Goal: Task Accomplishment & Management: Complete application form

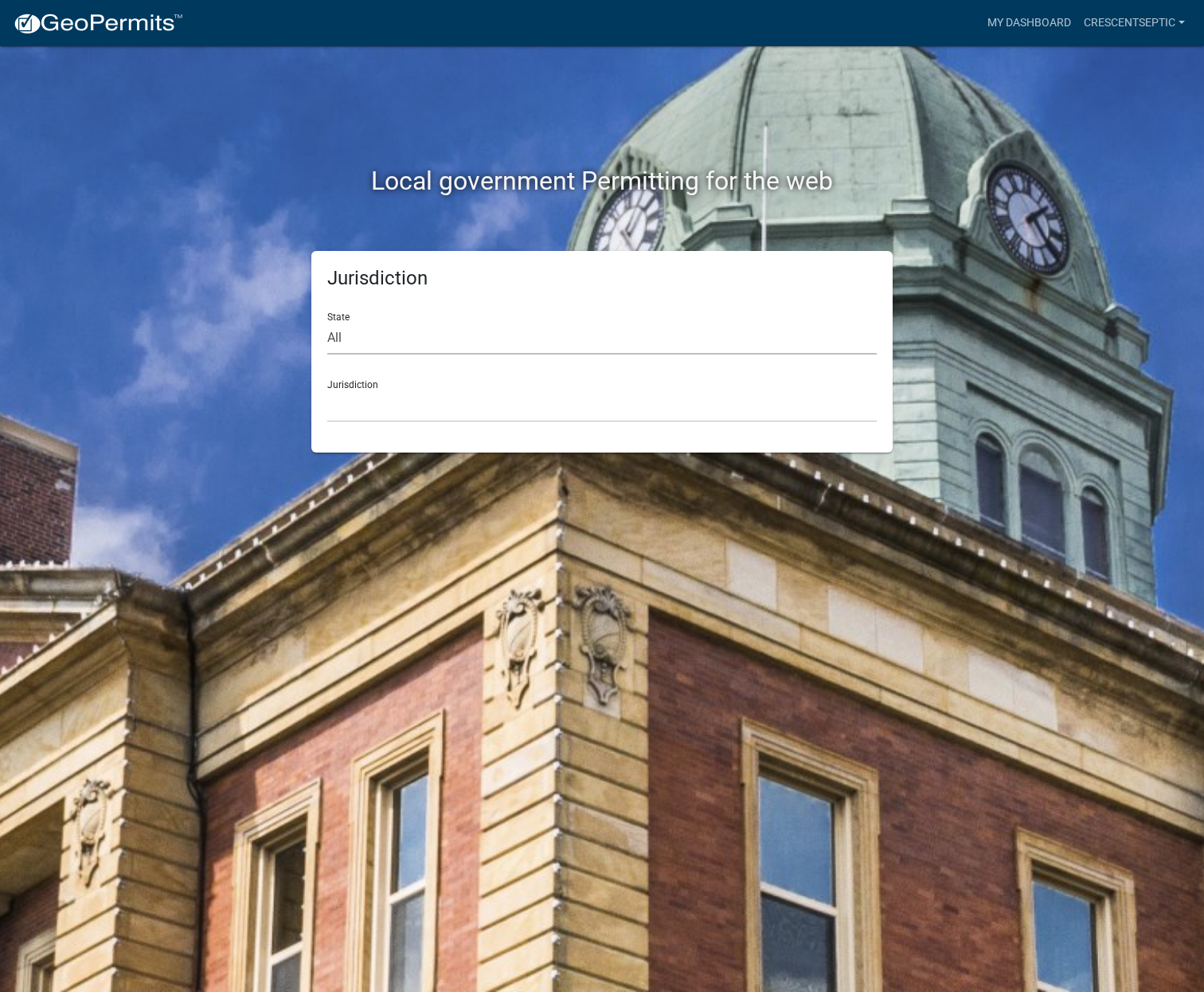
click at [498, 345] on select "All [US_STATE] [US_STATE] [US_STATE] [US_STATE] [US_STATE] [US_STATE] [US_STATE…" at bounding box center [602, 338] width 550 height 33
select select "[US_STATE]"
click at [328, 322] on select "All [US_STATE] [US_STATE] [US_STATE] [US_STATE] [US_STATE] [US_STATE] [US_STATE…" at bounding box center [602, 338] width 550 height 33
click at [409, 406] on select "[GEOGRAPHIC_DATA], [US_STATE] [GEOGRAPHIC_DATA], [US_STATE] [GEOGRAPHIC_DATA], …" at bounding box center [602, 406] width 550 height 33
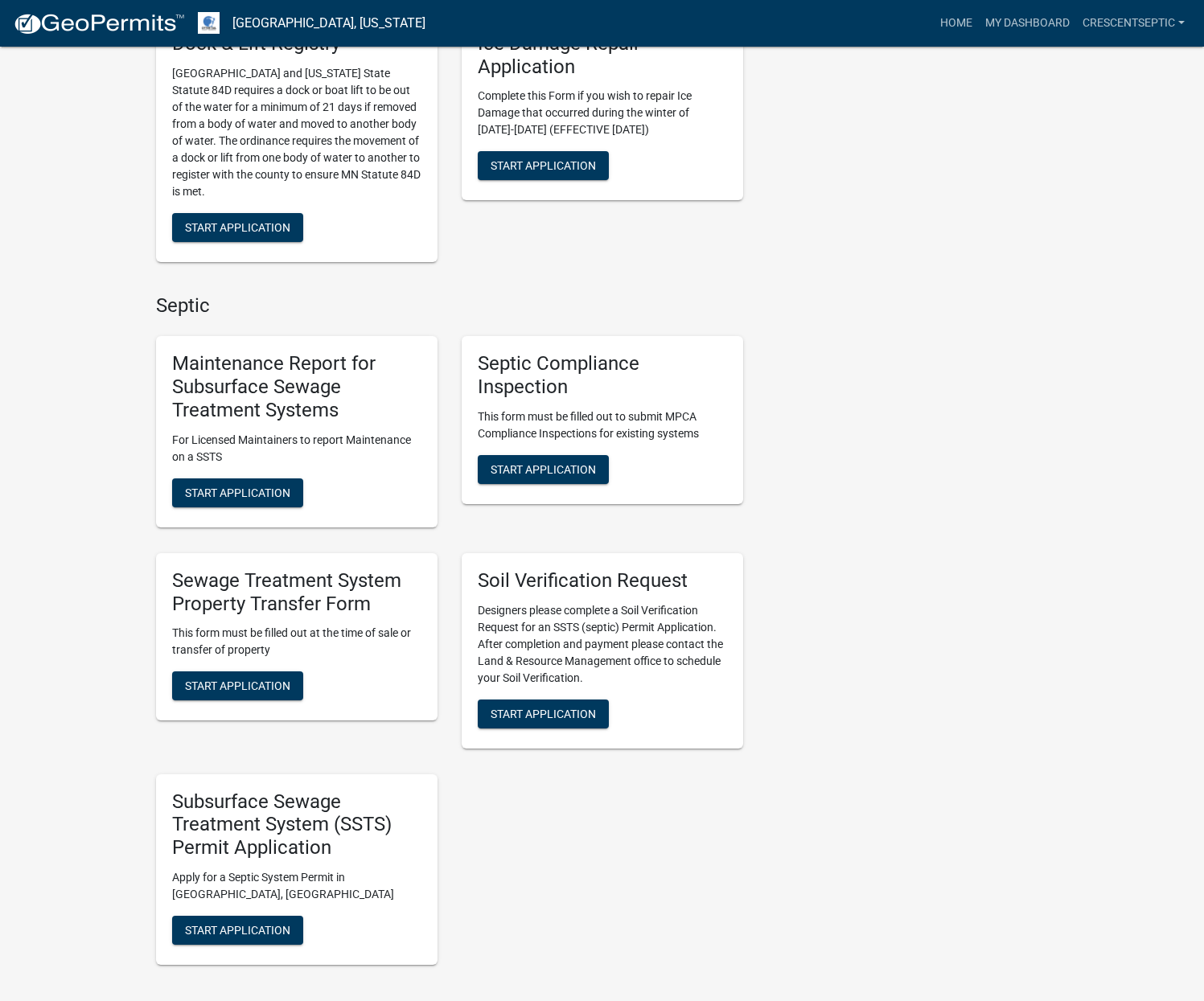
scroll to position [643, 0]
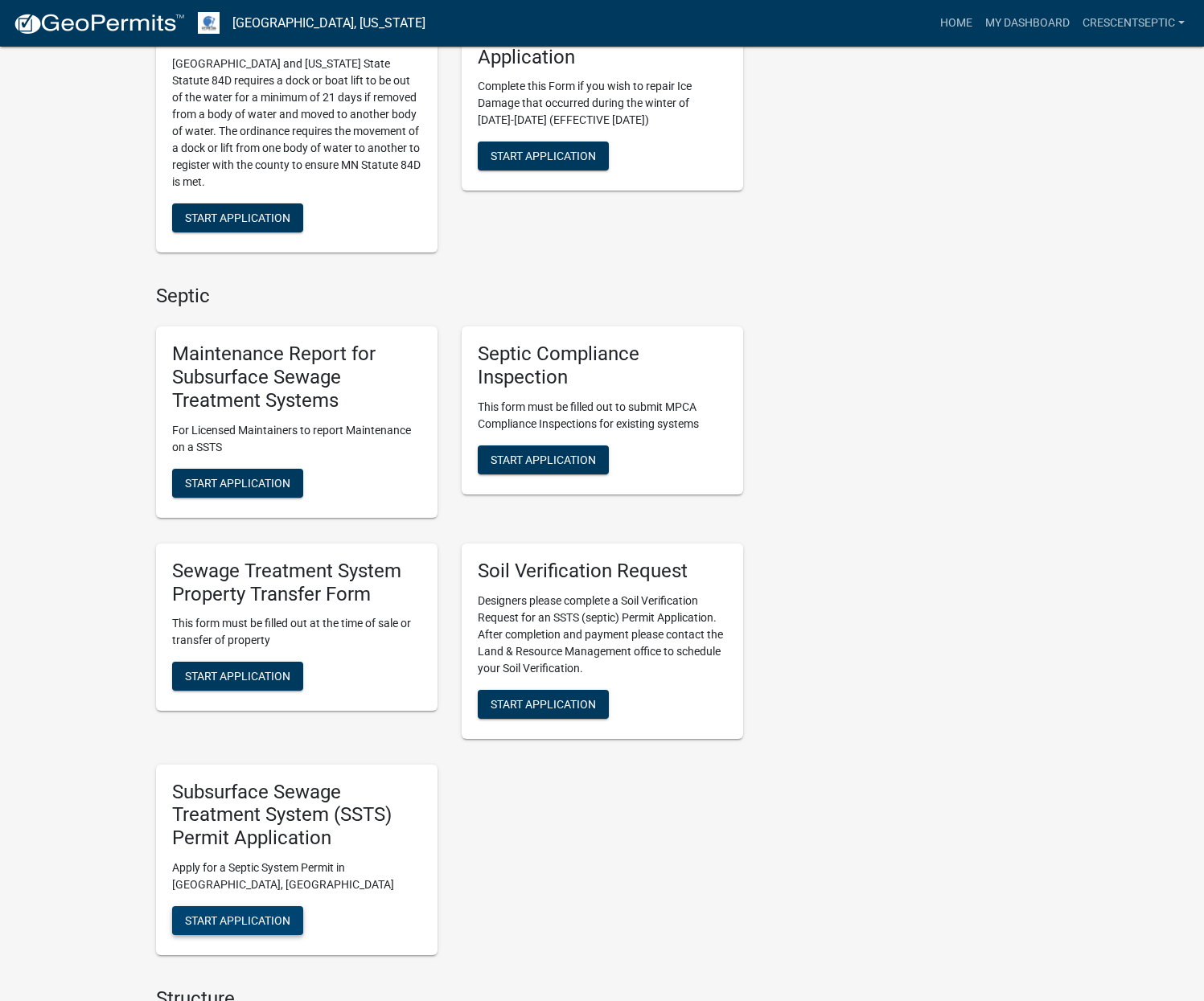
click at [293, 912] on button "Start Application" at bounding box center [237, 920] width 131 height 29
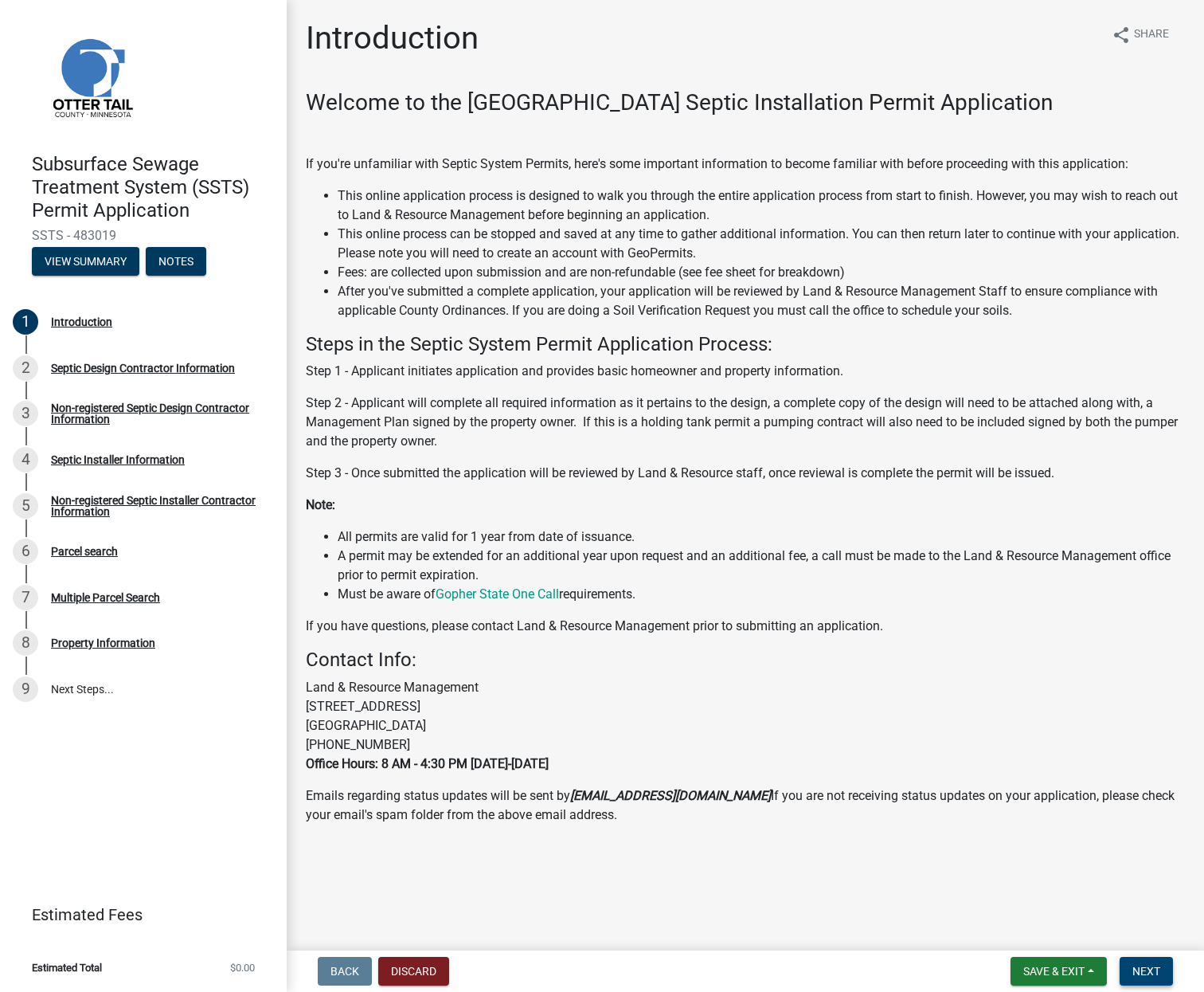
click at [1144, 969] on span "Next" at bounding box center [1147, 972] width 28 height 13
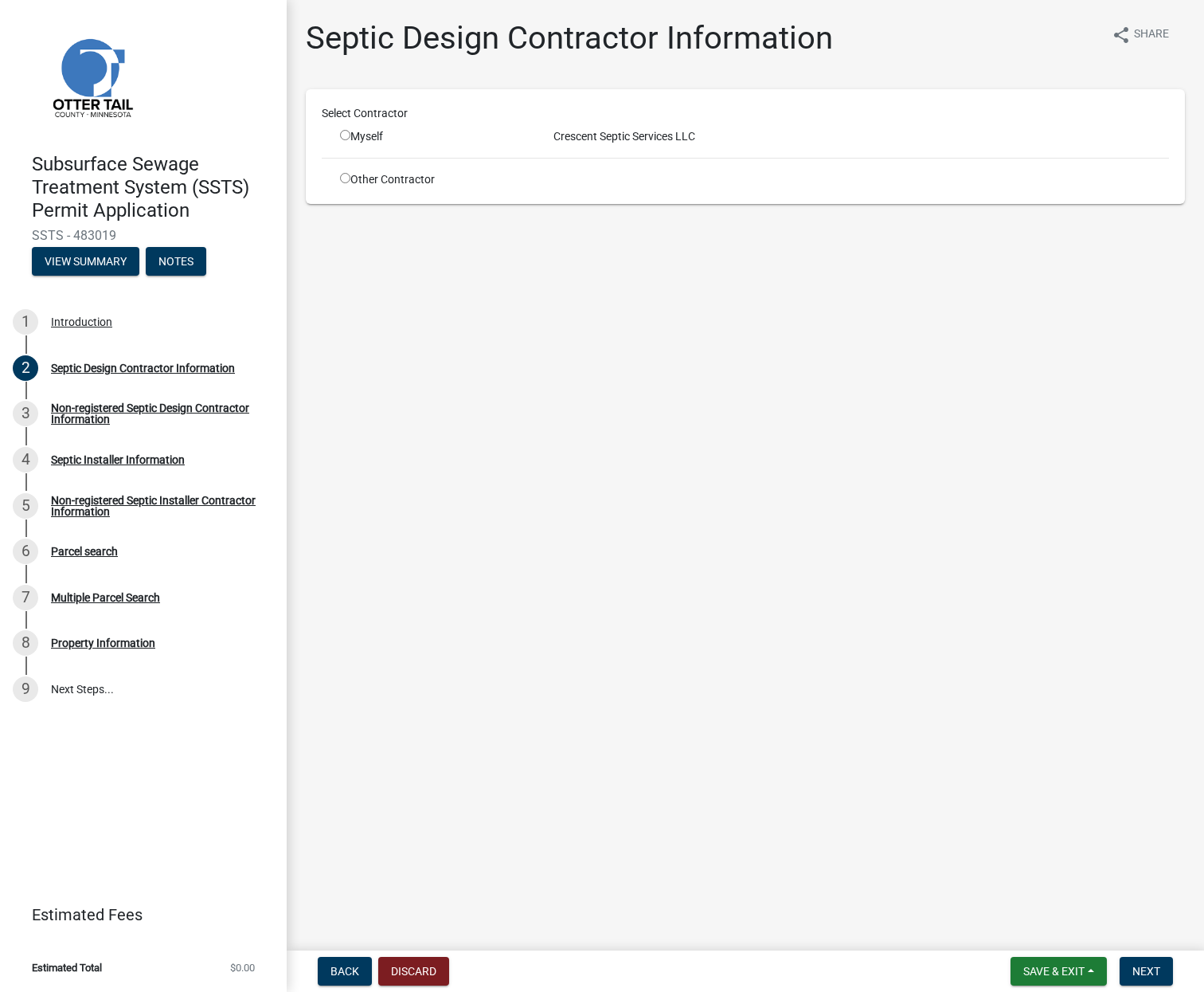
click at [337, 135] on div "Myself" at bounding box center [435, 137] width 214 height 16
click at [349, 135] on input "radio" at bounding box center [345, 135] width 11 height 11
radio input "true"
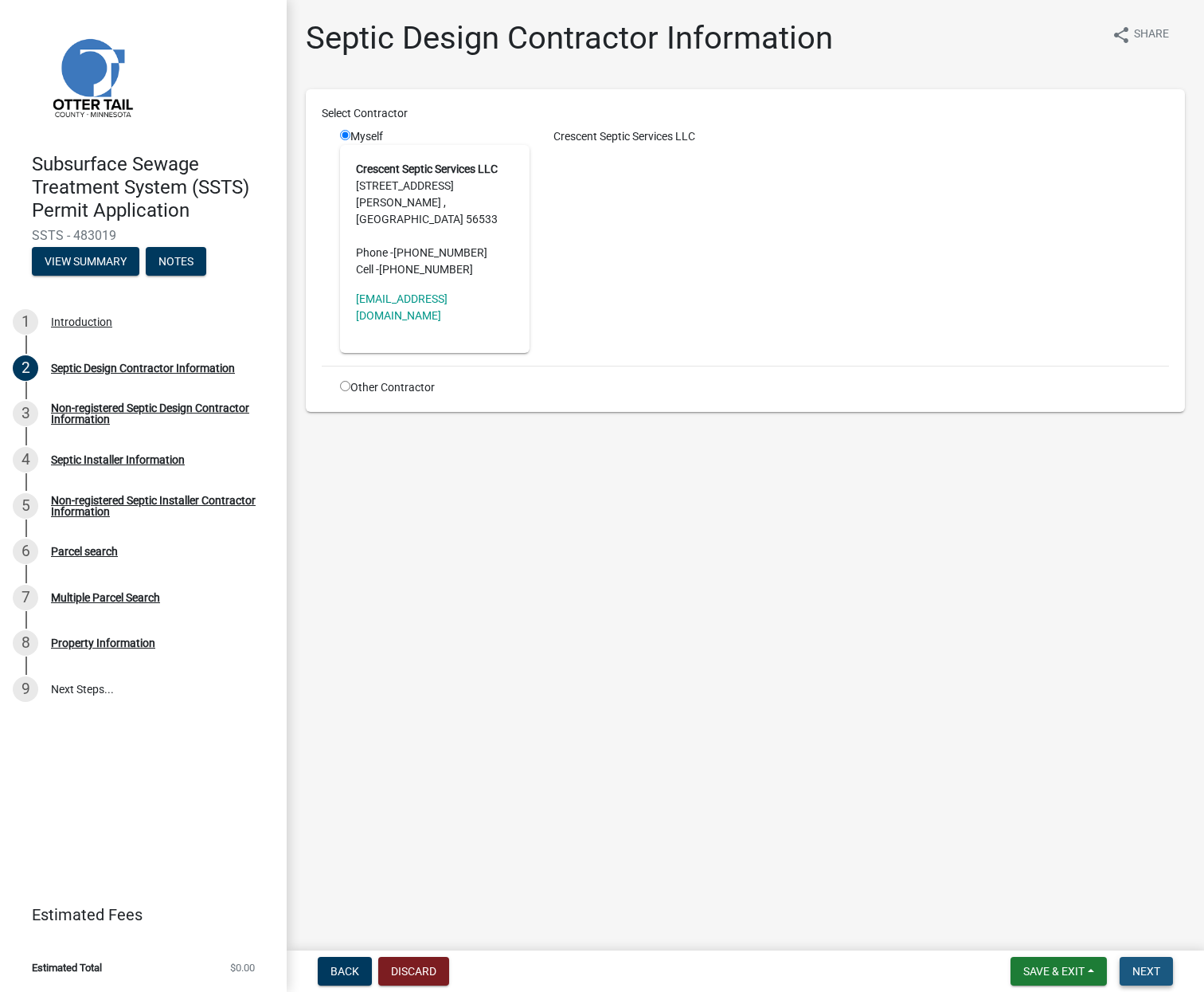
click at [1152, 965] on span "Next" at bounding box center [1147, 972] width 28 height 13
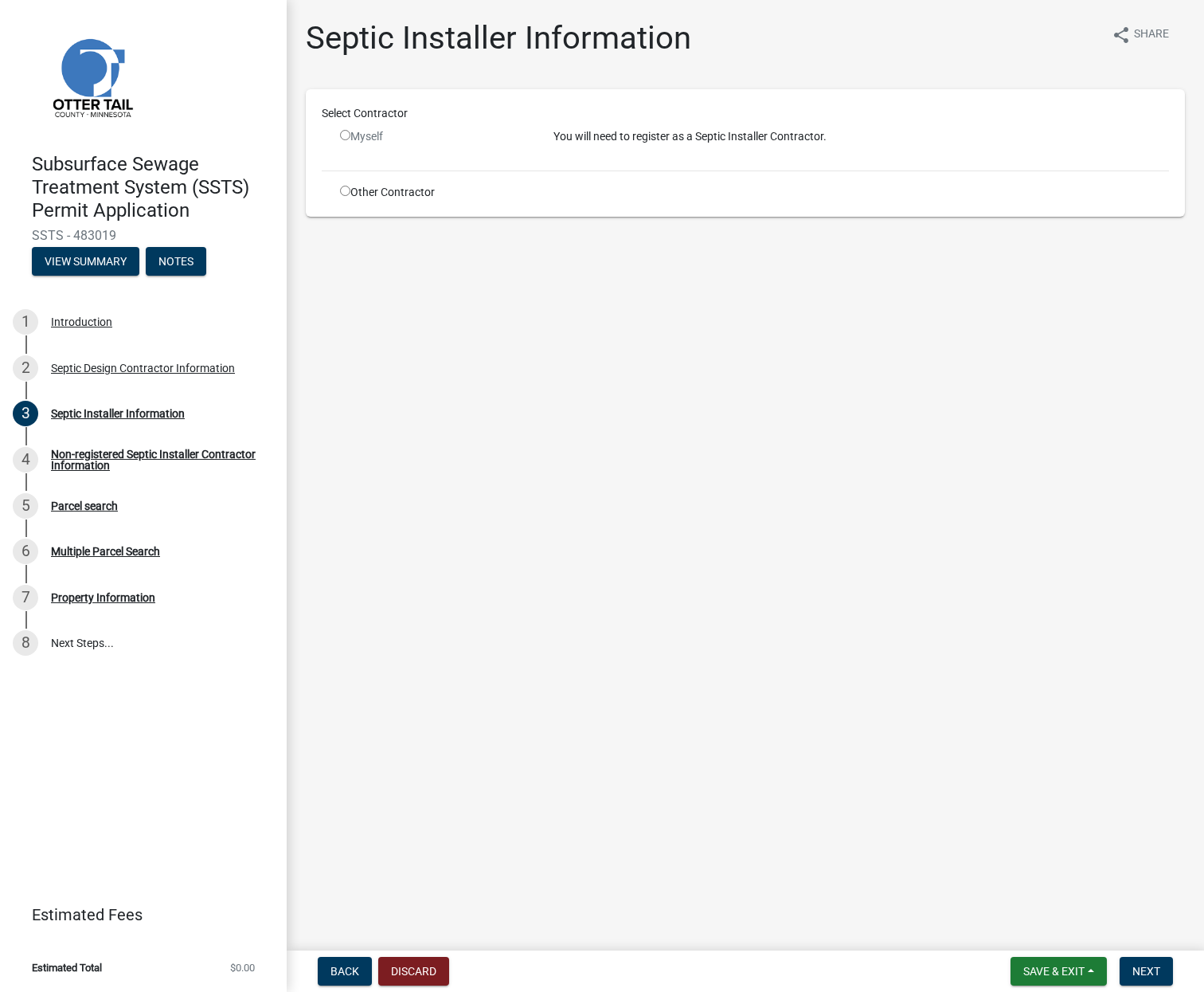
click at [345, 188] on input "radio" at bounding box center [345, 191] width 11 height 11
radio input "true"
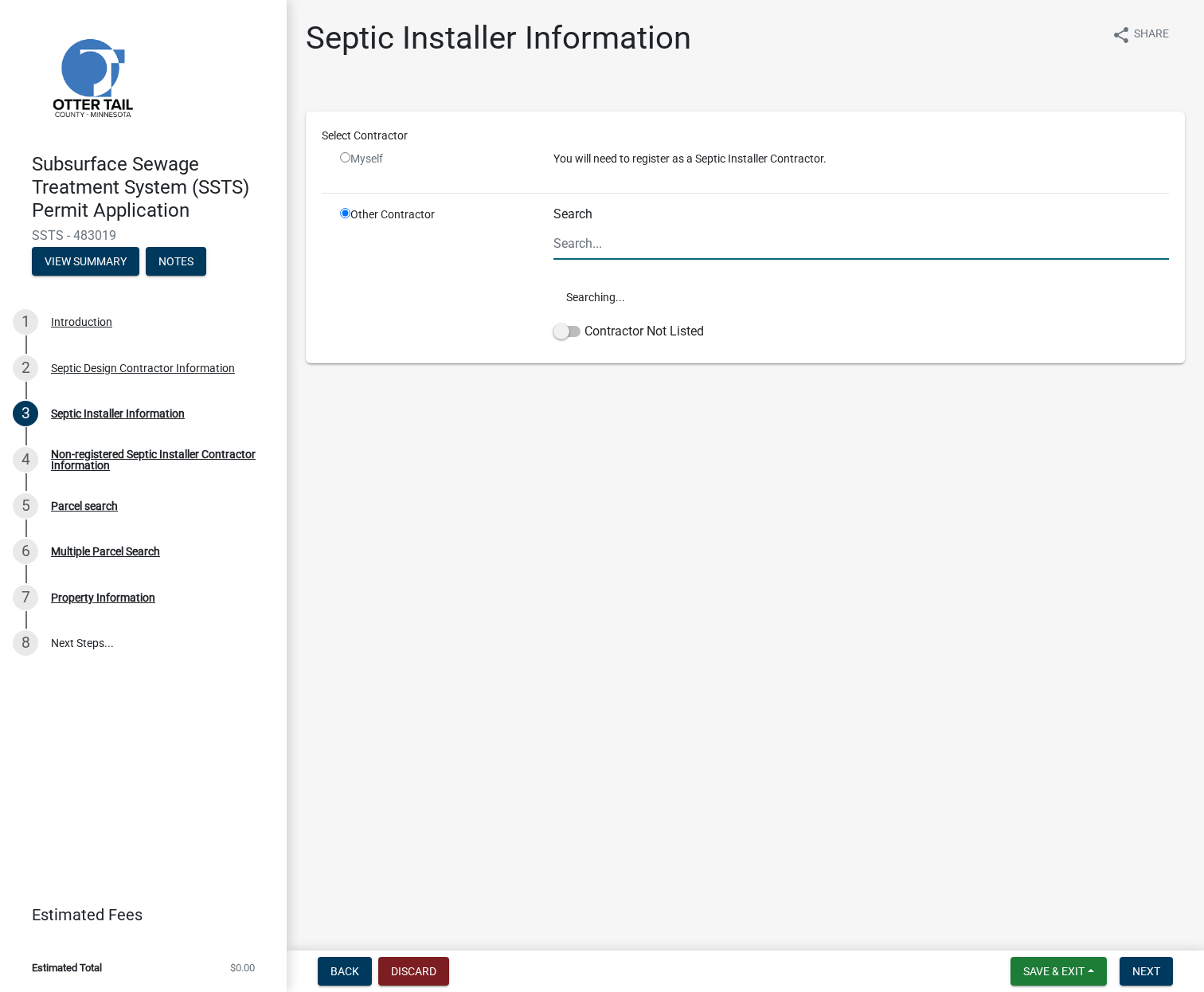
click at [588, 242] on input "Search" at bounding box center [862, 243] width 616 height 33
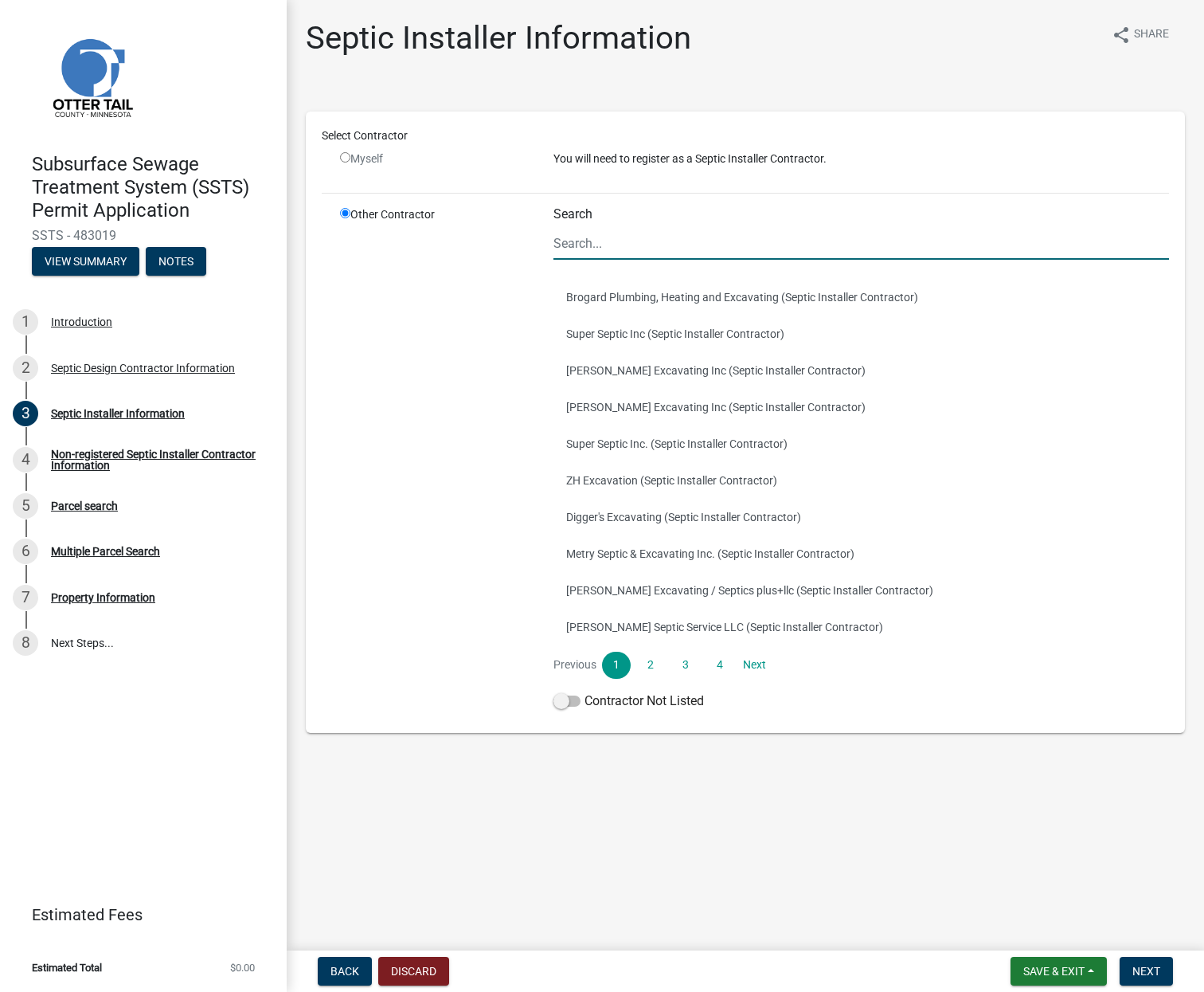
type input "outdoor"
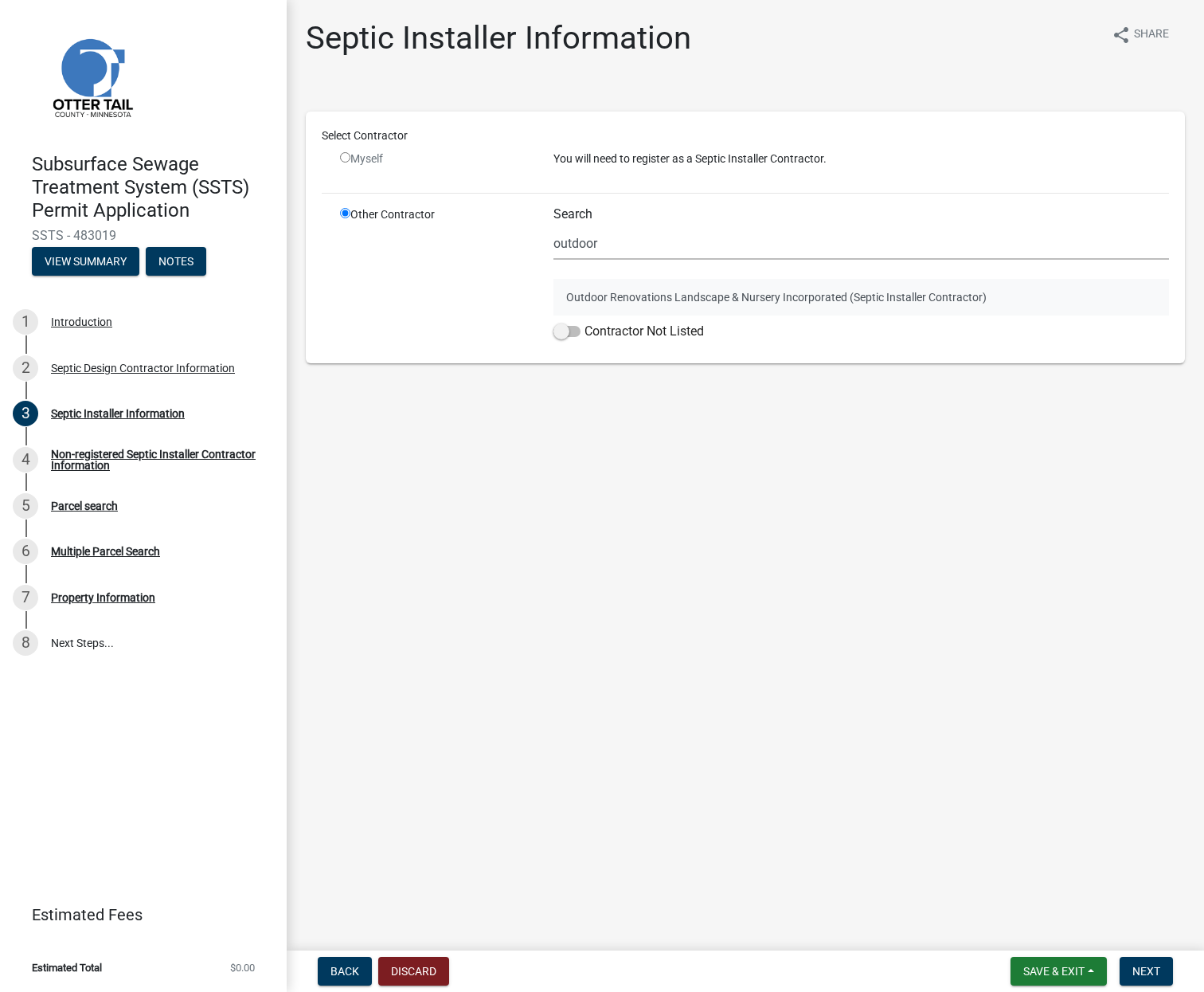
click at [613, 300] on button "Outdoor Renovations Landscape & Nursery Incorporated (Septic Installer Contract…" at bounding box center [862, 297] width 616 height 37
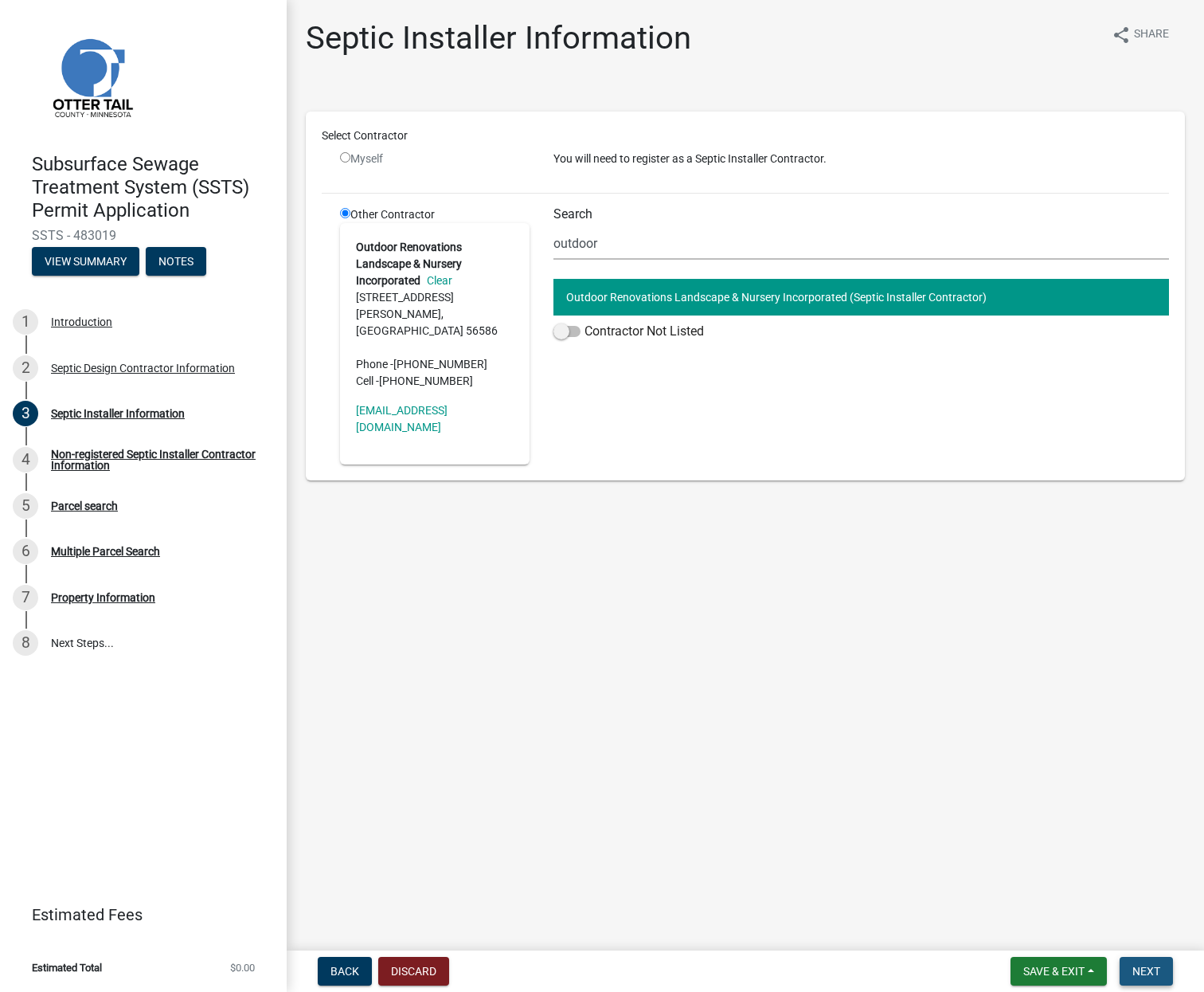
click at [1141, 967] on span "Next" at bounding box center [1147, 972] width 28 height 13
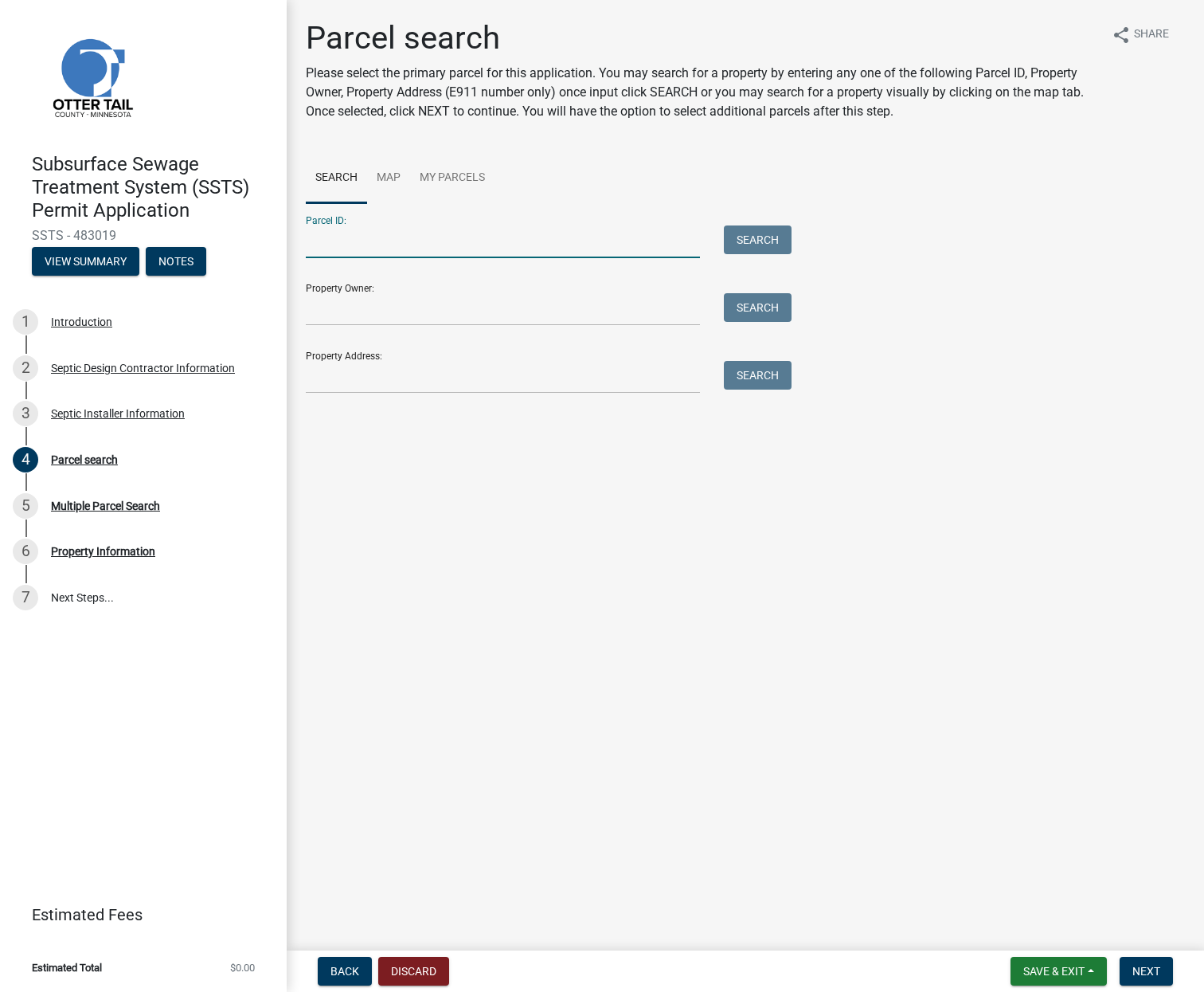
click at [556, 242] on input "Parcel ID:" at bounding box center [502, 242] width 394 height 33
paste input "[CREDIT_CARD_NUMBER]"
type input "[CREDIT_CARD_NUMBER]"
click at [750, 240] on button "Search" at bounding box center [758, 239] width 68 height 29
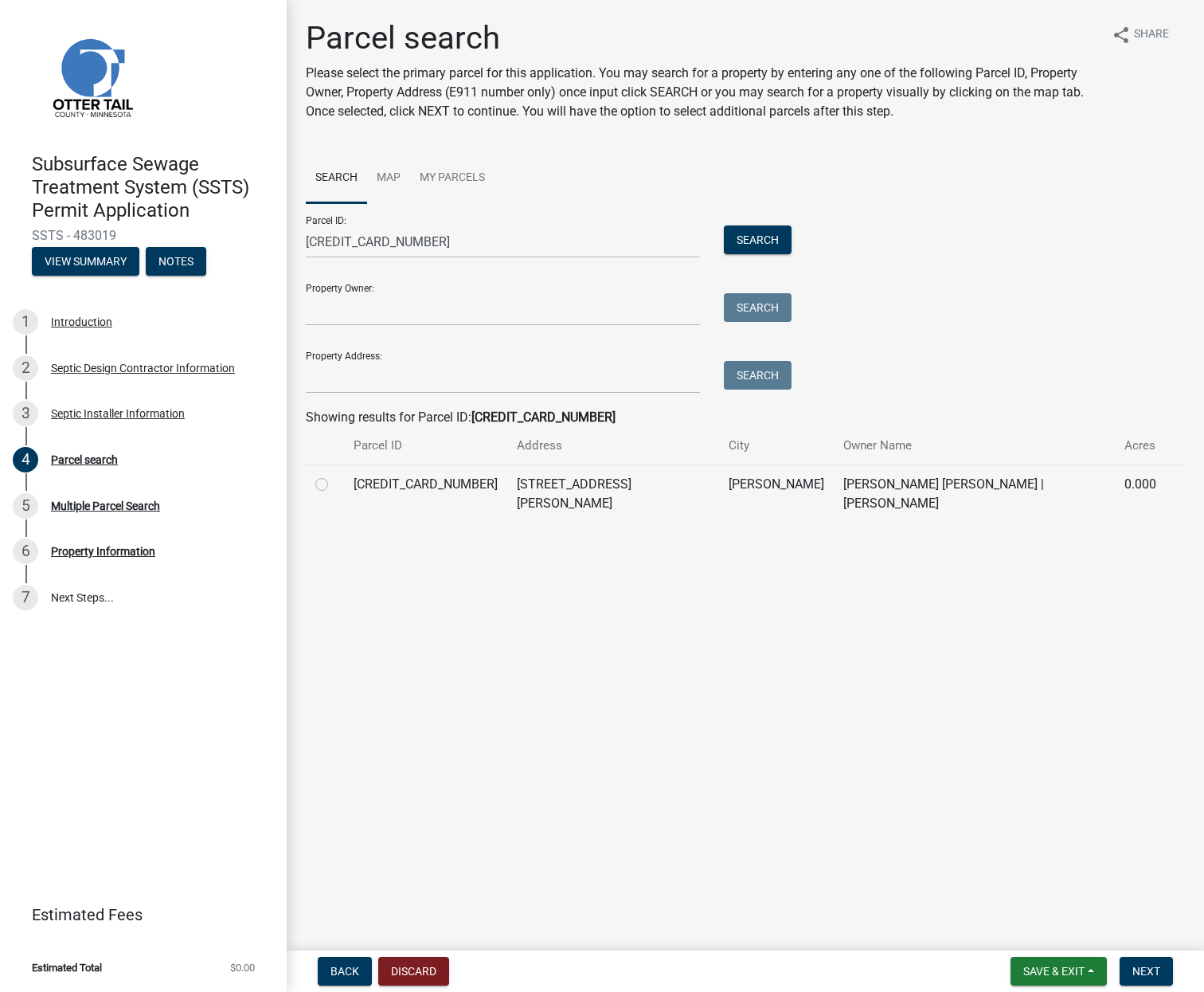
drag, startPoint x: 315, startPoint y: 481, endPoint x: 368, endPoint y: 491, distance: 53.9
click at [323, 478] on td at bounding box center [324, 493] width 38 height 58
click at [334, 475] on label at bounding box center [334, 475] width 0 height 0
click at [334, 485] on input "radio" at bounding box center [339, 480] width 11 height 11
radio input "true"
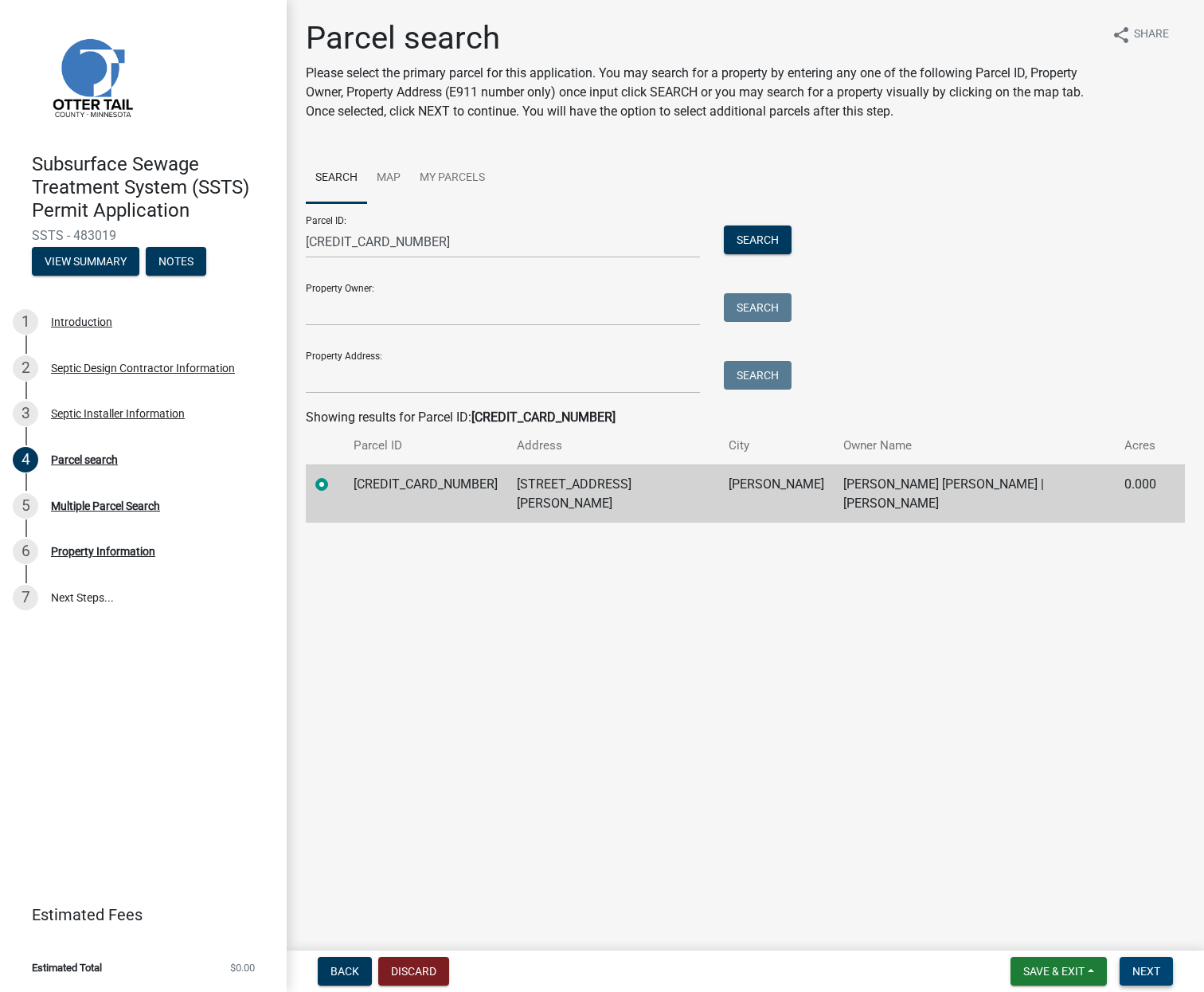
click at [1166, 984] on button "Next" at bounding box center [1146, 971] width 53 height 29
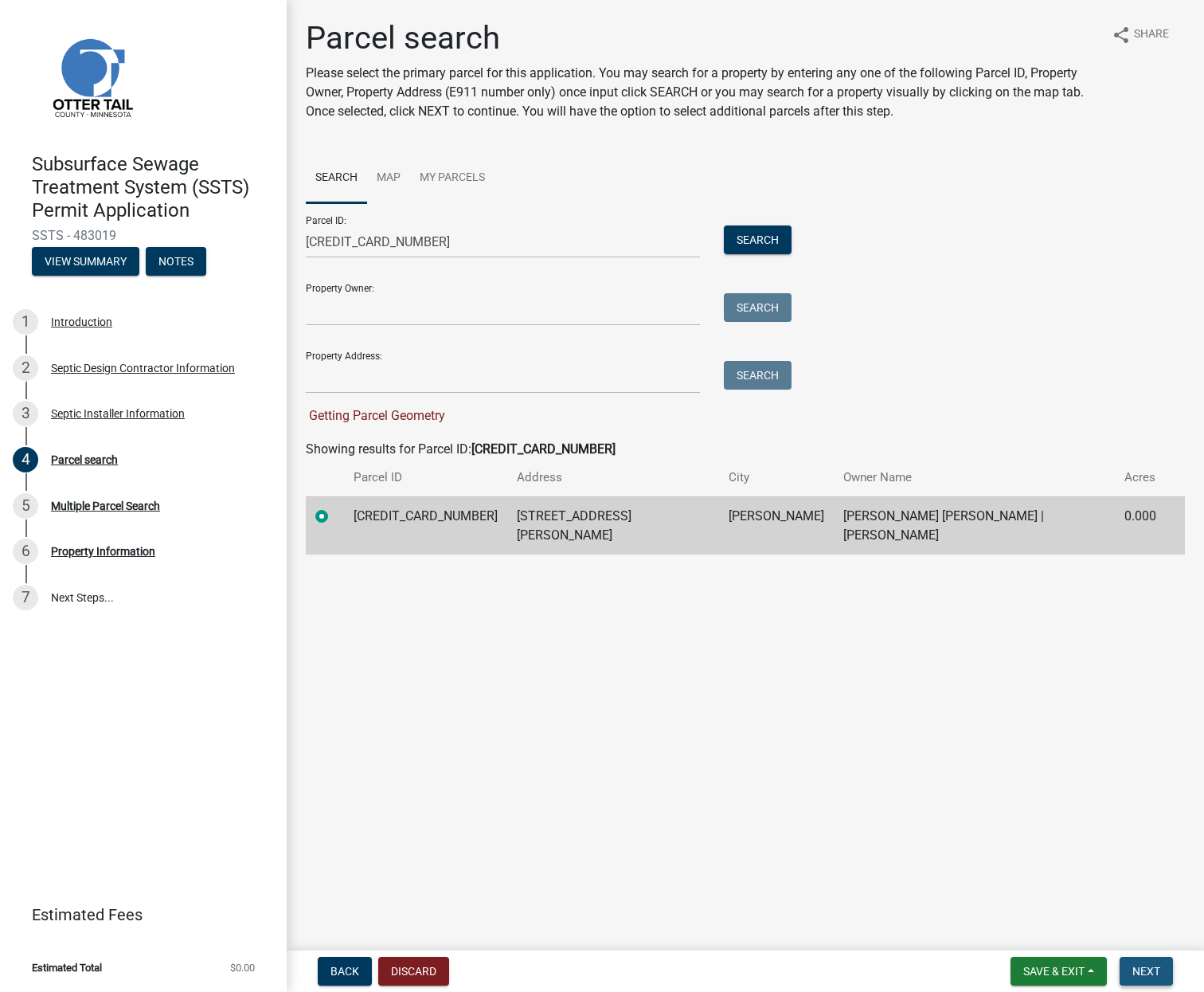
click at [1163, 976] on button "Next" at bounding box center [1146, 971] width 53 height 29
click at [1146, 963] on button "Next" at bounding box center [1146, 971] width 53 height 29
click at [1111, 965] on form "Save & Exit Save Save & Exit Next" at bounding box center [1092, 971] width 175 height 29
click at [527, 616] on main "Parcel search Please select the primary parcel for this application. You may se…" at bounding box center [745, 472] width 917 height 944
click at [1148, 973] on span "Next" at bounding box center [1147, 972] width 28 height 13
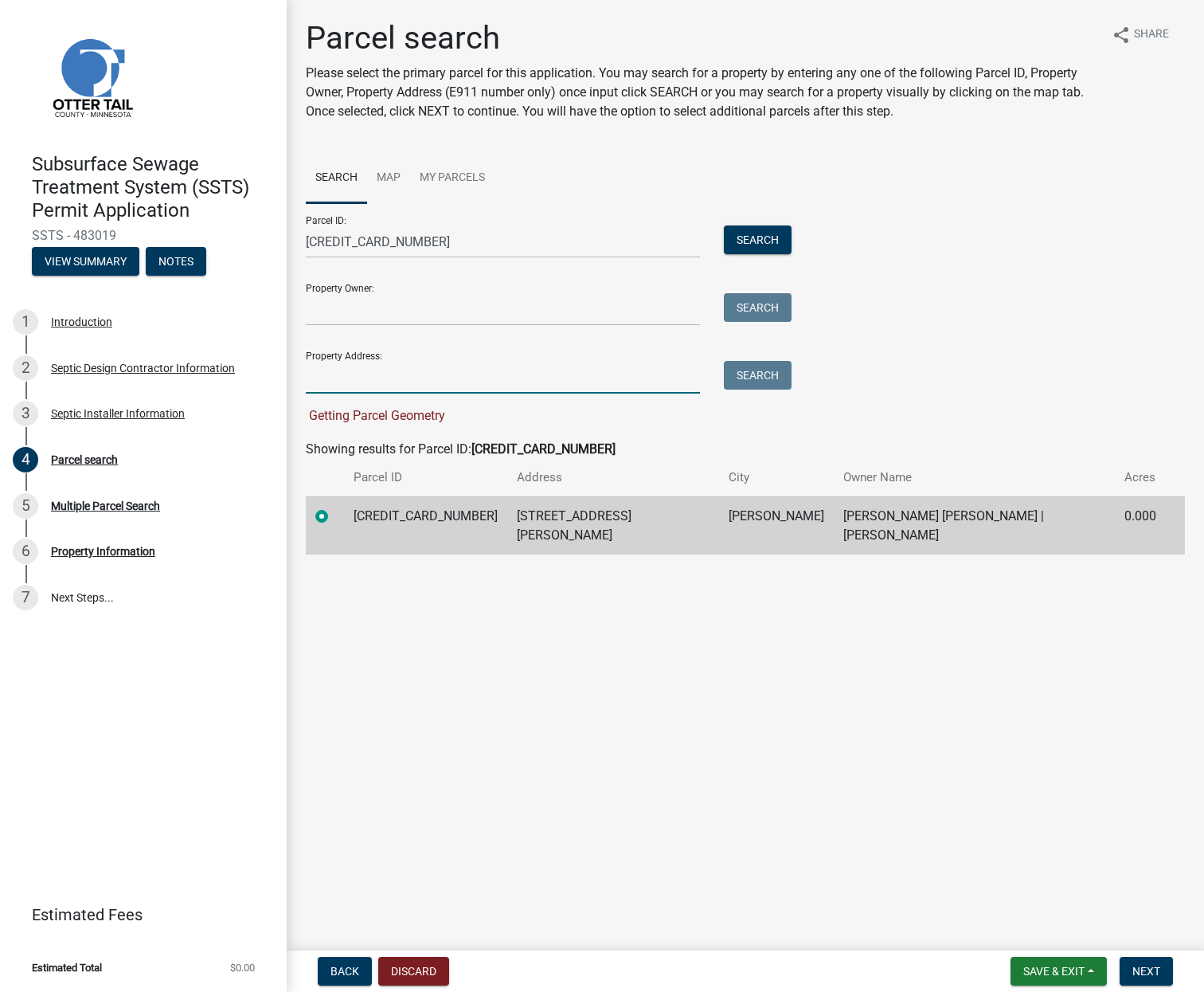
click at [503, 370] on input "Property Address:" at bounding box center [502, 378] width 394 height 33
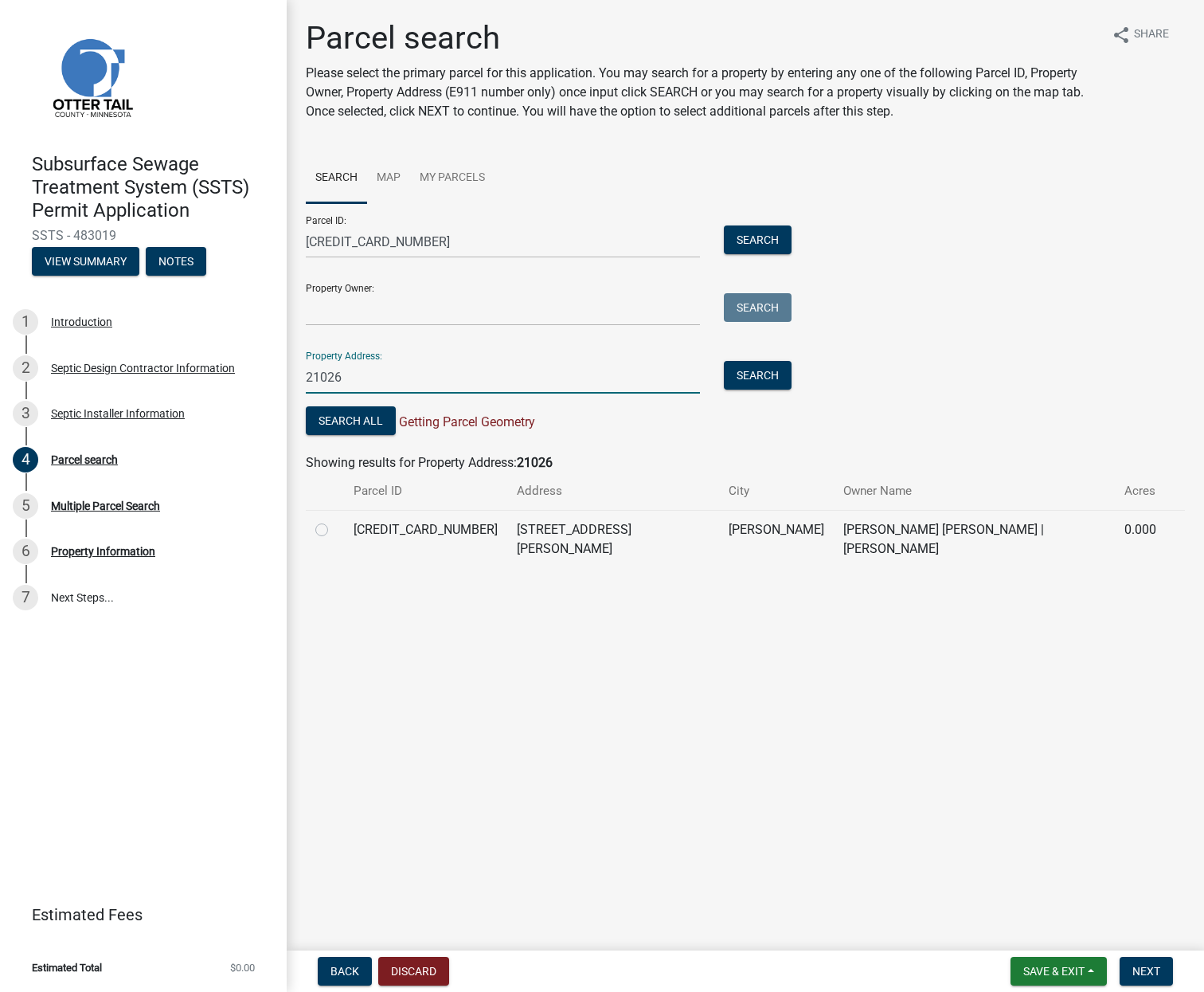
type input "21026"
click at [334, 520] on label at bounding box center [334, 520] width 0 height 0
click at [334, 528] on input "radio" at bounding box center [339, 525] width 11 height 11
radio input "true"
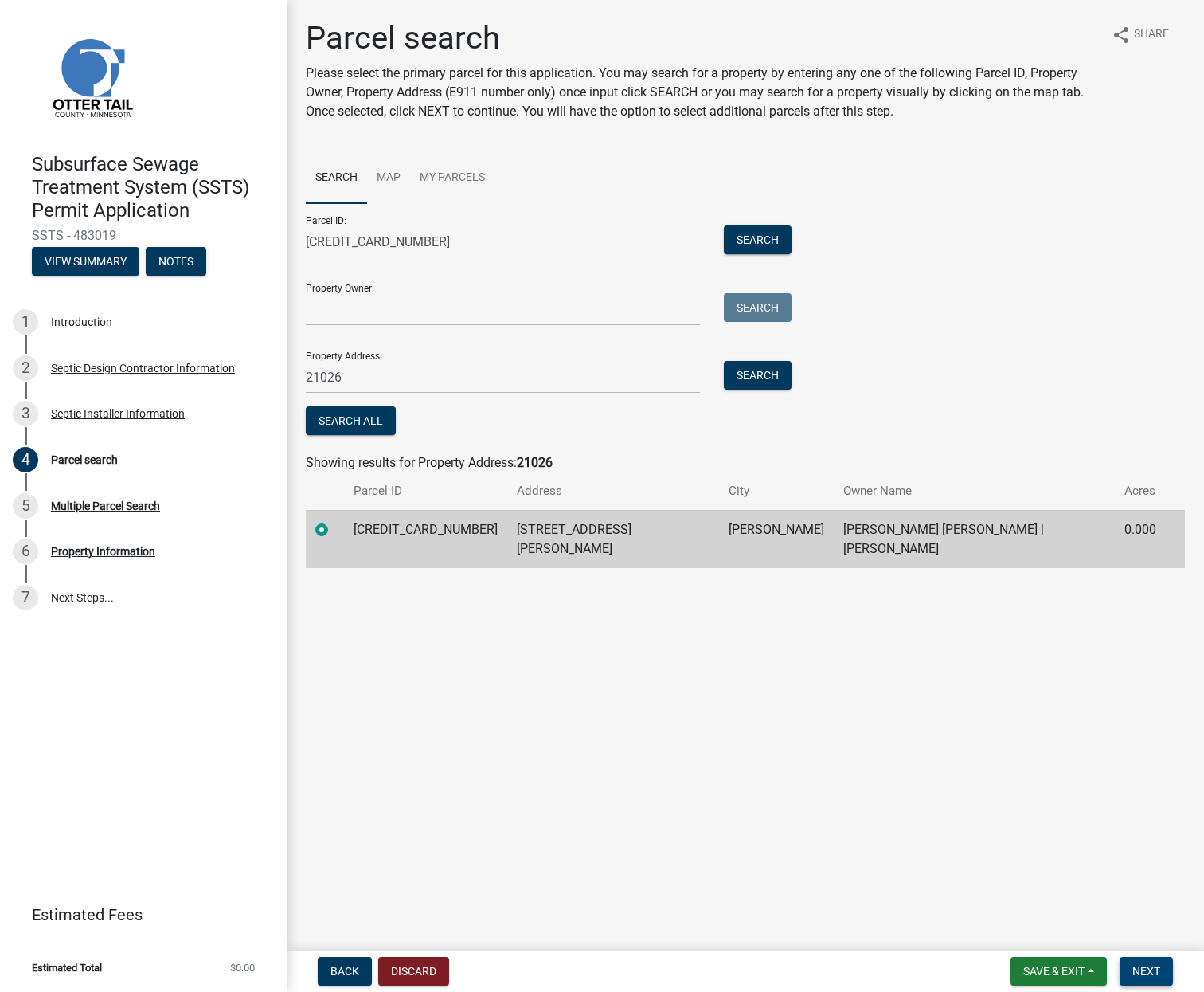
click at [1149, 970] on span "Next" at bounding box center [1147, 972] width 28 height 13
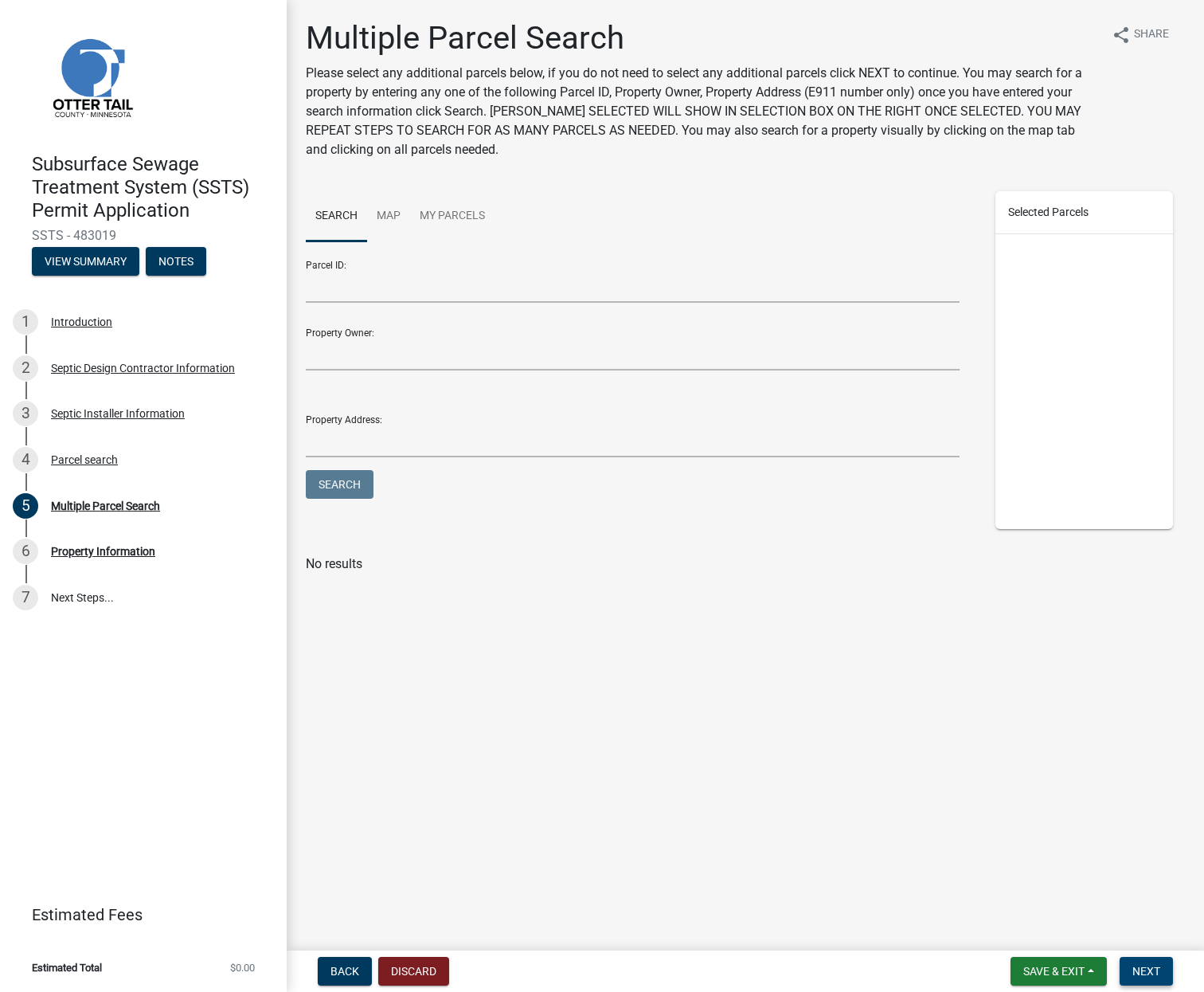
click at [1142, 976] on span "Next" at bounding box center [1147, 972] width 28 height 13
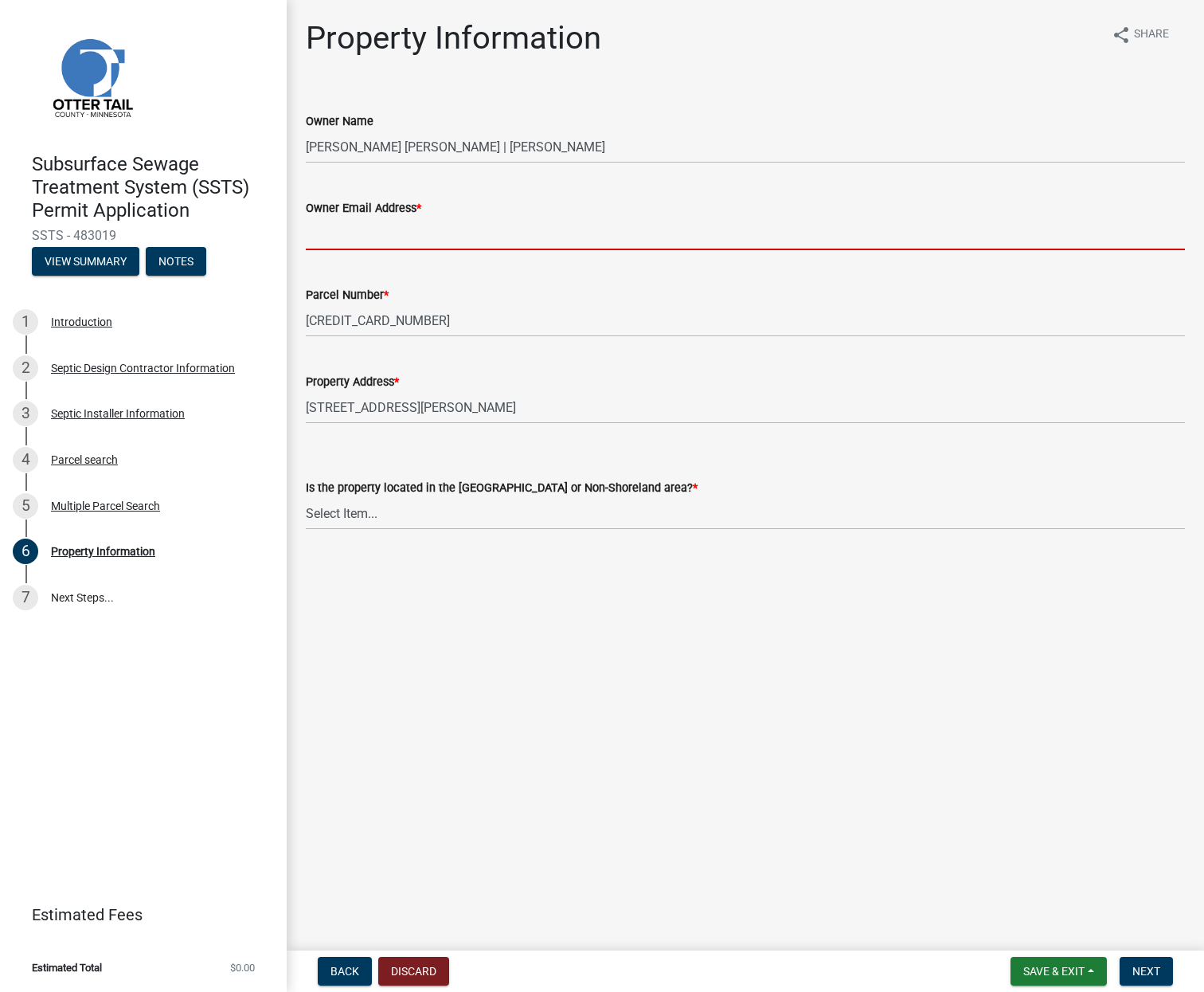
click at [391, 228] on input "Owner Email Address *" at bounding box center [745, 233] width 880 height 33
paste input "[EMAIL_ADDRESS][DOMAIN_NAME]"
type input "[EMAIL_ADDRESS][DOMAIN_NAME]"
click at [391, 514] on select "Select Item... Shoreland Non-Shoreland" at bounding box center [745, 514] width 880 height 33
click at [306, 497] on select "Select Item... Shoreland Non-Shoreland" at bounding box center [745, 514] width 880 height 33
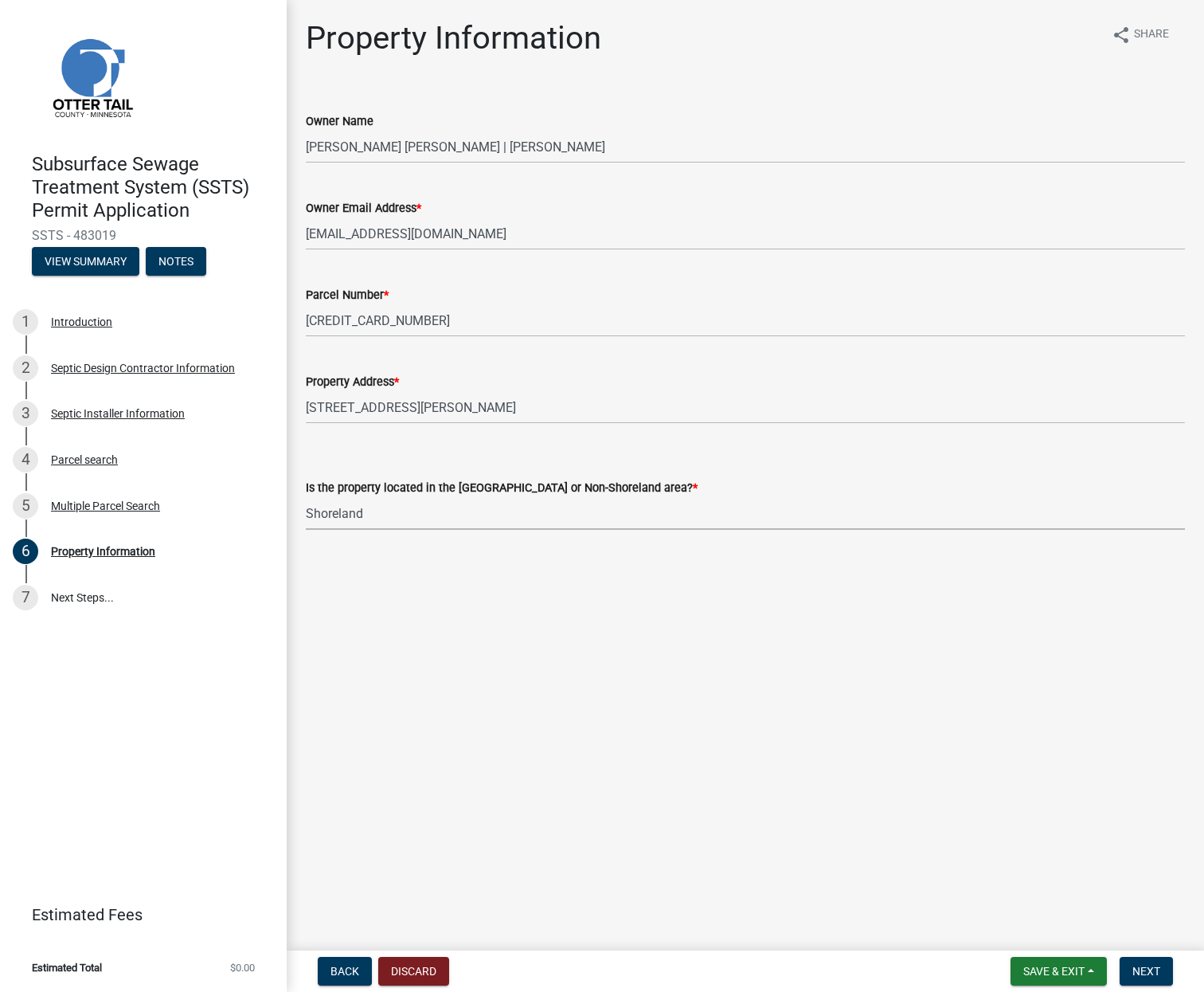
select select "f91142e6-e911-469c-9754-896c7e7f9e05"
click at [1146, 972] on span "Next" at bounding box center [1147, 972] width 28 height 13
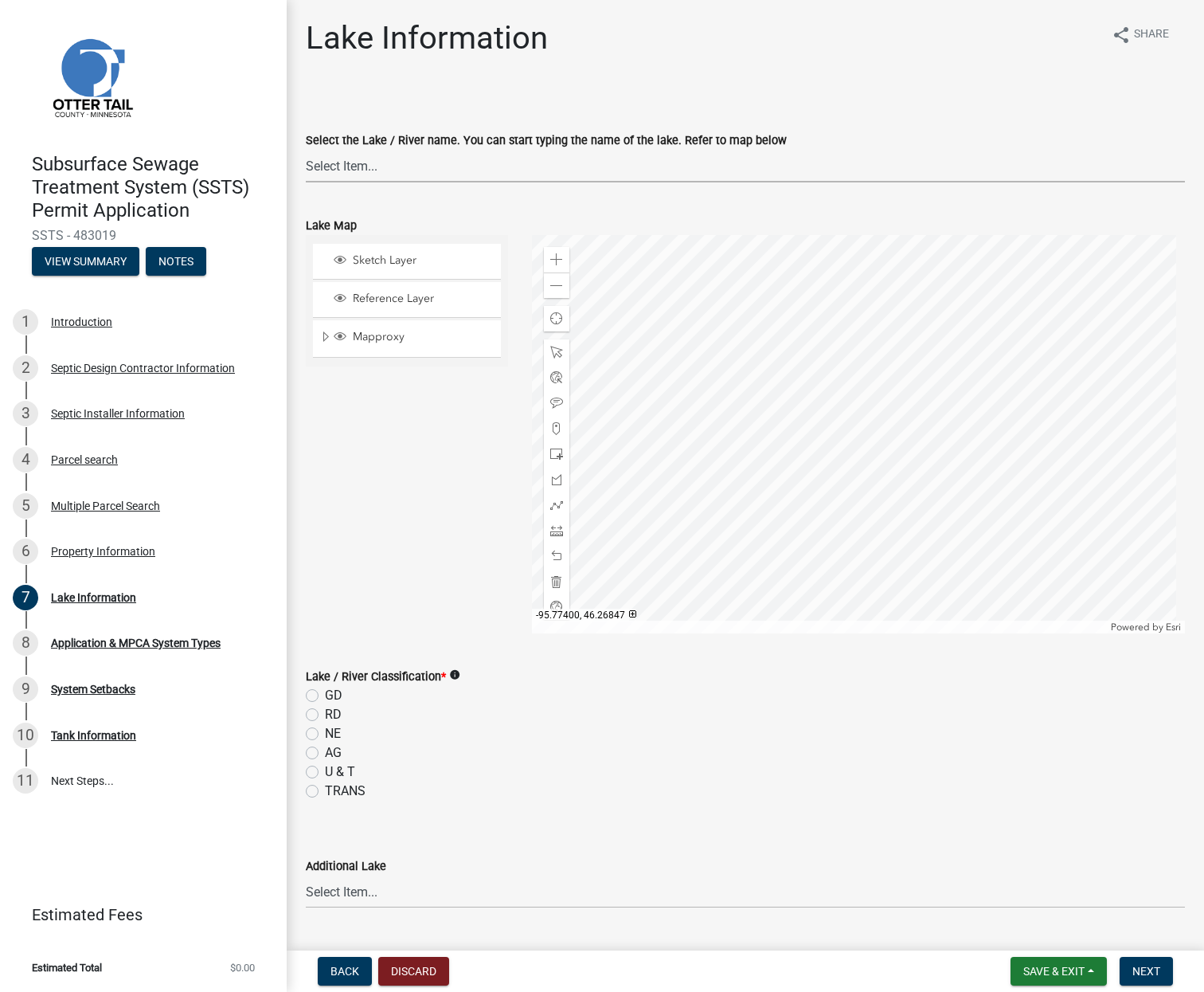
click at [351, 164] on select "Select Item... None [PERSON_NAME] 56-031 [PERSON_NAME] 56-118 [PERSON_NAME] 56-…" at bounding box center [745, 166] width 880 height 33
click at [772, 138] on div "Select the Lake / River name. You can start typing the name of the lake. Refer …" at bounding box center [745, 139] width 880 height 19
click at [358, 174] on select "Select Item... None [PERSON_NAME] 56-031 [PERSON_NAME] 56-118 [PERSON_NAME] 56-…" at bounding box center [745, 166] width 880 height 33
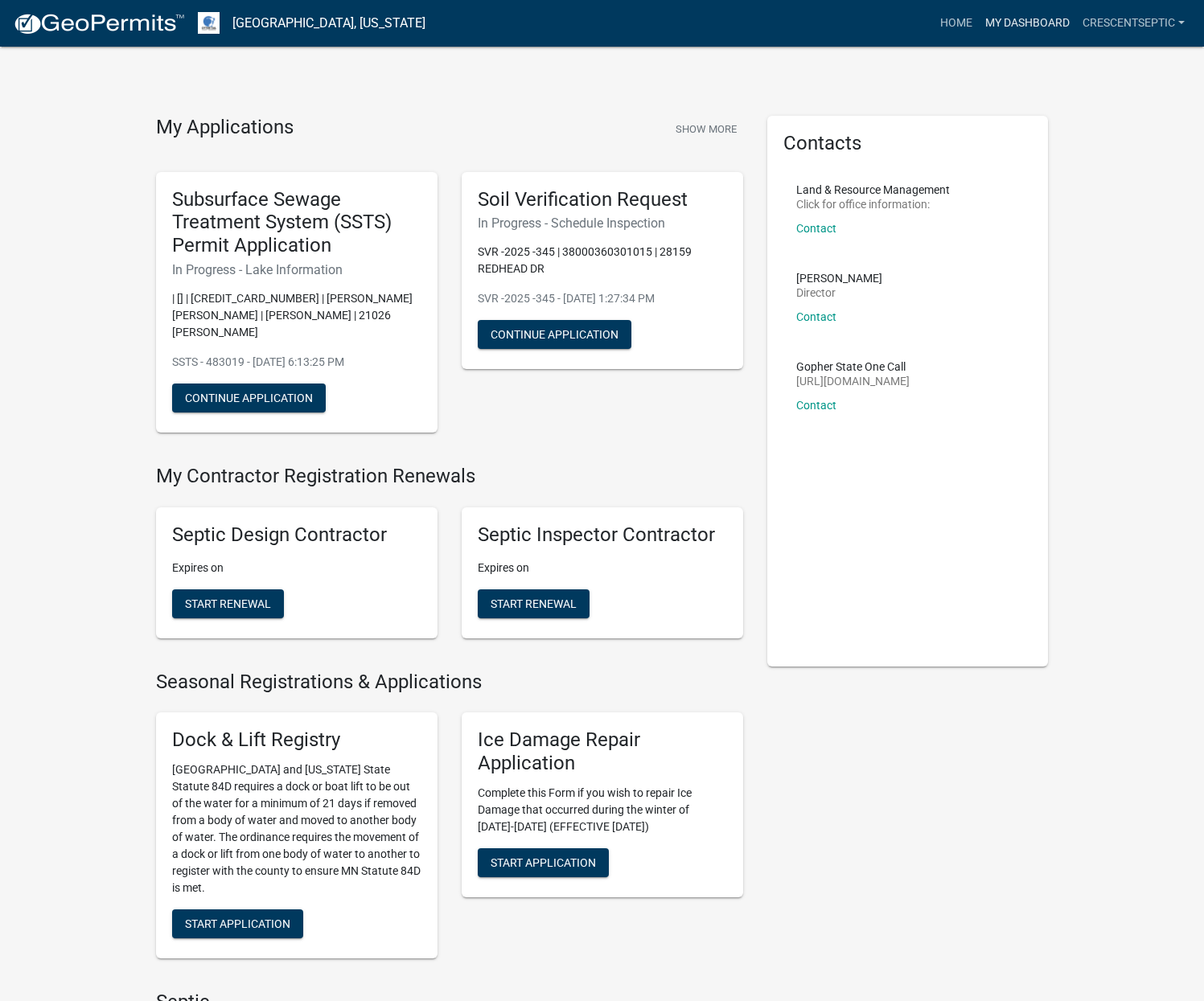
click at [1009, 11] on link "My Dashboard" at bounding box center [1028, 23] width 98 height 31
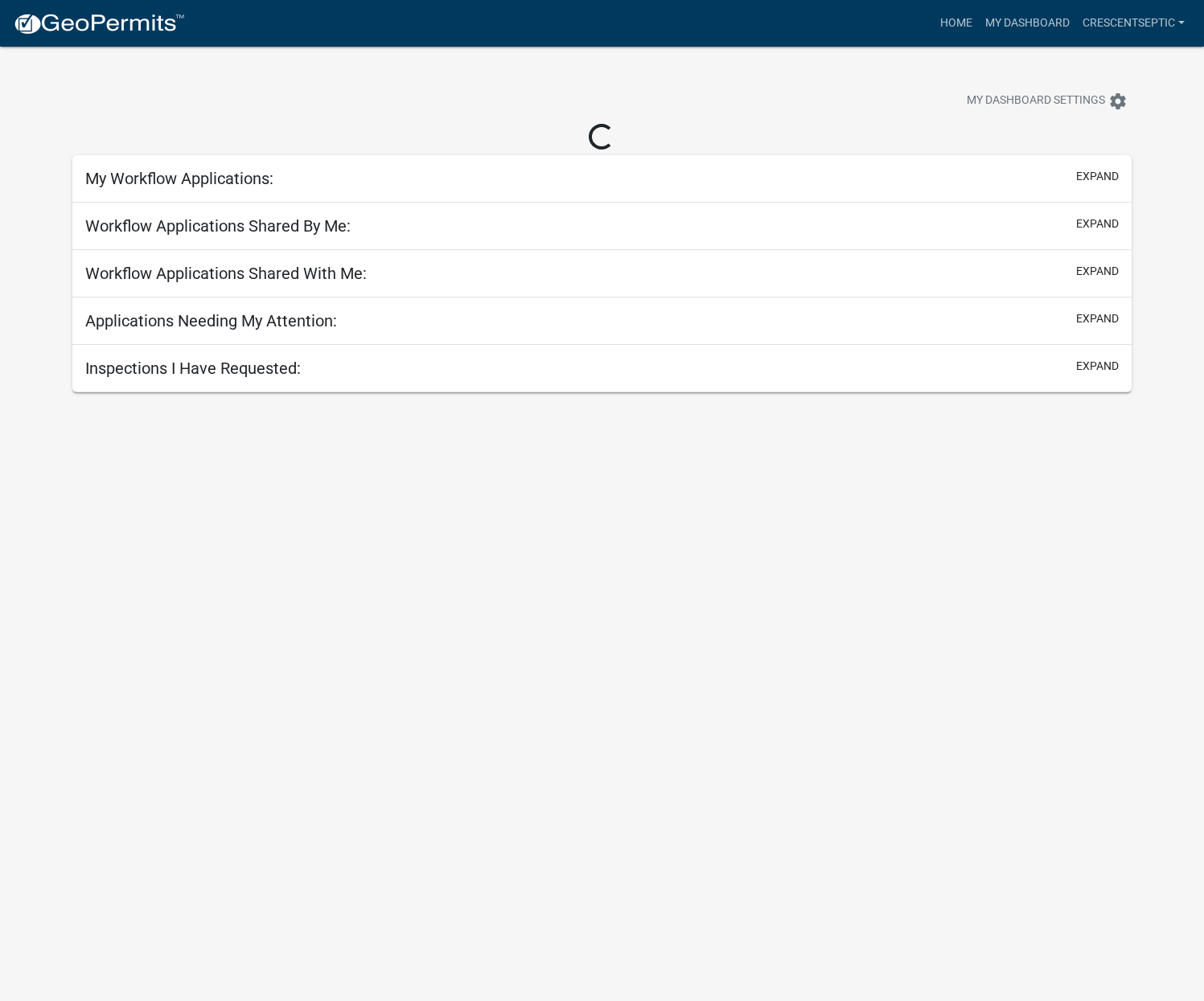
select select "3: 100"
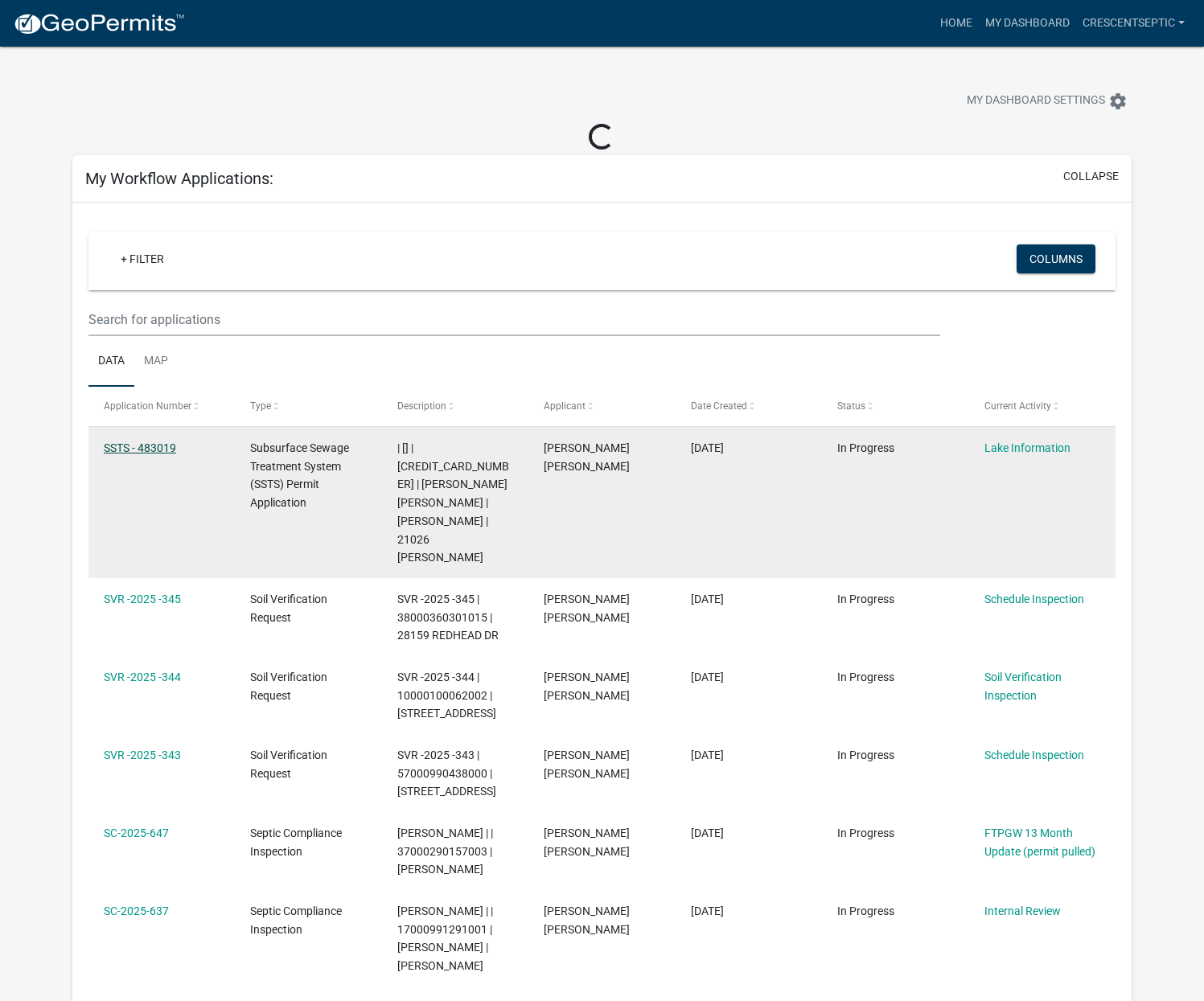
click at [146, 449] on link "SSTS - 483019" at bounding box center [140, 448] width 73 height 13
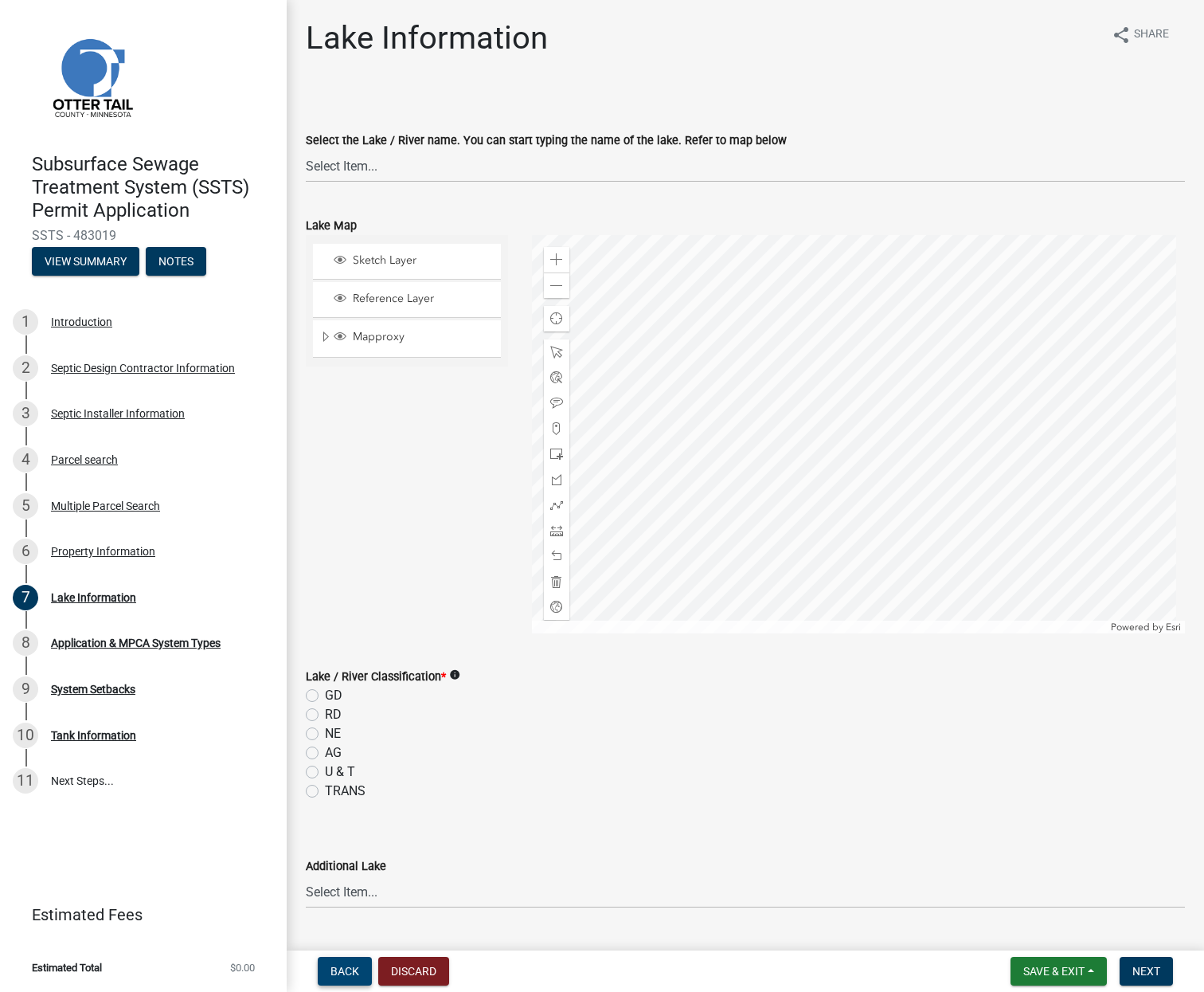
click at [350, 972] on span "Back" at bounding box center [345, 972] width 29 height 13
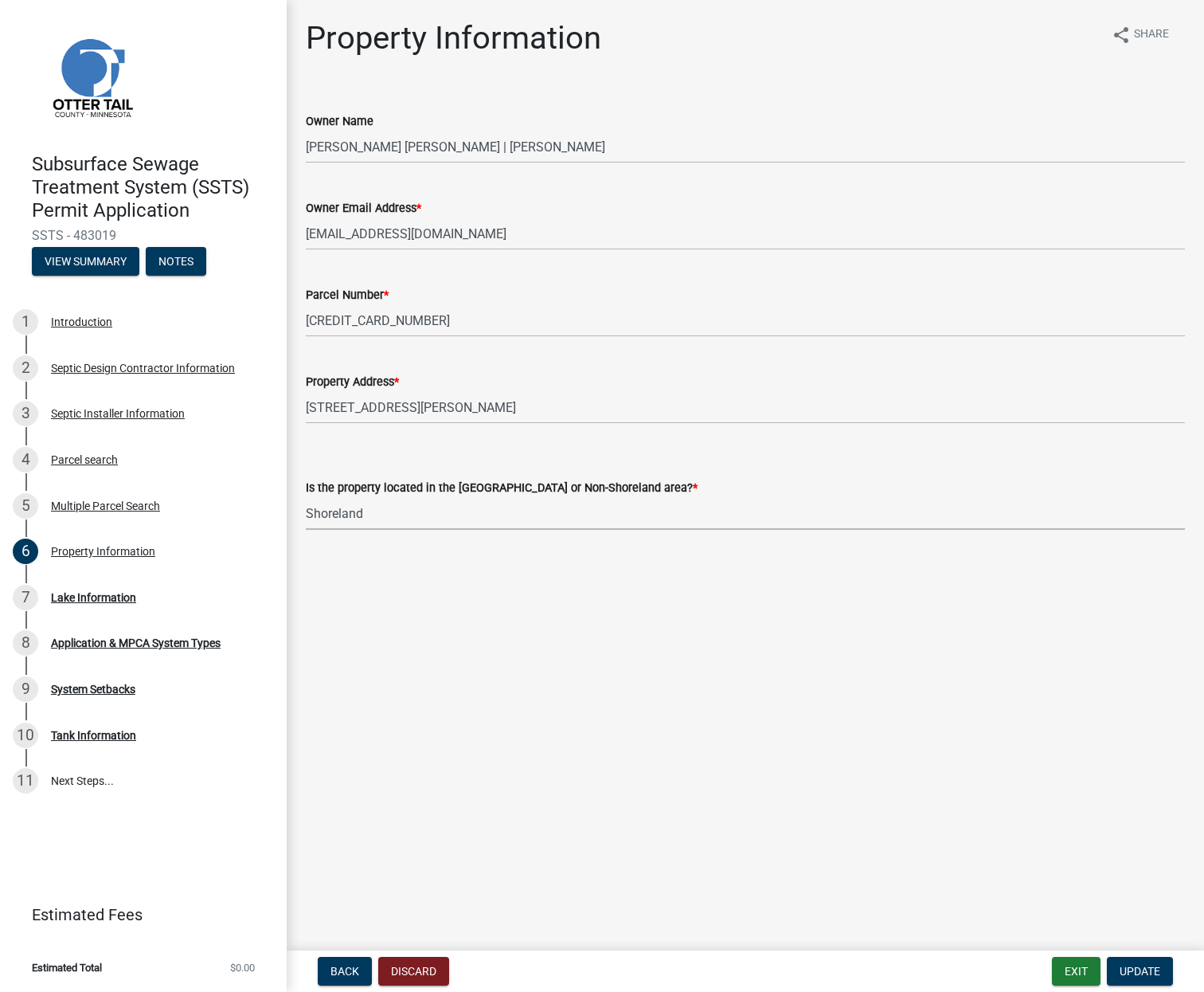
click at [431, 510] on select "Select Item... Shoreland Non-Shoreland" at bounding box center [745, 514] width 880 height 33
click at [306, 497] on select "Select Item... Shoreland Non-Shoreland" at bounding box center [745, 514] width 880 height 33
select select "5ed11e82-653f-4fcc-a472-8d95af57556c"
click at [1144, 971] on span "Update" at bounding box center [1140, 972] width 41 height 13
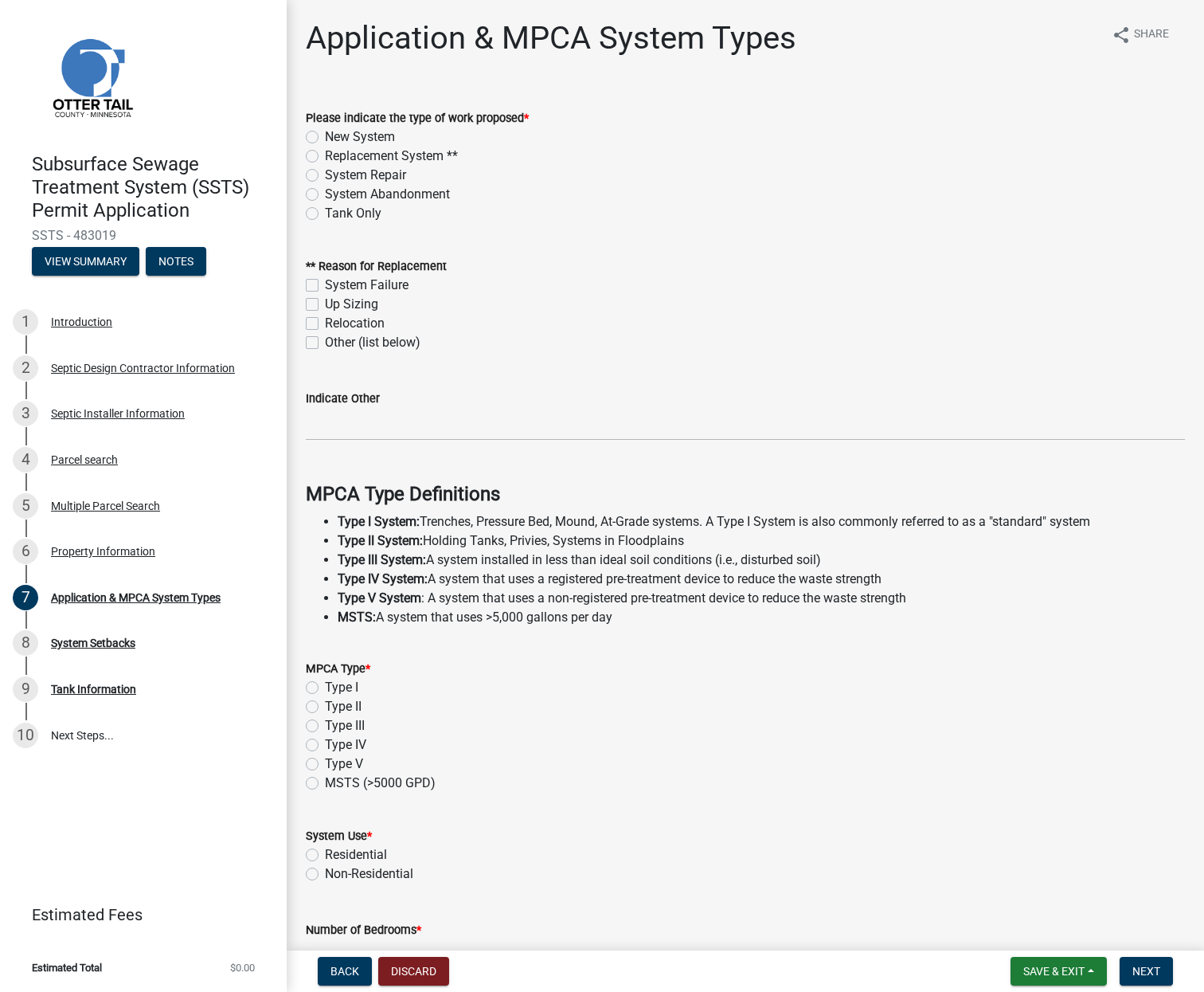
click at [325, 156] on label "Replacement System **" at bounding box center [392, 156] width 133 height 19
click at [325, 156] on input "Replacement System **" at bounding box center [330, 152] width 11 height 11
radio input "true"
click at [325, 284] on label "System Failure" at bounding box center [367, 284] width 84 height 19
click at [325, 284] on input "System Failure" at bounding box center [330, 280] width 11 height 11
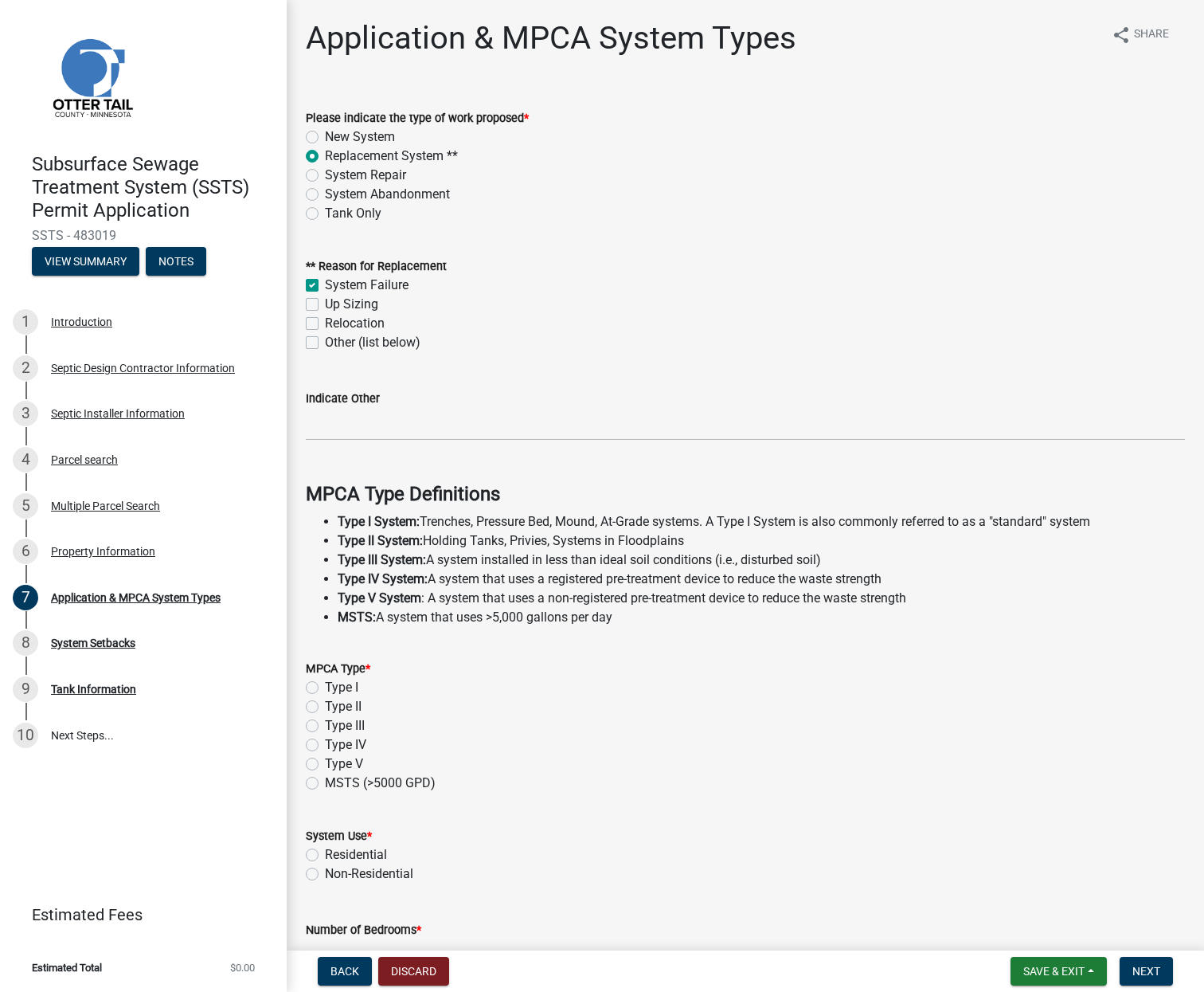
checkbox input "true"
checkbox input "false"
drag, startPoint x: 315, startPoint y: 682, endPoint x: 316, endPoint y: 693, distance: 11.0
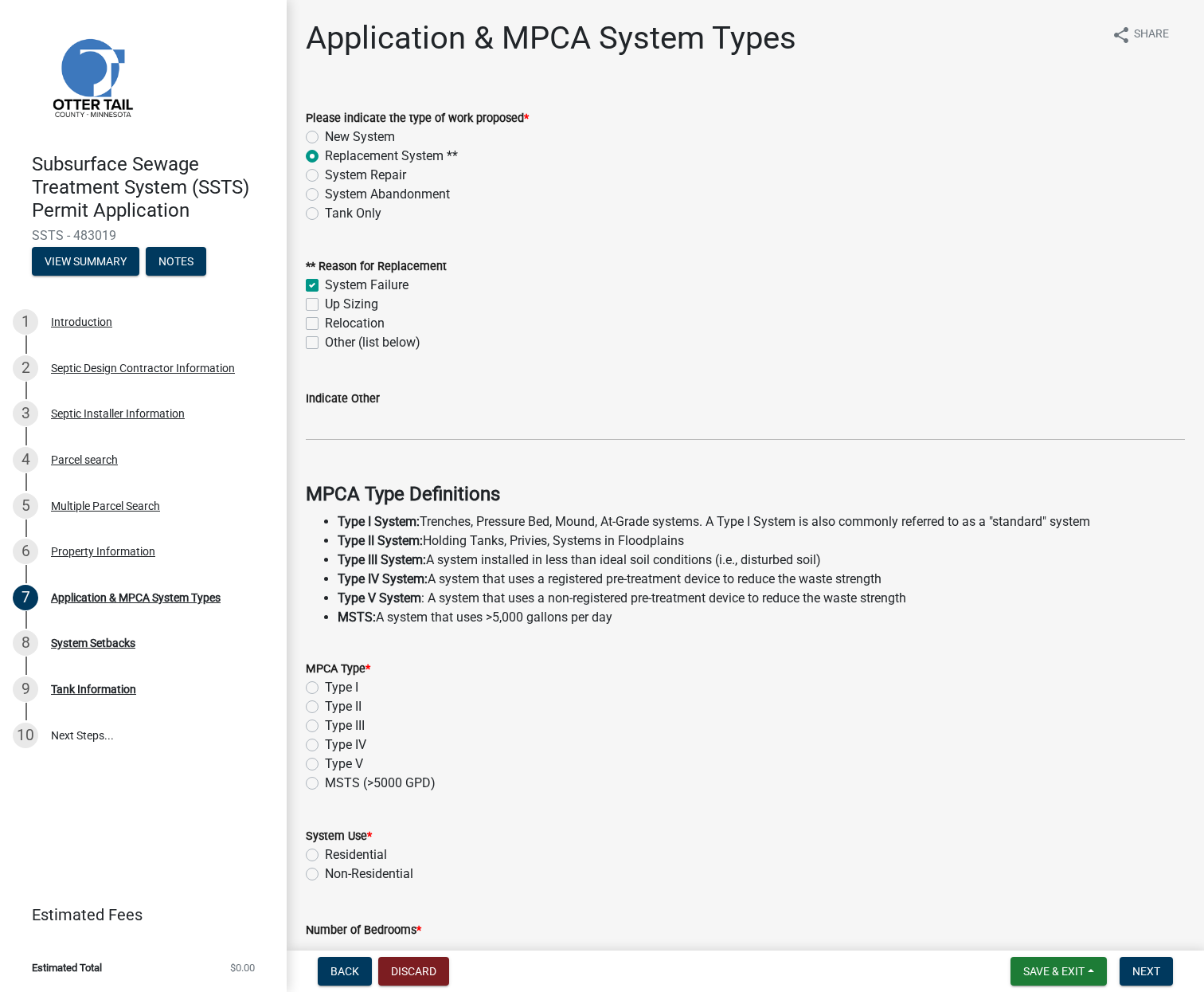
click at [325, 684] on label "Type I" at bounding box center [342, 687] width 34 height 19
click at [325, 684] on input "Type I" at bounding box center [330, 683] width 11 height 11
radio input "true"
click at [325, 855] on label "Residential" at bounding box center [356, 854] width 62 height 19
click at [325, 855] on input "Residential" at bounding box center [330, 850] width 11 height 11
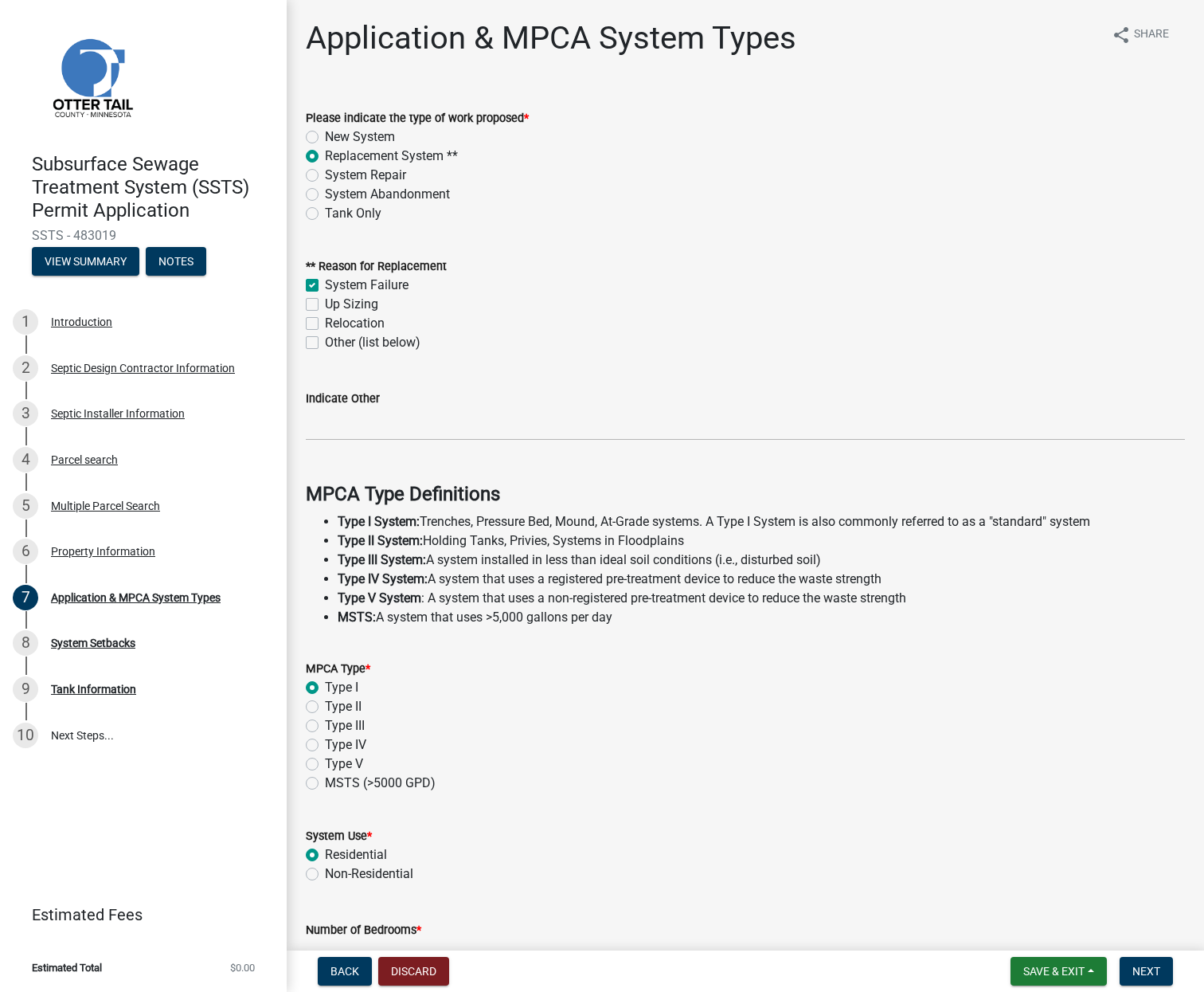
radio input "true"
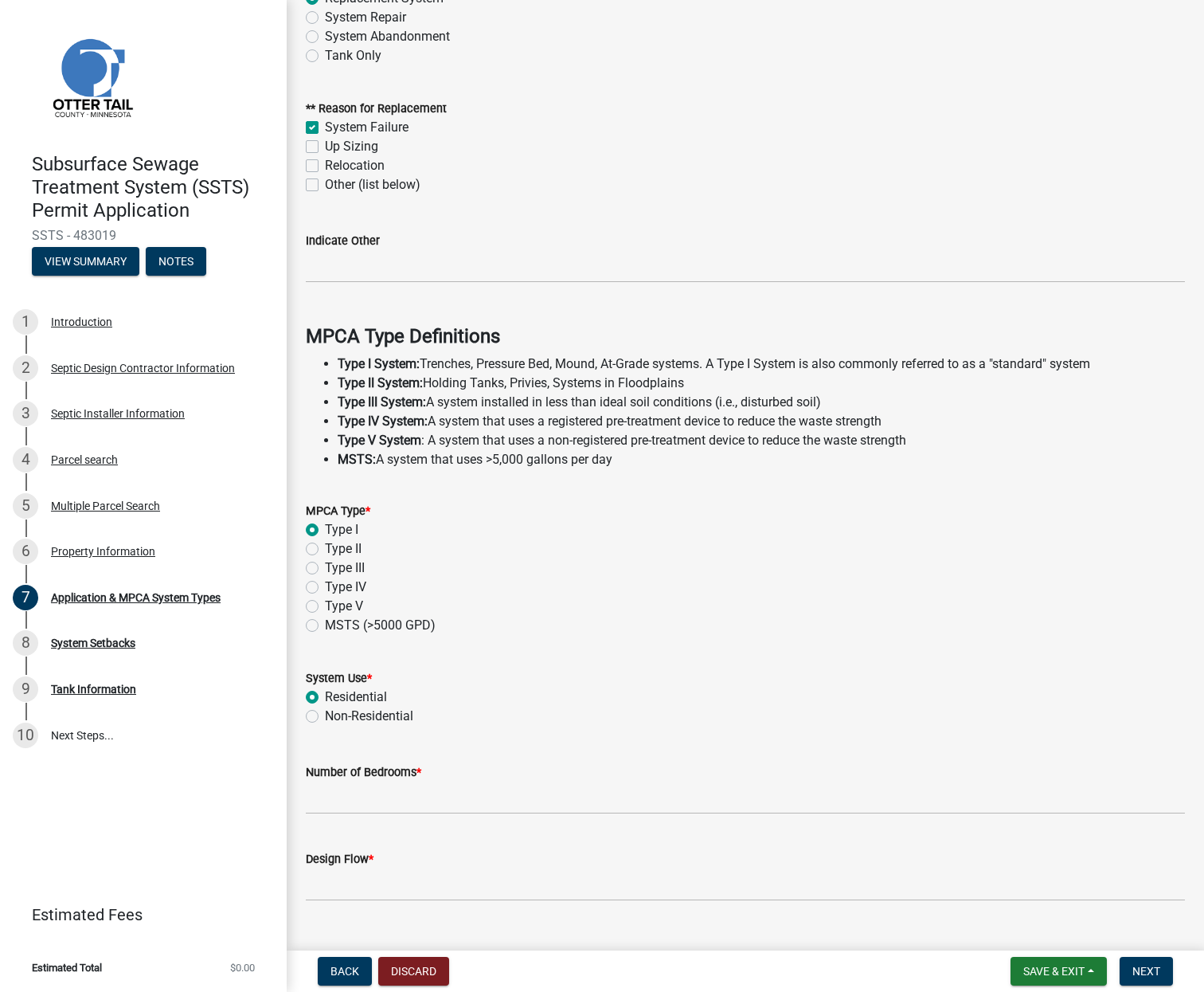
scroll to position [159, 0]
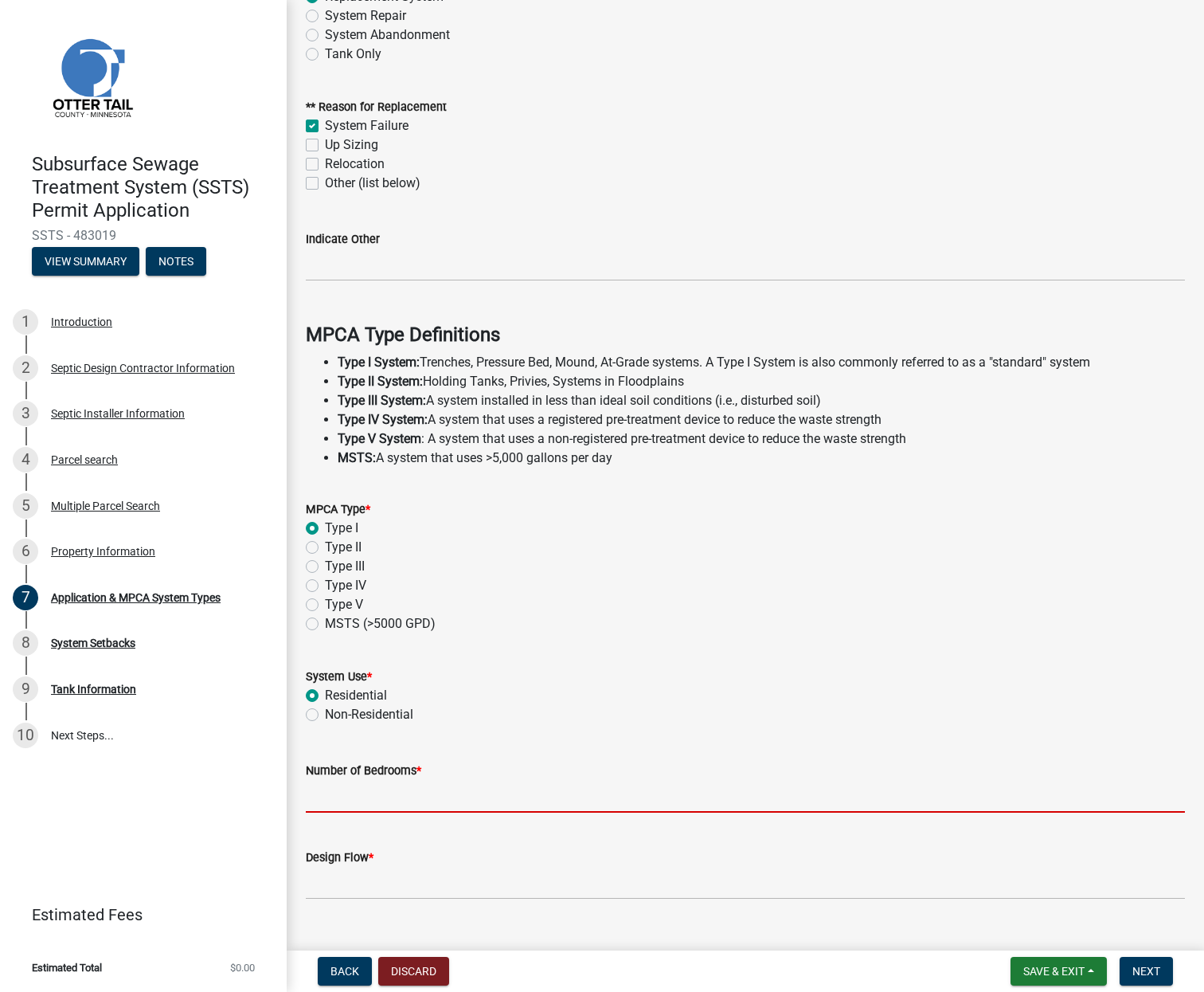
click at [328, 795] on input "Number of Bedrooms *" at bounding box center [745, 796] width 880 height 33
type input "3"
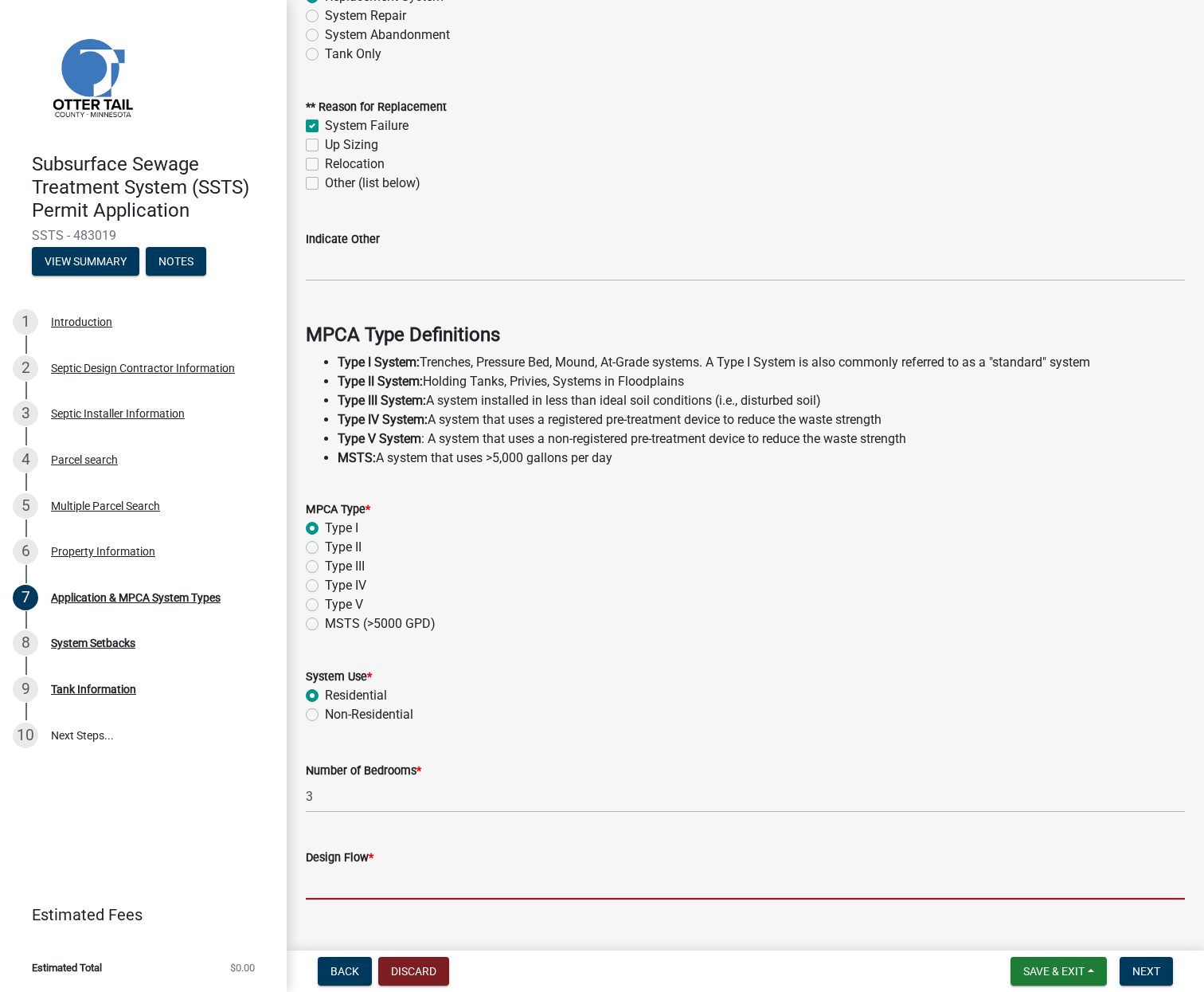
click at [337, 876] on input "Design Flow *" at bounding box center [745, 883] width 880 height 33
type input "450"
click at [1147, 968] on span "Next" at bounding box center [1147, 972] width 28 height 13
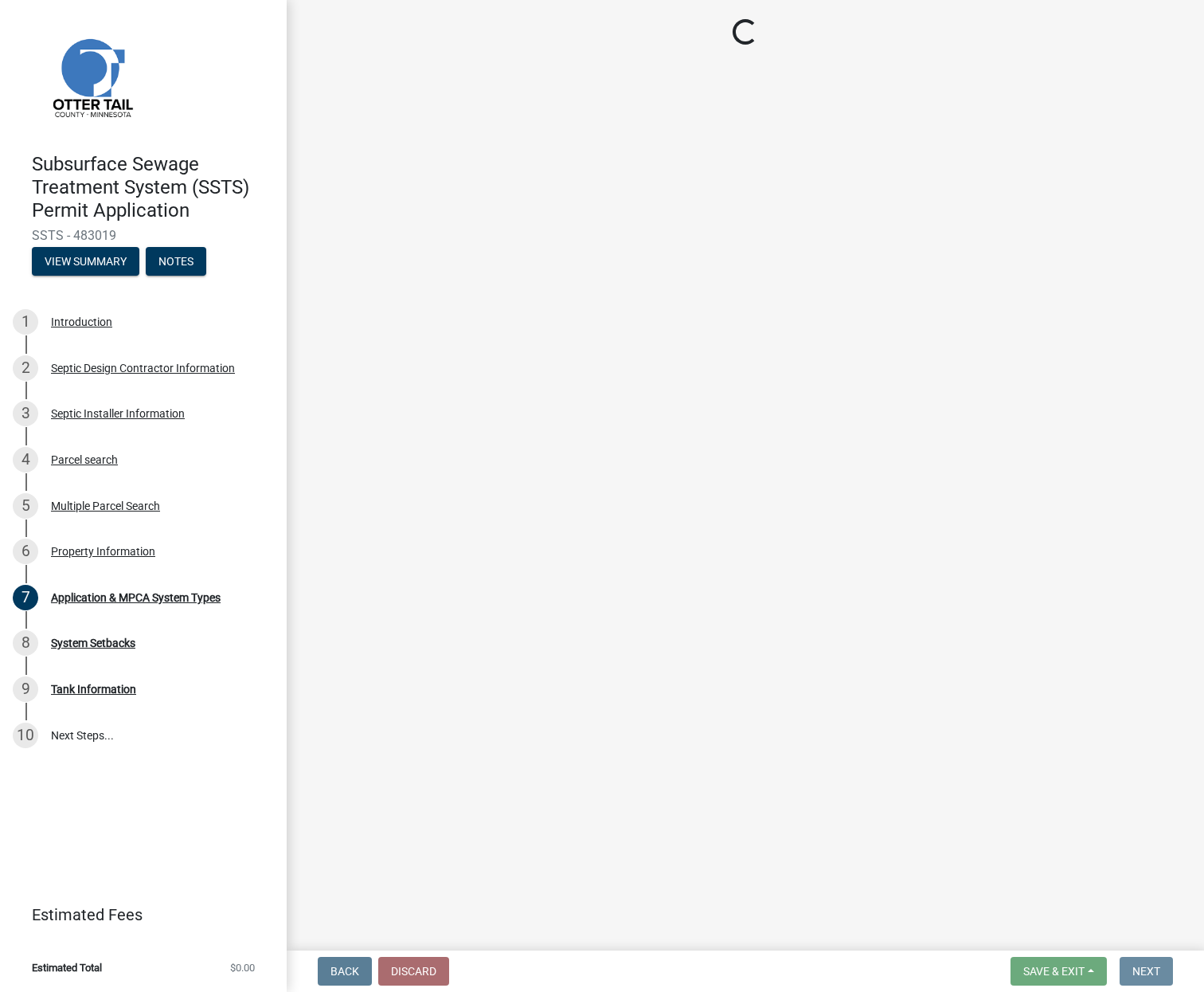
scroll to position [0, 0]
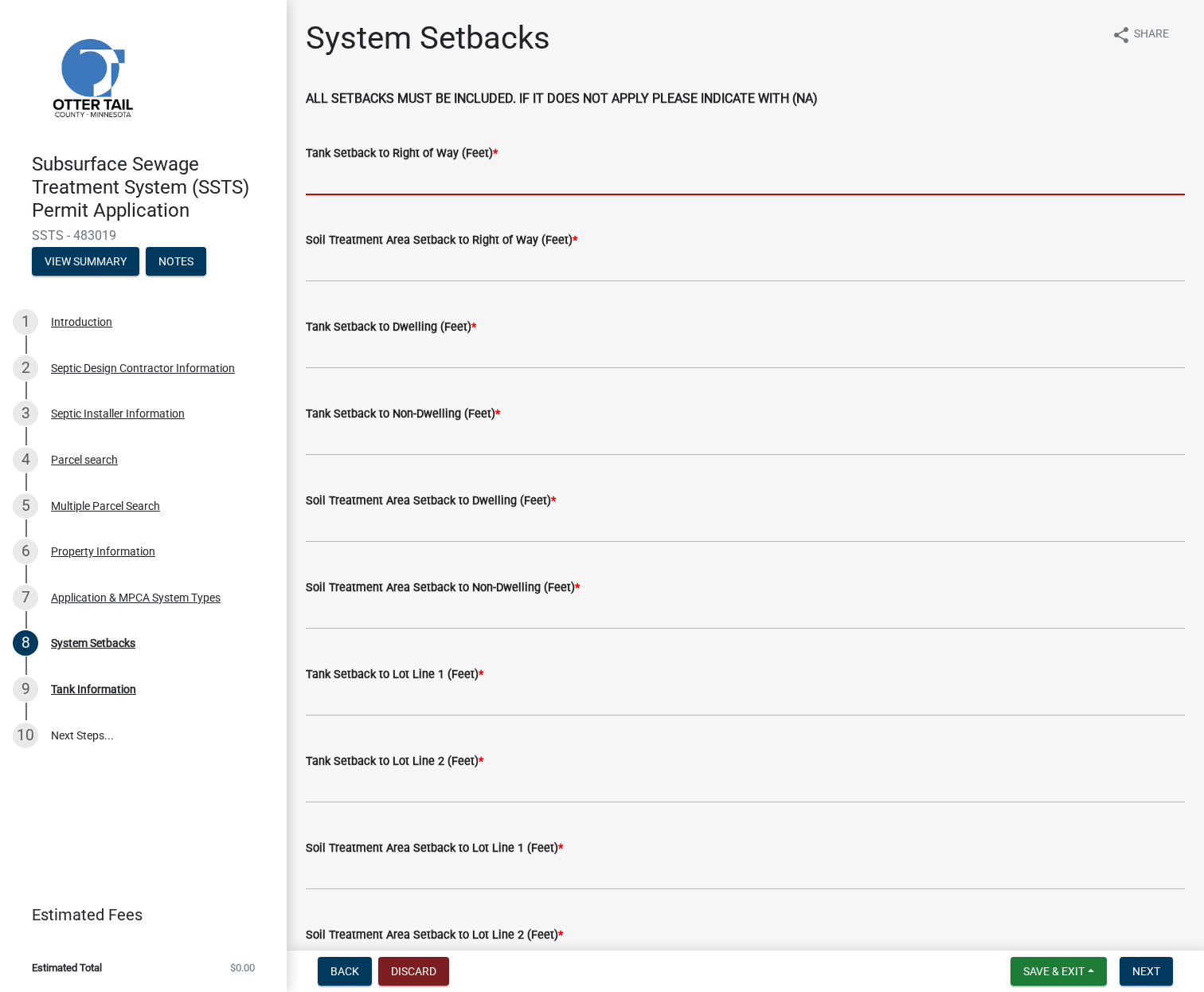
click at [418, 178] on input "Tank Setback to Right of Way (Feet) *" at bounding box center [745, 179] width 880 height 33
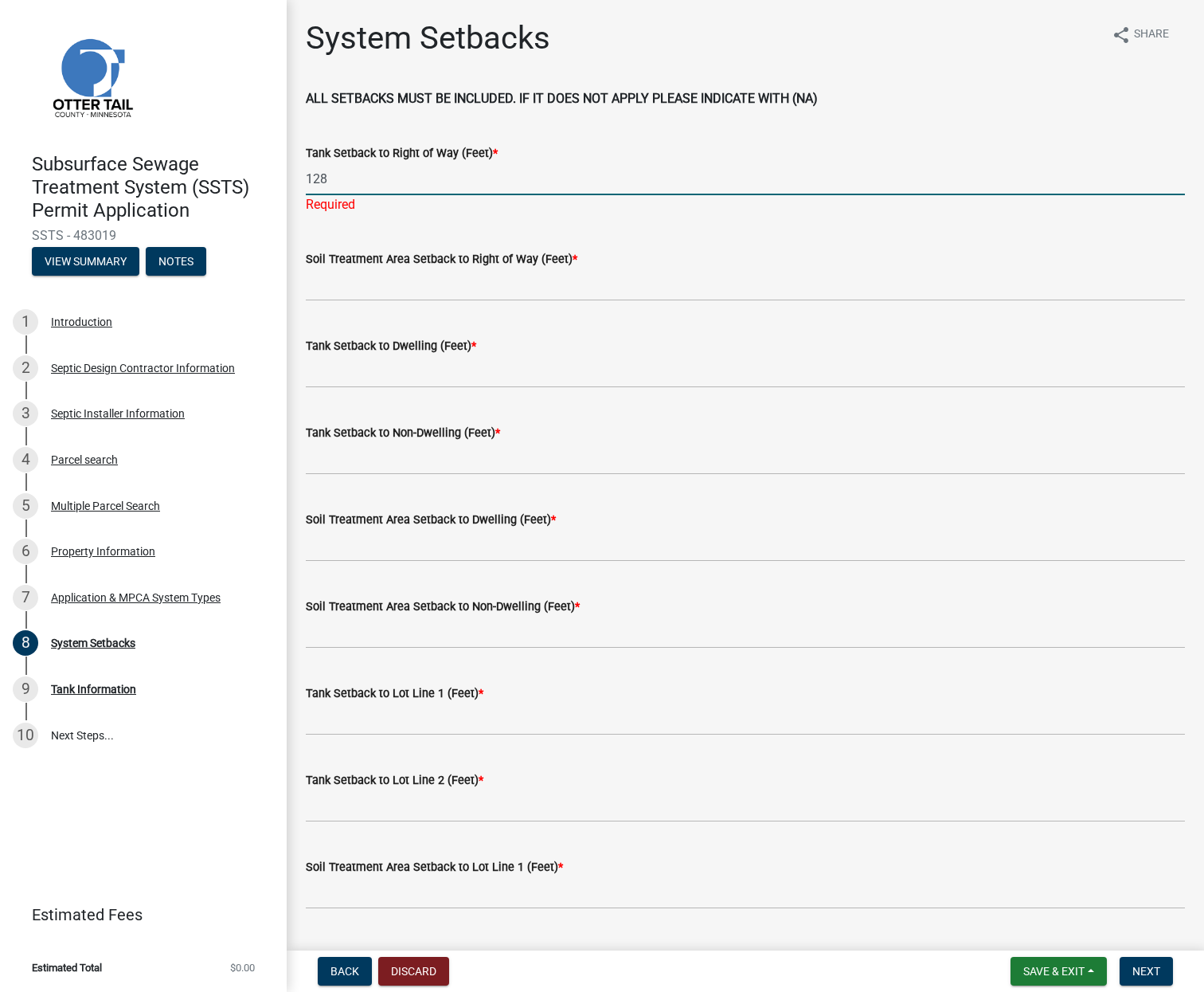
type input "128"
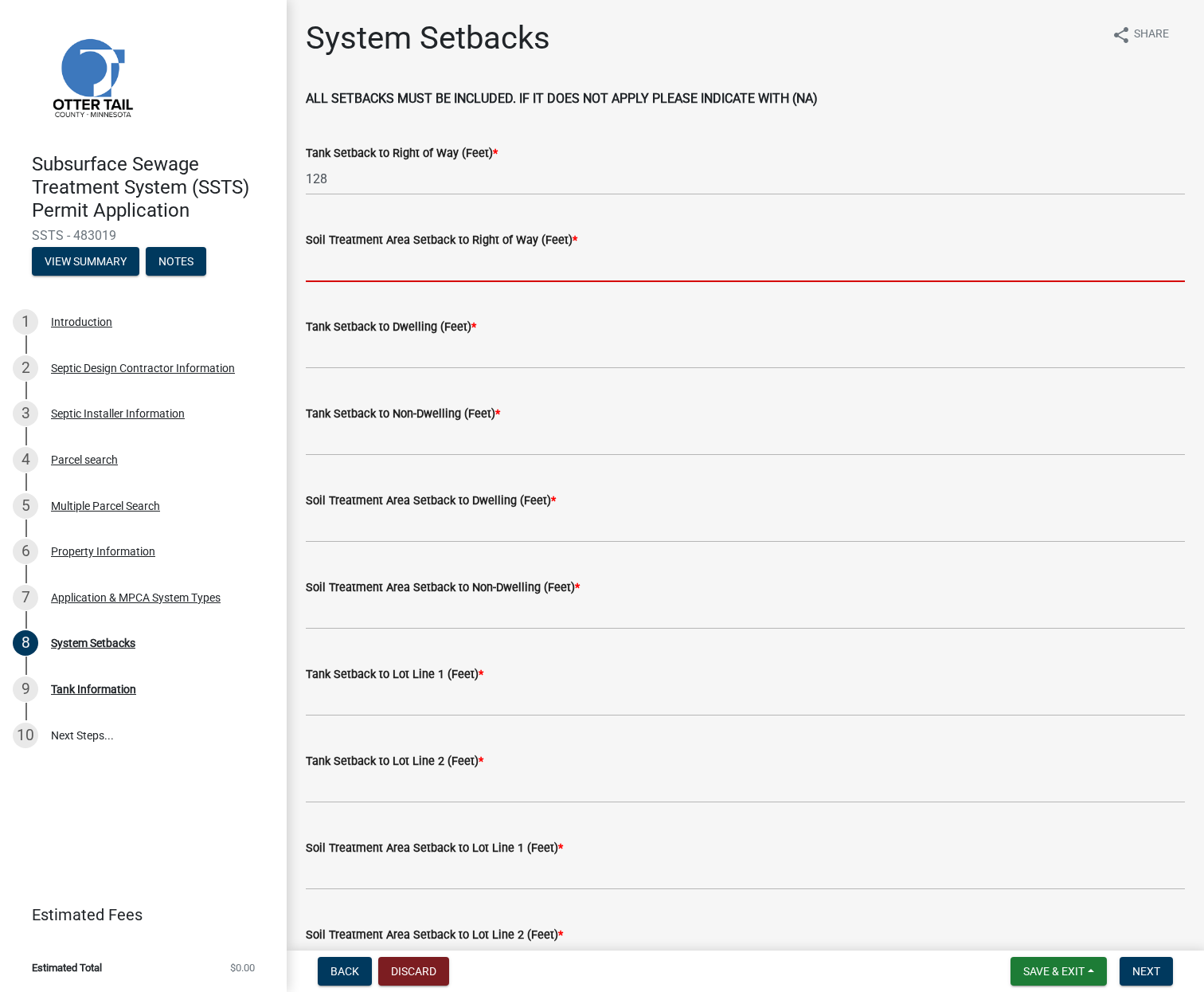
click at [351, 276] on input "Soil Treatment Area Setback to Right of Way (Feet) *" at bounding box center [745, 265] width 880 height 33
type input "125"
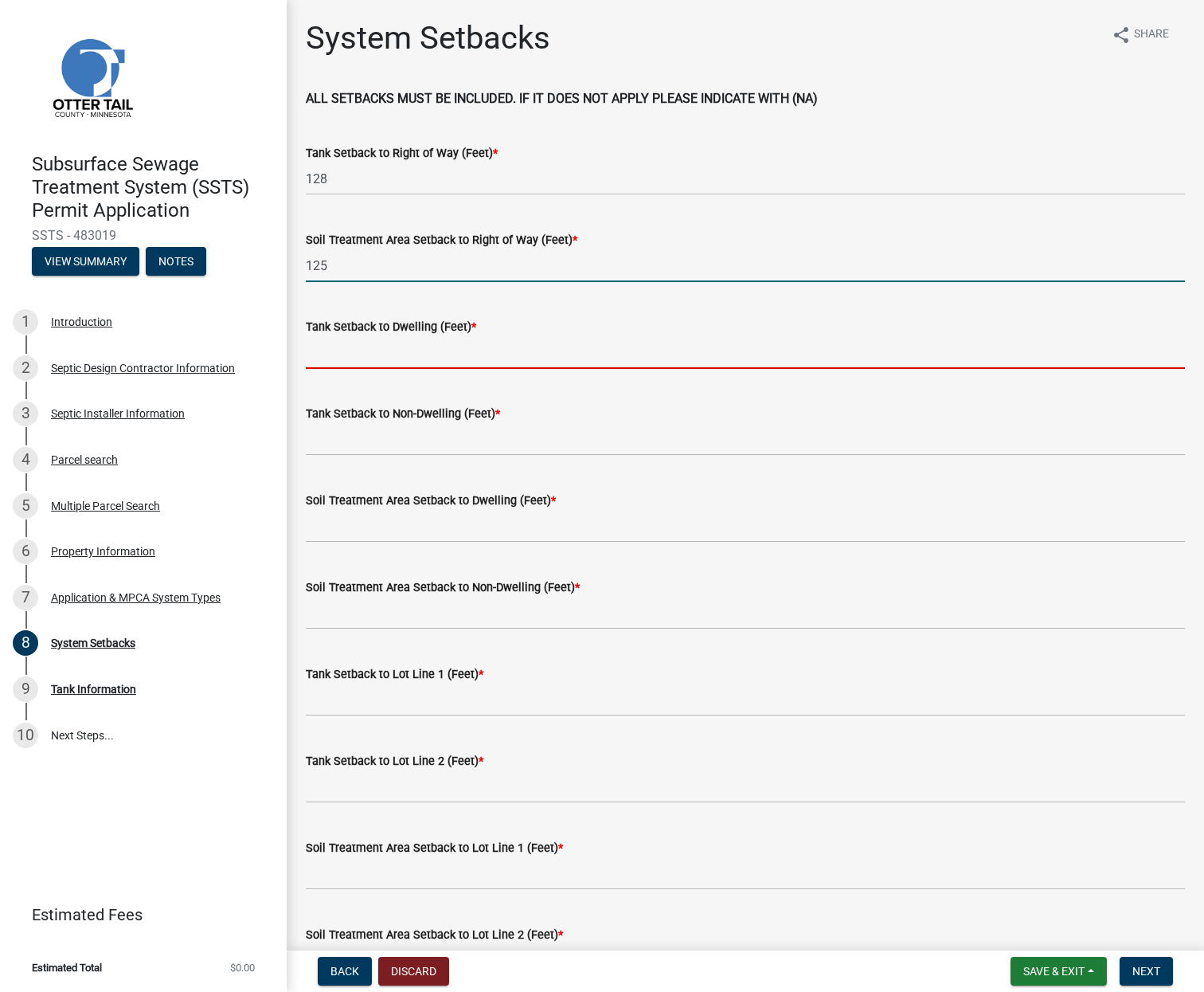
click at [358, 355] on input "Tank Setback to Dwelling (Feet) *" at bounding box center [745, 352] width 880 height 33
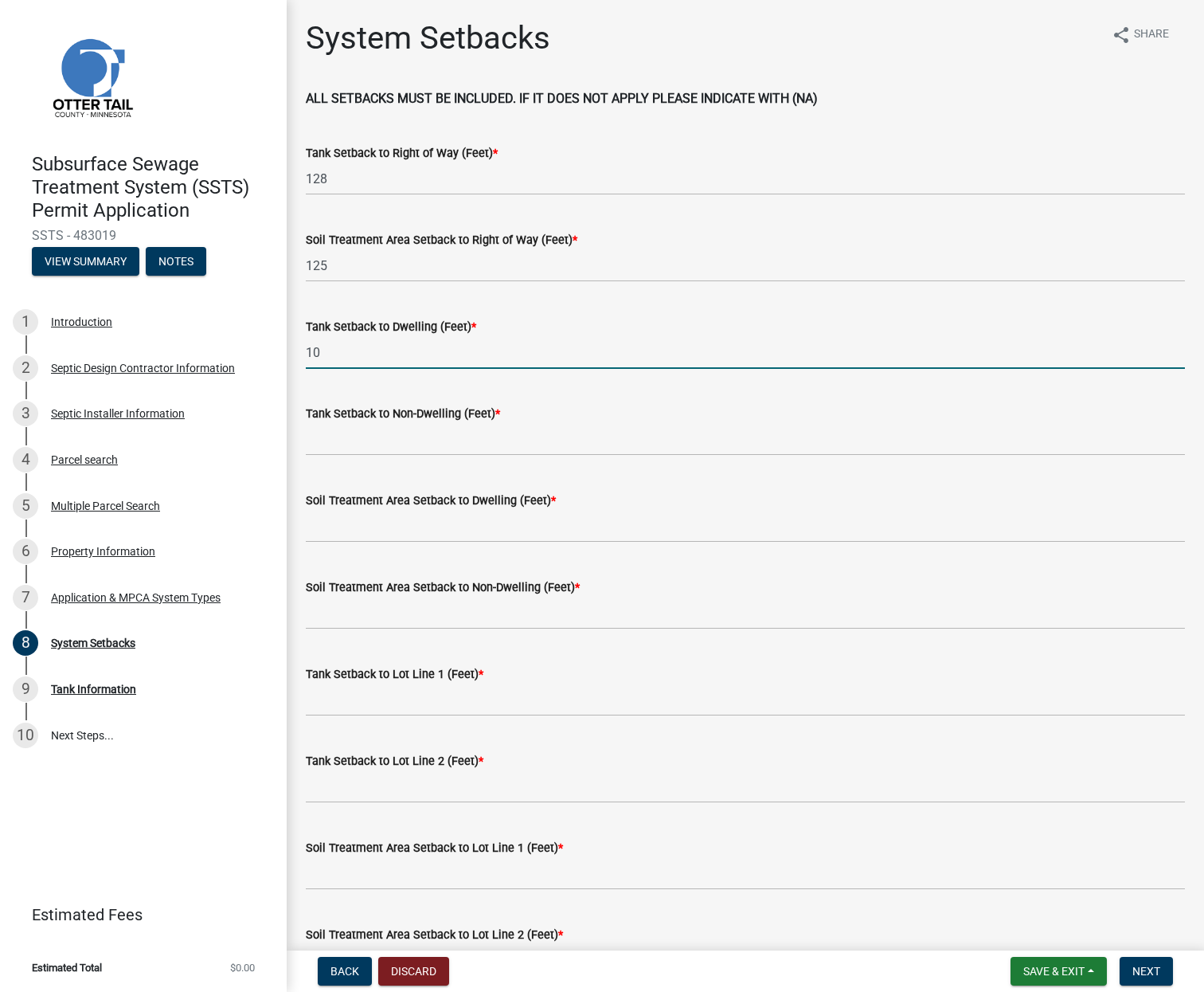
type input "10"
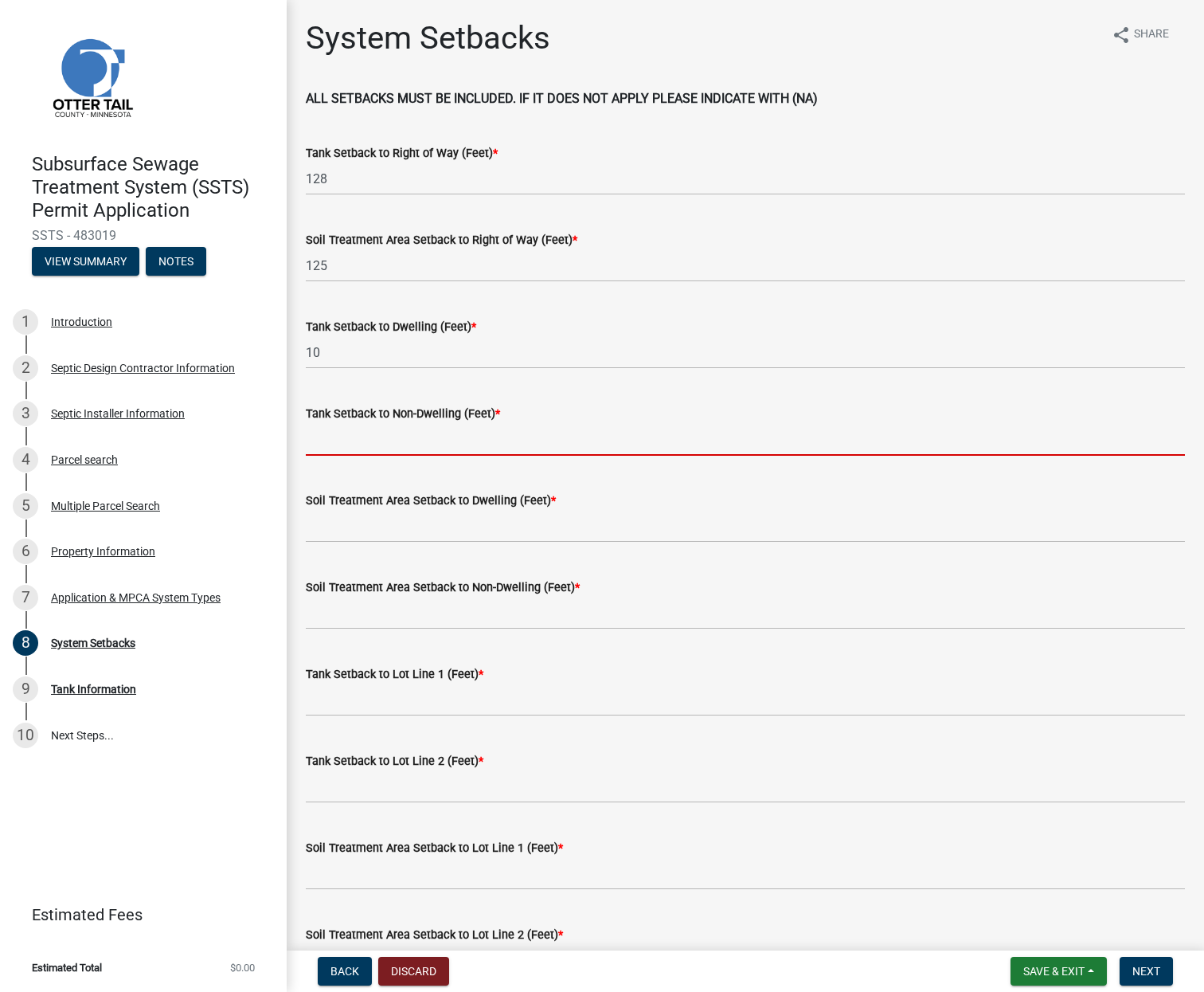
click at [318, 440] on input "Tank Setback to Non-Dwelling (Feet) *" at bounding box center [745, 439] width 880 height 33
type input "33"
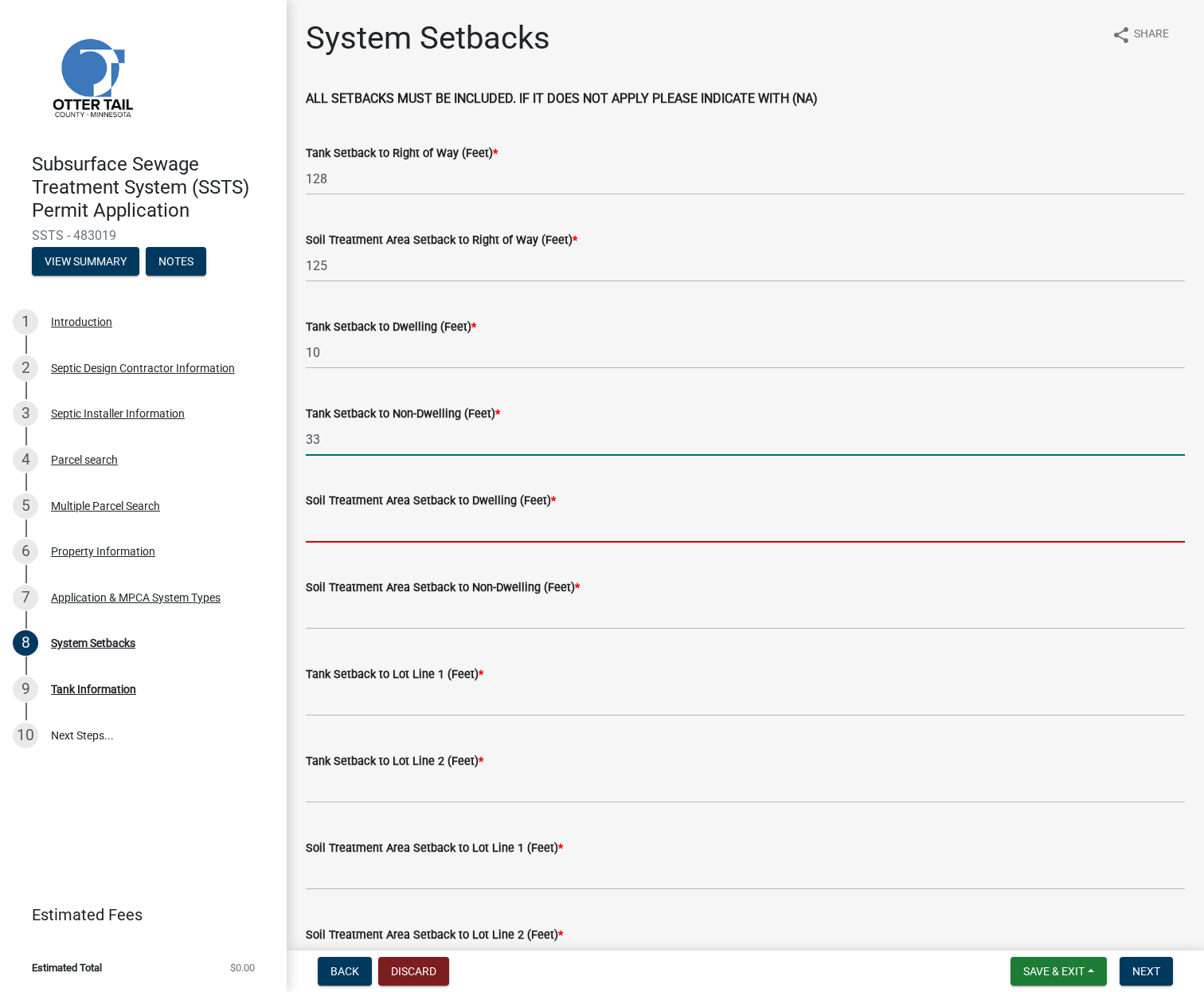
click at [329, 522] on input "Soil Treatment Area Setback to Dwelling (Feet) *" at bounding box center [745, 526] width 880 height 33
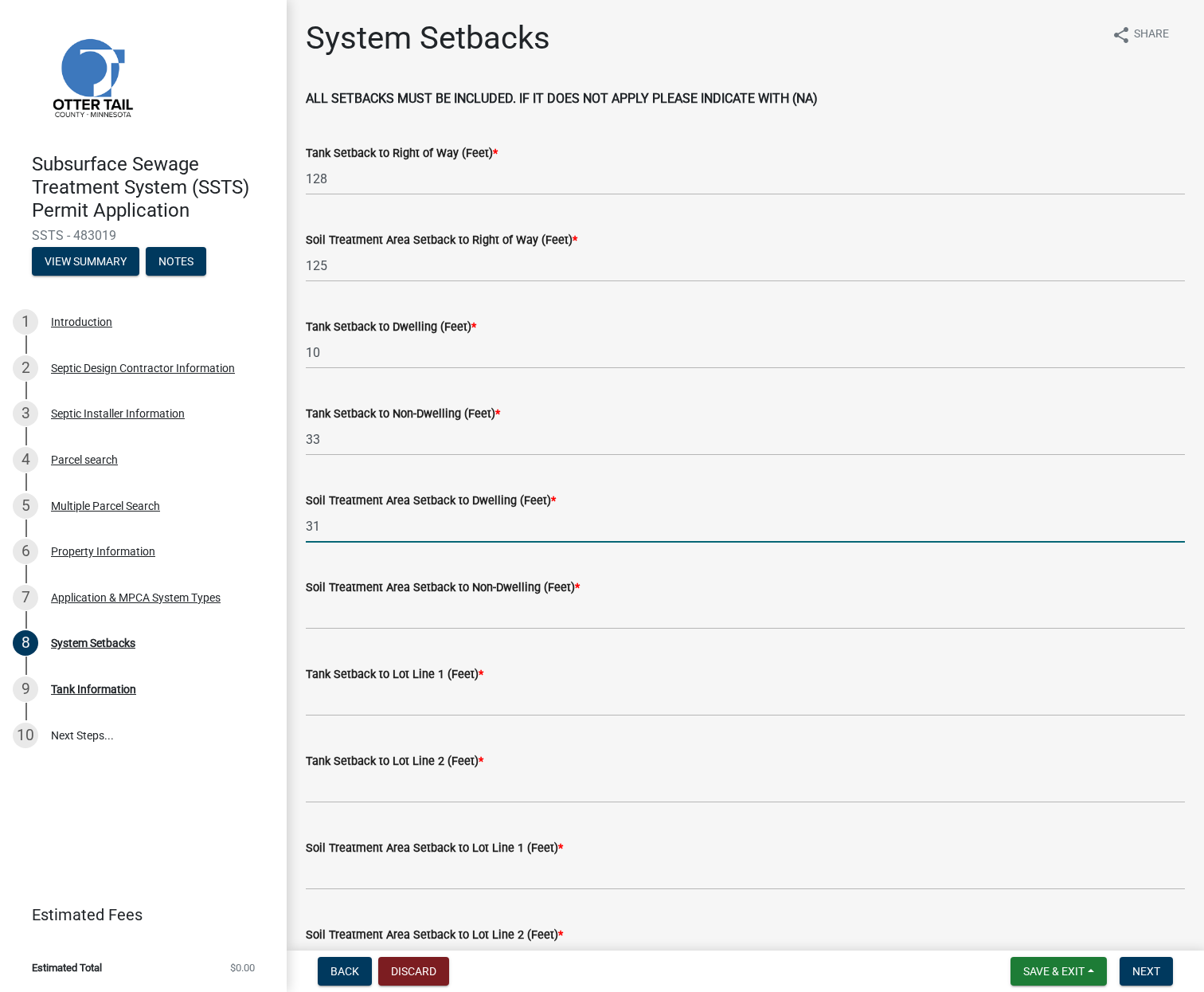
type input "31"
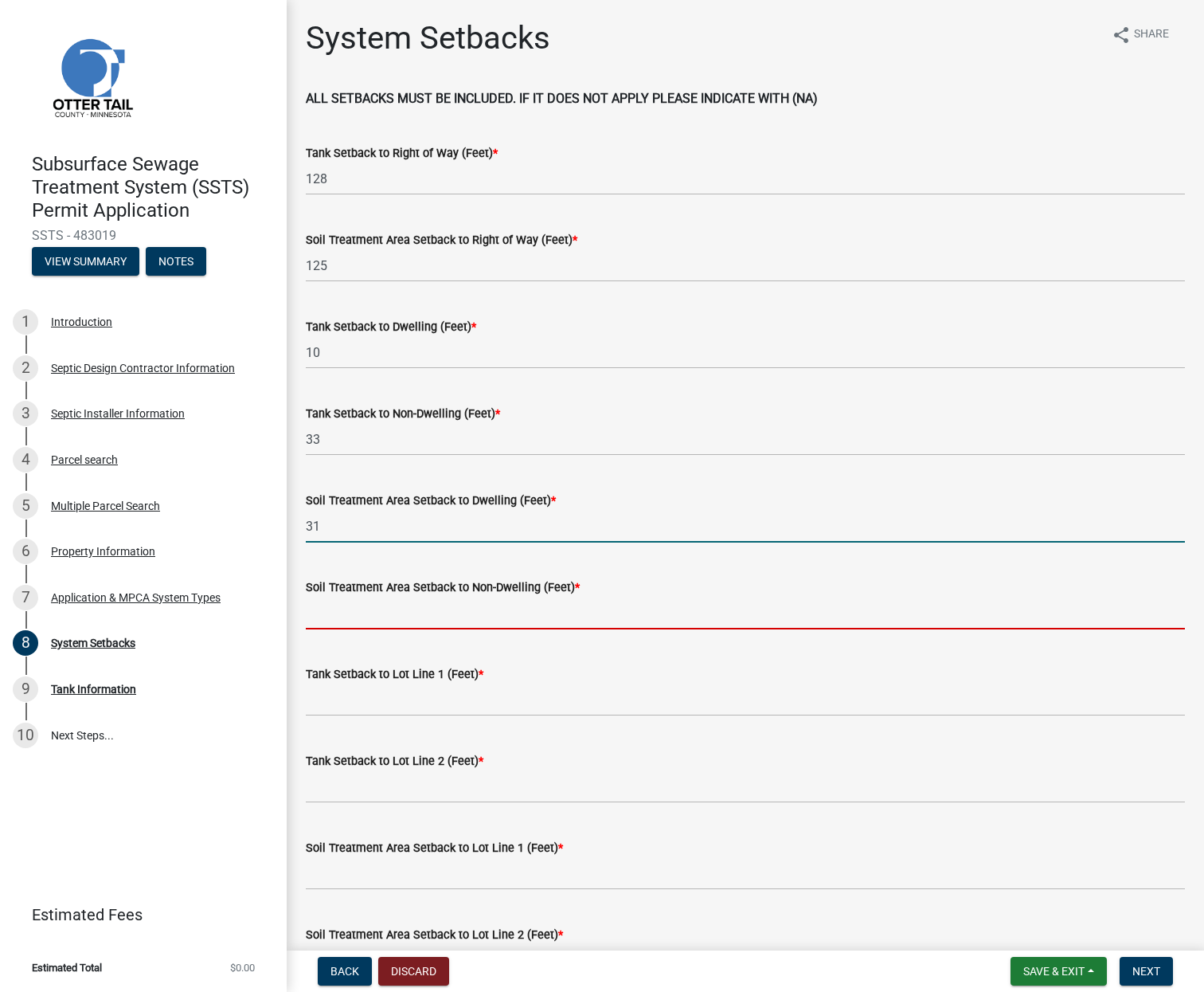
click at [346, 600] on input "Soil Treatment Area Setback to Non-Dwelling (Feet) *" at bounding box center [745, 613] width 880 height 33
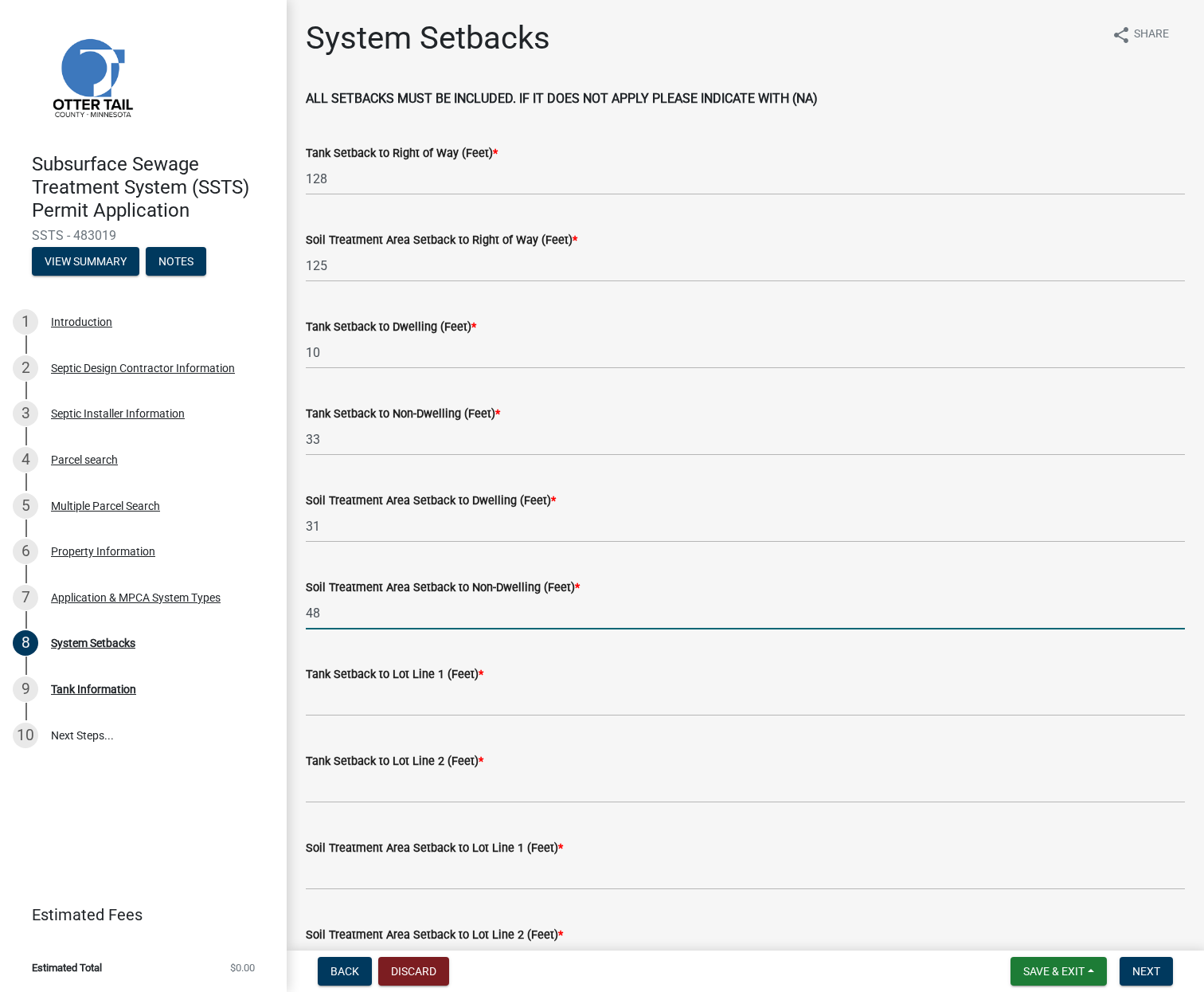
type input "48"
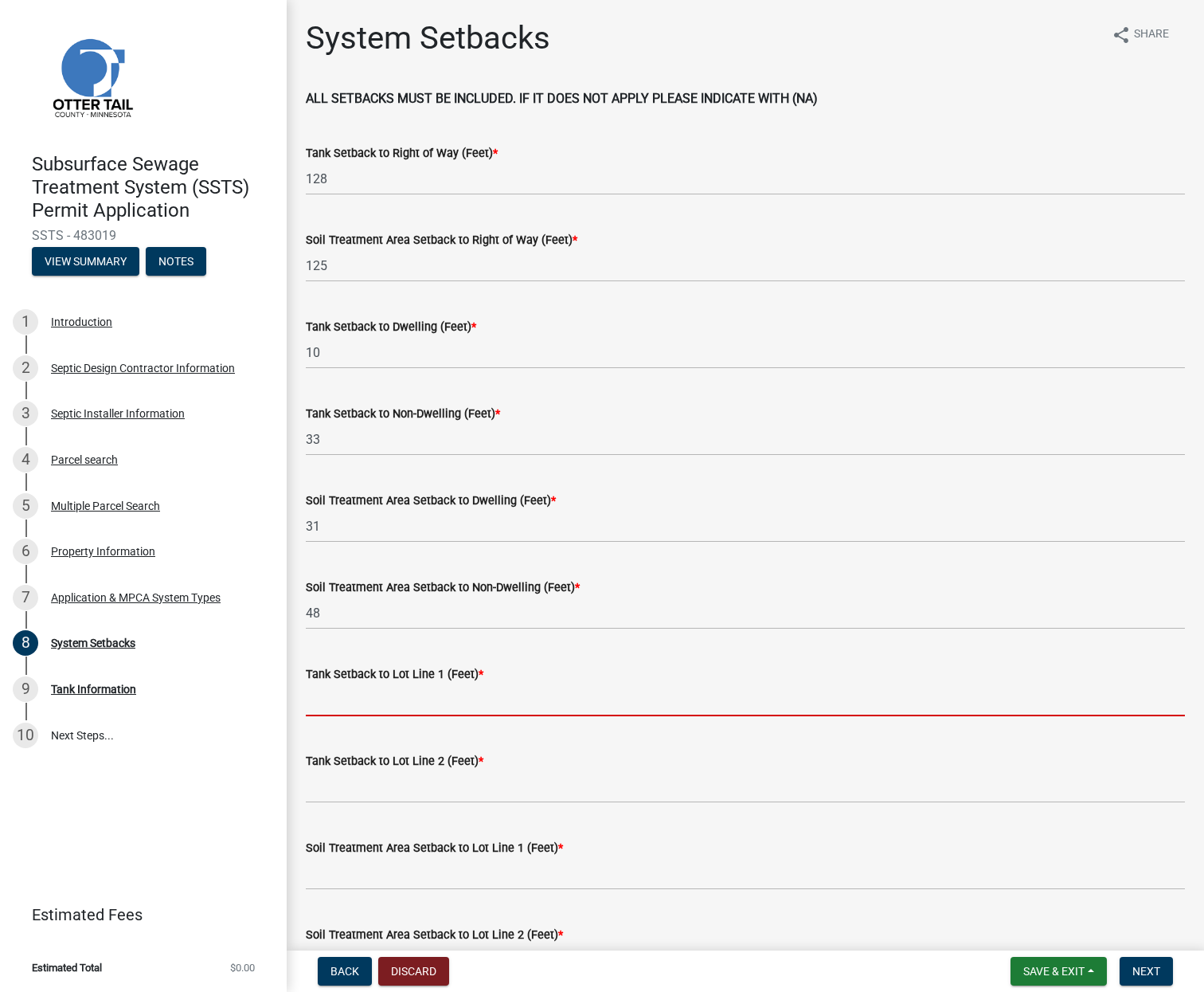
click at [359, 703] on input "Tank Setback to Lot Line 1 (Feet) *" at bounding box center [745, 700] width 880 height 33
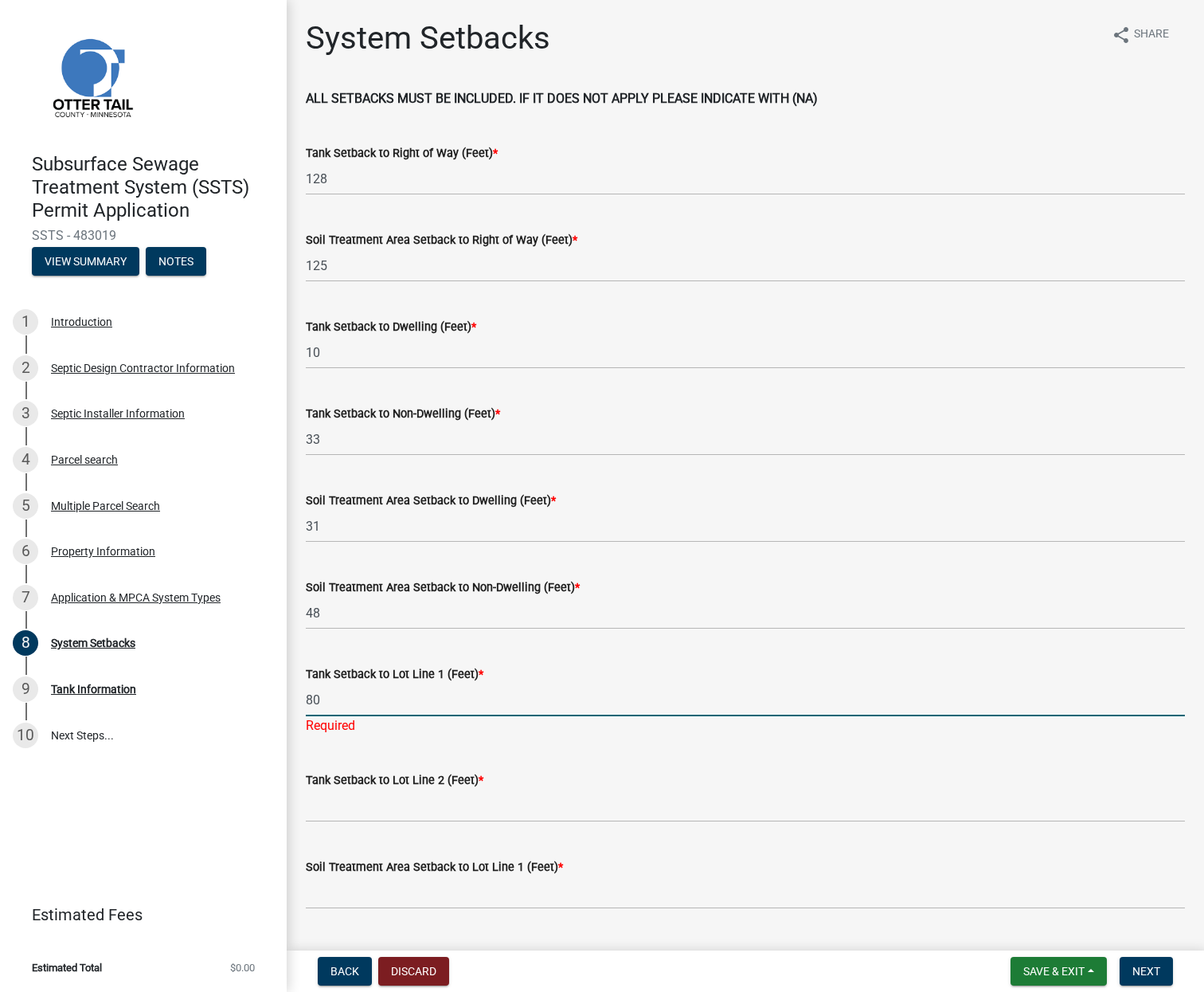
type input "80"
click at [346, 809] on wm-data-entity-input "Tank Setback to Lot Line 2 (Feet) *" at bounding box center [745, 791] width 880 height 87
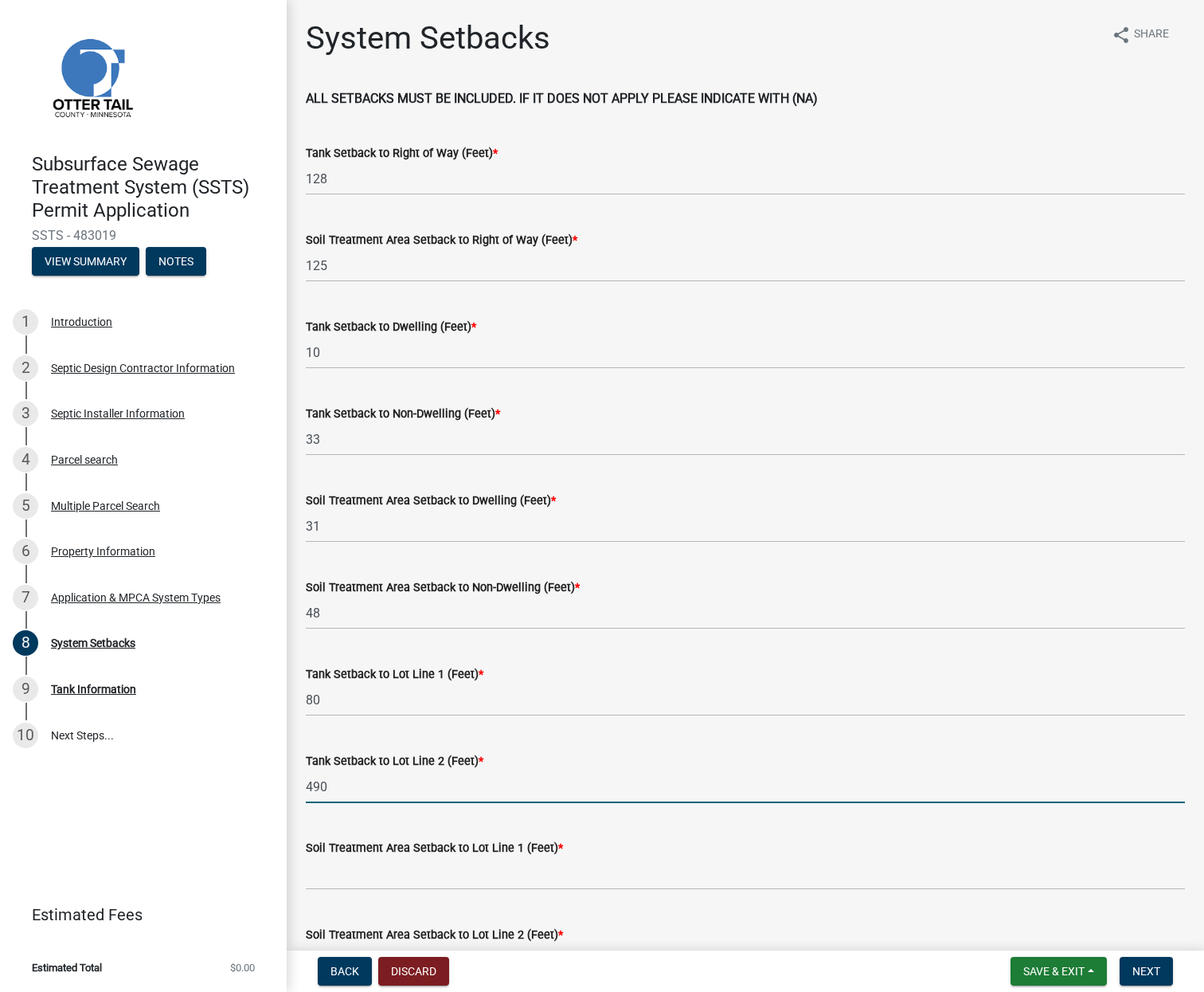
type input "490"
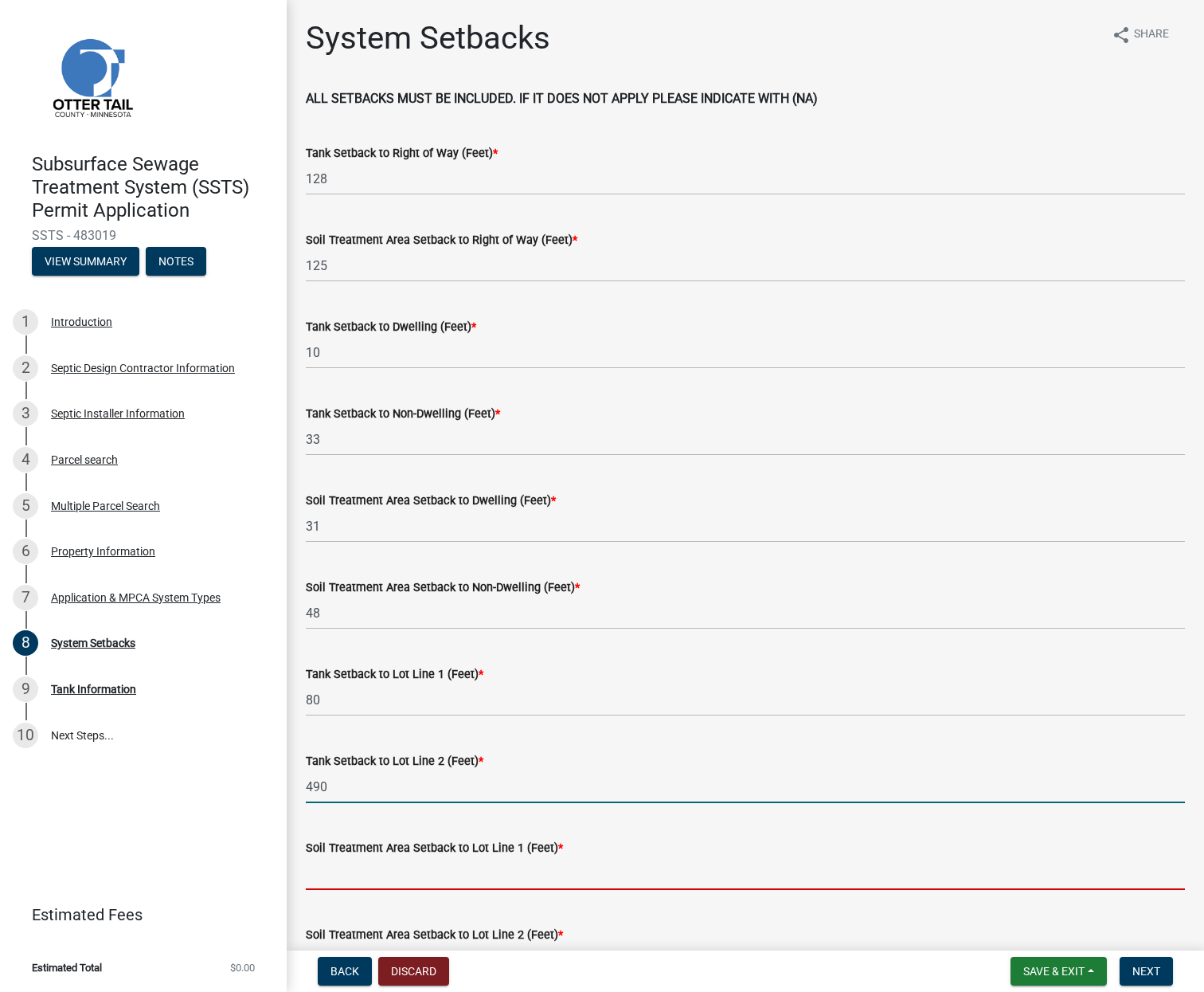
click at [354, 870] on input "Soil Treatment Area Setback to Lot Line 1 (Feet) *" at bounding box center [745, 873] width 880 height 33
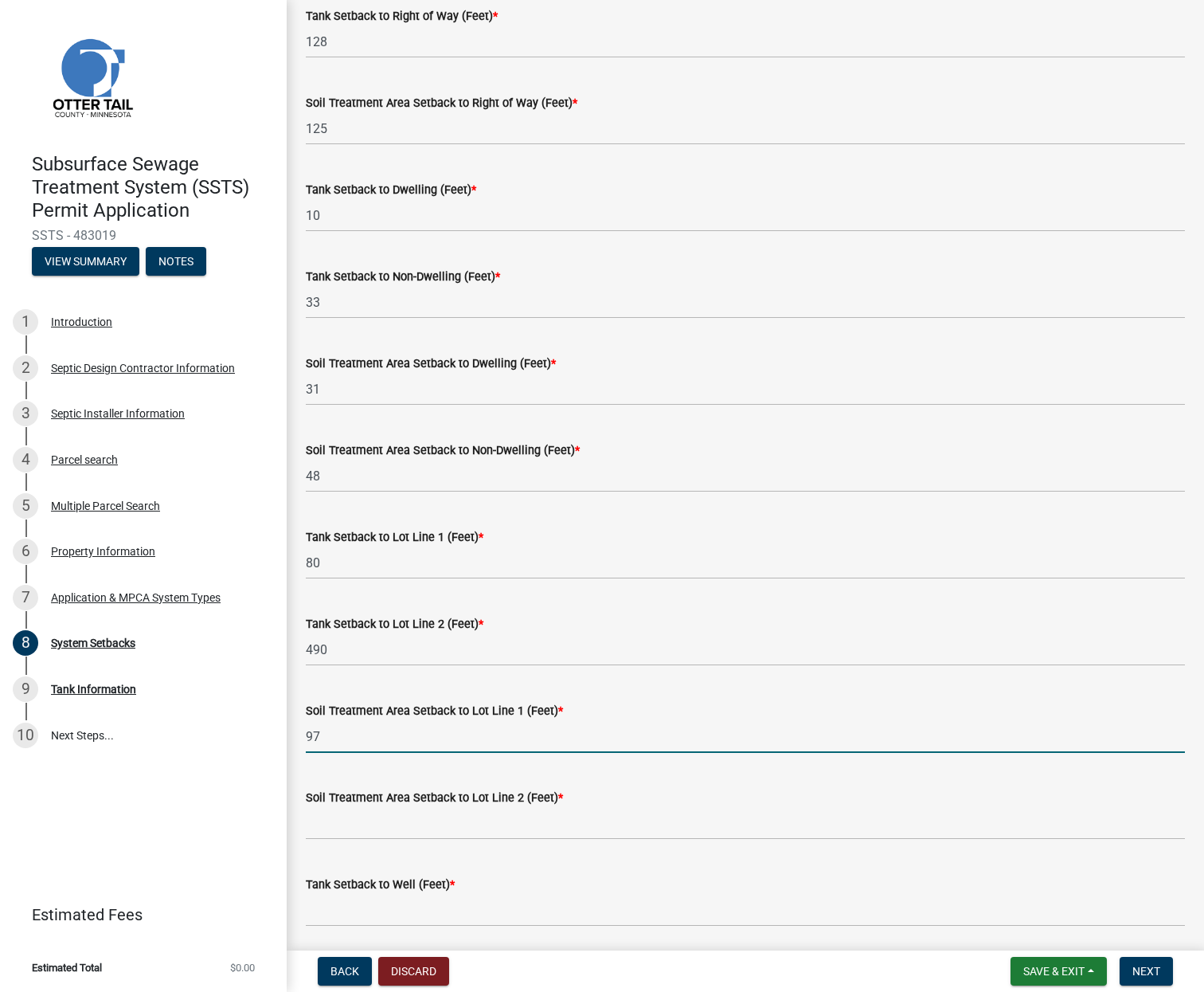
scroll to position [159, 0]
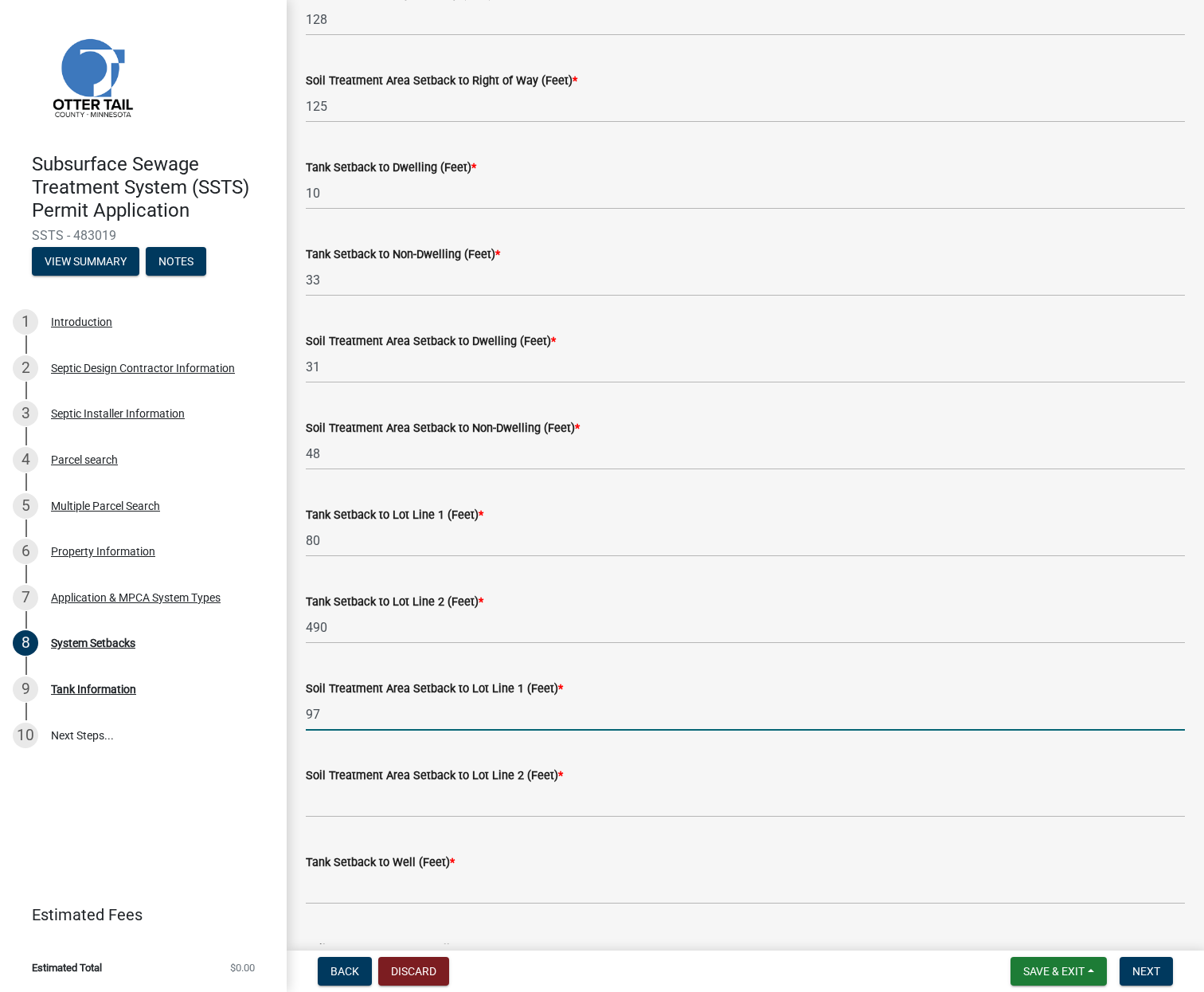
type input "97"
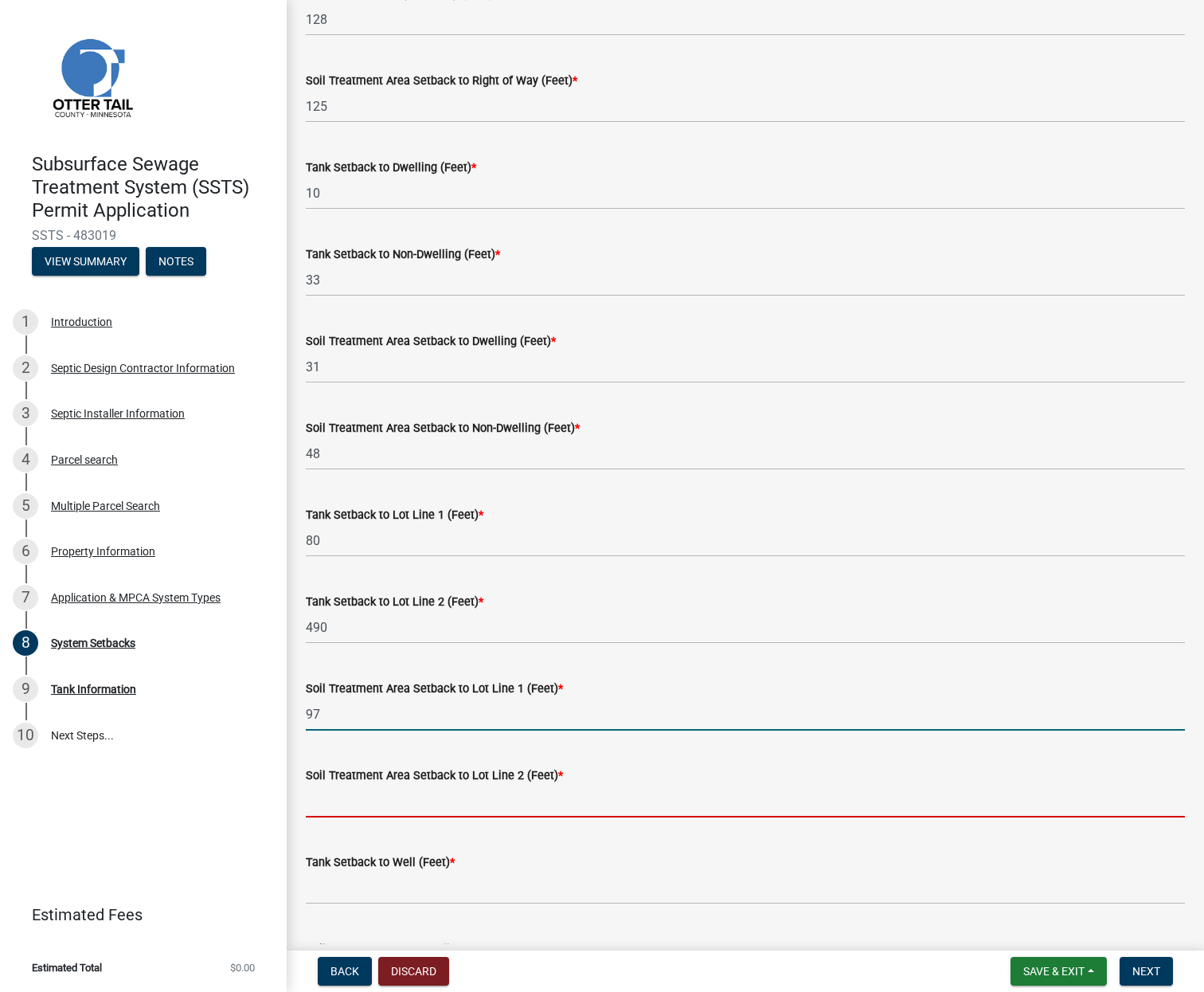
click at [347, 796] on input "Soil Treatment Area Setback to Lot Line 2 (Feet) *" at bounding box center [745, 801] width 880 height 33
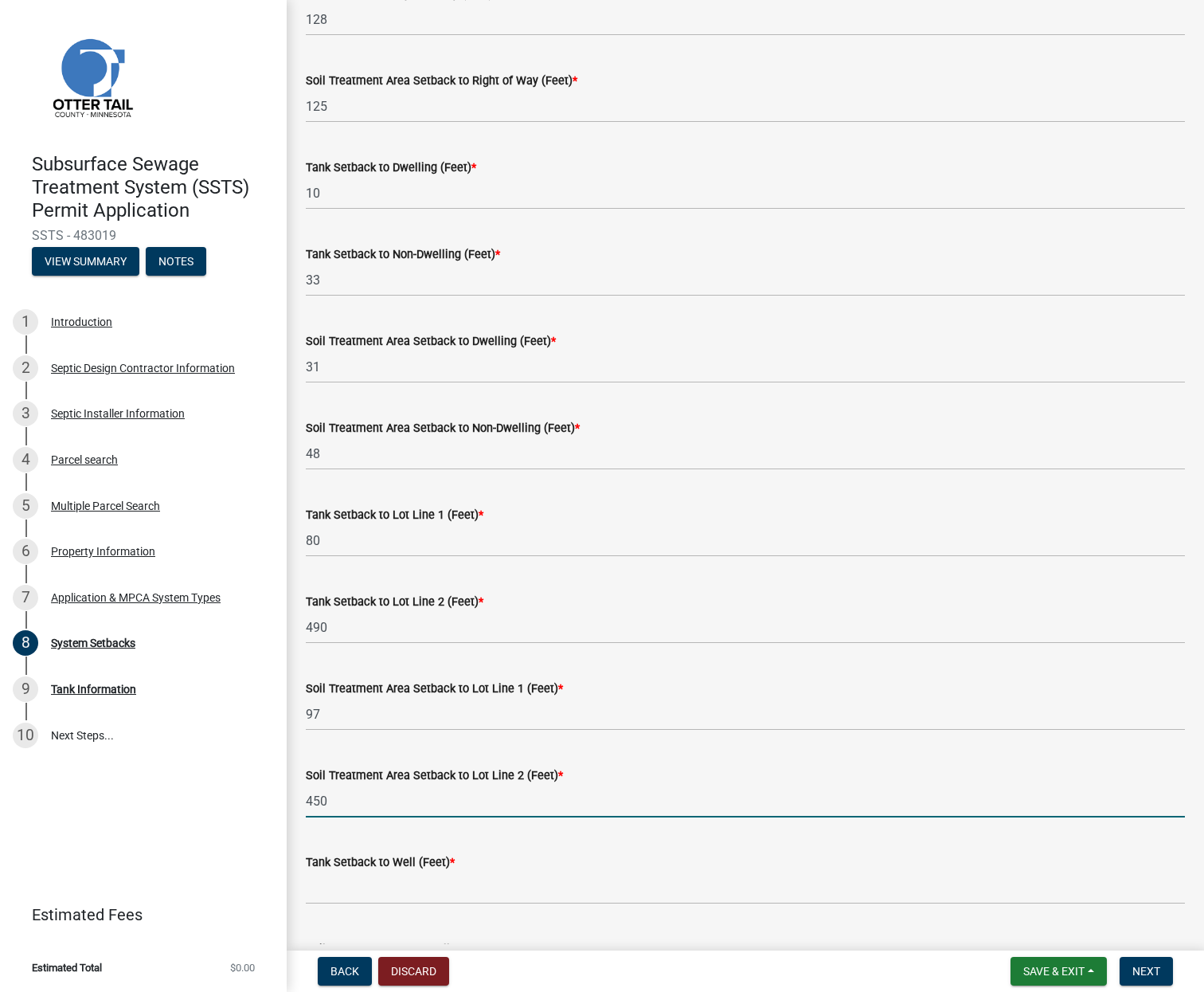
type input "450"
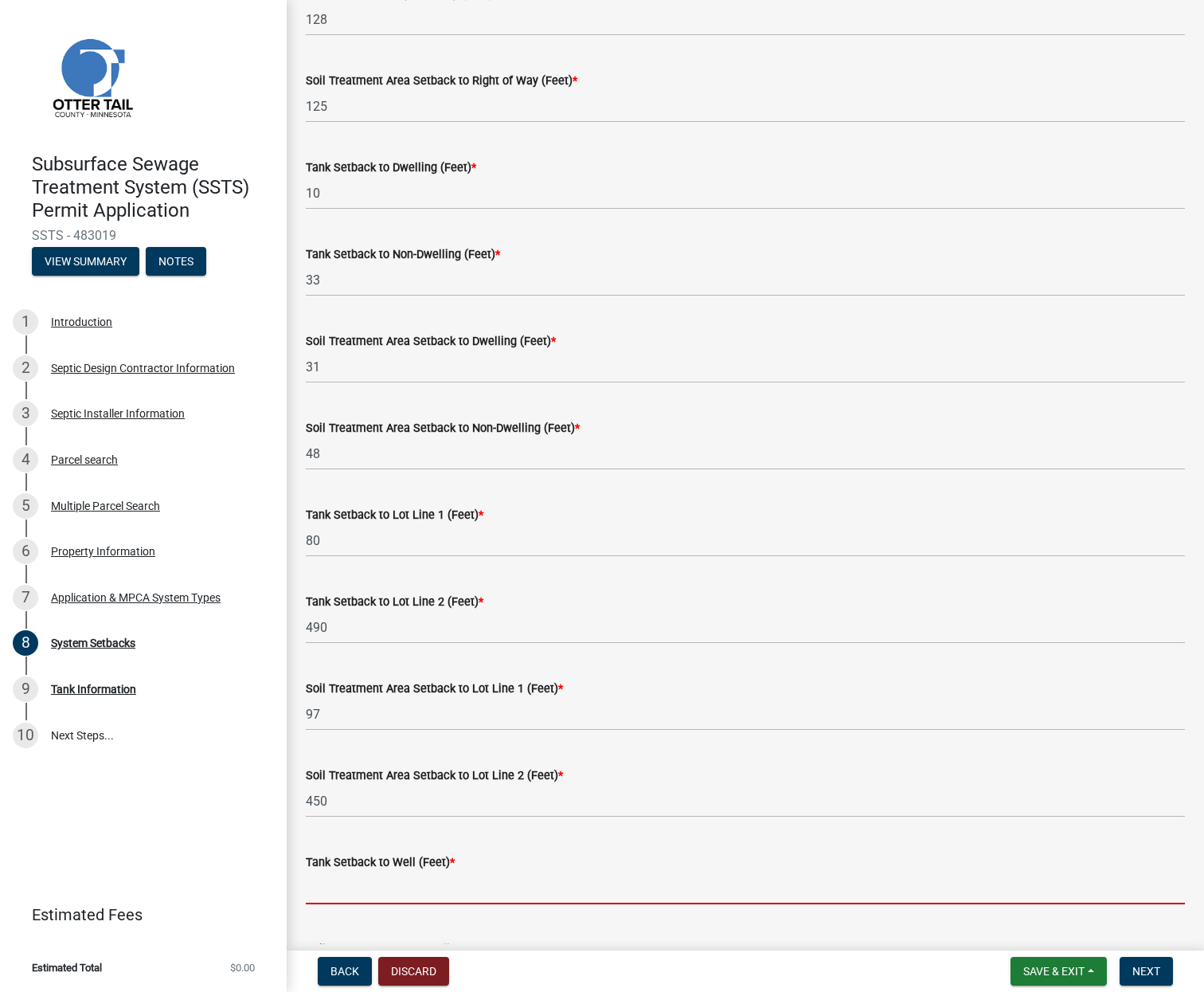
click at [343, 881] on input "Tank Setback to Well (Feet) *" at bounding box center [745, 888] width 880 height 33
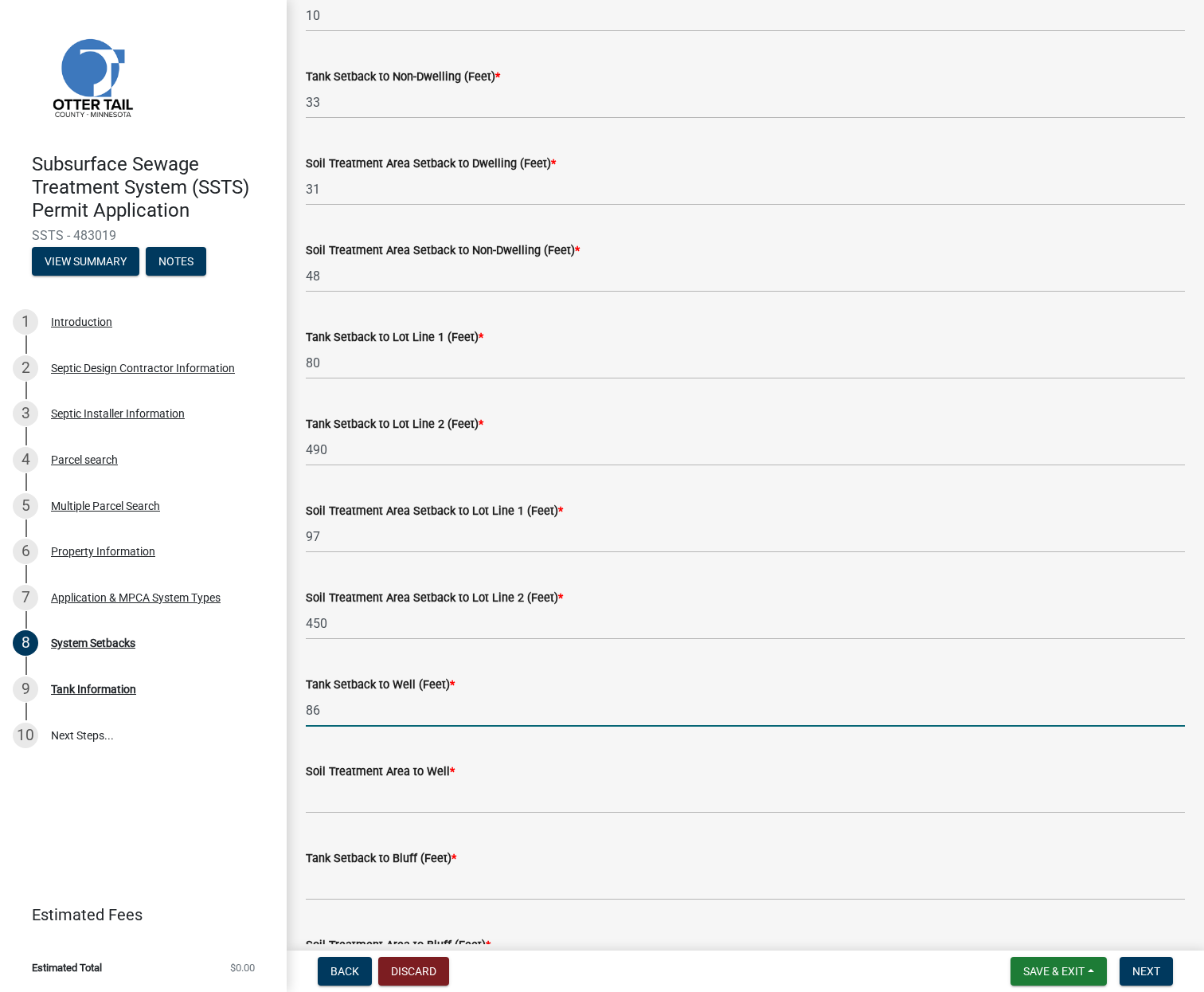
scroll to position [398, 0]
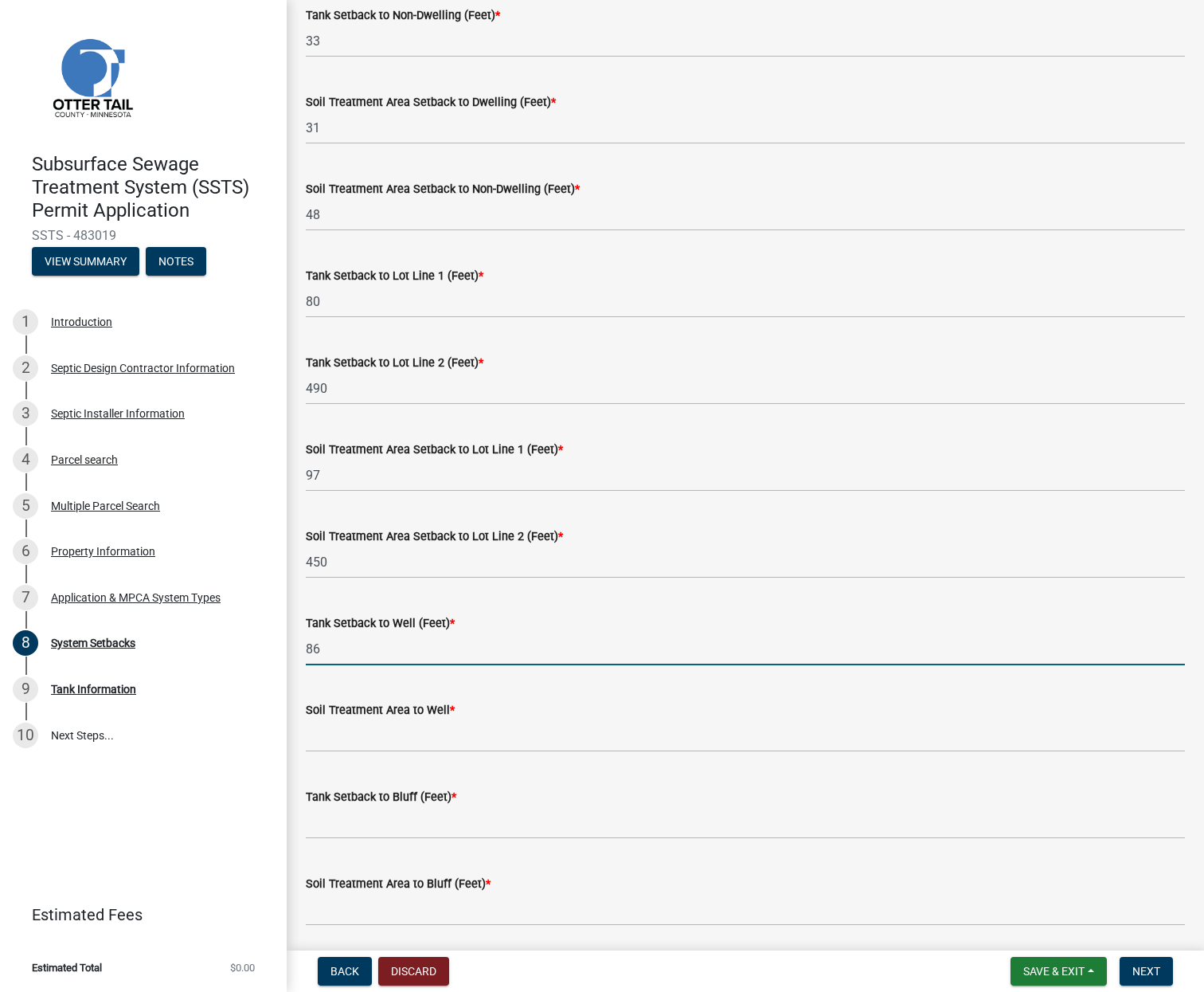
type input "86"
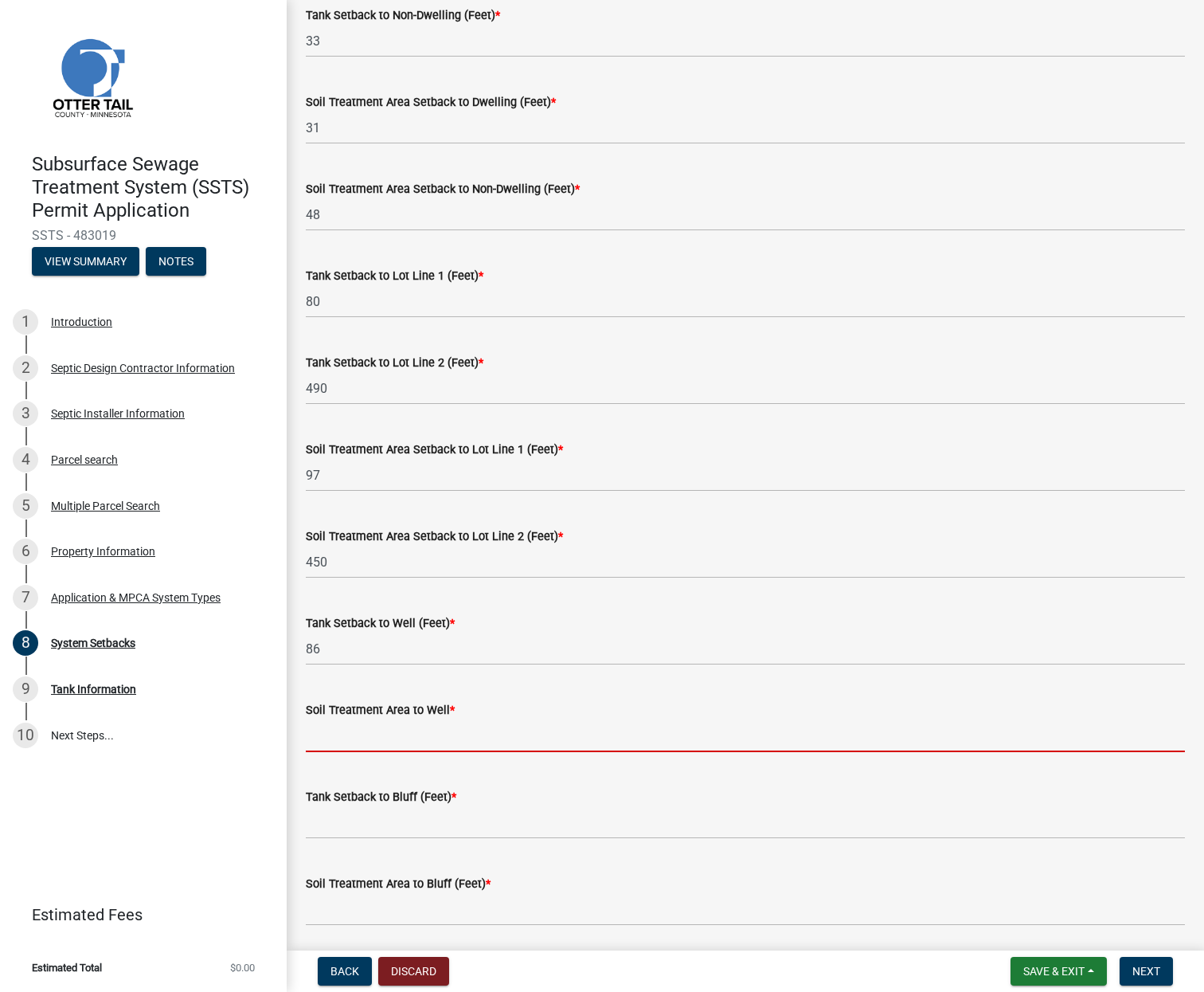
click at [340, 731] on input "Soil Treatment Area to Well *" at bounding box center [745, 736] width 880 height 33
type input "112"
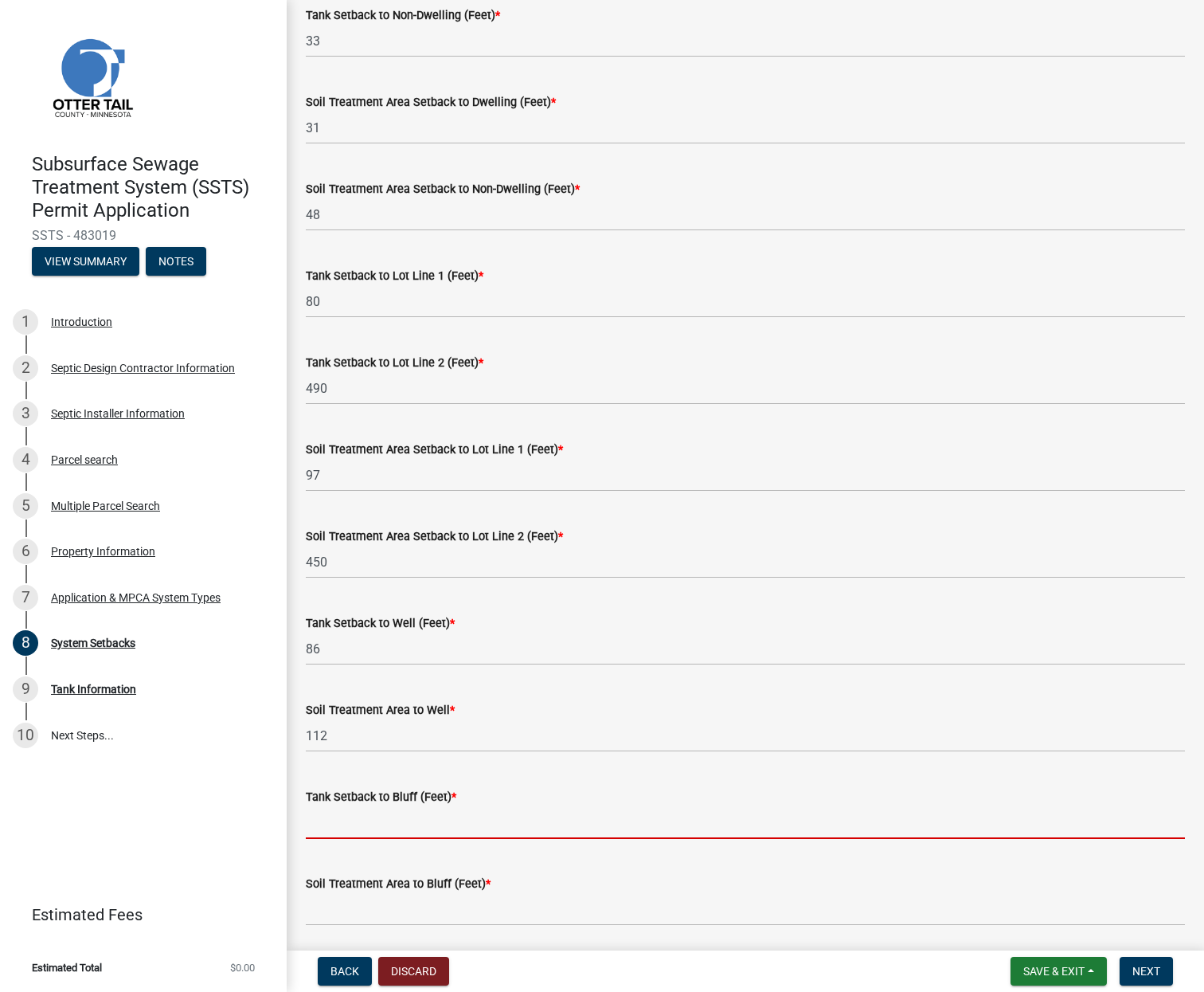
click at [334, 827] on input "Tank Setback to Bluff (Feet) *" at bounding box center [745, 822] width 880 height 33
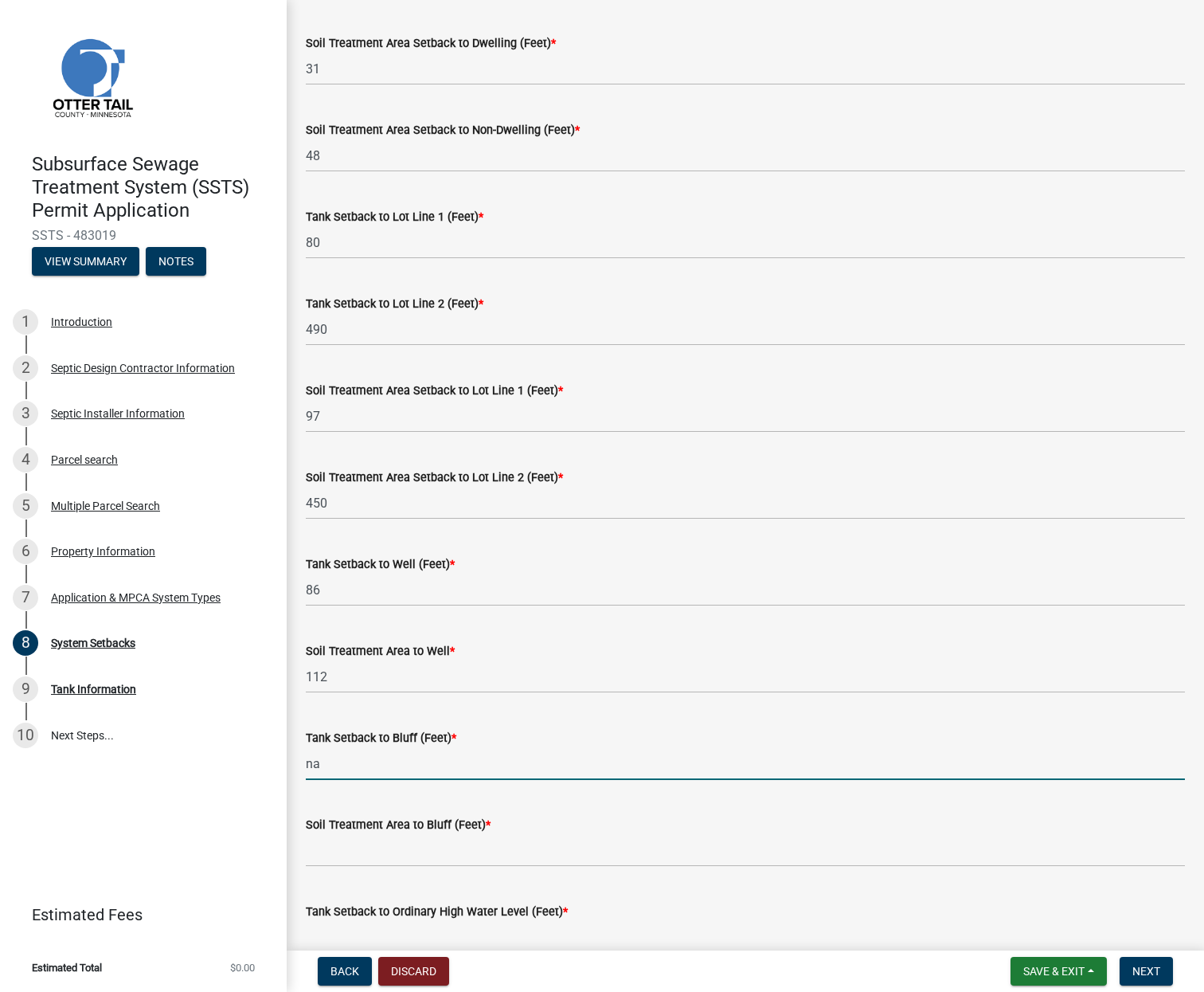
scroll to position [637, 0]
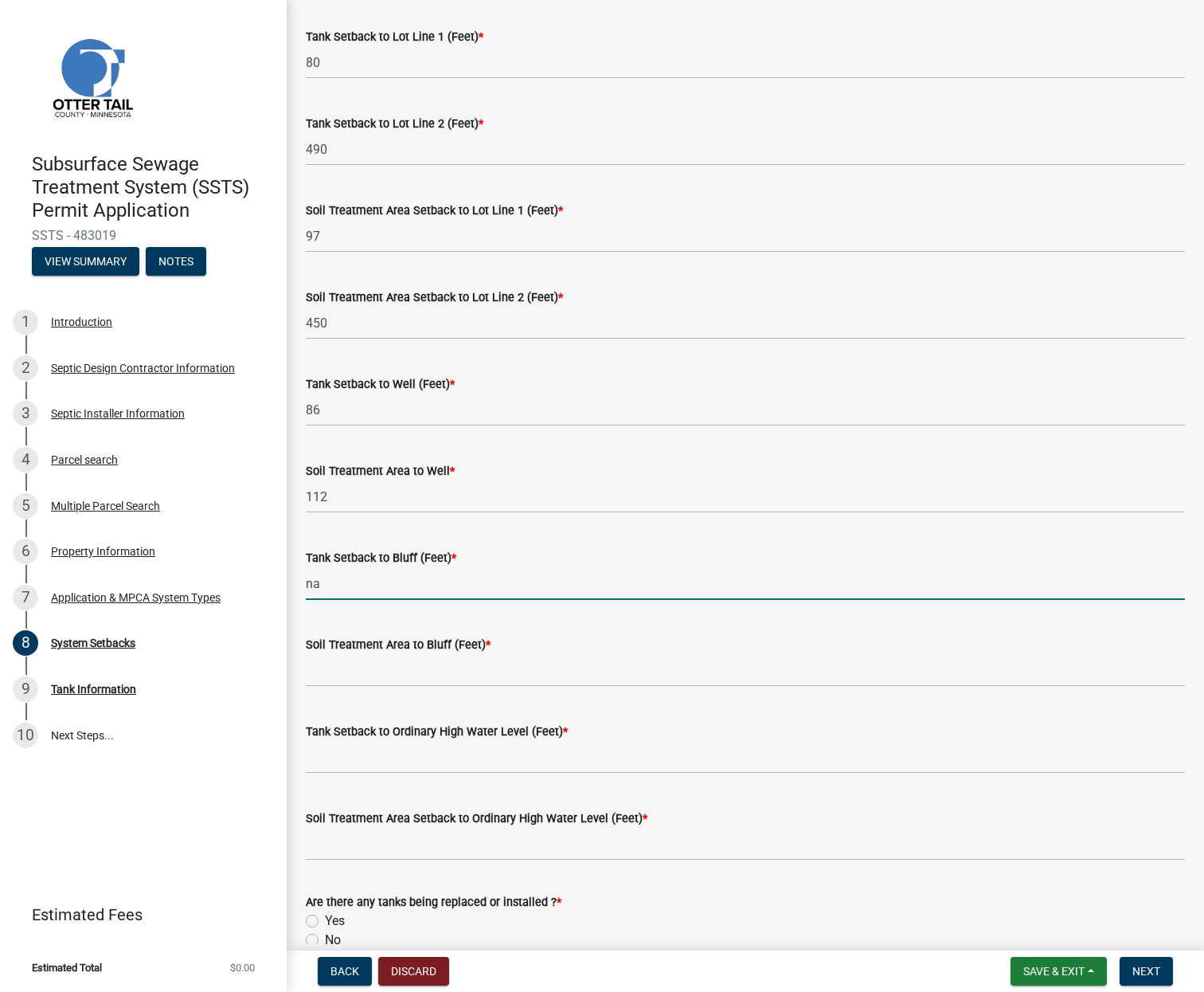
type input "na"
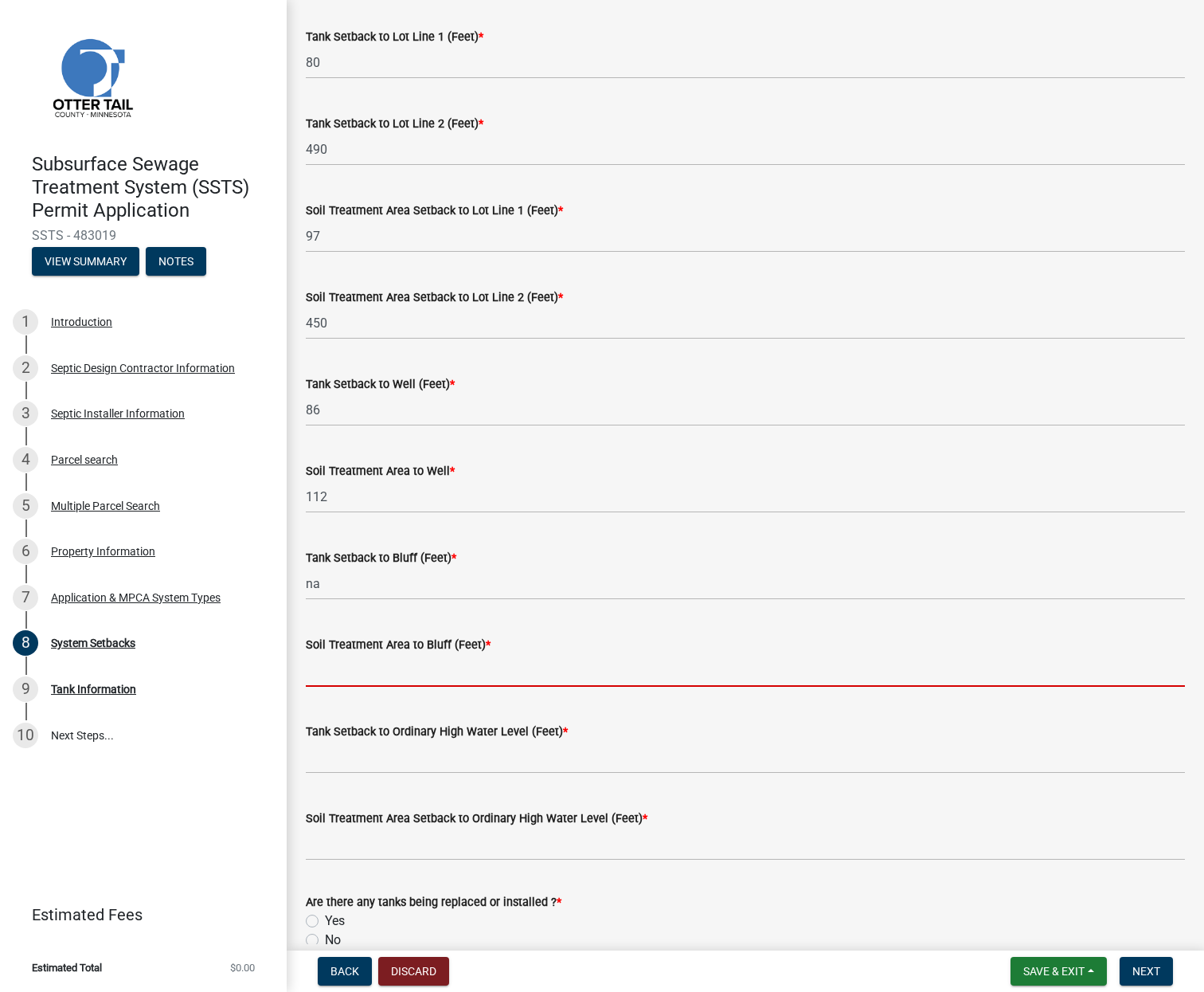
click at [329, 670] on input "Soil Treatment Area to Bluff (Feet) *" at bounding box center [745, 670] width 880 height 33
type input "na"
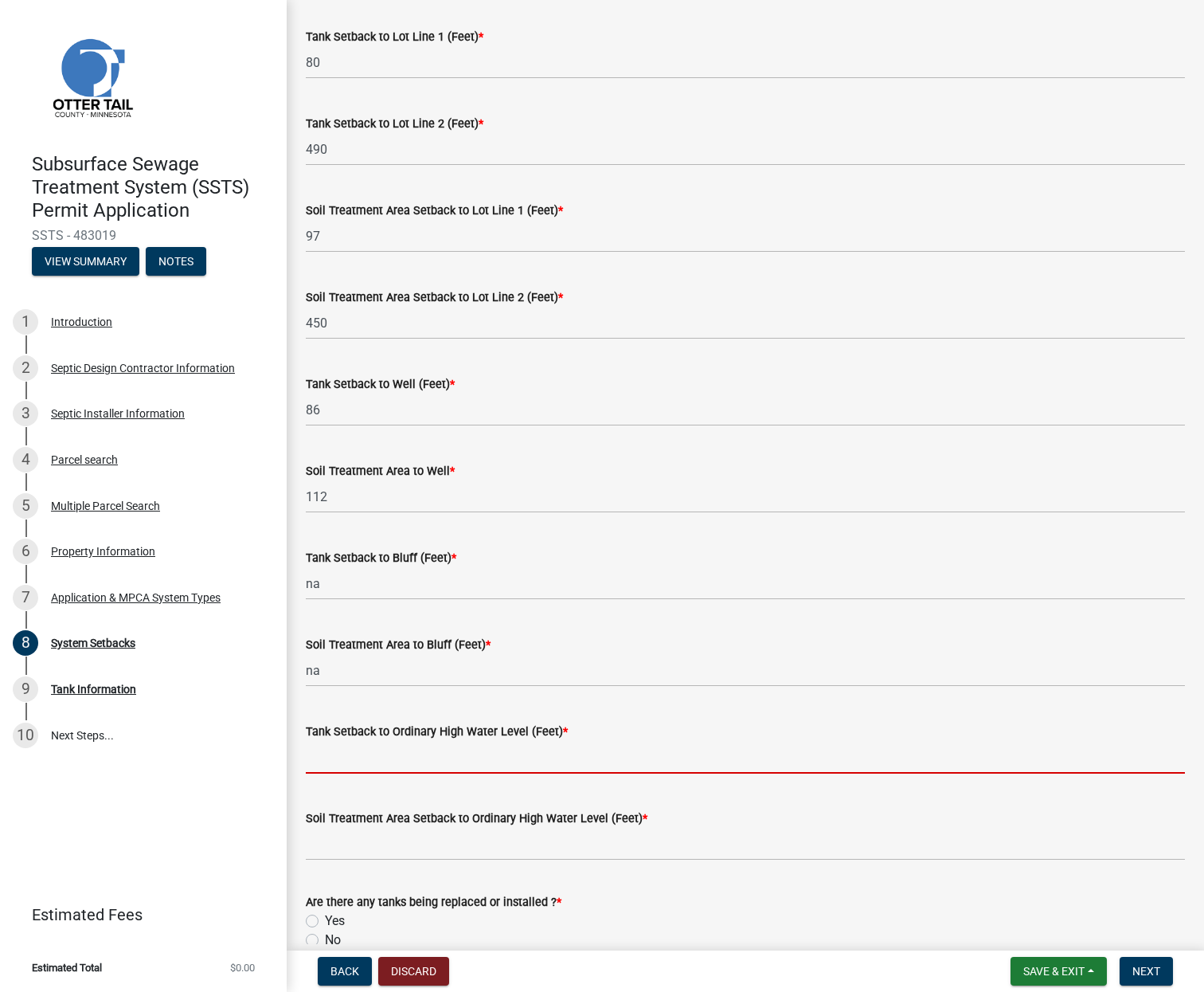
click at [326, 763] on input "Tank Setback to Ordinary High Water Level (Feet) *" at bounding box center [745, 757] width 880 height 33
type input "240"
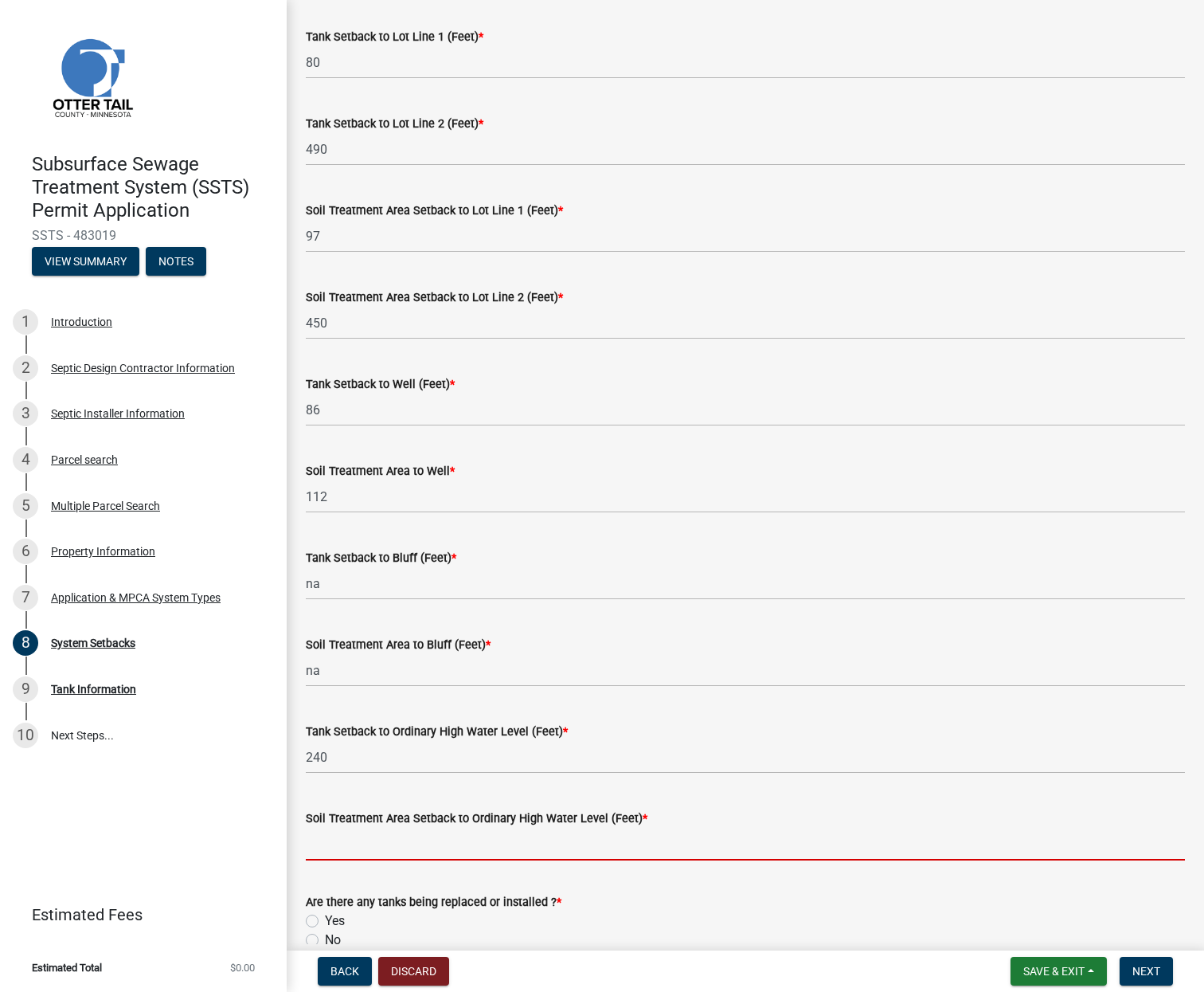
click at [337, 849] on input "Soil Treatment Area Setback to Ordinary High Water Level (Feet) *" at bounding box center [745, 844] width 880 height 33
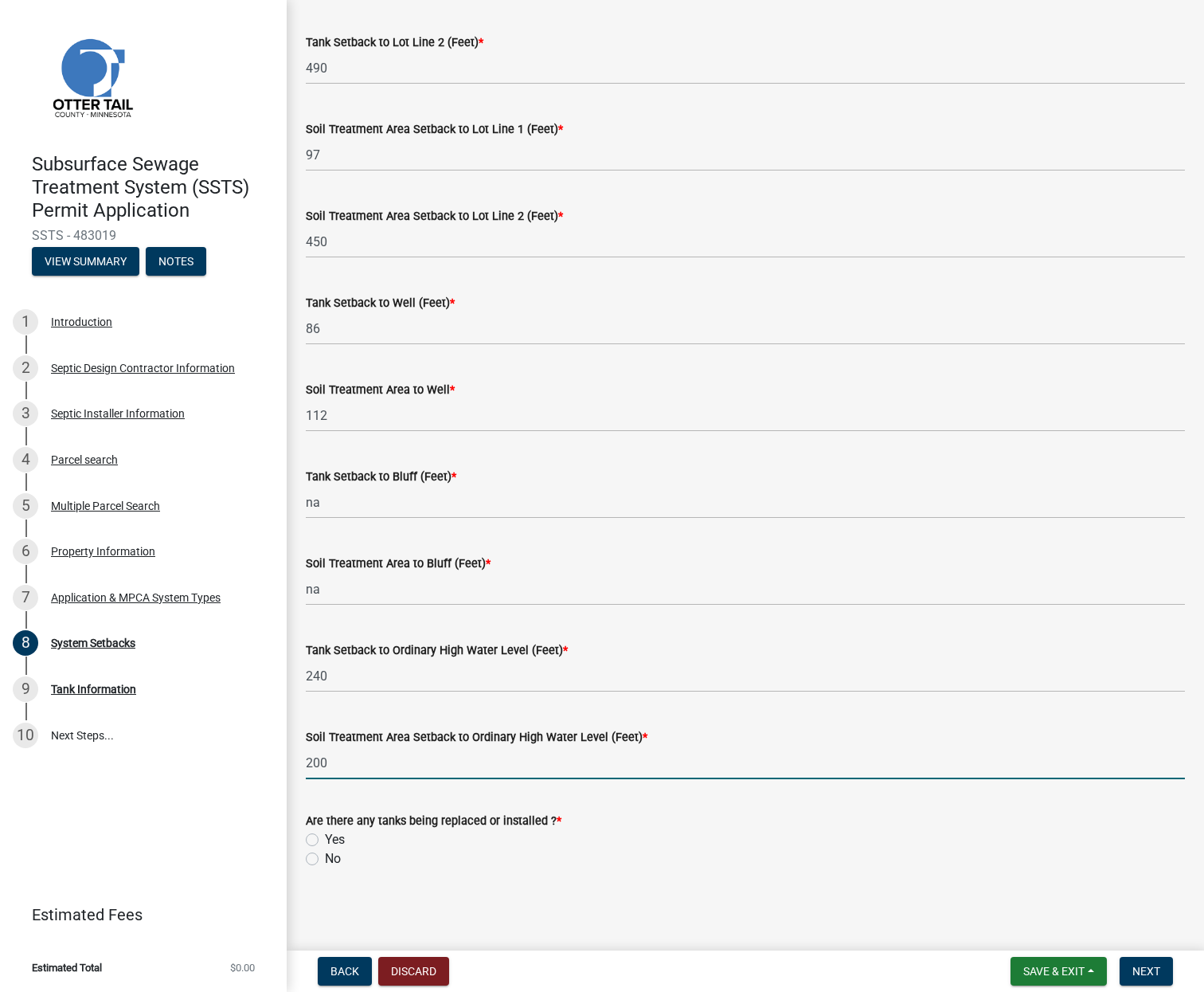
scroll to position [719, 0]
type input "200"
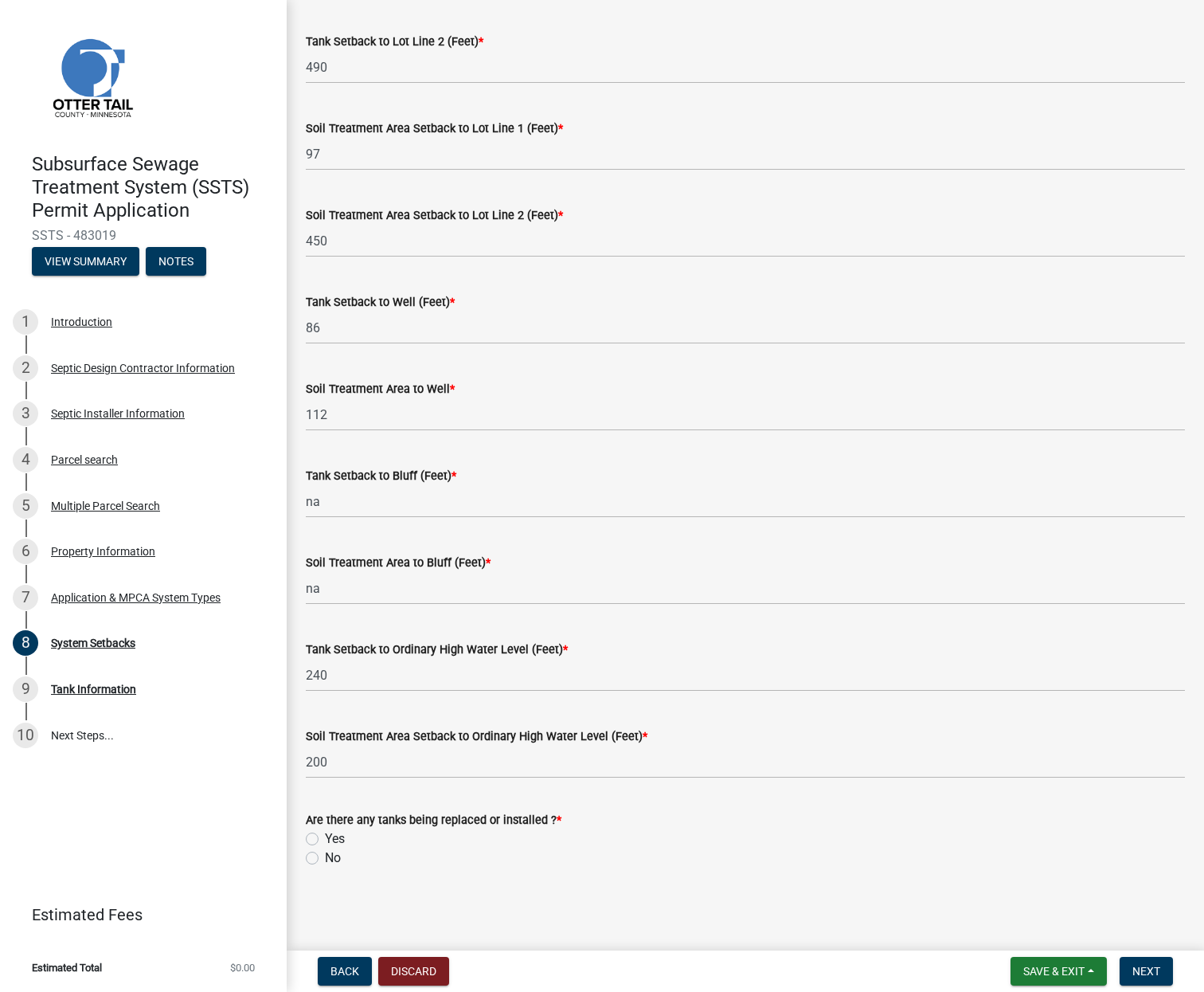
drag, startPoint x: 312, startPoint y: 830, endPoint x: 473, endPoint y: 855, distance: 162.9
click at [313, 831] on div "Yes" at bounding box center [745, 838] width 880 height 19
click at [325, 837] on label "Yes" at bounding box center [335, 838] width 20 height 19
click at [325, 837] on input "Yes" at bounding box center [330, 834] width 11 height 11
radio input "true"
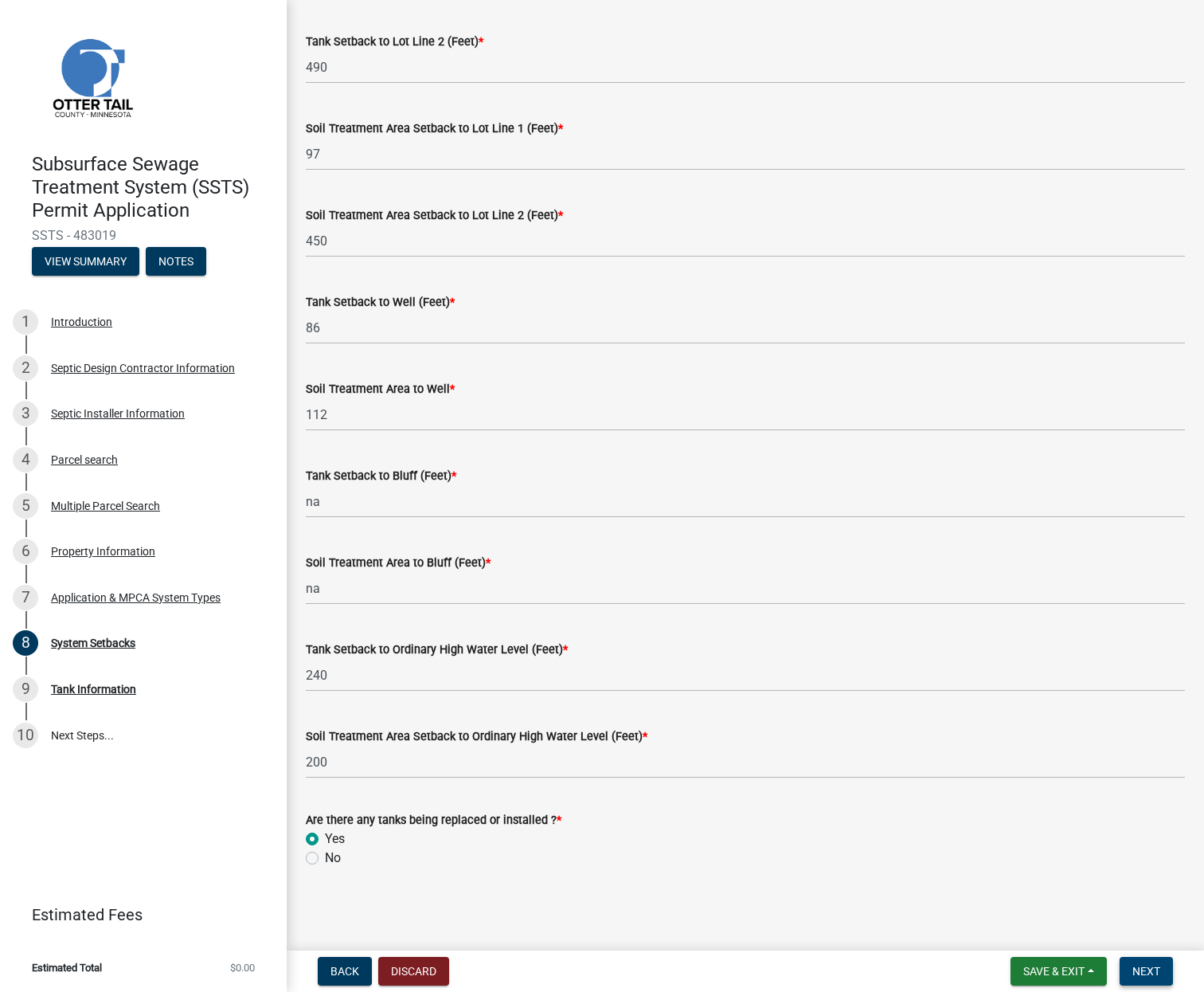
click at [1148, 965] on span "Next" at bounding box center [1147, 972] width 28 height 13
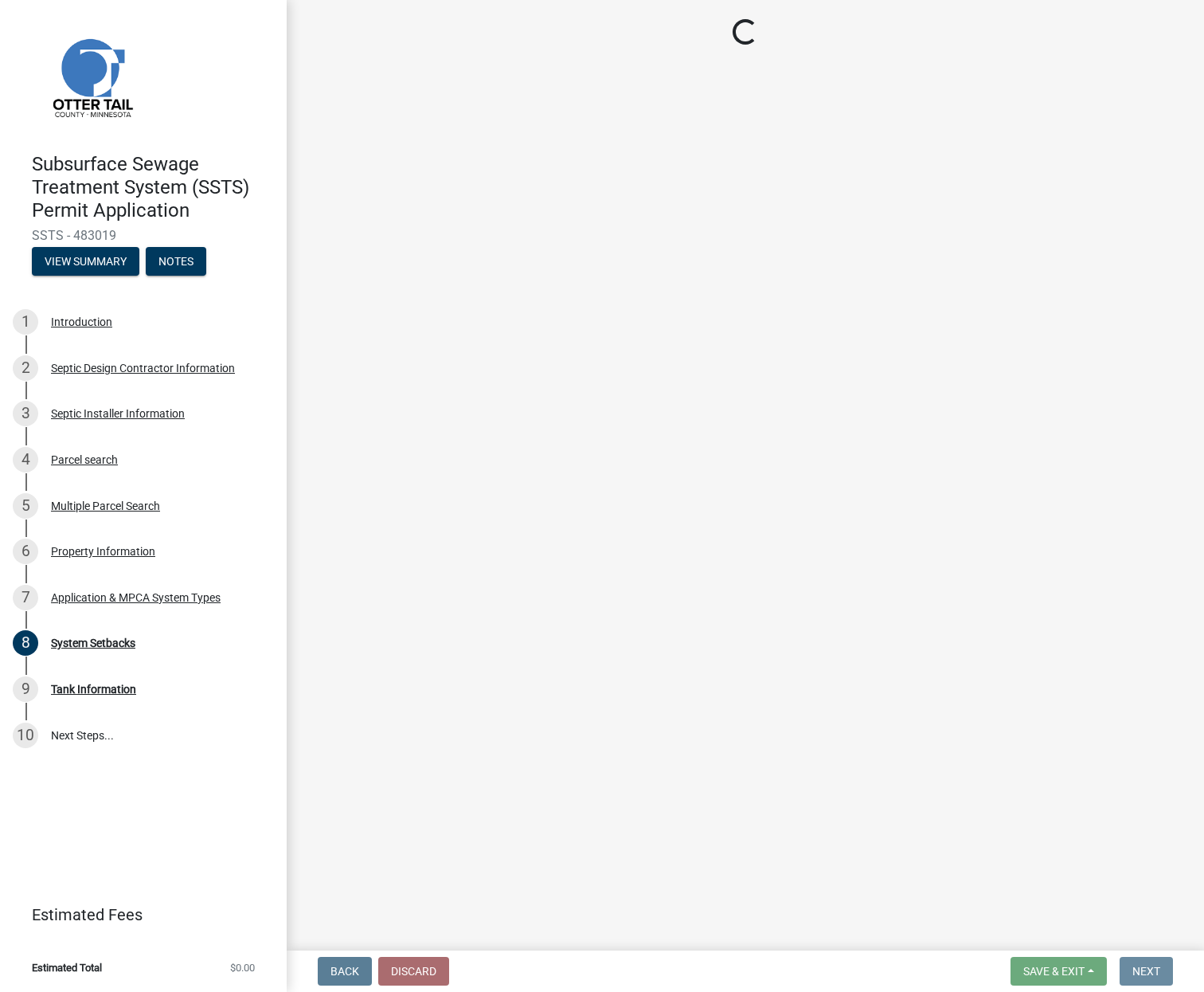
scroll to position [0, 0]
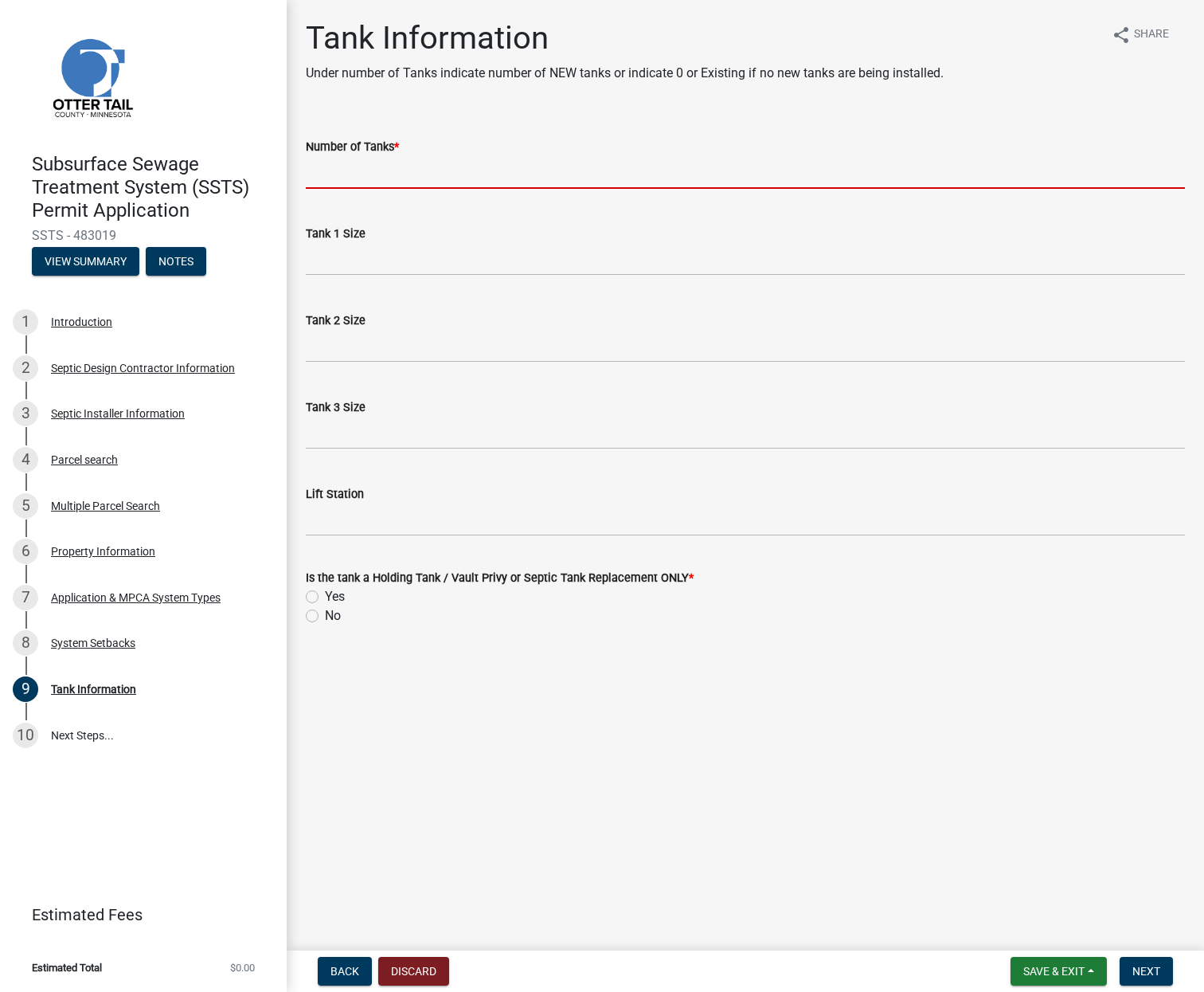
click at [346, 170] on input "Number of Tanks *" at bounding box center [745, 173] width 880 height 33
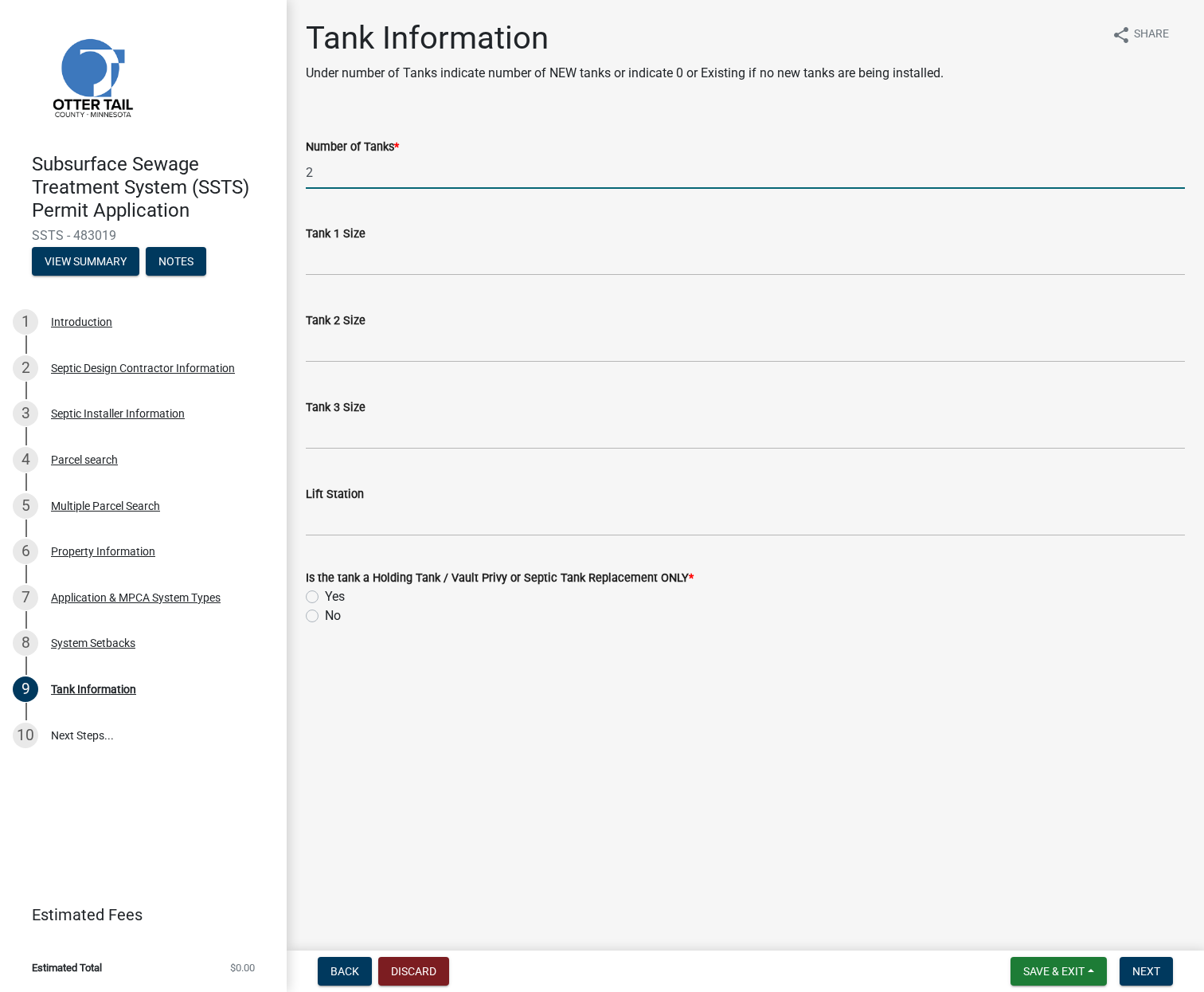
type input "2"
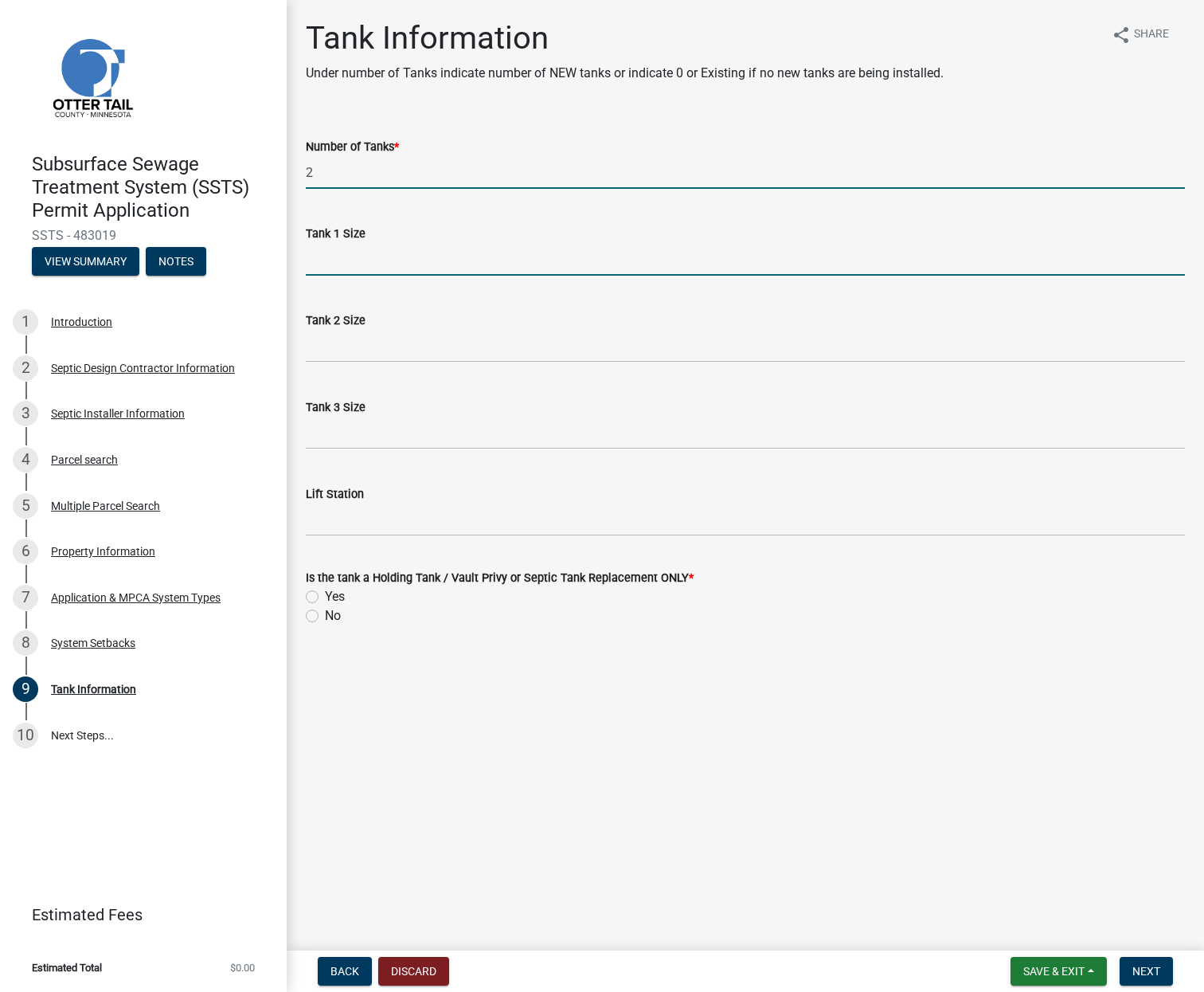
click at [337, 252] on input "Tank 1 Size" at bounding box center [745, 260] width 880 height 33
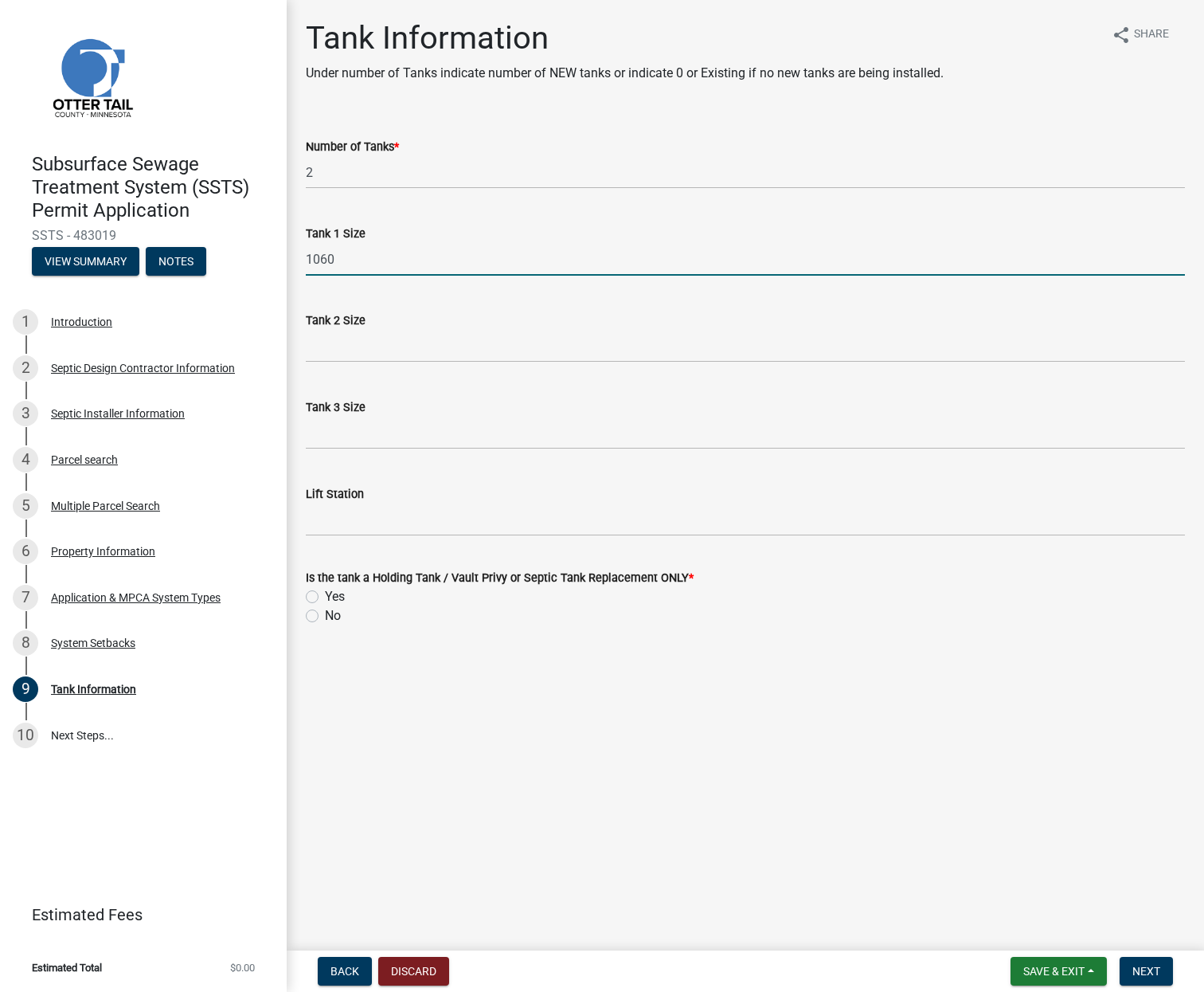
type input "1060"
click at [351, 517] on input "Lift Station" at bounding box center [745, 520] width 880 height 33
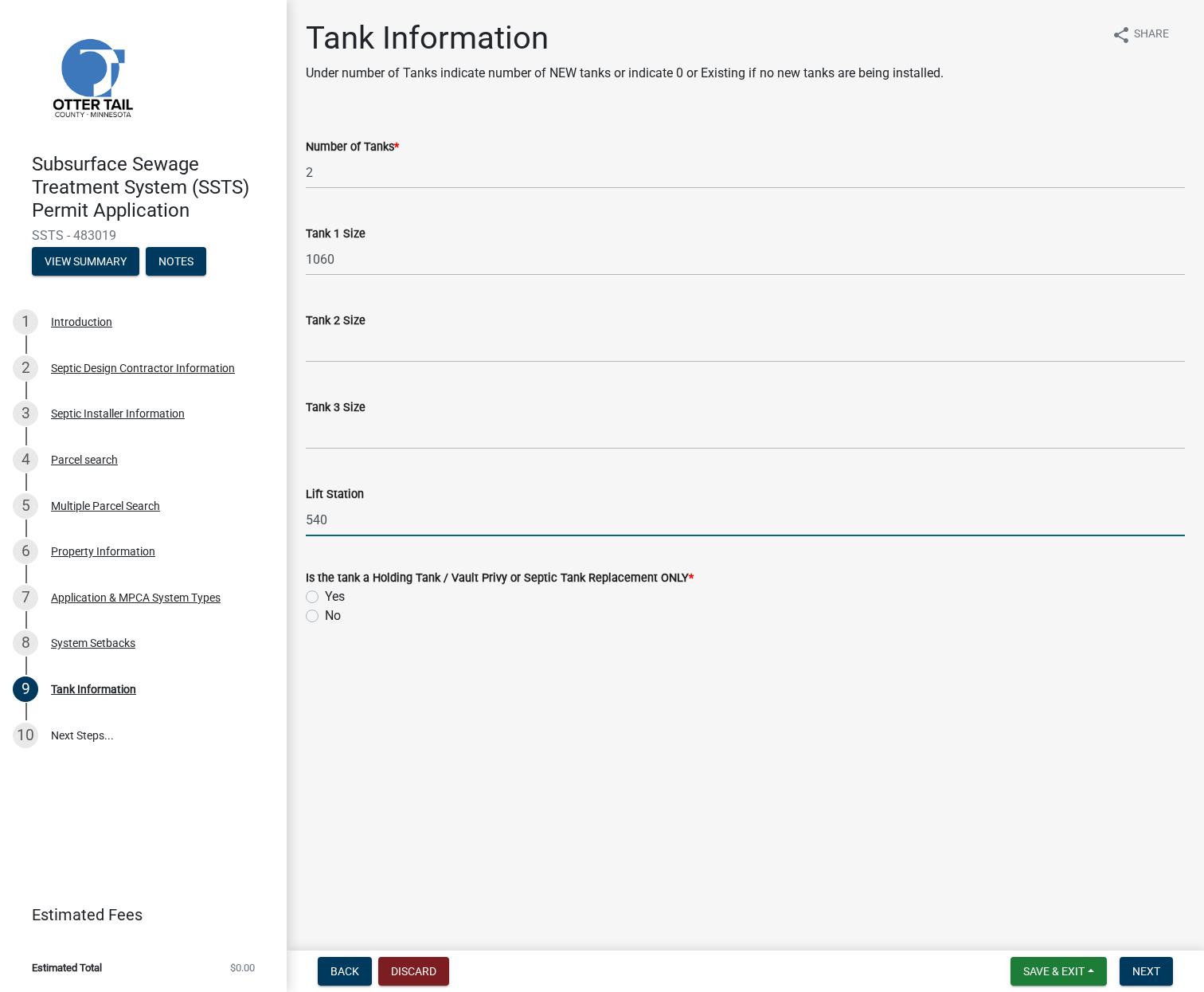
type input "540"
click at [325, 613] on label "No" at bounding box center [333, 615] width 16 height 19
click at [325, 613] on input "No" at bounding box center [330, 611] width 11 height 11
radio input "true"
click at [1152, 969] on span "Next" at bounding box center [1147, 972] width 28 height 13
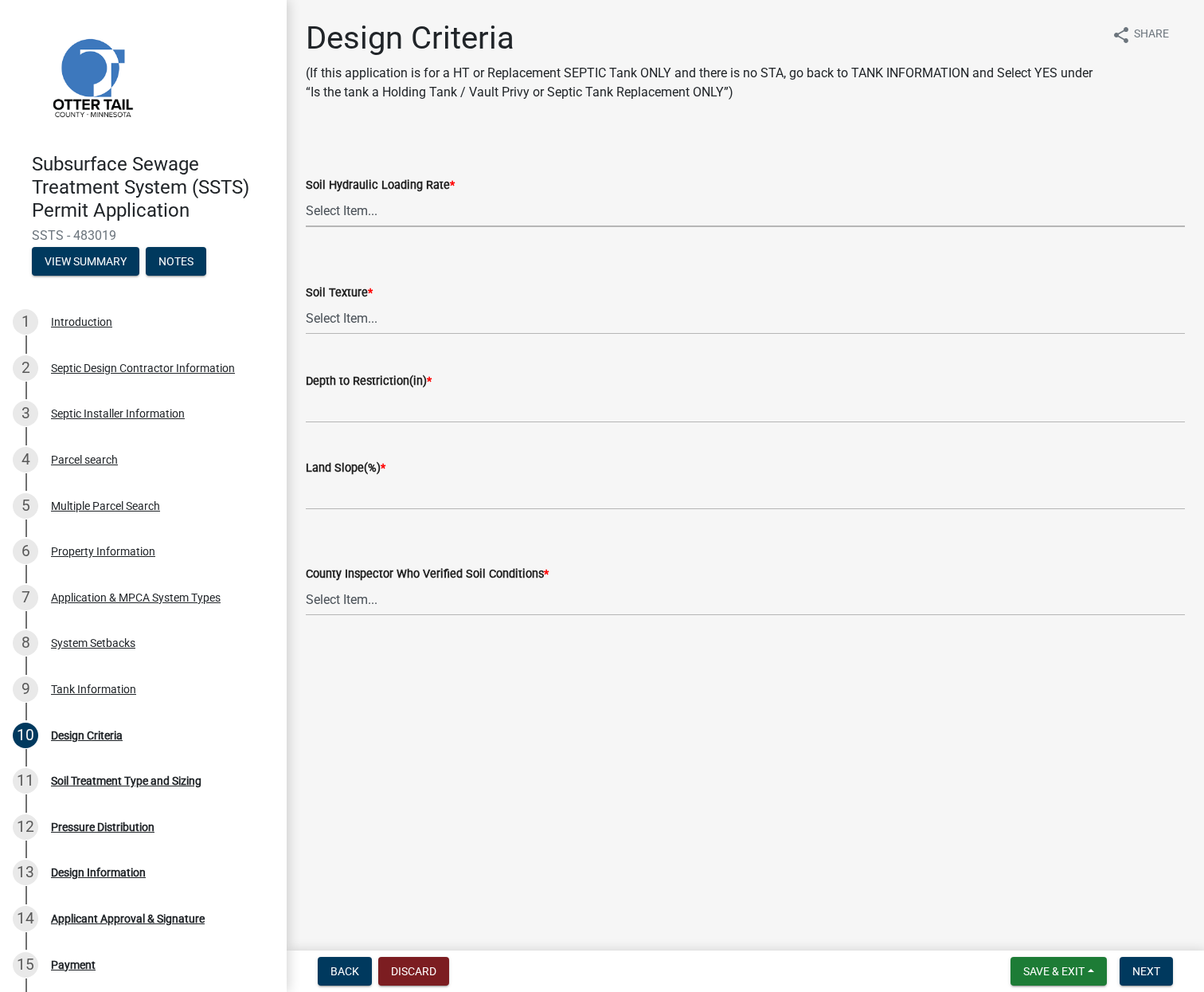
click at [359, 206] on select "Select Item... 1.6 gpd/ft2 1.2 gpd/ft2 1.0 gpd/ft2 0.87 gpd/ft2 0.78 gpd/ft2 0.…" at bounding box center [745, 211] width 880 height 33
click at [306, 194] on select "Select Item... 1.6 gpd/ft2 1.2 gpd/ft2 1.0 gpd/ft2 0.87 gpd/ft2 0.78 gpd/ft2 0.…" at bounding box center [745, 211] width 880 height 33
select select "b8a1b220-aca7-4670-a1f5-0f0b15eabd52"
click at [333, 315] on select "Select Item... Coarse Sand (COS) Sand (S) Fine Sand (FS) Very Fine Sand (VFS) L…" at bounding box center [745, 319] width 880 height 33
click at [306, 302] on select "Select Item... Coarse Sand (COS) Sand (S) Fine Sand (FS) Very Fine Sand (VFS) L…" at bounding box center [745, 319] width 880 height 33
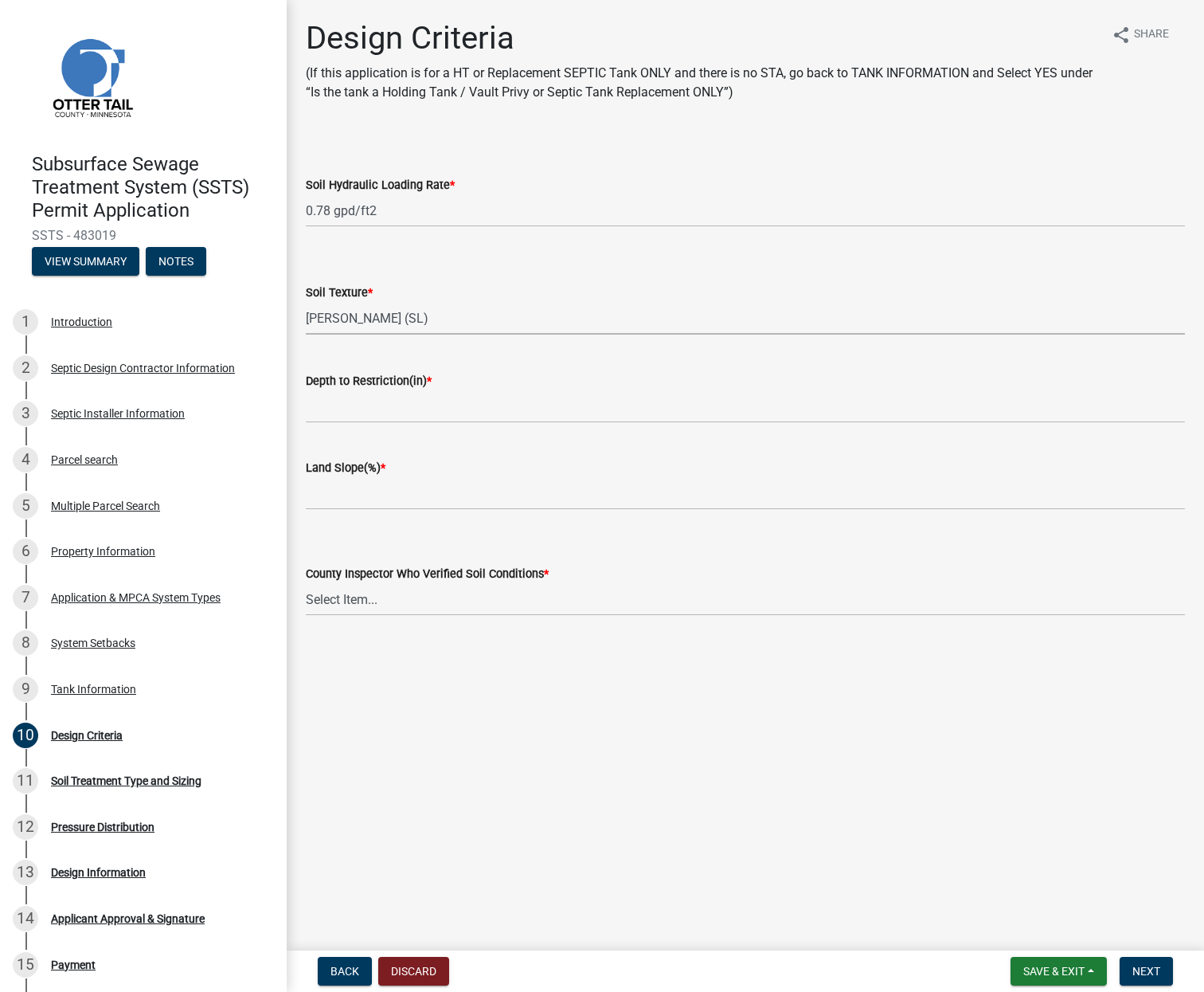
select select "70eb23f8-102f-4072-81d7-b3b0dd1c94c8"
click at [343, 407] on input "Depth to Restriction(in) *" at bounding box center [745, 407] width 880 height 33
type input "26"
click at [333, 494] on input "Land Slope(%) *" at bounding box center [745, 494] width 880 height 33
type input "11"
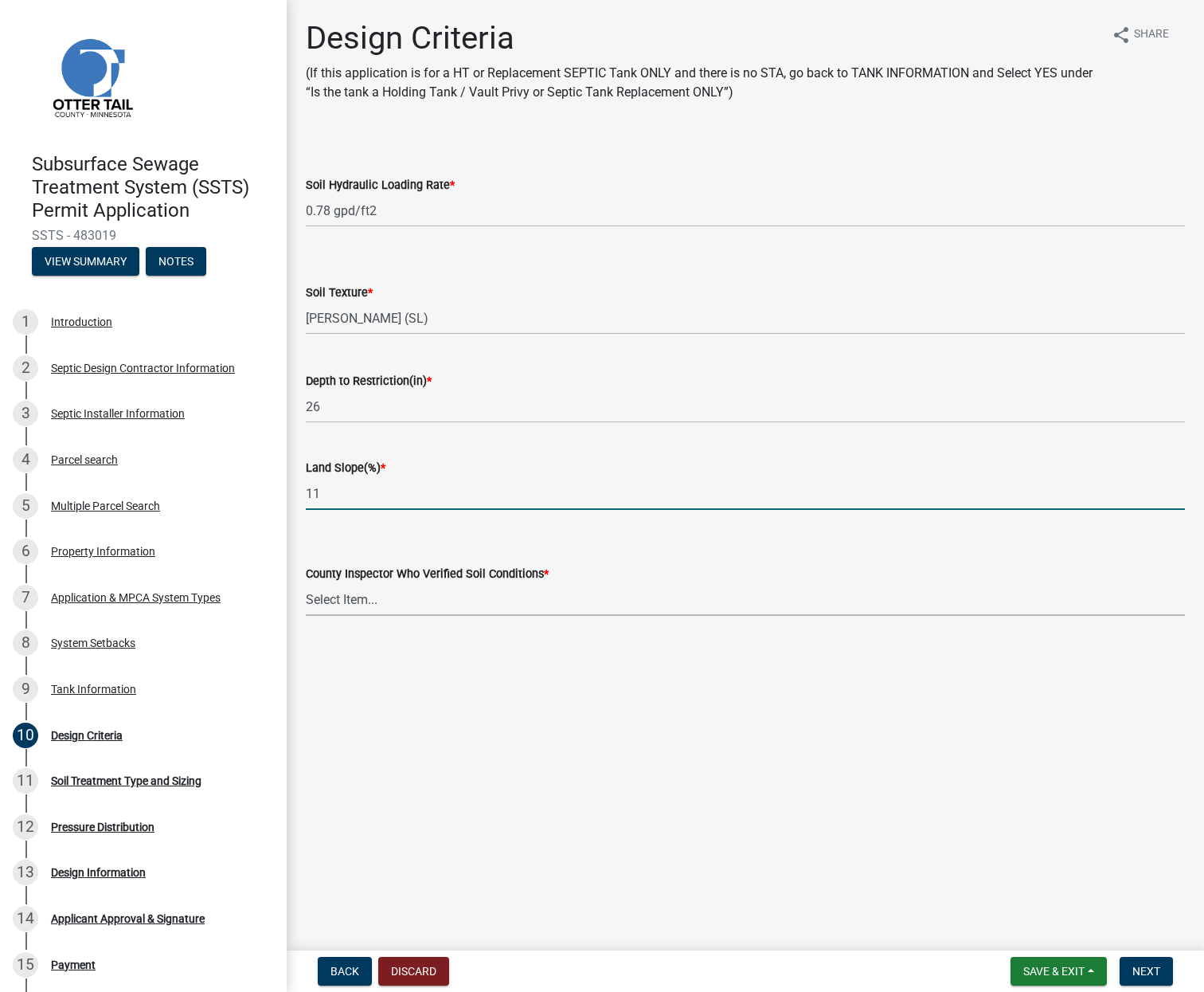
click at [333, 599] on select "Select Item... [PERSON_NAME] [PERSON_NAME] [PERSON_NAME] [PERSON_NAME] [PERSON_…" at bounding box center [745, 600] width 880 height 33
click at [335, 603] on select "Select Item... [PERSON_NAME] [PERSON_NAME] [PERSON_NAME] [PERSON_NAME] [PERSON_…" at bounding box center [745, 600] width 880 height 33
click at [337, 601] on select "Select Item... [PERSON_NAME] [PERSON_NAME] [PERSON_NAME] [PERSON_NAME] [PERSON_…" at bounding box center [745, 600] width 880 height 33
click at [333, 605] on select "Select Item... [PERSON_NAME] [PERSON_NAME] [PERSON_NAME] [PERSON_NAME] [PERSON_…" at bounding box center [745, 600] width 880 height 33
click at [306, 583] on select "Select Item... [PERSON_NAME] [PERSON_NAME] [PERSON_NAME] [PERSON_NAME] [PERSON_…" at bounding box center [745, 600] width 880 height 33
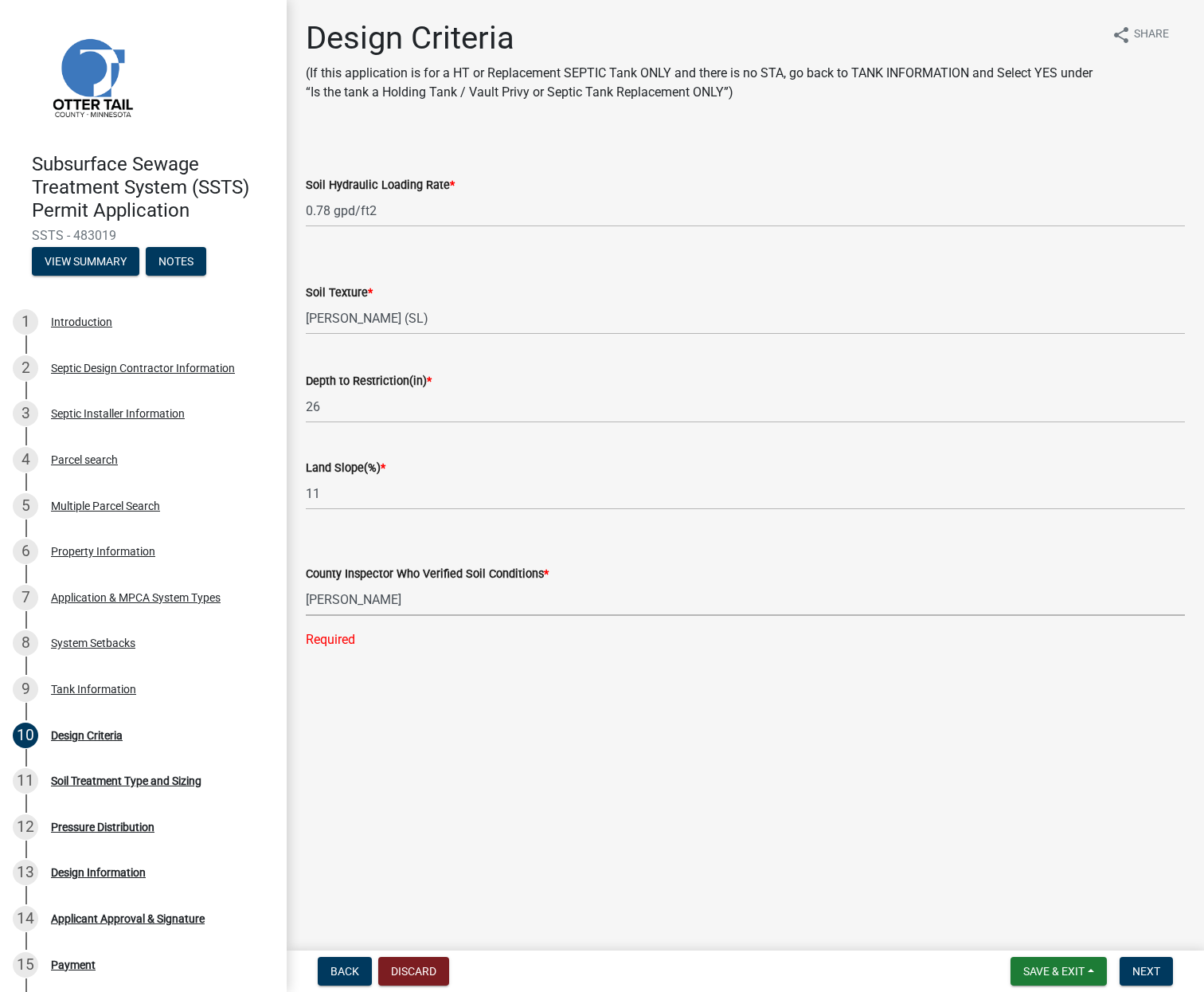
select select "14354fbd-e666-4c9c-b77c-8c181d233a28"
click at [1152, 970] on span "Next" at bounding box center [1147, 972] width 28 height 13
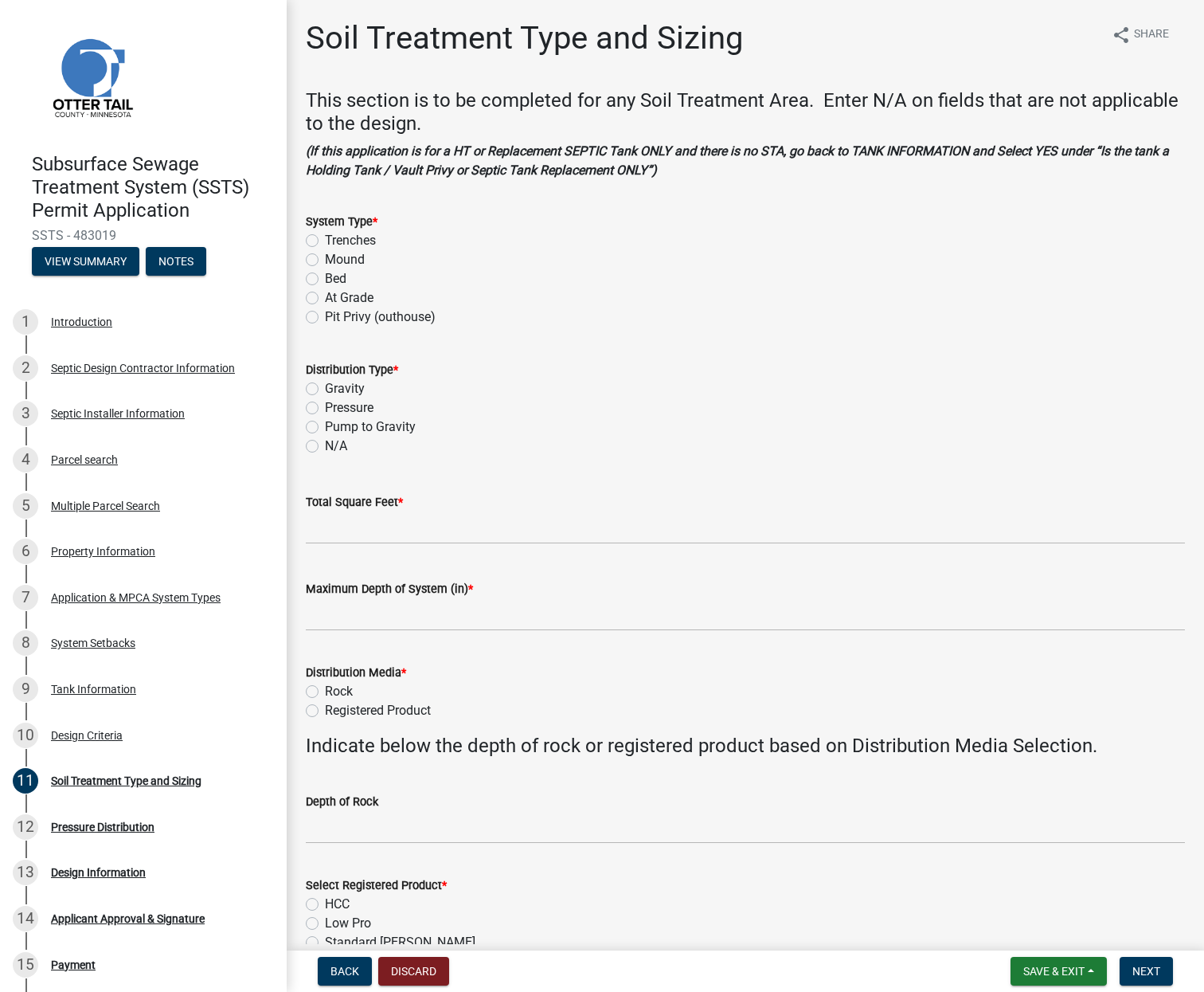
click at [325, 260] on label "Mound" at bounding box center [345, 259] width 40 height 19
click at [325, 260] on input "Mound" at bounding box center [330, 255] width 11 height 11
radio input "true"
click at [325, 403] on label "Pressure" at bounding box center [349, 407] width 48 height 19
click at [325, 403] on input "Pressure" at bounding box center [330, 403] width 11 height 11
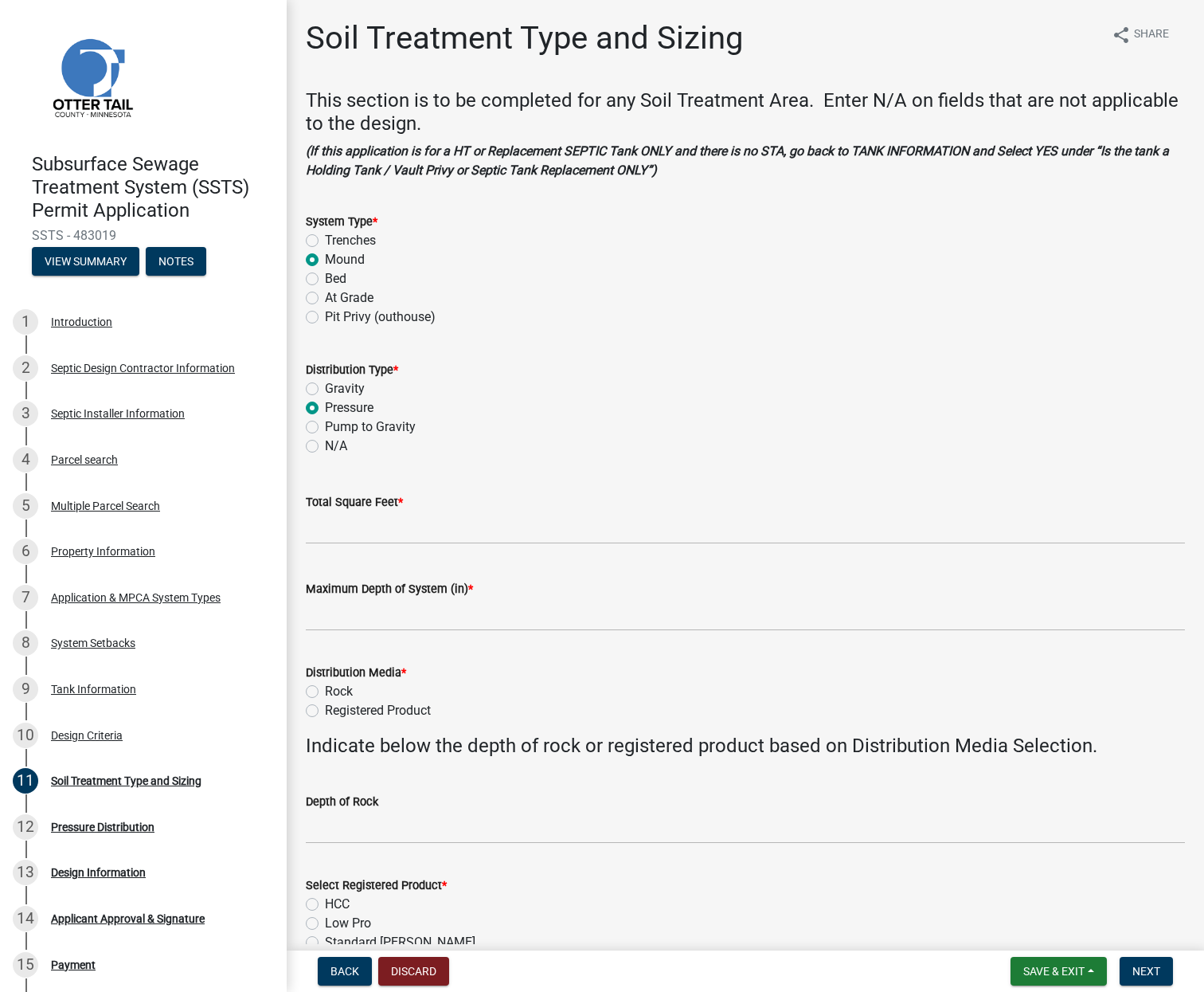
radio input "true"
click at [327, 530] on input "Total Square Feet *" at bounding box center [745, 528] width 880 height 33
type input "396"
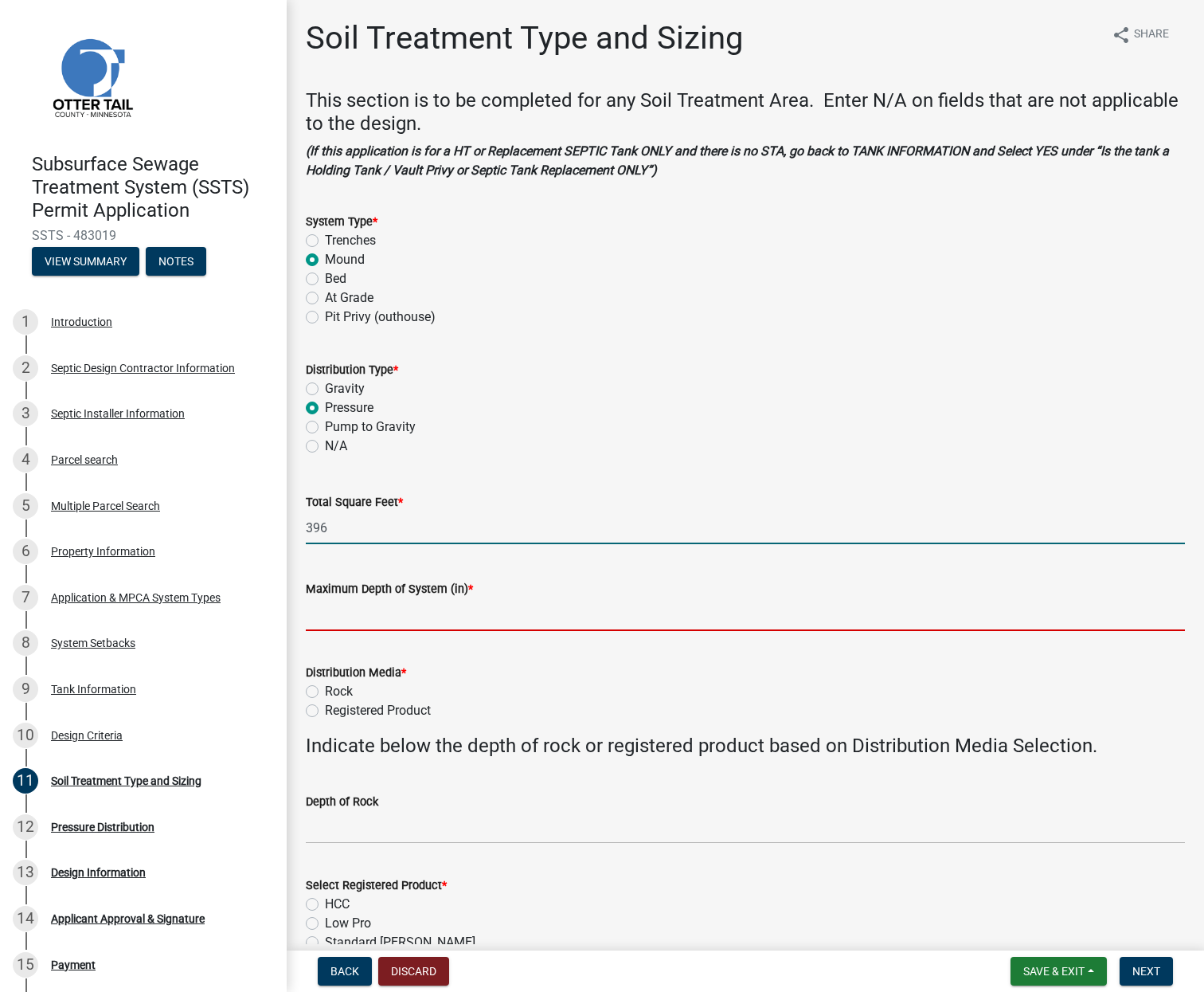
click at [336, 606] on input "Maximum Depth of System (in) *" at bounding box center [745, 614] width 880 height 33
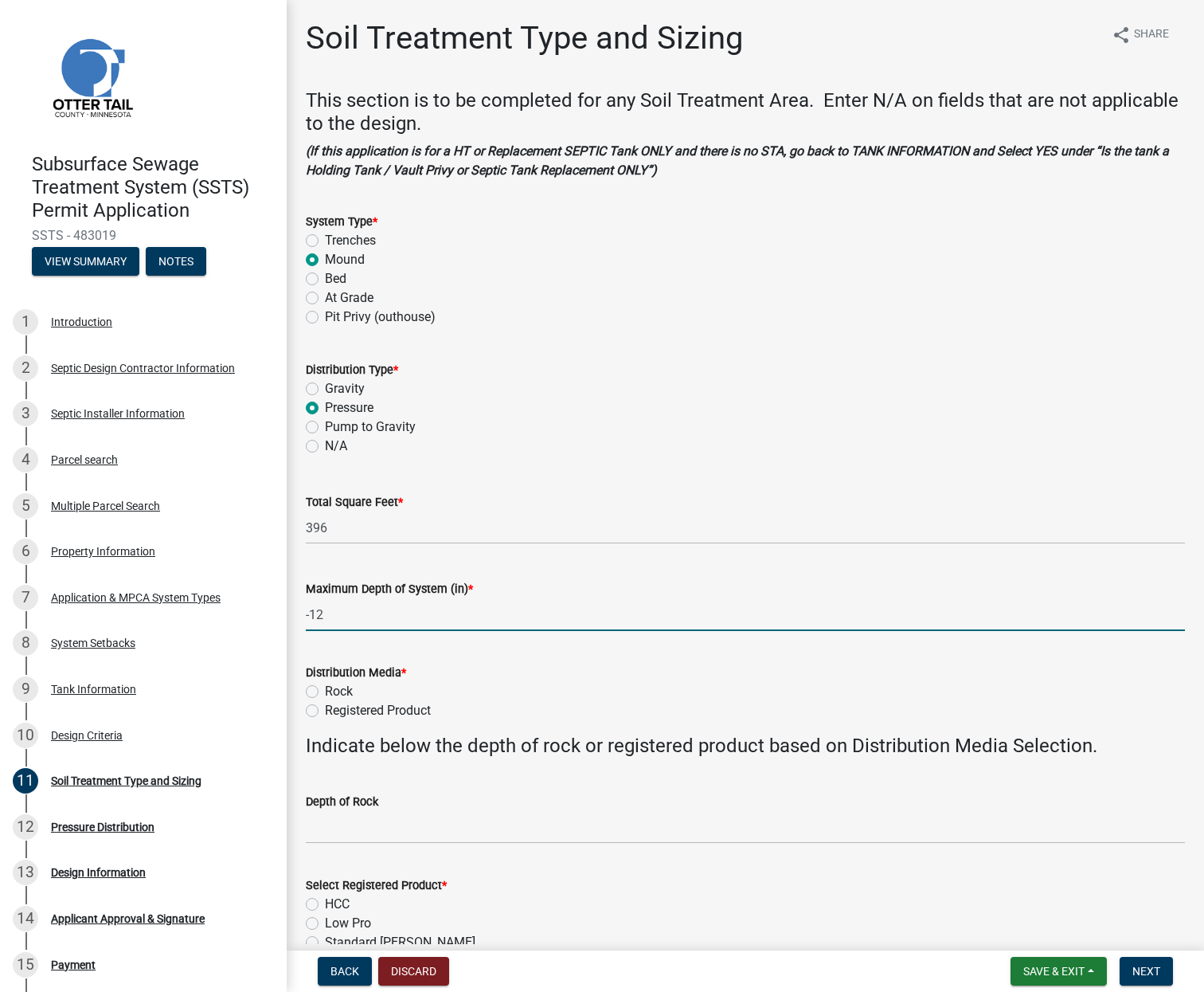
type input "-12"
click at [325, 710] on label "Registered Product" at bounding box center [378, 710] width 106 height 19
click at [325, 710] on input "Registered Product" at bounding box center [330, 706] width 11 height 11
radio input "true"
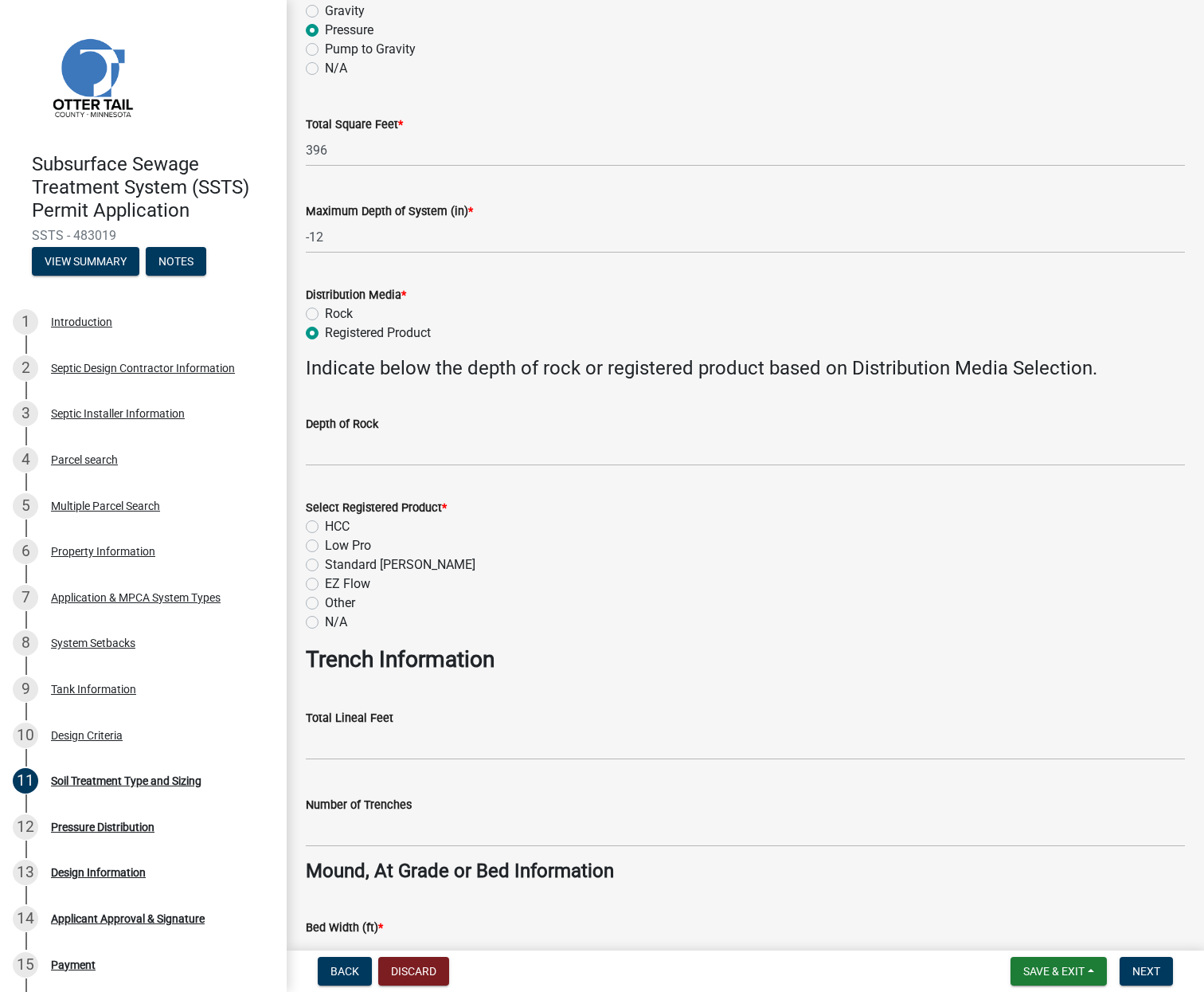
scroll to position [478, 0]
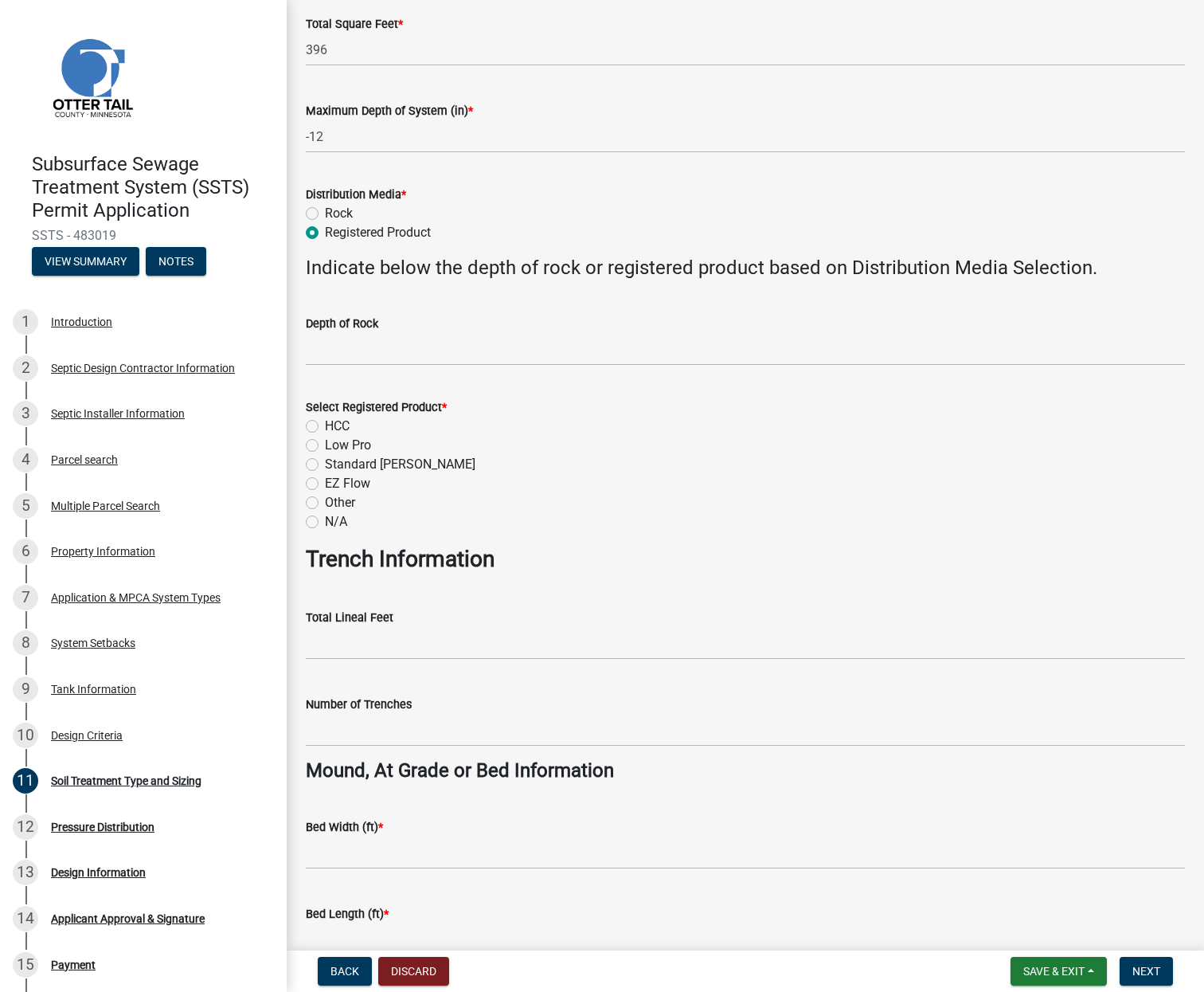
click at [325, 445] on label "Low Pro" at bounding box center [348, 445] width 46 height 19
click at [325, 445] on input "Low Pro" at bounding box center [330, 441] width 11 height 11
radio input "true"
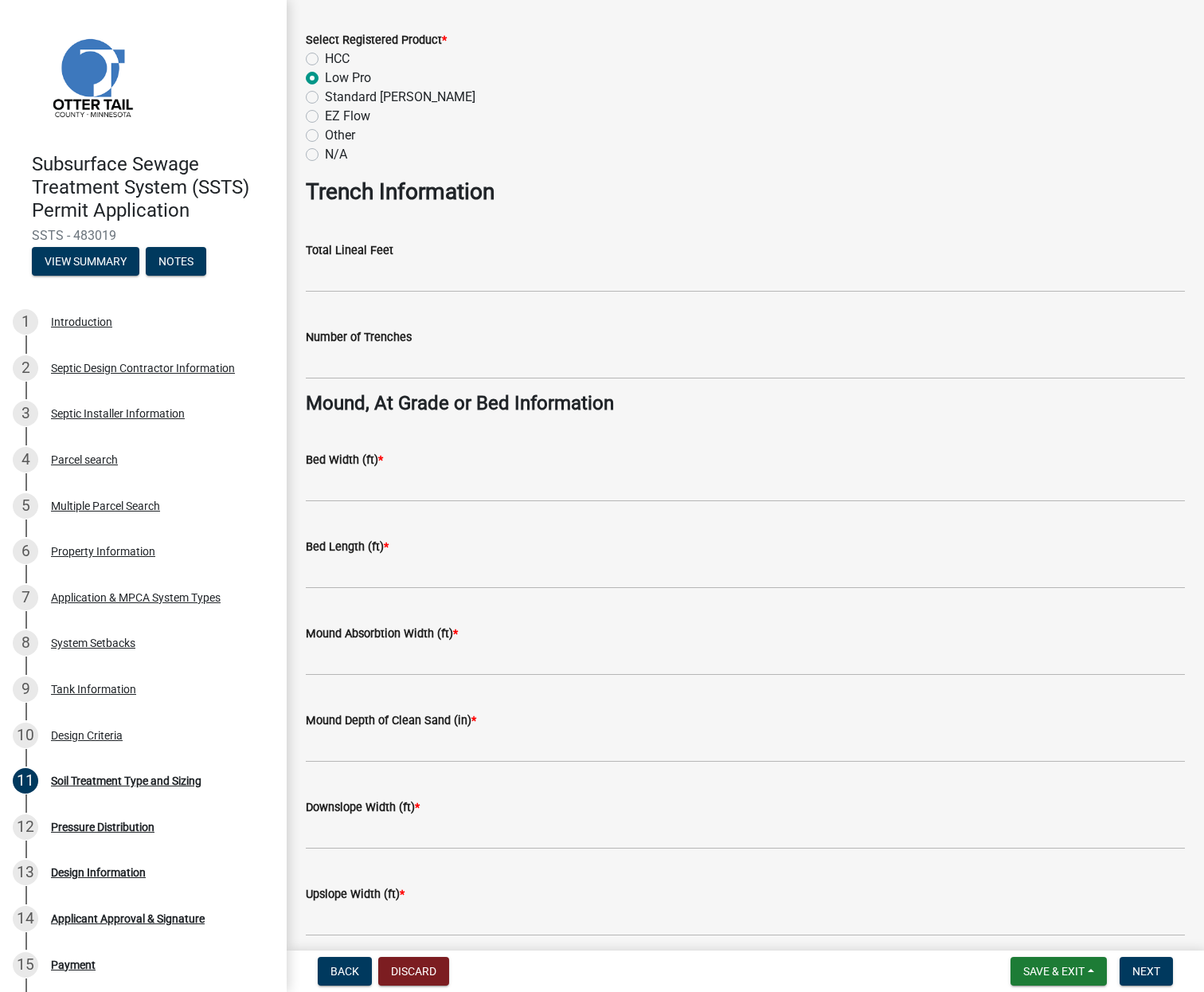
scroll to position [876, 0]
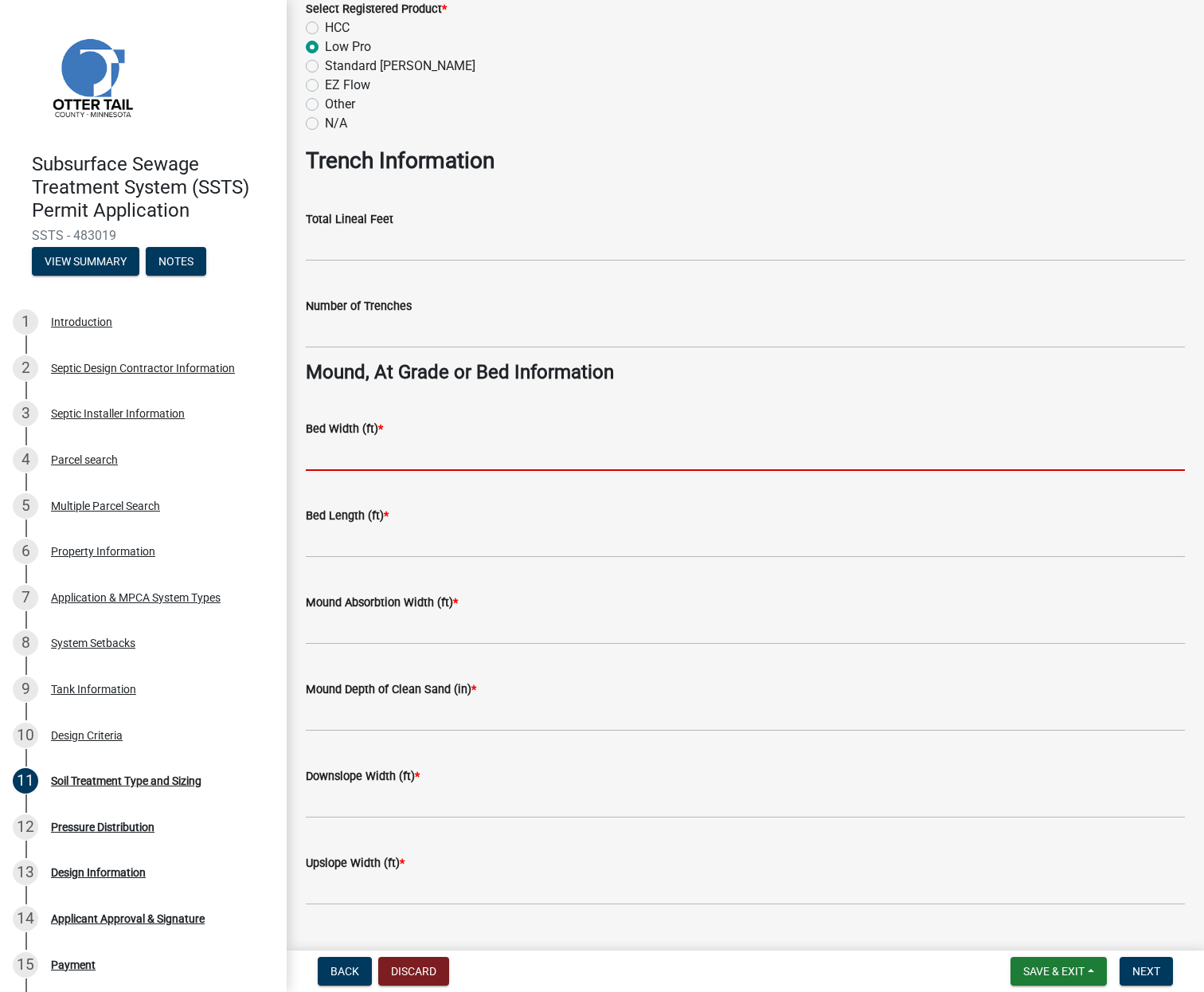
click at [355, 456] on input "Bed Width (ft) *" at bounding box center [745, 455] width 880 height 33
type input "9"
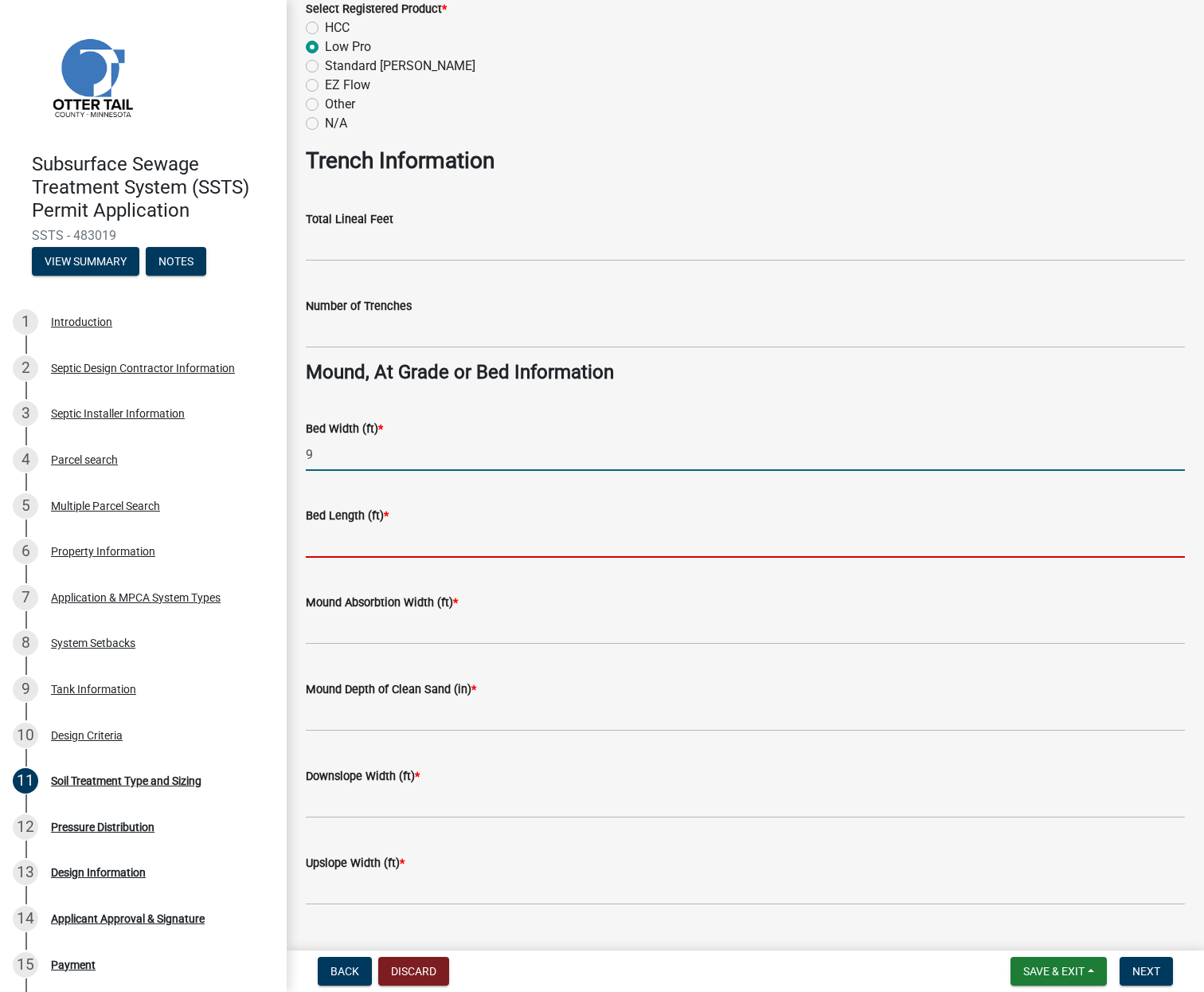
click at [333, 541] on input "Bed Length (ft) *" at bounding box center [745, 541] width 880 height 33
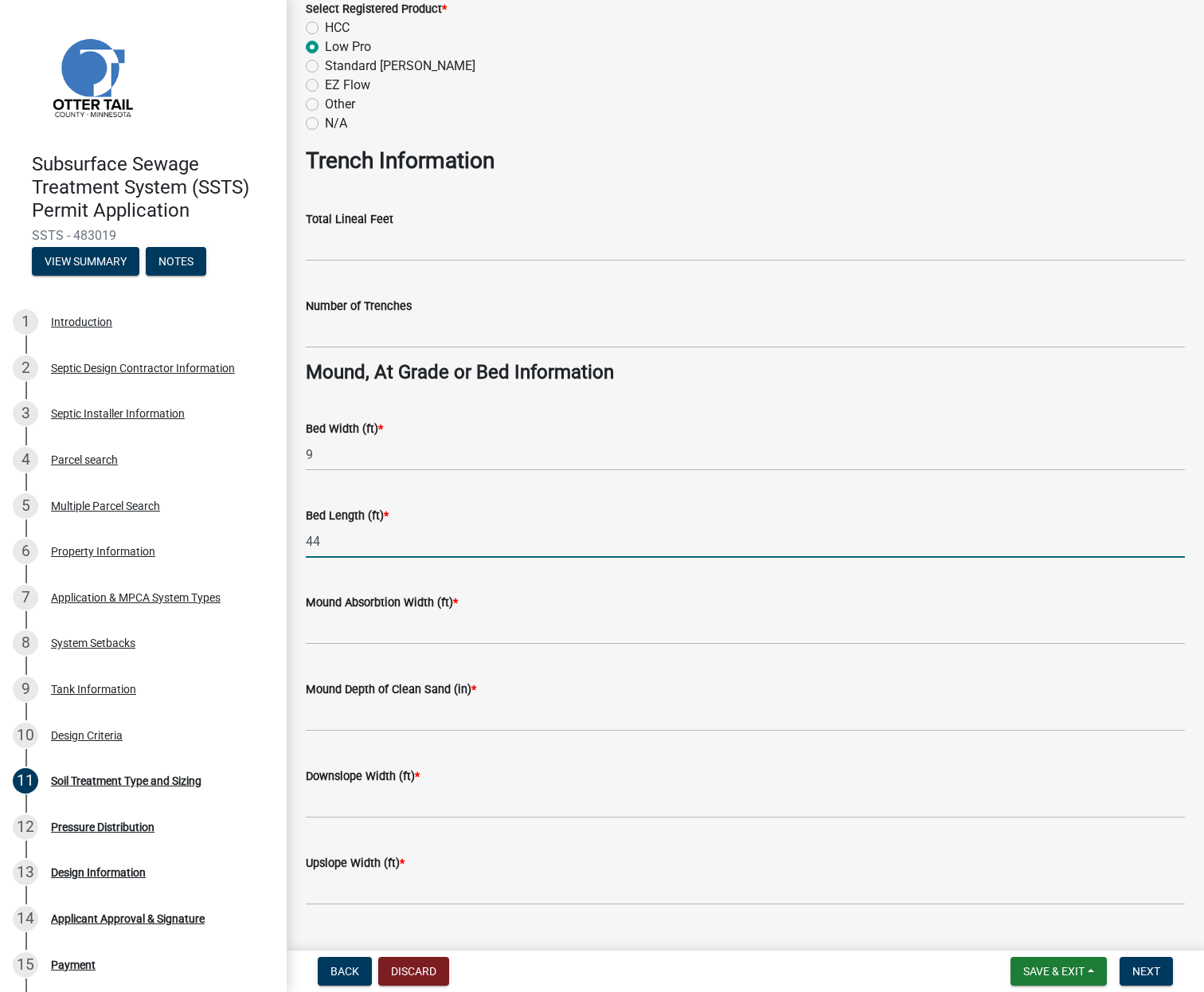
type input "44"
click at [350, 630] on input "Mound Absorbtion Width (ft) *" at bounding box center [745, 628] width 880 height 33
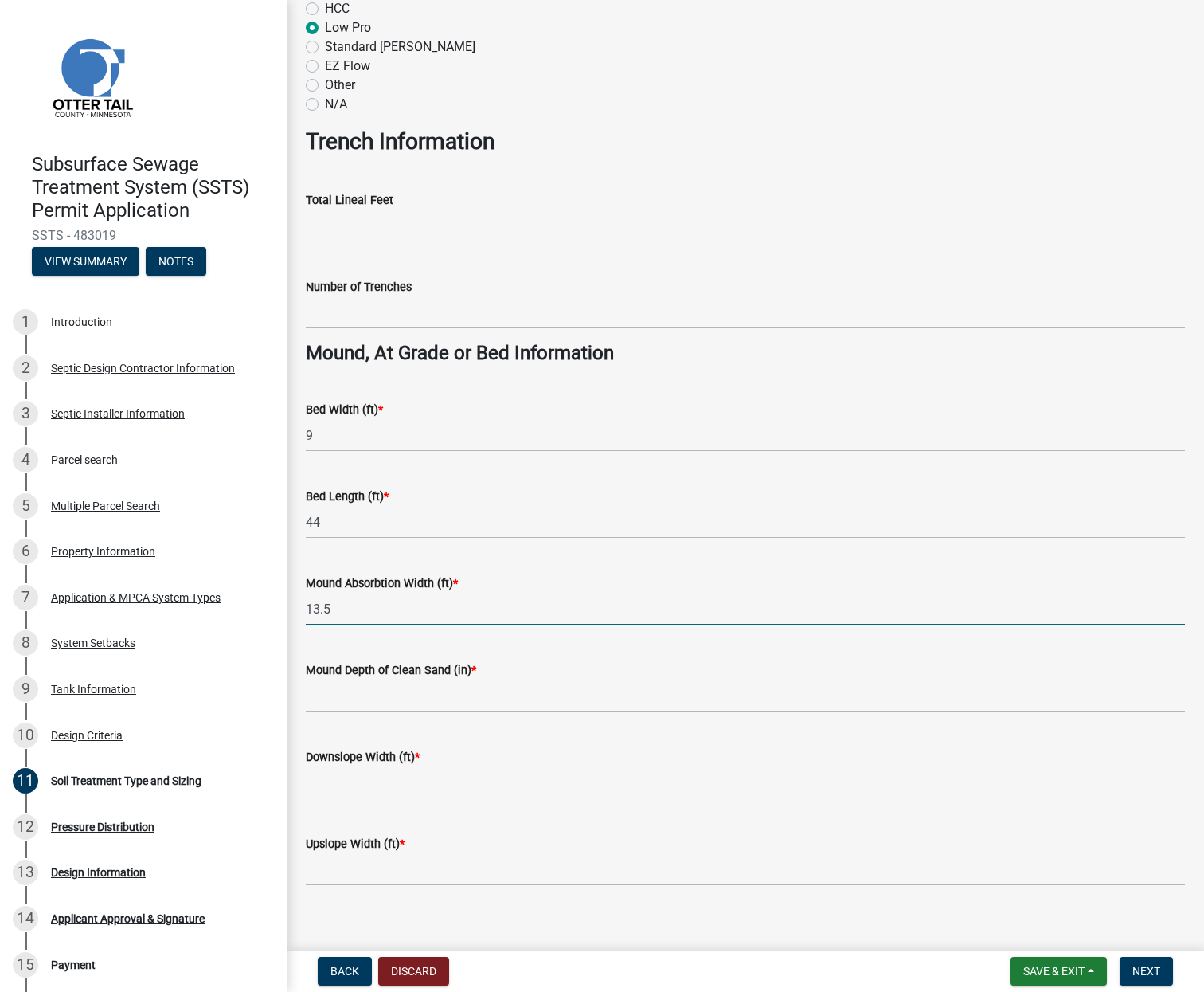
scroll to position [912, 0]
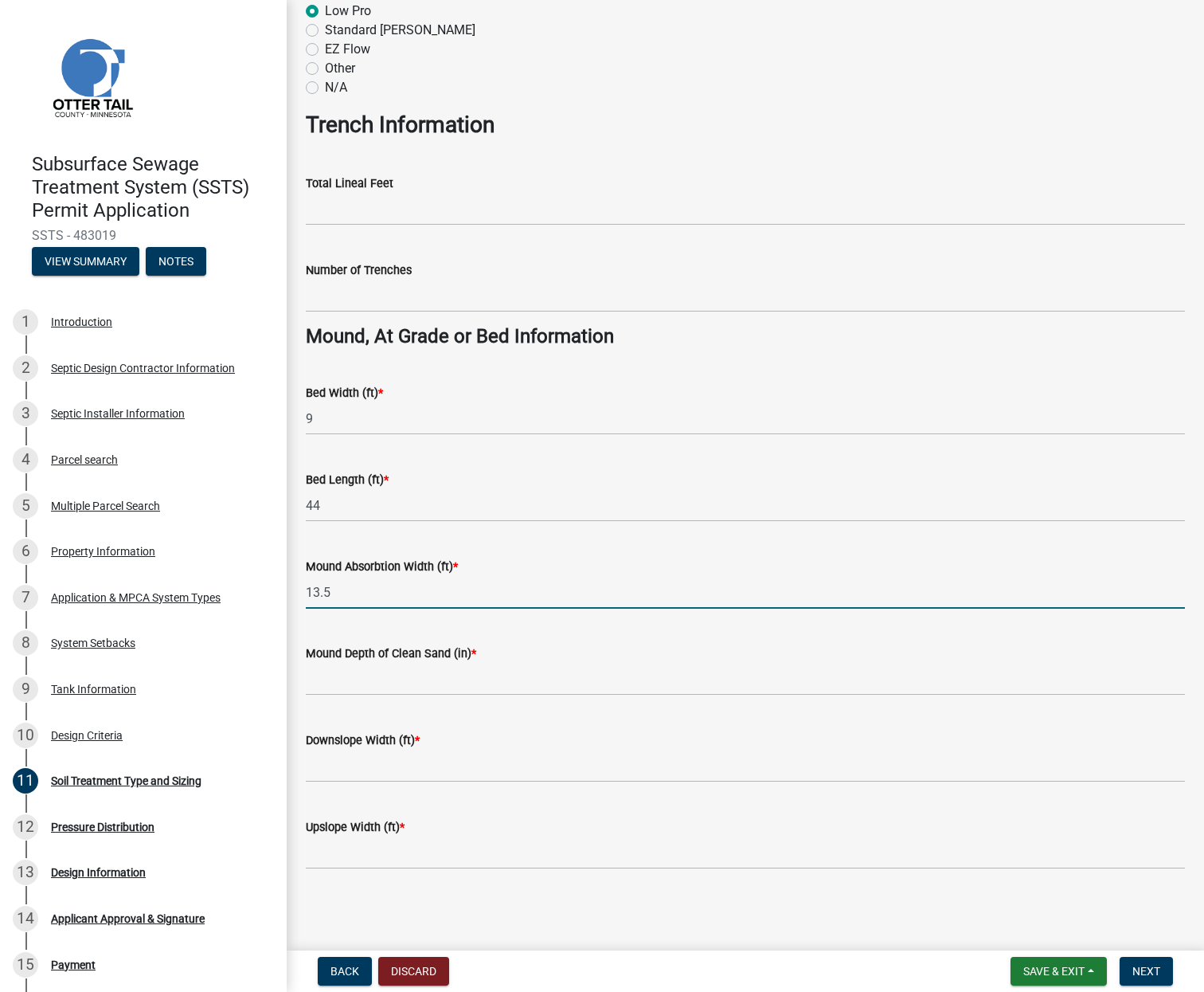
type input "13.5"
click at [351, 679] on input "Mound Depth of Clean Sand (in) *" at bounding box center [745, 679] width 880 height 33
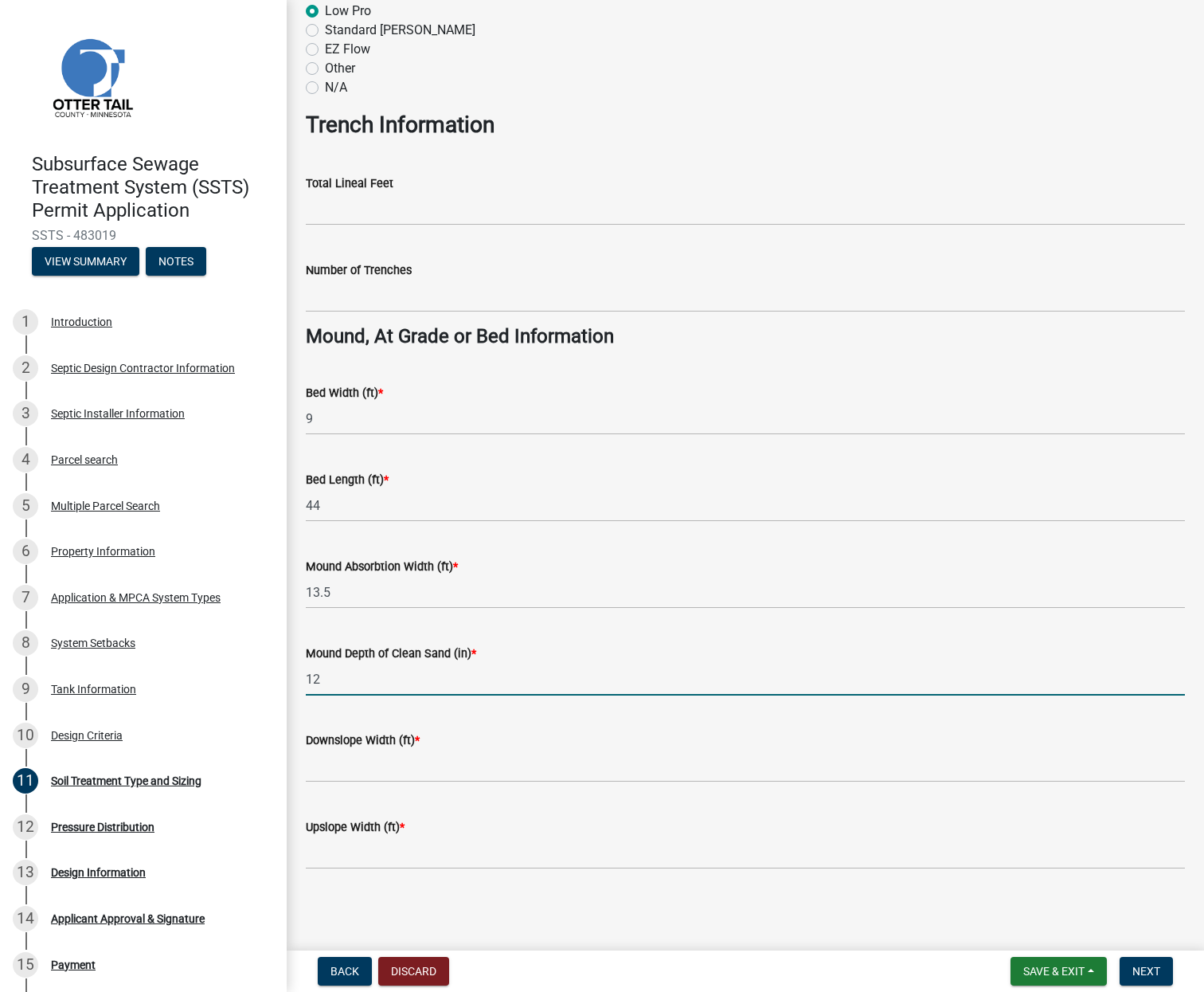
type input "12"
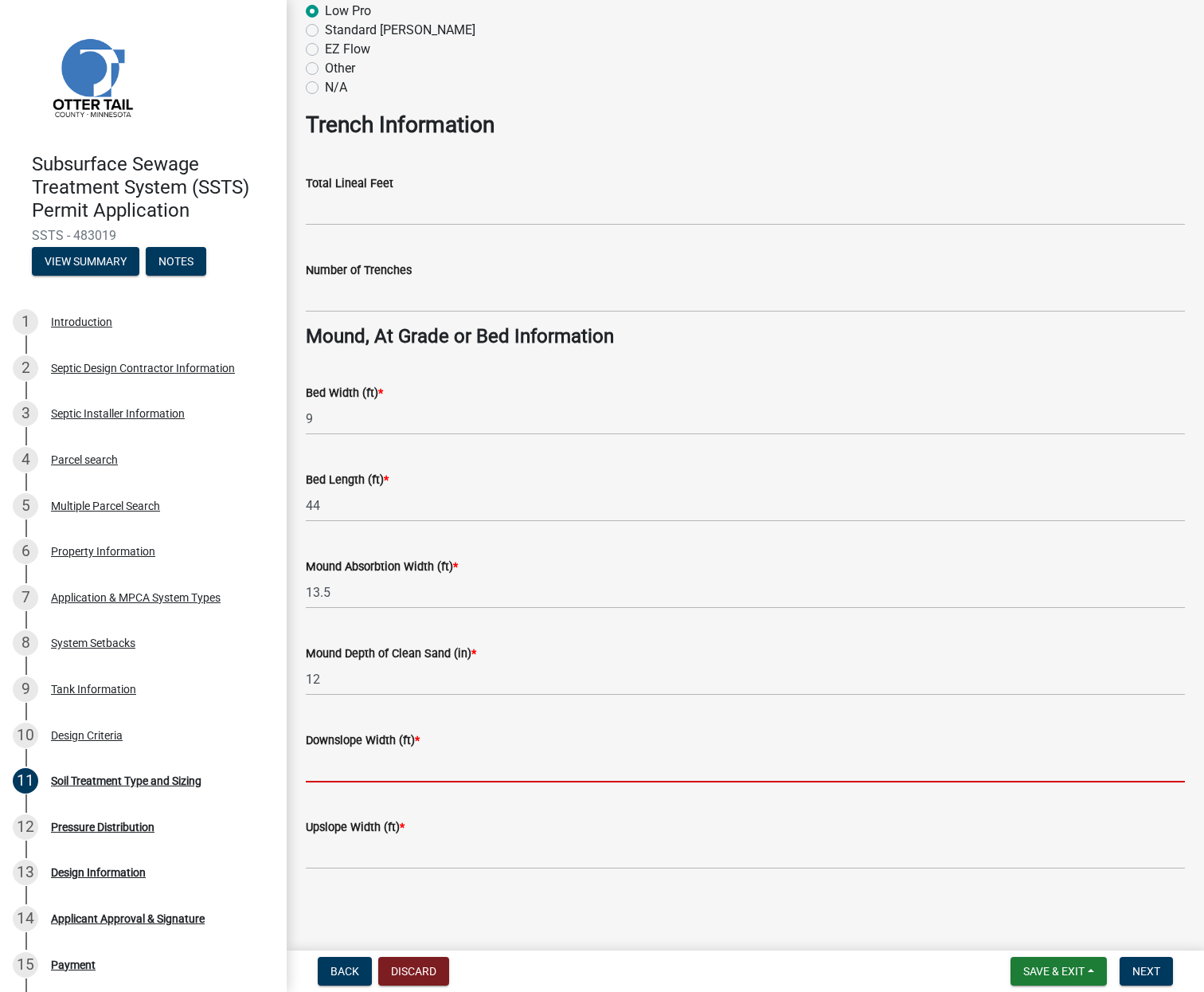
click at [355, 779] on input "Downslope Width (ft) *" at bounding box center [745, 766] width 880 height 33
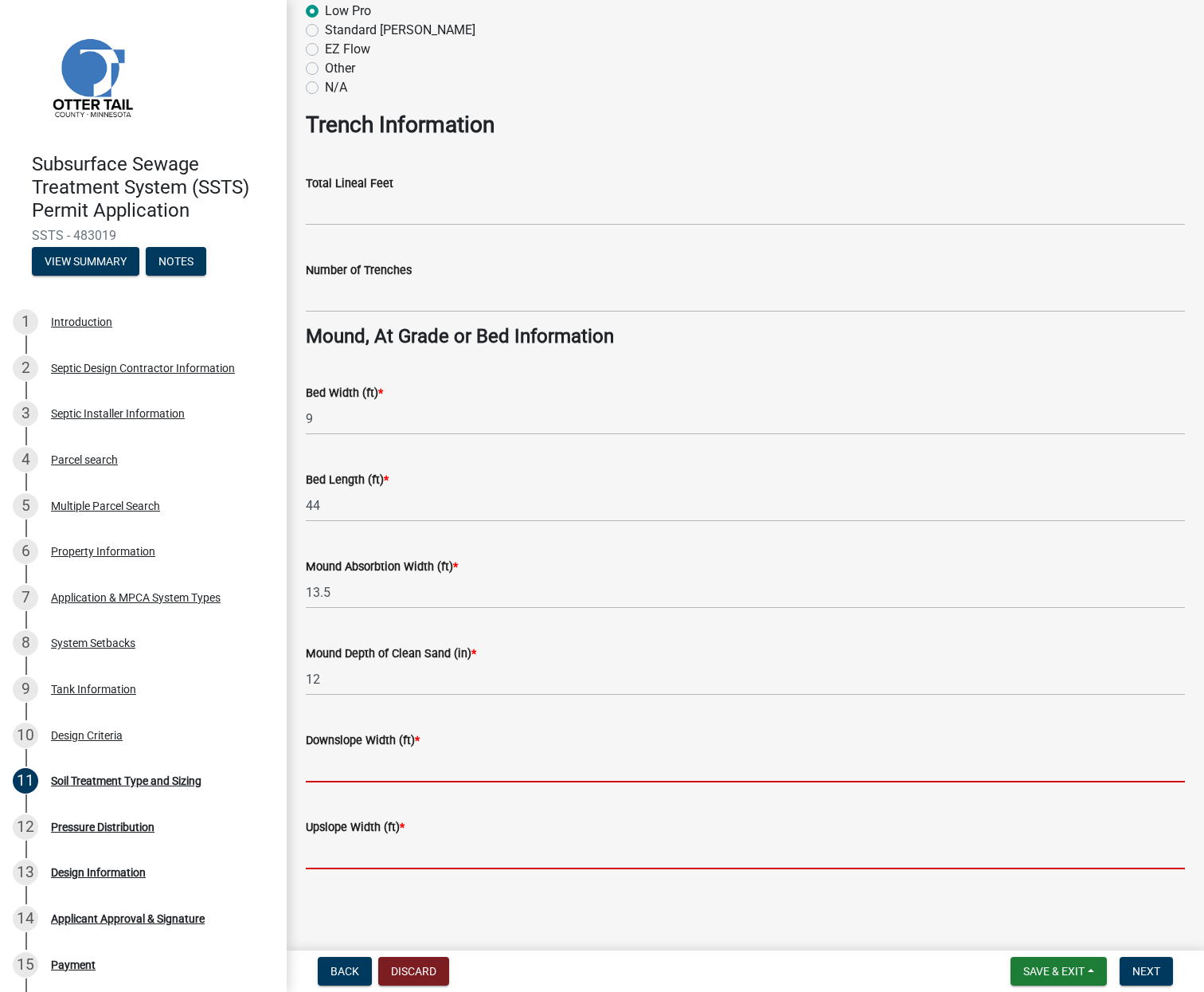
click at [776, 854] on input "Upslope Width (ft) *" at bounding box center [745, 853] width 880 height 33
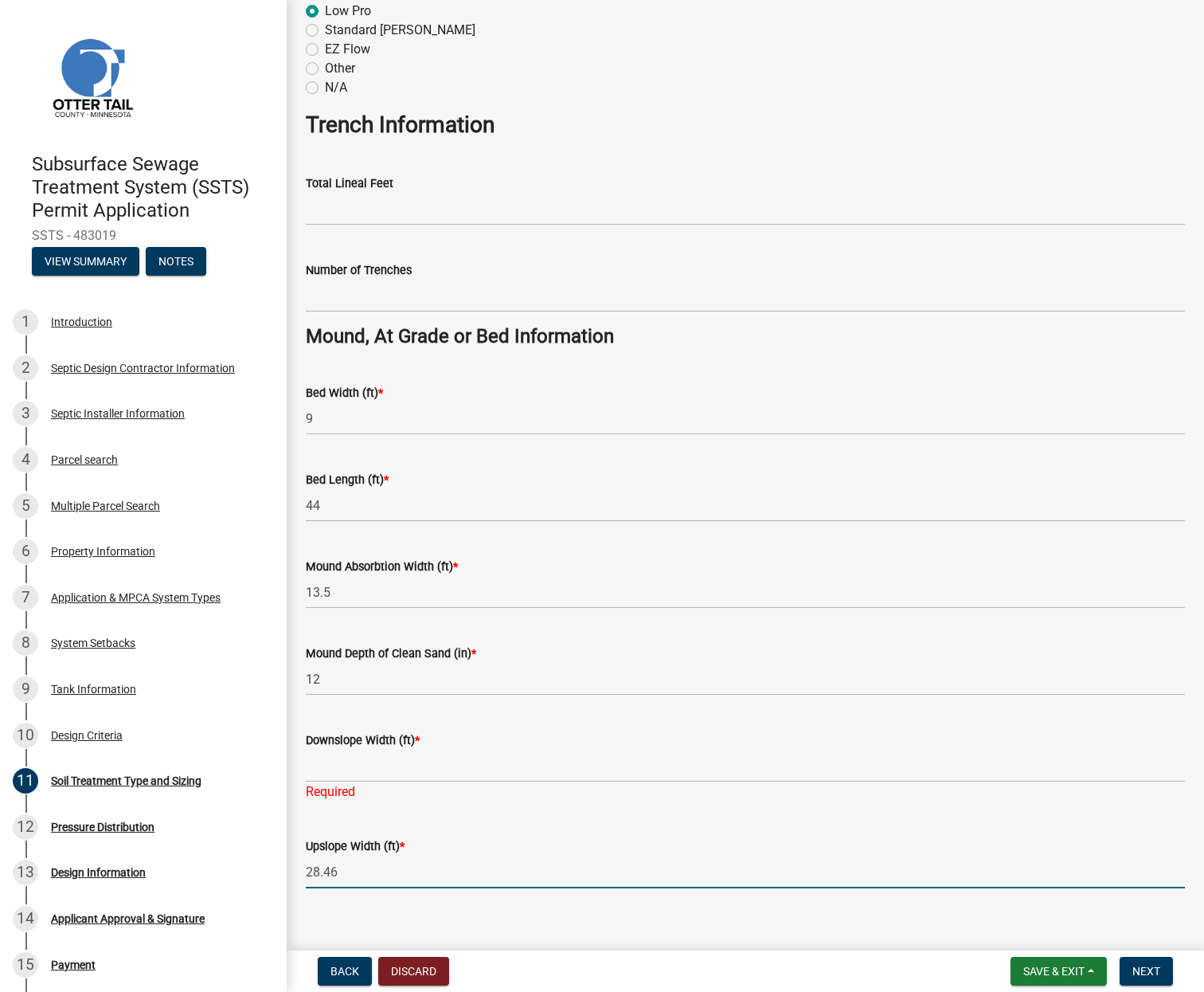
type input "28.46"
click at [361, 759] on input "Downslope Width (ft) *" at bounding box center [745, 766] width 880 height 33
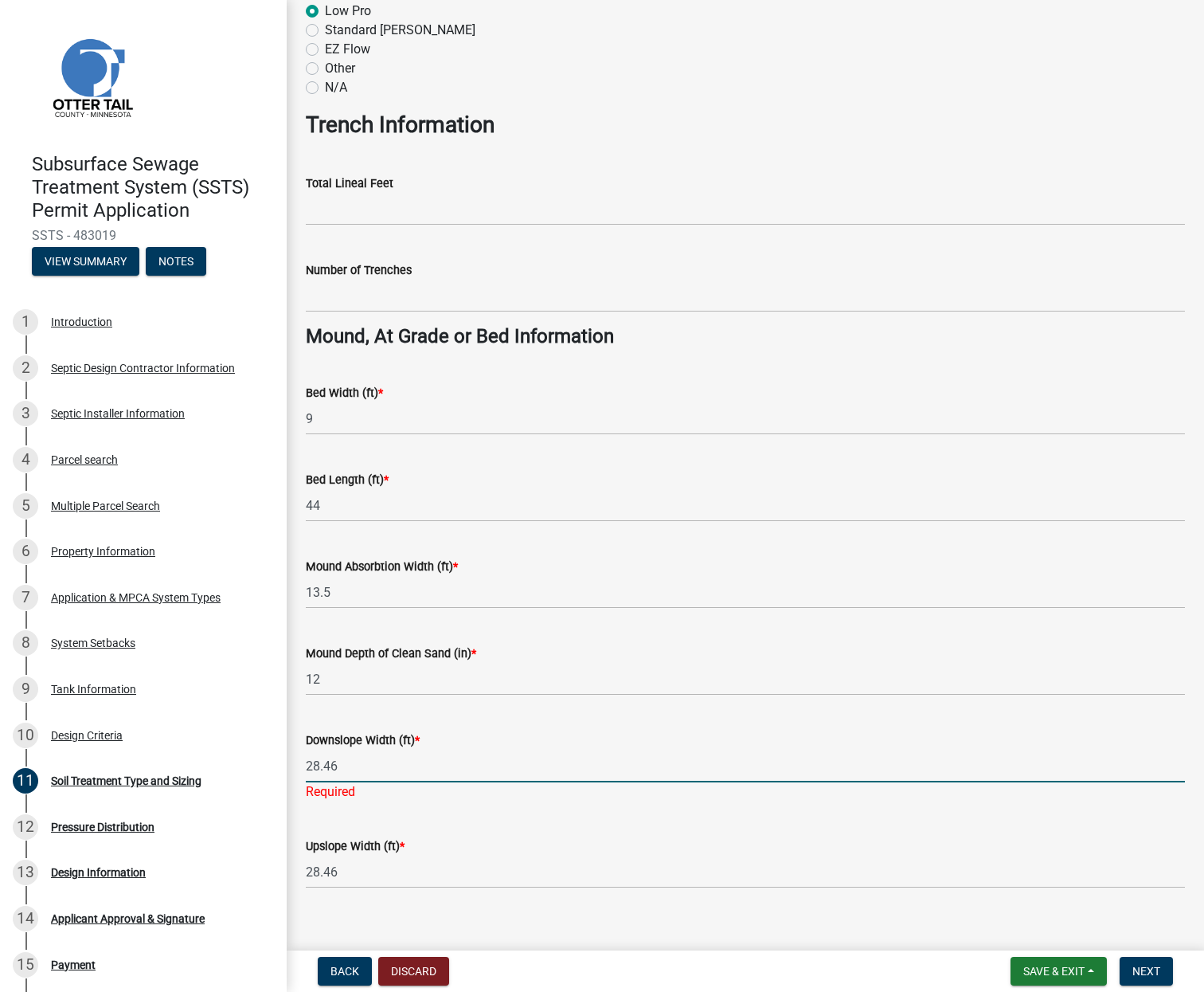
type input "28.46"
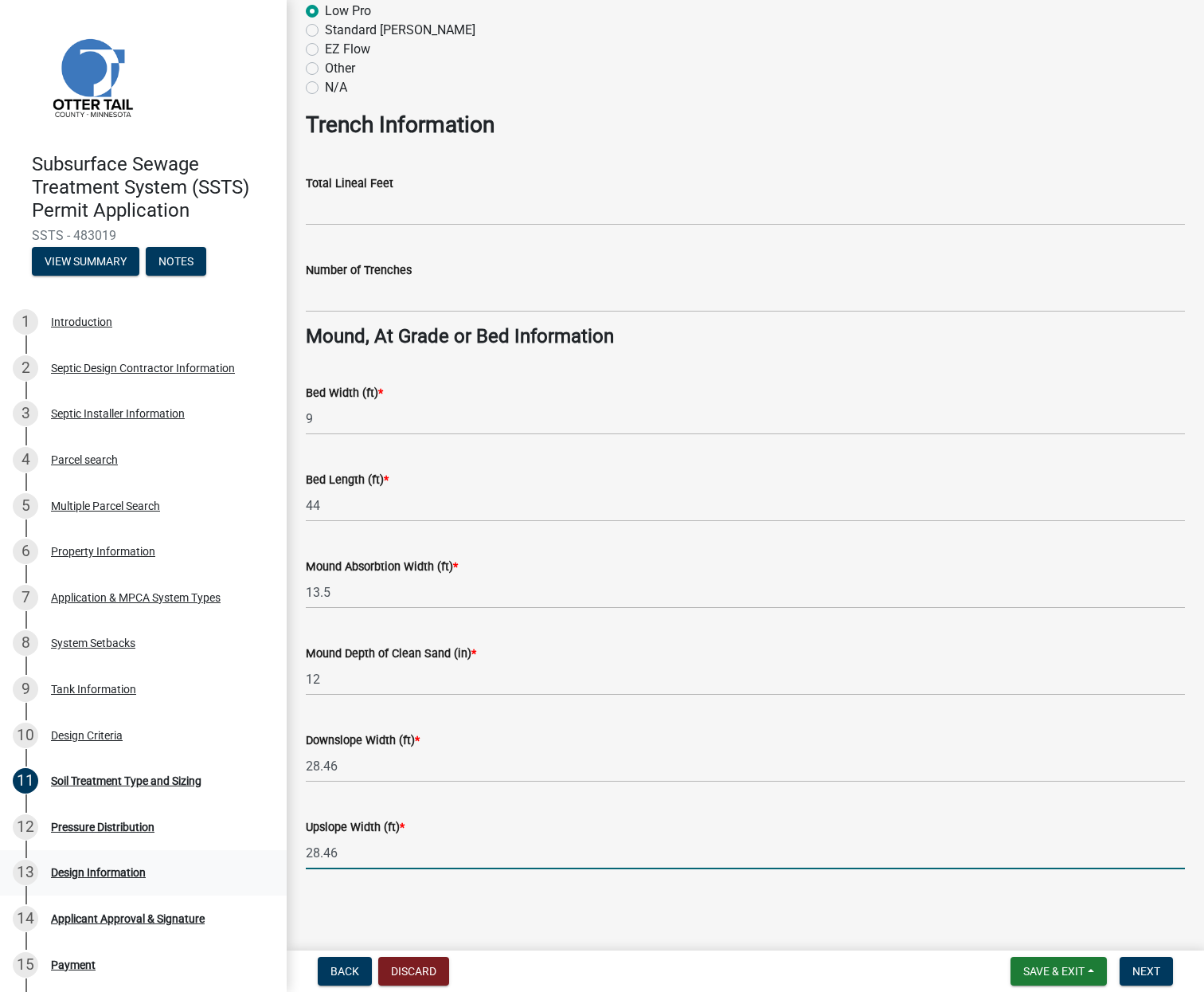
drag, startPoint x: 322, startPoint y: 867, endPoint x: 271, endPoint y: 866, distance: 51.0
click at [274, 866] on div "Subsurface Sewage Treatment System (SSTS) Permit Application SSTS - 483019 View…" at bounding box center [602, 496] width 1204 height 992
type input "8.33"
click at [1139, 965] on span "Next" at bounding box center [1147, 972] width 28 height 13
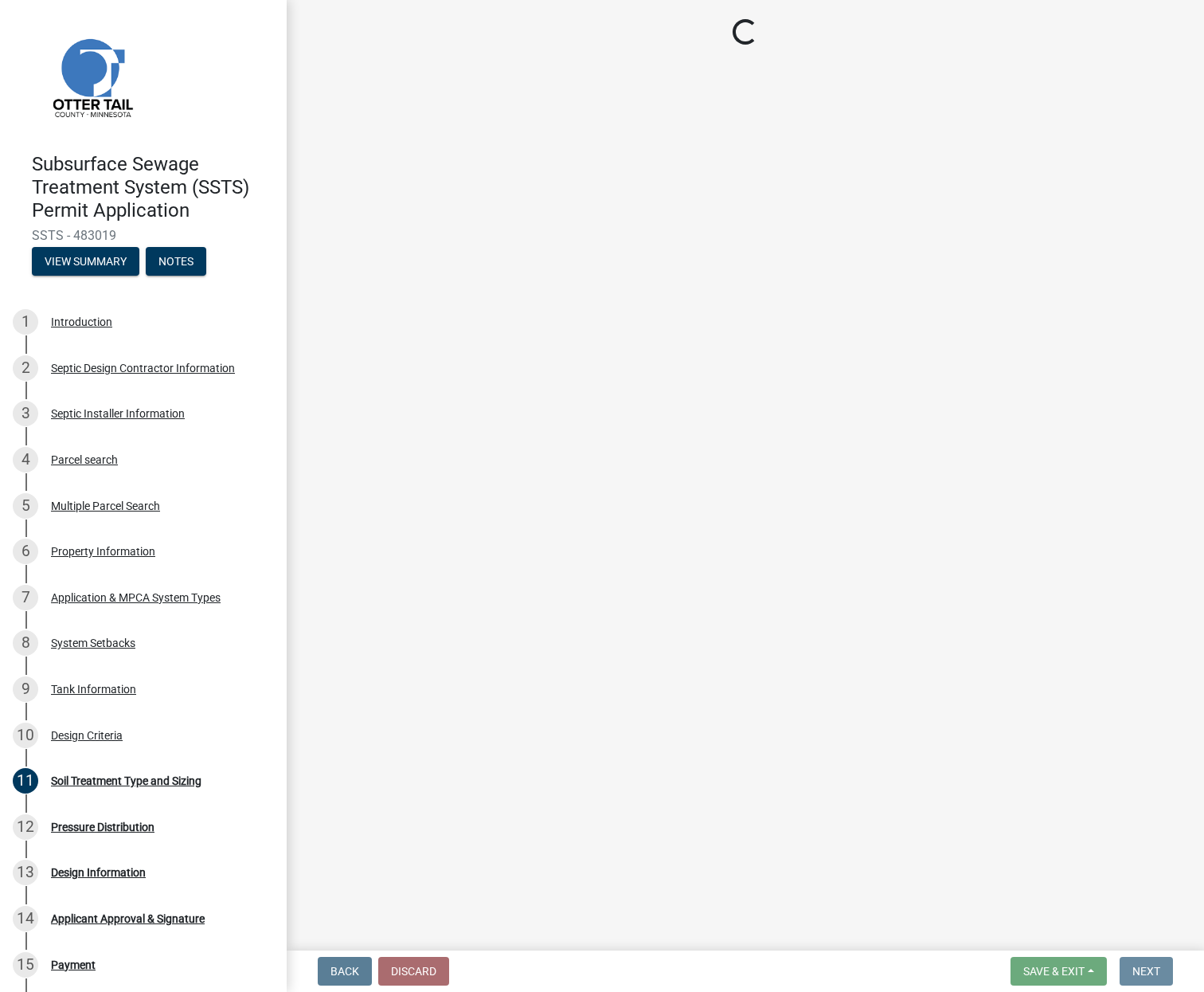
scroll to position [0, 0]
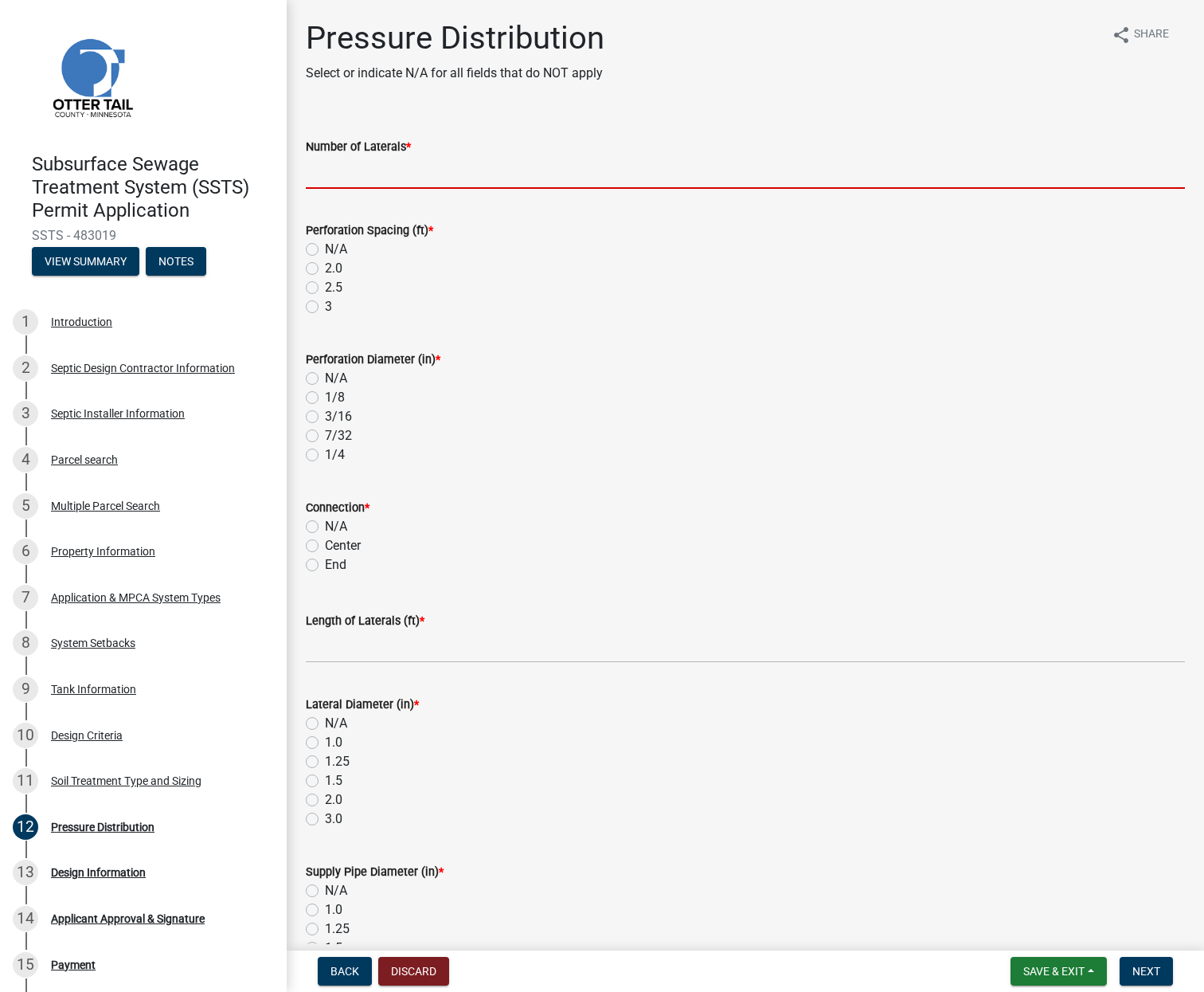
click at [360, 161] on input "Number of Laterals *" at bounding box center [745, 173] width 880 height 33
type input "3"
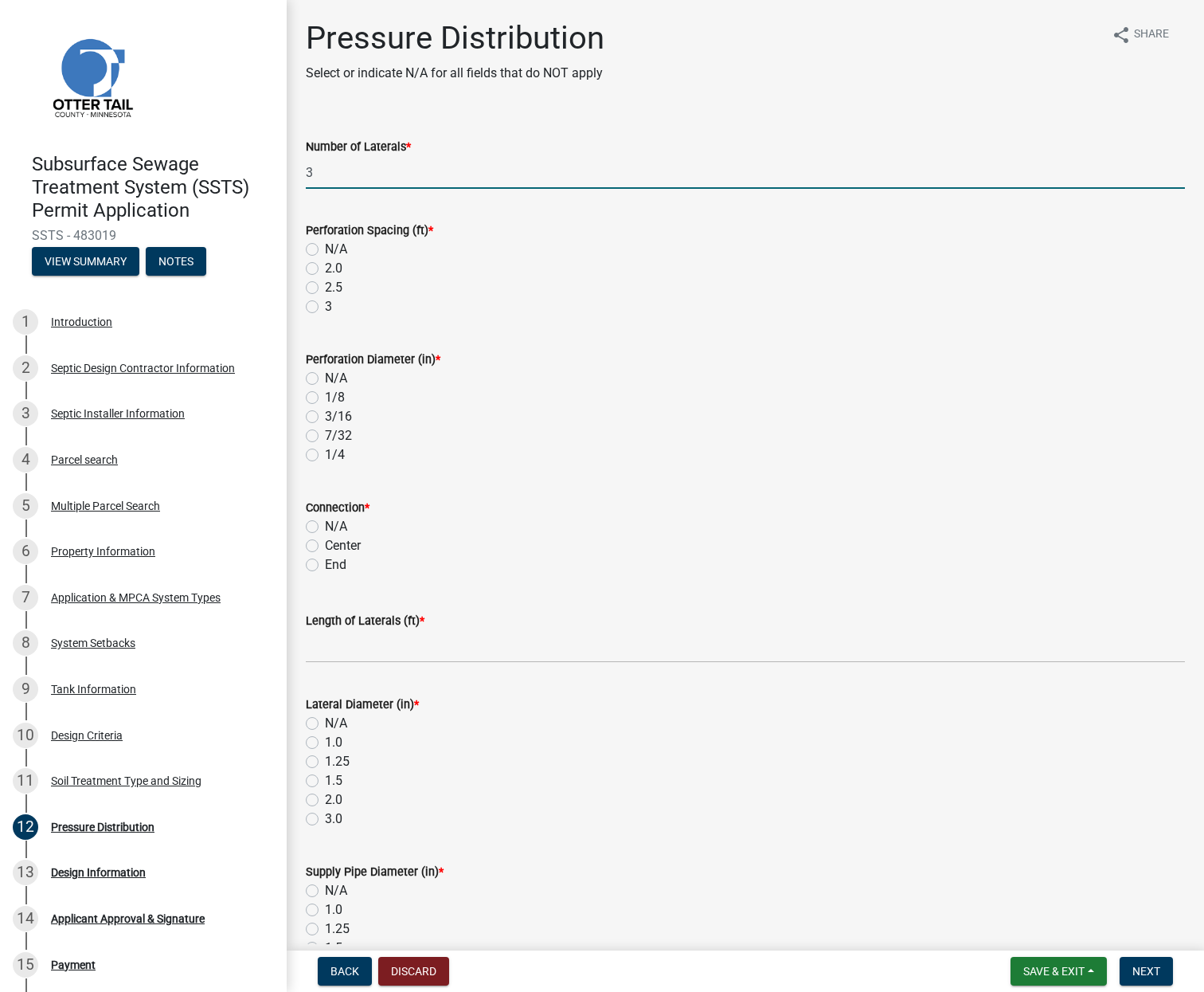
click at [325, 306] on label "3" at bounding box center [328, 306] width 7 height 19
click at [325, 306] on input "3" at bounding box center [330, 302] width 11 height 11
radio input "true"
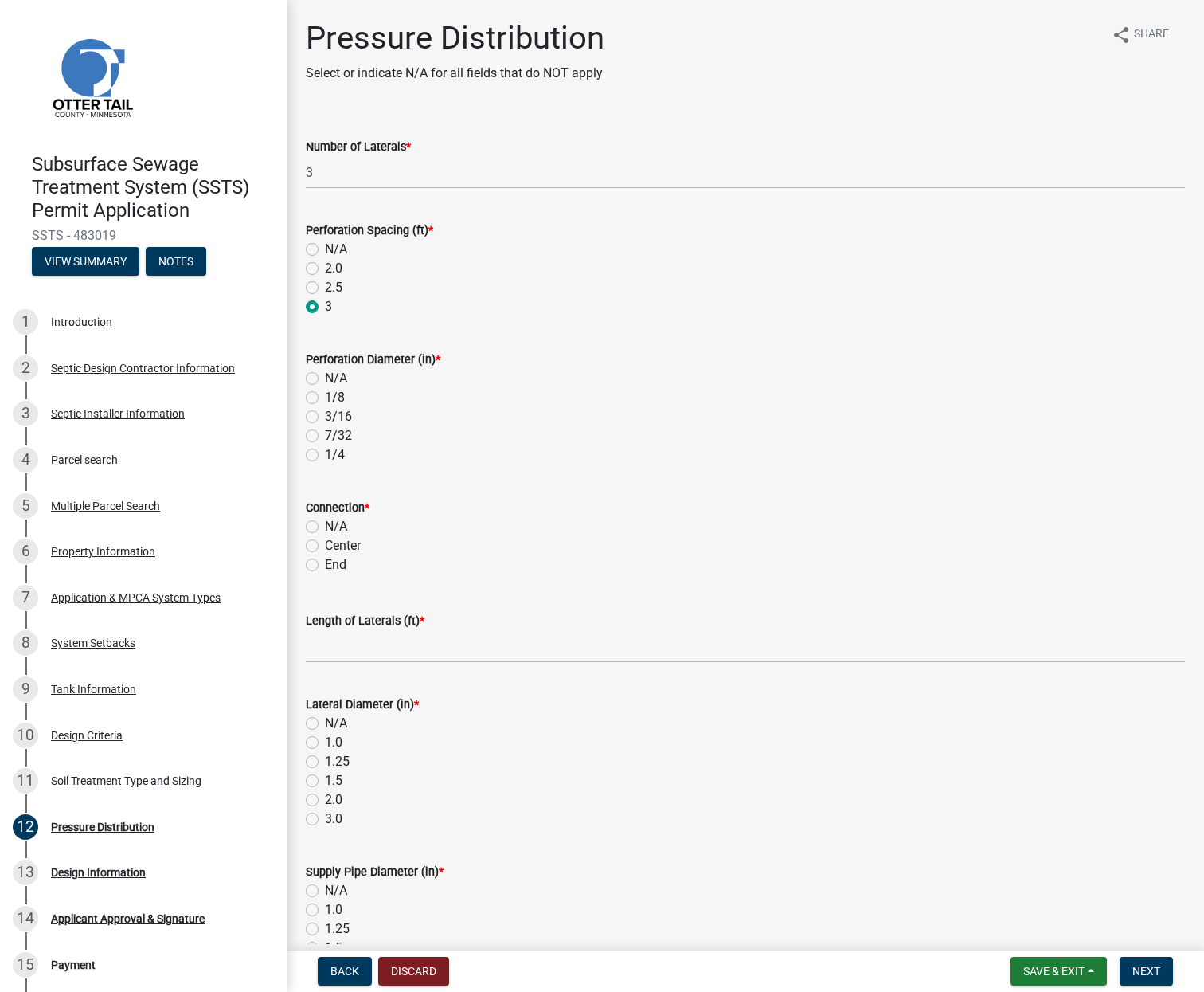
click at [325, 457] on label "1/4" at bounding box center [335, 455] width 20 height 19
click at [325, 455] on input "1/4" at bounding box center [330, 451] width 11 height 11
radio input "true"
drag, startPoint x: 315, startPoint y: 559, endPoint x: 315, endPoint y: 568, distance: 9.0
click at [325, 561] on label "End" at bounding box center [336, 564] width 21 height 19
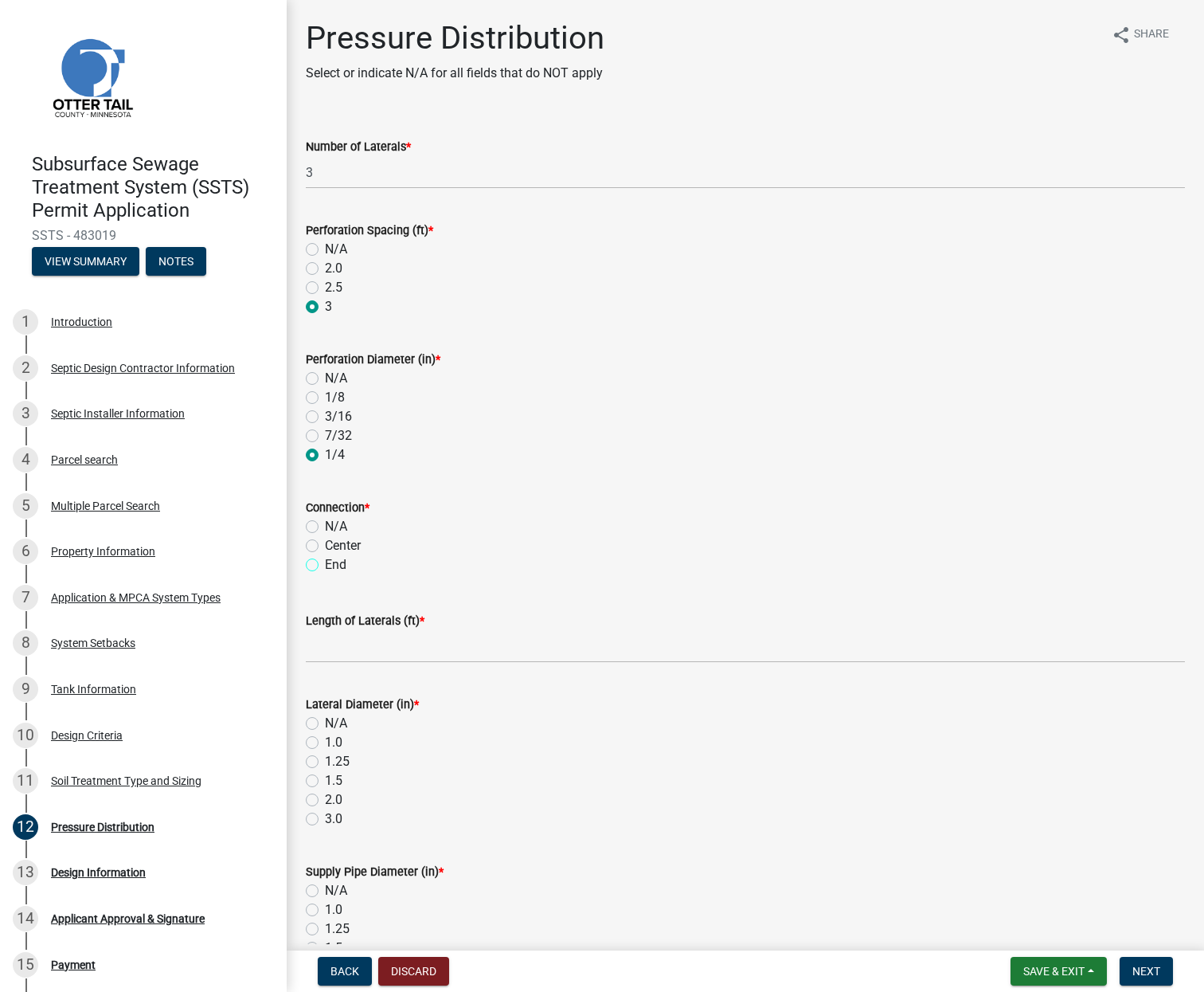
click at [325, 561] on input "End" at bounding box center [330, 560] width 11 height 11
radio input "true"
click at [319, 642] on input "Length of Laterals (ft) *" at bounding box center [745, 646] width 880 height 33
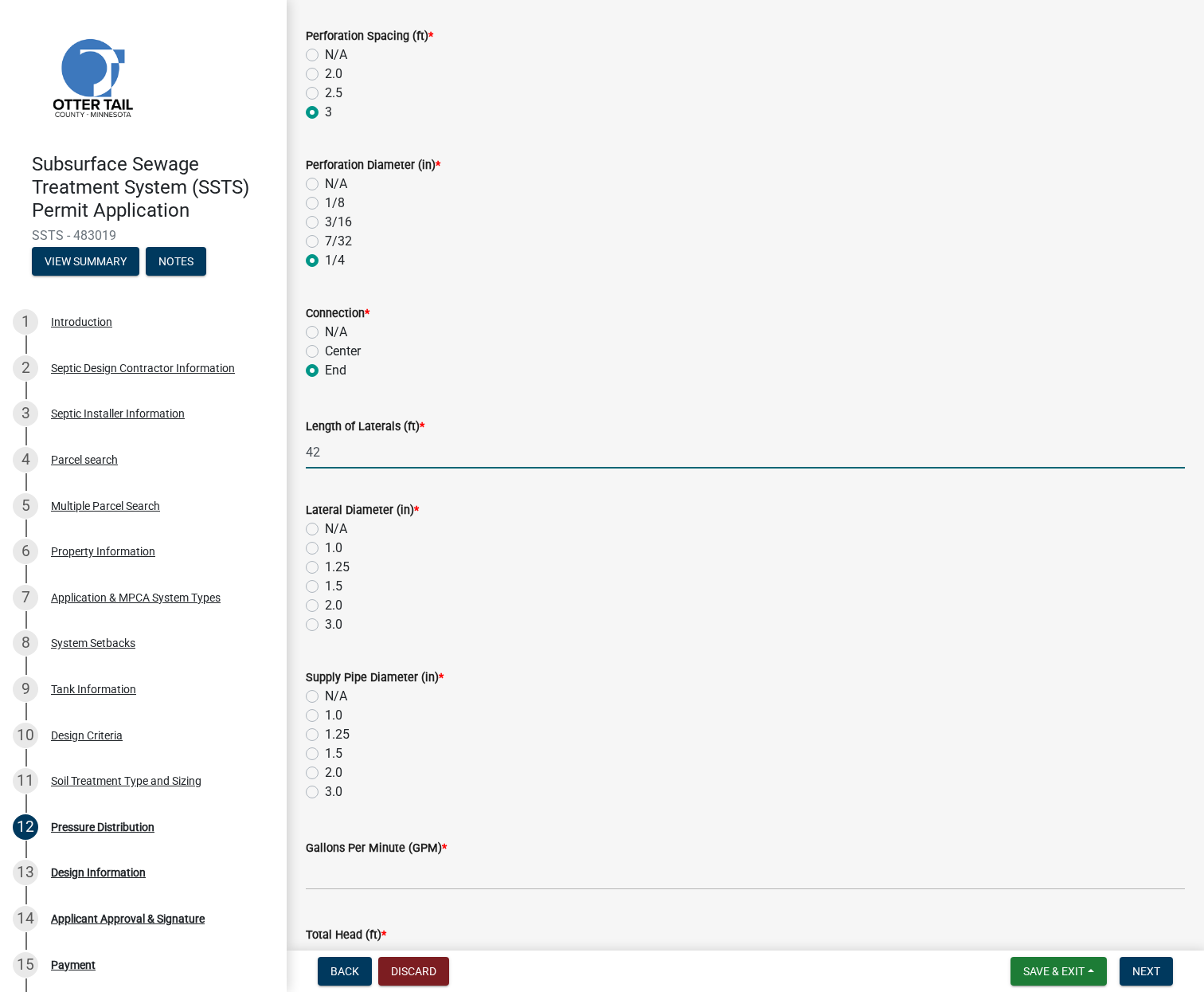
scroll to position [302, 0]
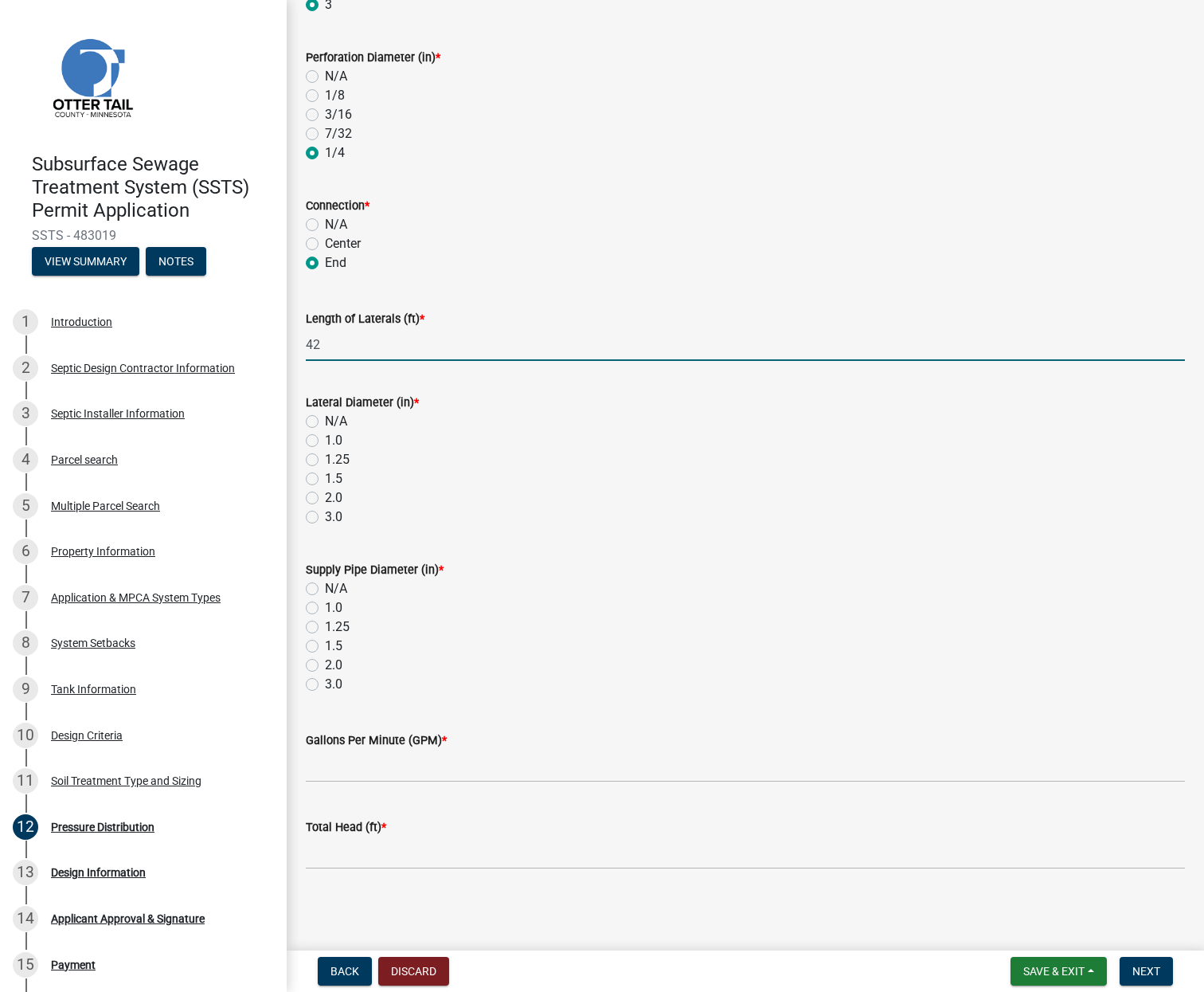
type input "42"
click at [325, 497] on label "2.0" at bounding box center [333, 497] width 17 height 19
click at [325, 497] on input "2.0" at bounding box center [330, 493] width 11 height 11
radio input "true"
click at [325, 662] on label "2.0" at bounding box center [333, 664] width 17 height 19
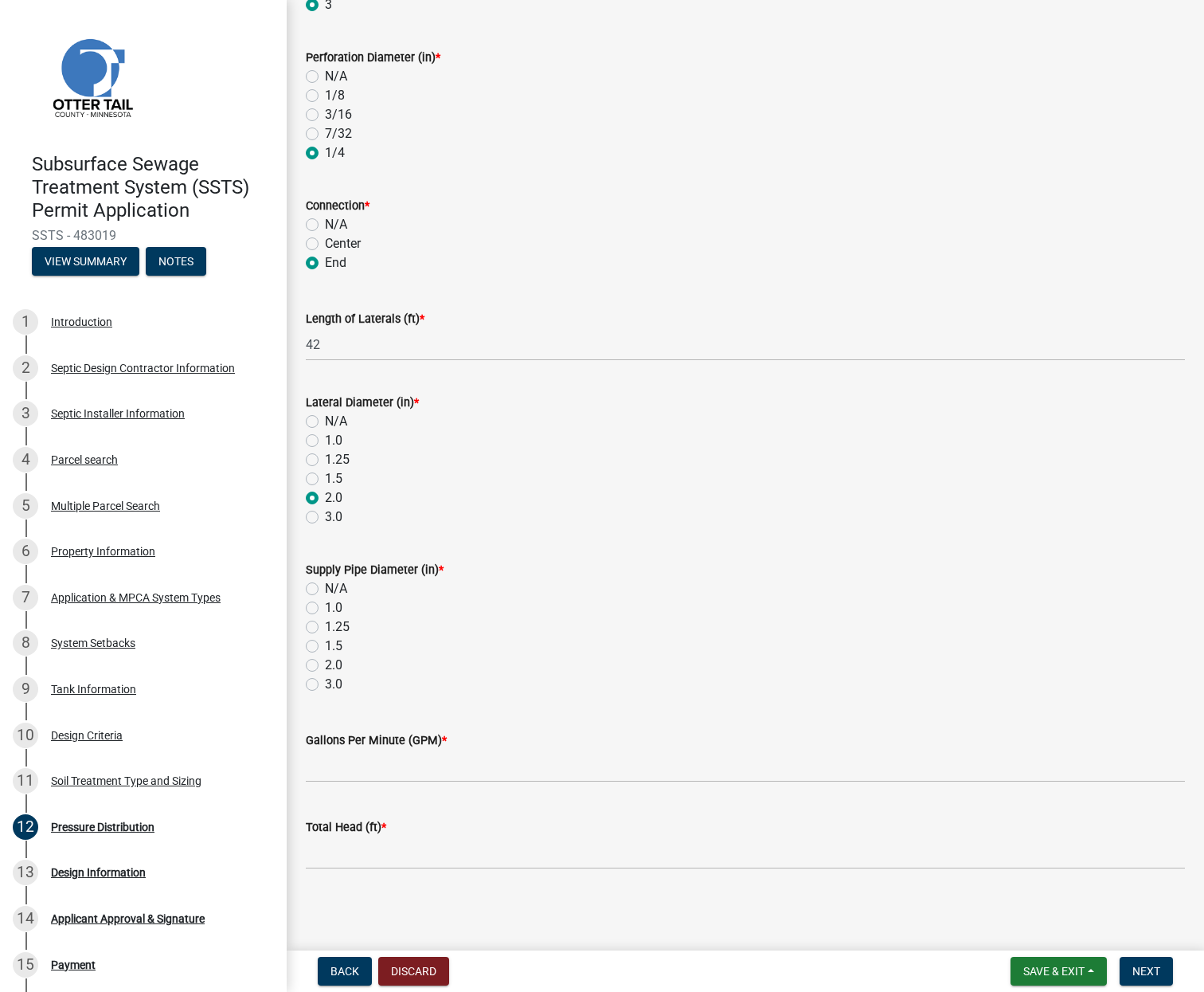
click at [325, 662] on input "2.0" at bounding box center [330, 660] width 11 height 11
radio input "true"
click at [346, 763] on input "Gallons Per Minute (GPM) *" at bounding box center [745, 766] width 880 height 33
type input "34"
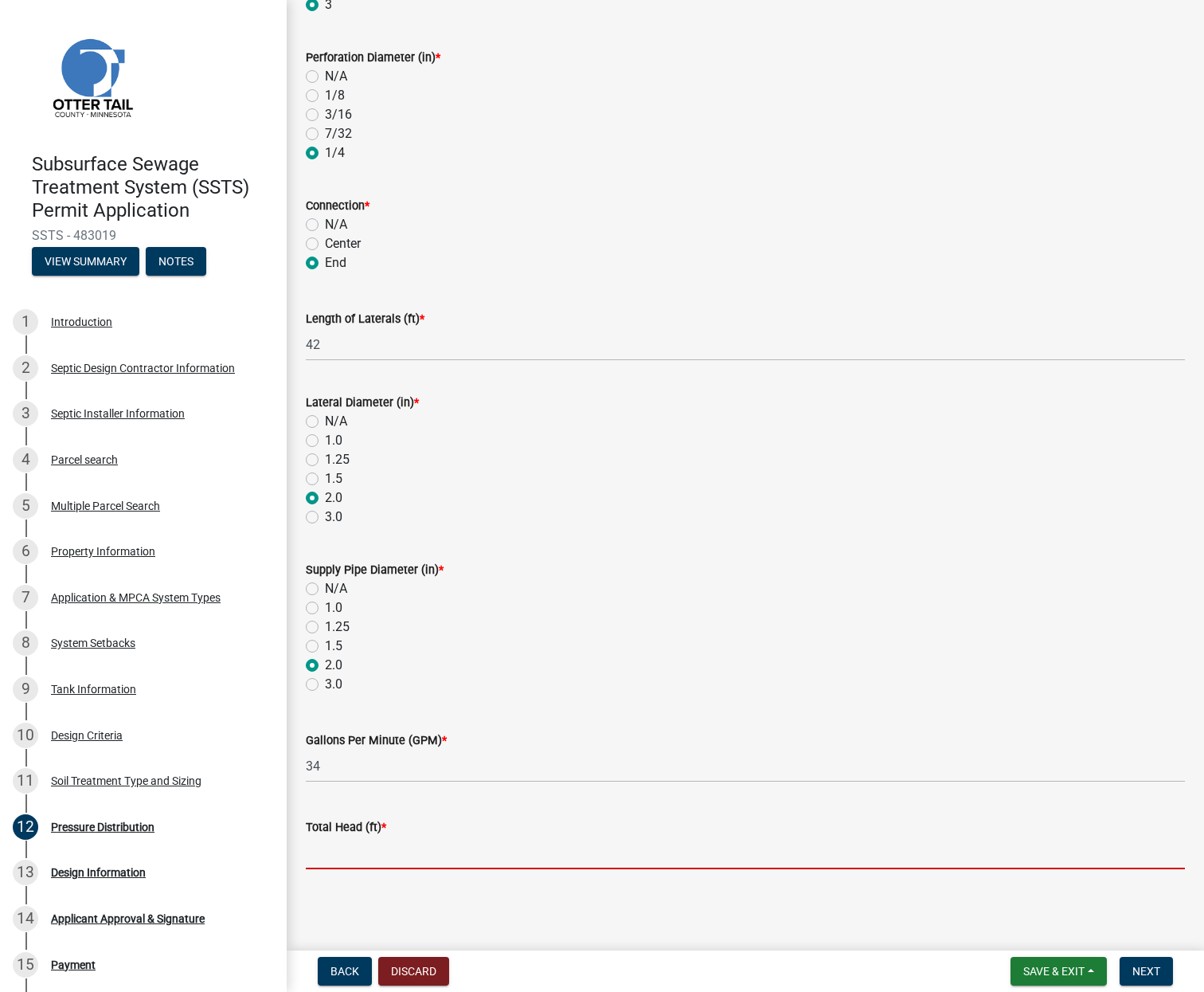
click at [328, 856] on input "Total Head (ft) *" at bounding box center [745, 853] width 880 height 33
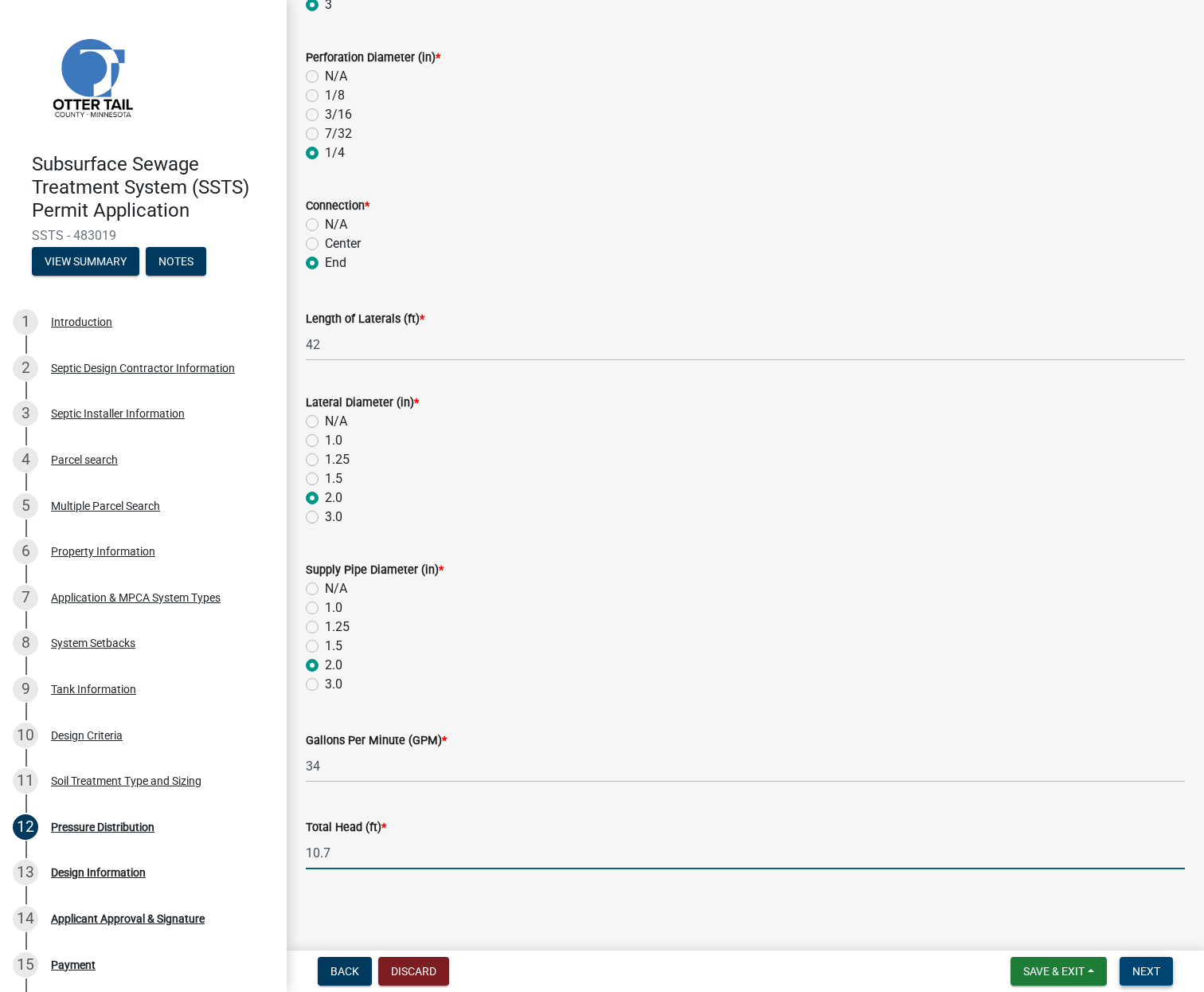
type input "10.7"
click at [1152, 967] on span "Next" at bounding box center [1147, 972] width 28 height 13
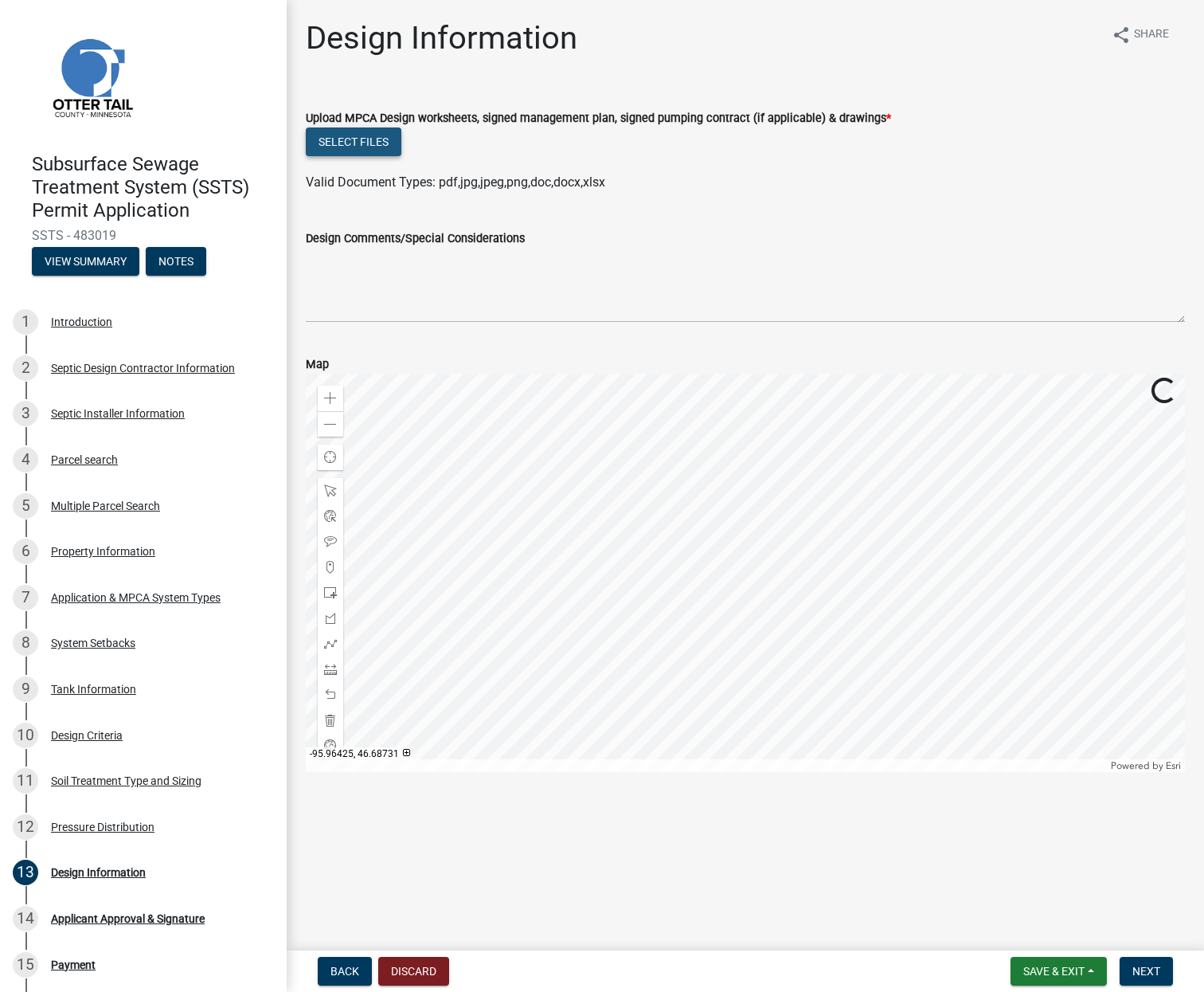
click at [334, 140] on button "Select files" at bounding box center [353, 142] width 96 height 29
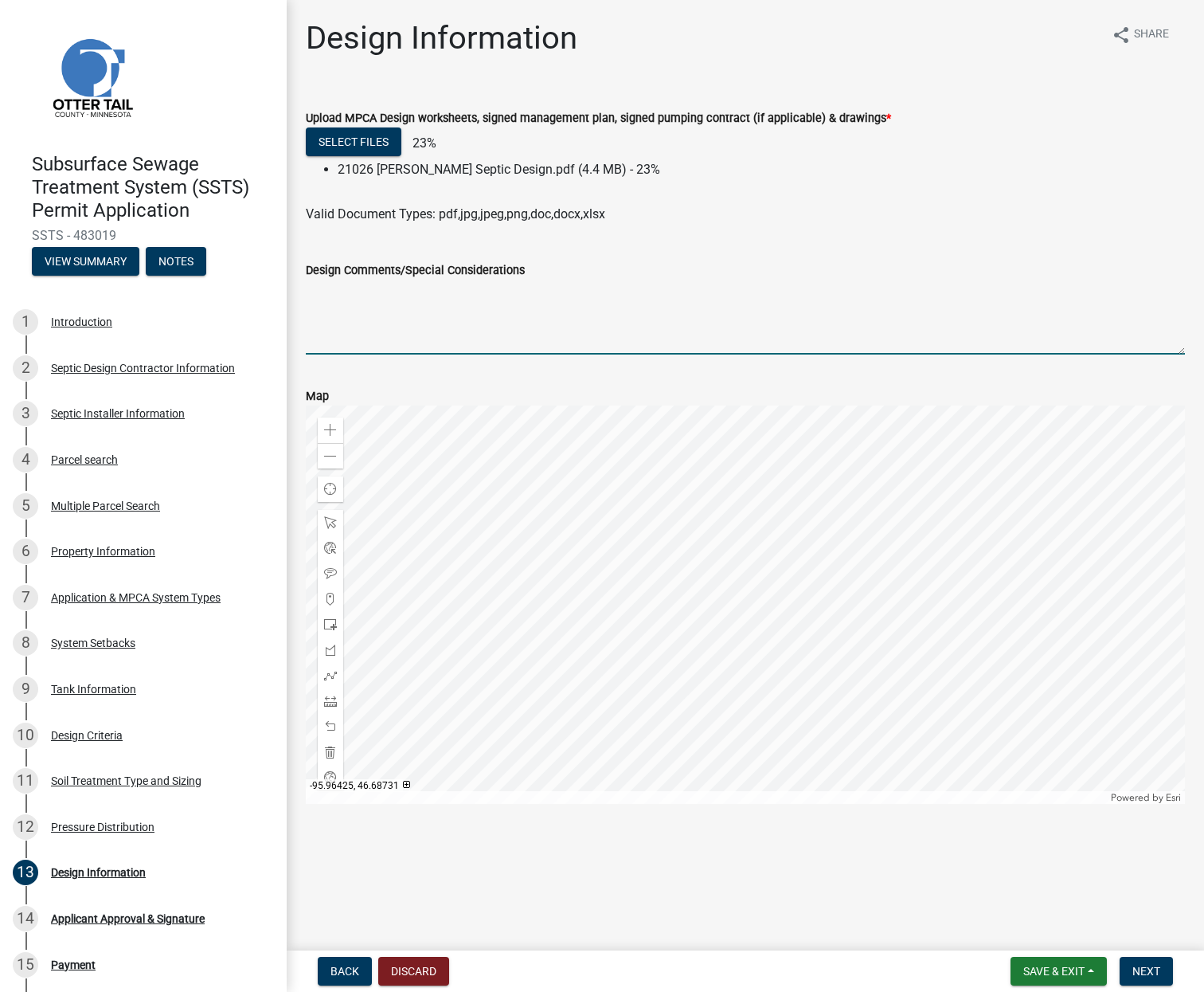
click at [357, 325] on textarea "Design Comments/Special Considerations" at bounding box center [745, 316] width 880 height 75
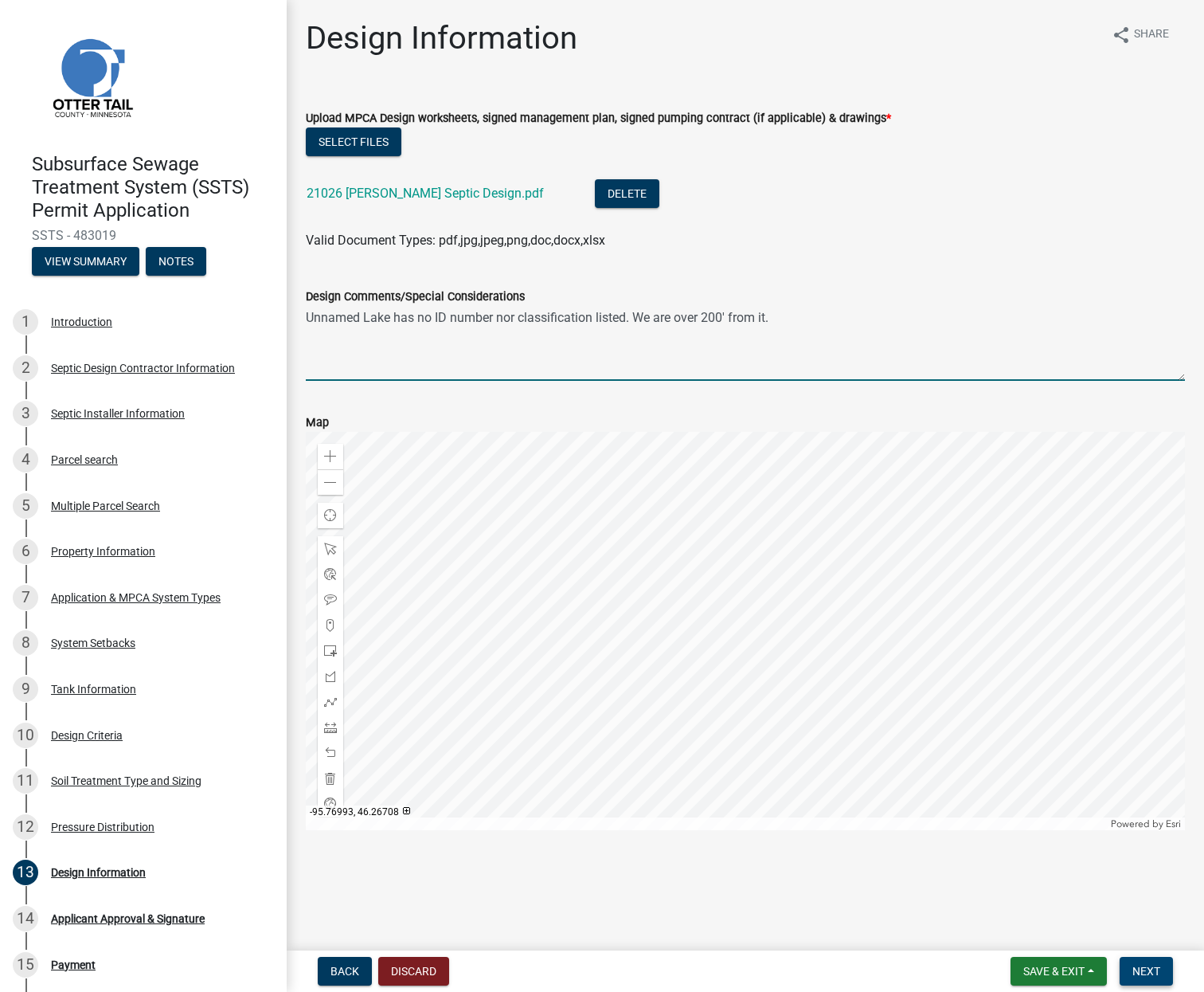
type textarea "Unnamed Lake has no ID number nor classification listed. We are over 200' from …"
click at [1150, 975] on span "Next" at bounding box center [1147, 972] width 28 height 13
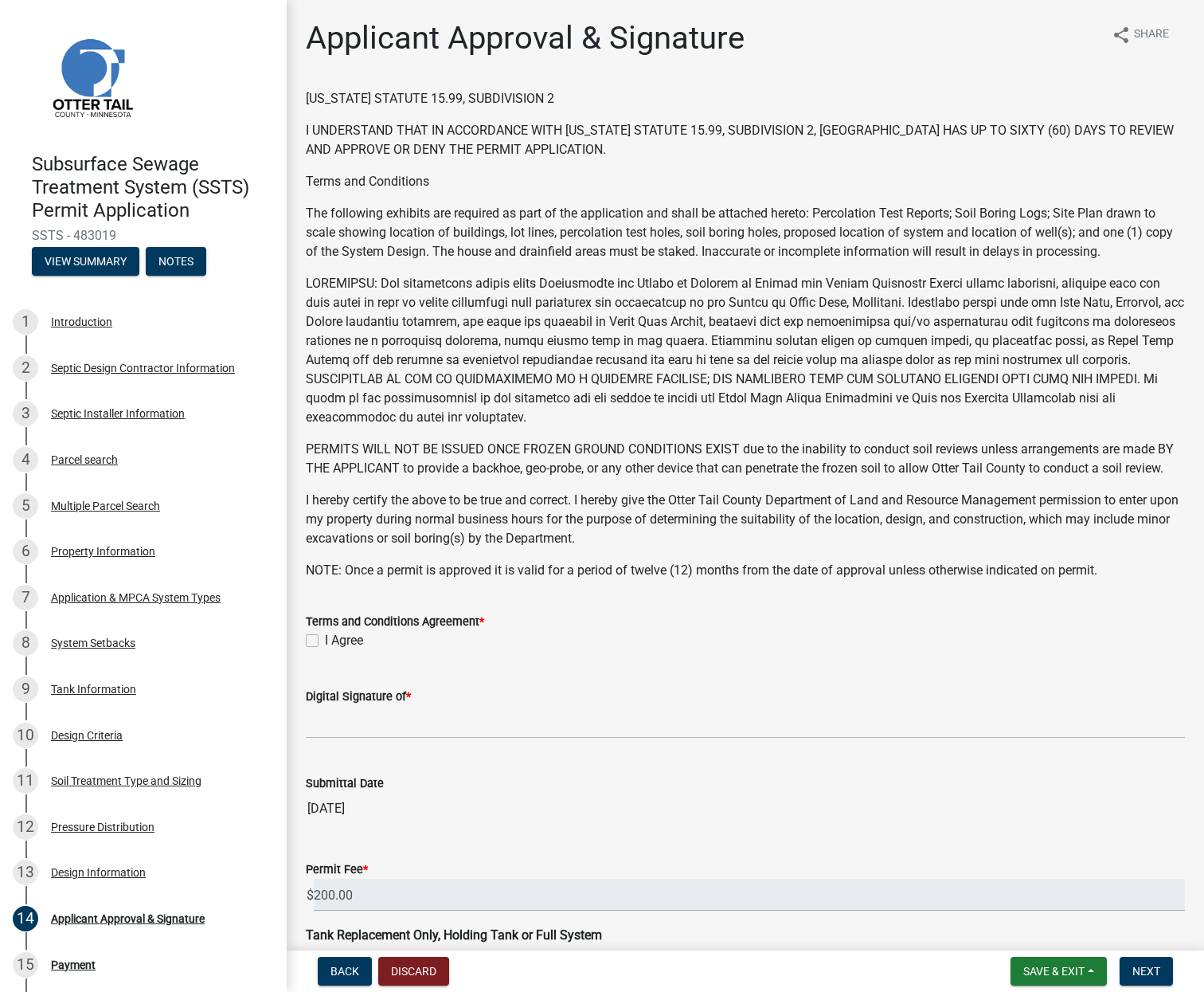
click at [305, 650] on div "Terms and Conditions Agreement * I Agree" at bounding box center [745, 622] width 903 height 57
click at [325, 650] on label "I Agree" at bounding box center [344, 640] width 38 height 19
click at [325, 641] on input "I Agree" at bounding box center [330, 636] width 11 height 11
checkbox input "true"
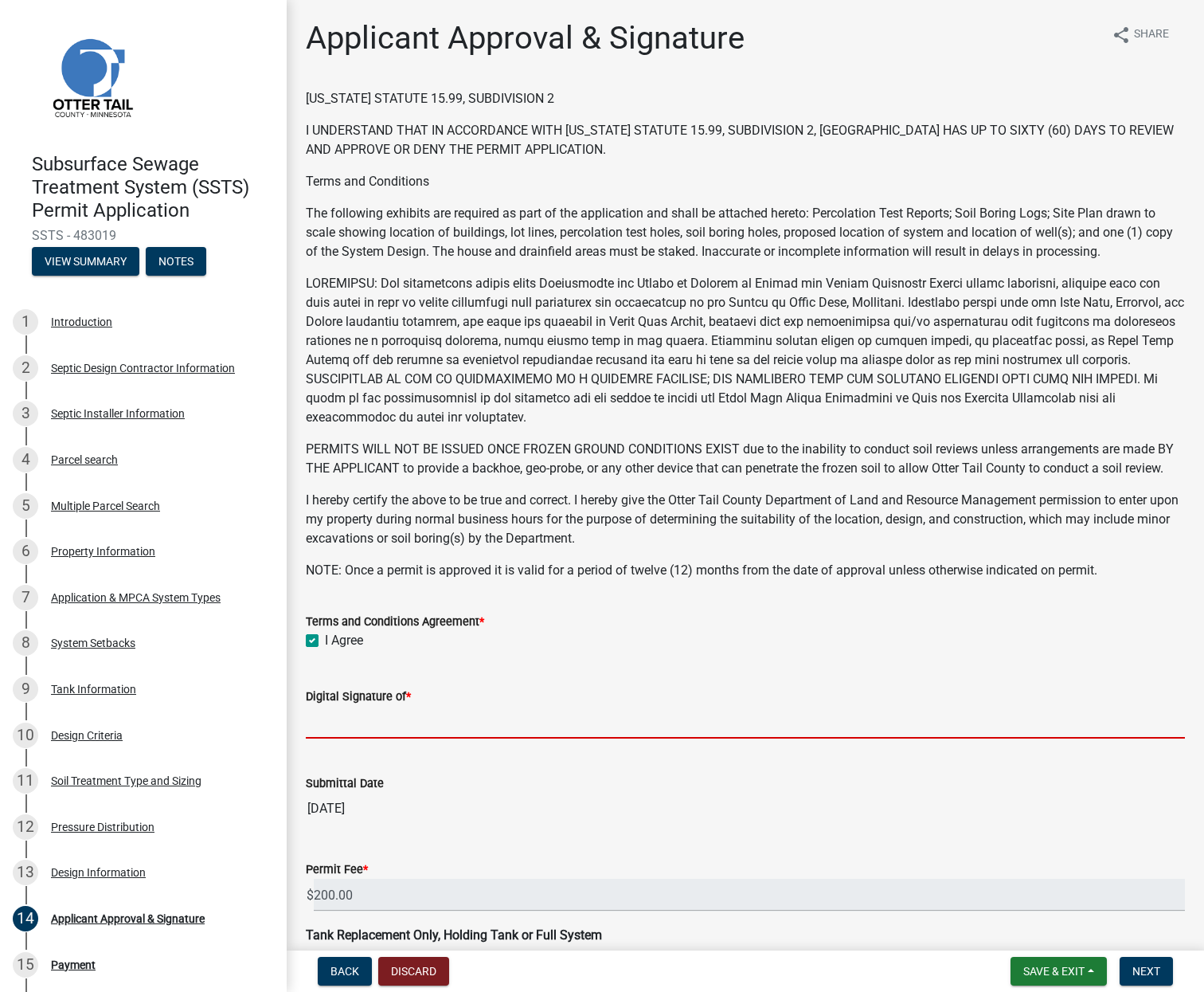
click at [335, 738] on input "Digital Signature of *" at bounding box center [745, 722] width 880 height 33
type input "[PERSON_NAME] [PERSON_NAME]"
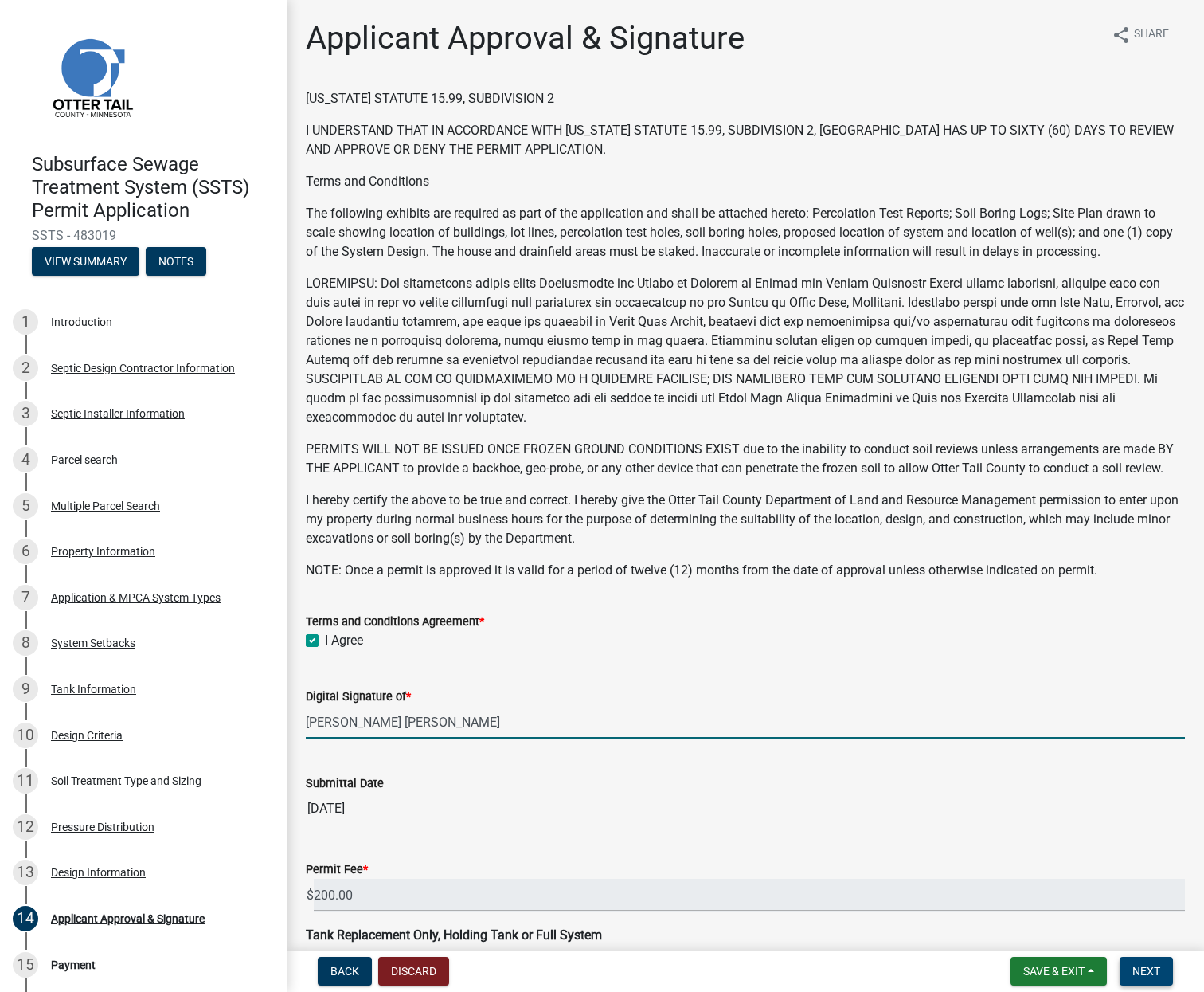
click at [1138, 970] on span "Next" at bounding box center [1147, 972] width 28 height 13
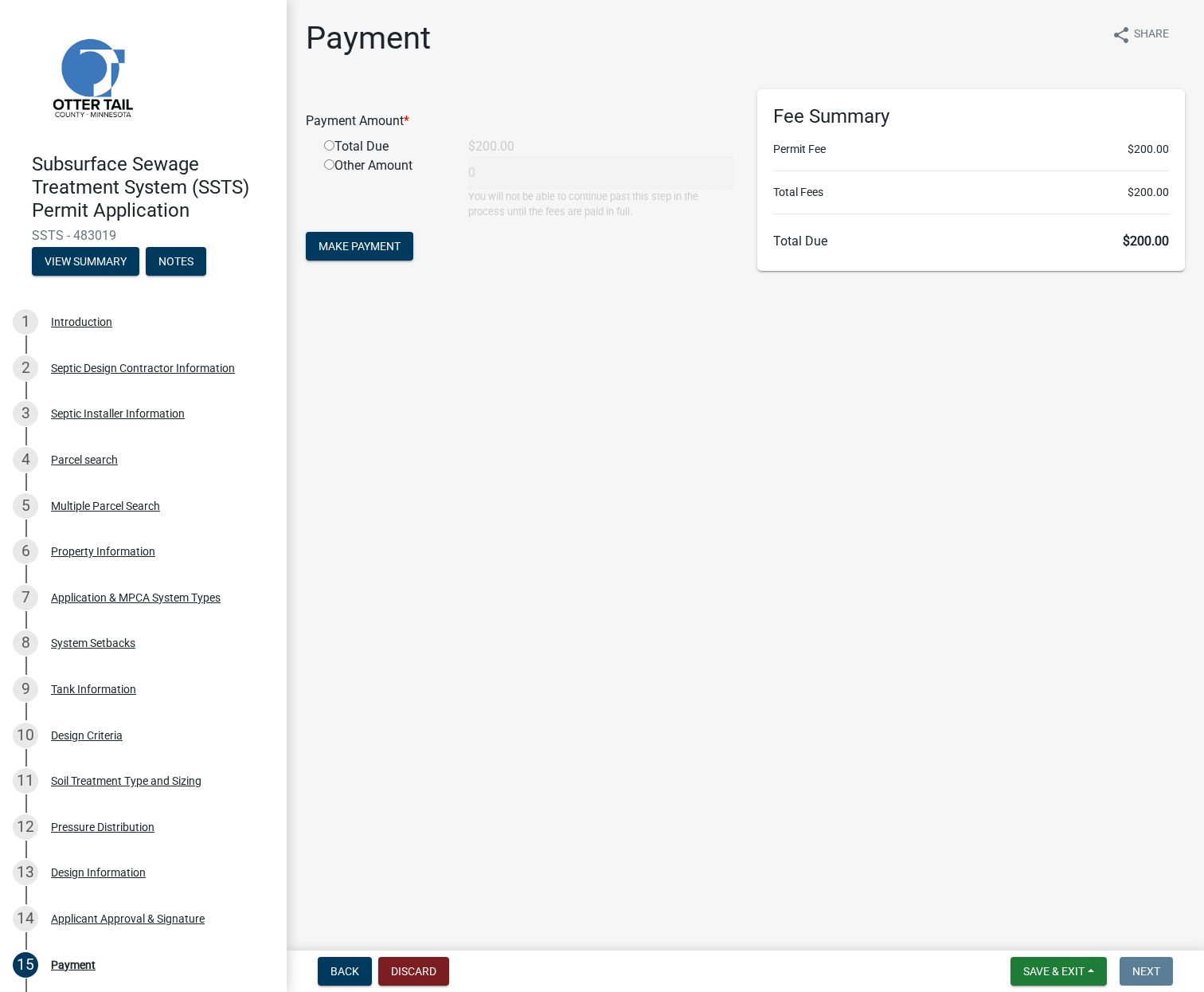
click at [333, 146] on input "radio" at bounding box center [329, 145] width 11 height 11
radio input "true"
type input "200"
click at [372, 251] on span "Make Payment" at bounding box center [360, 247] width 82 height 13
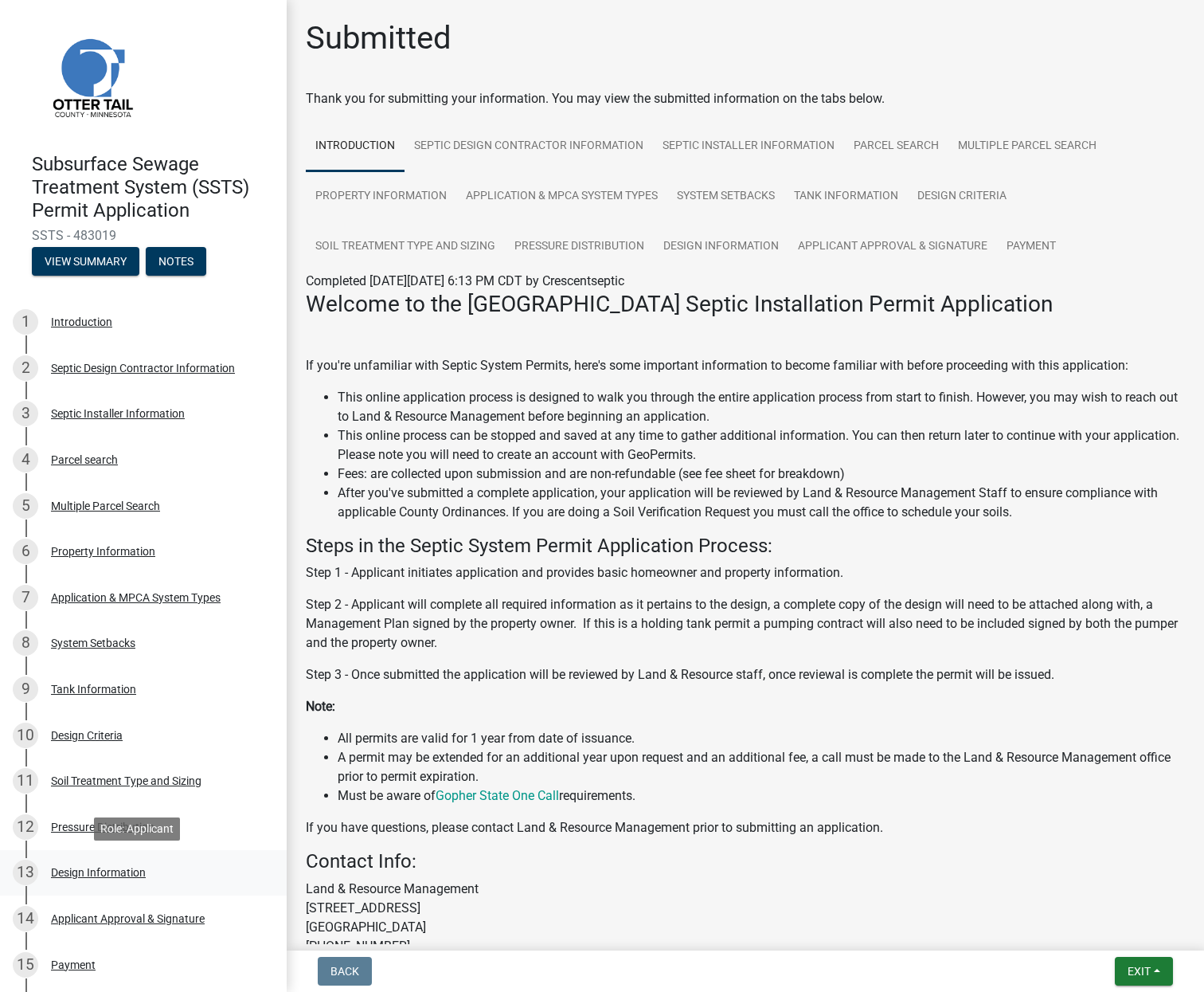
click at [120, 872] on div "Design Information" at bounding box center [98, 872] width 95 height 11
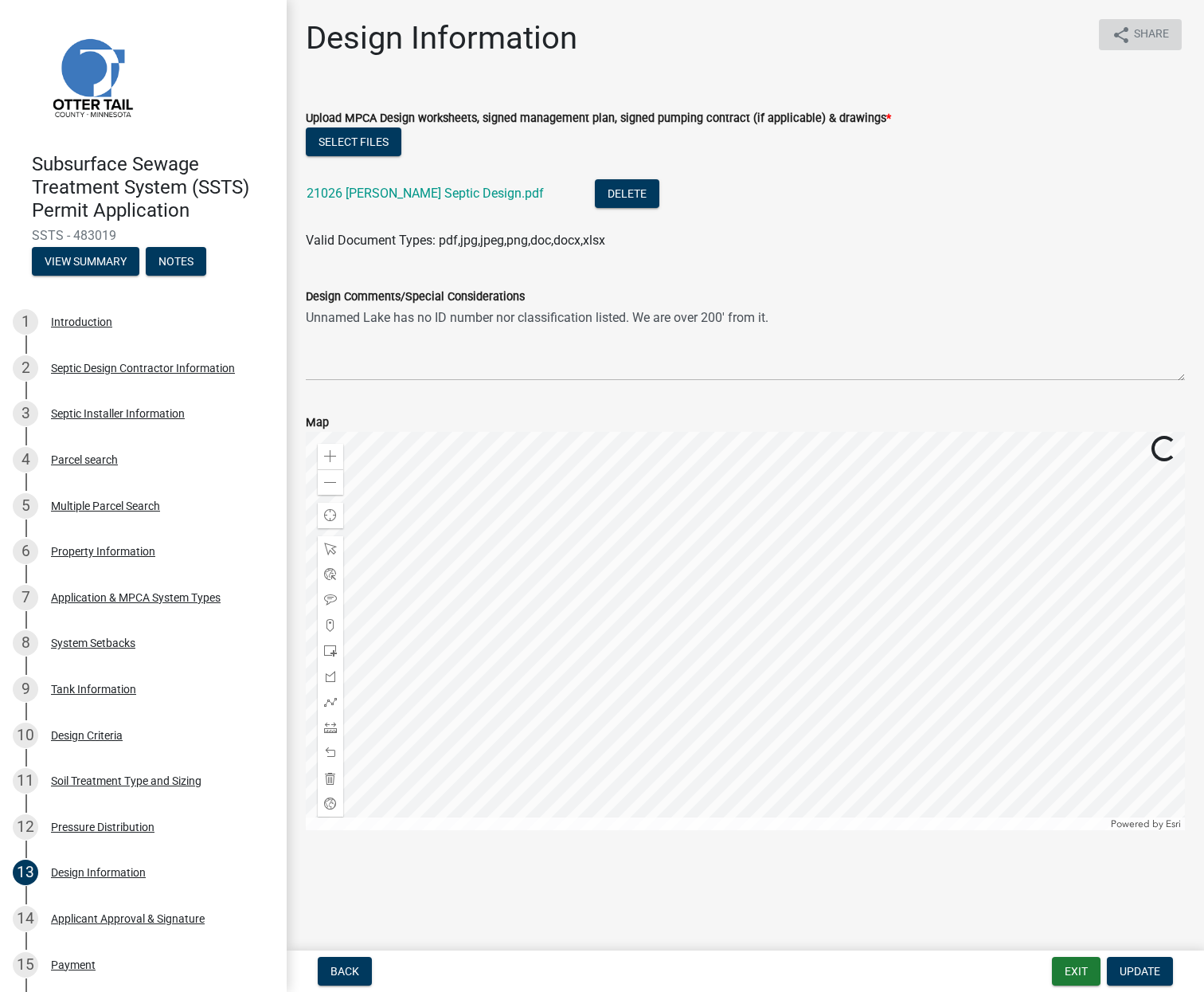
click at [1117, 33] on icon "share" at bounding box center [1121, 34] width 19 height 19
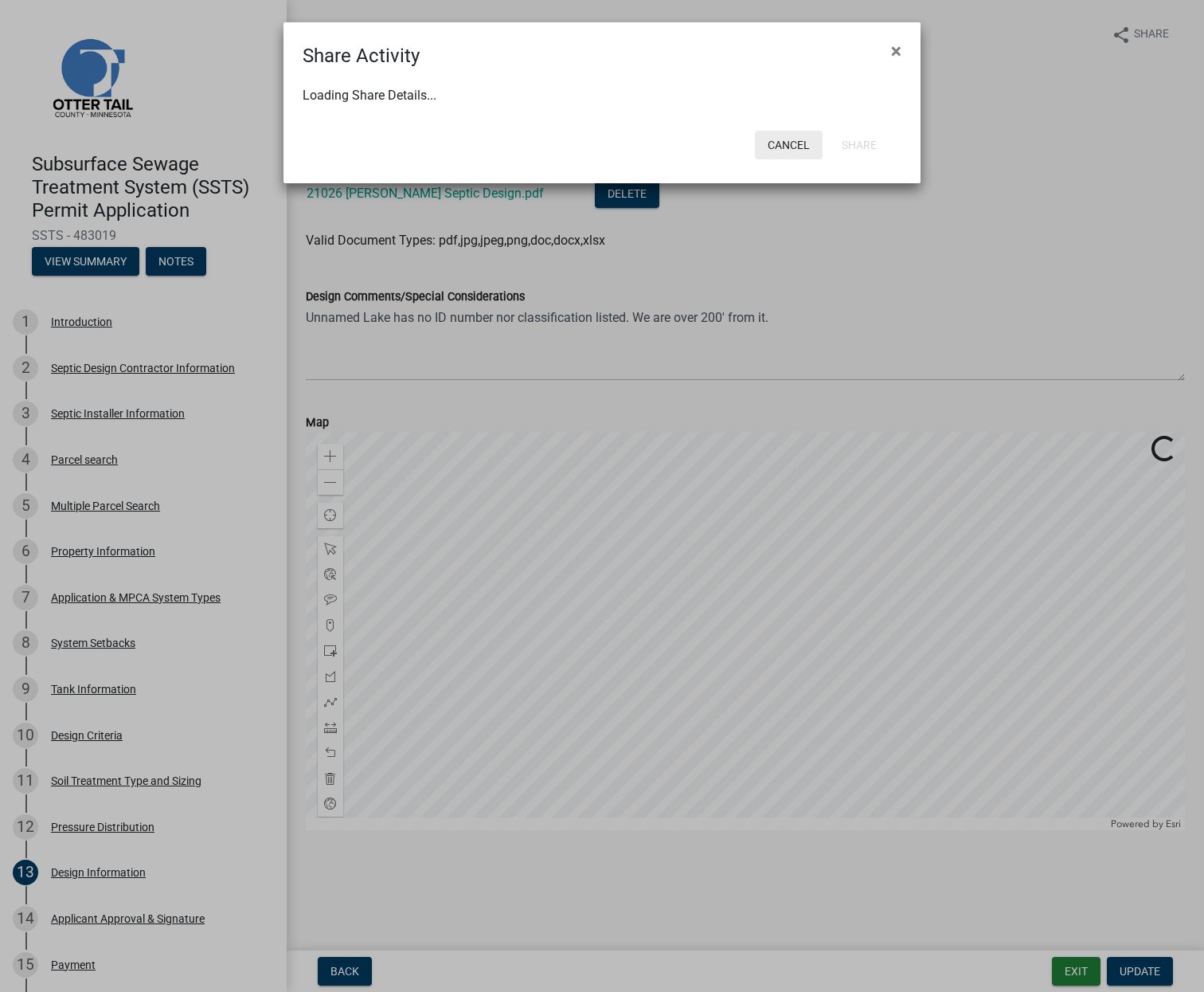
select select "1"
select select "0"
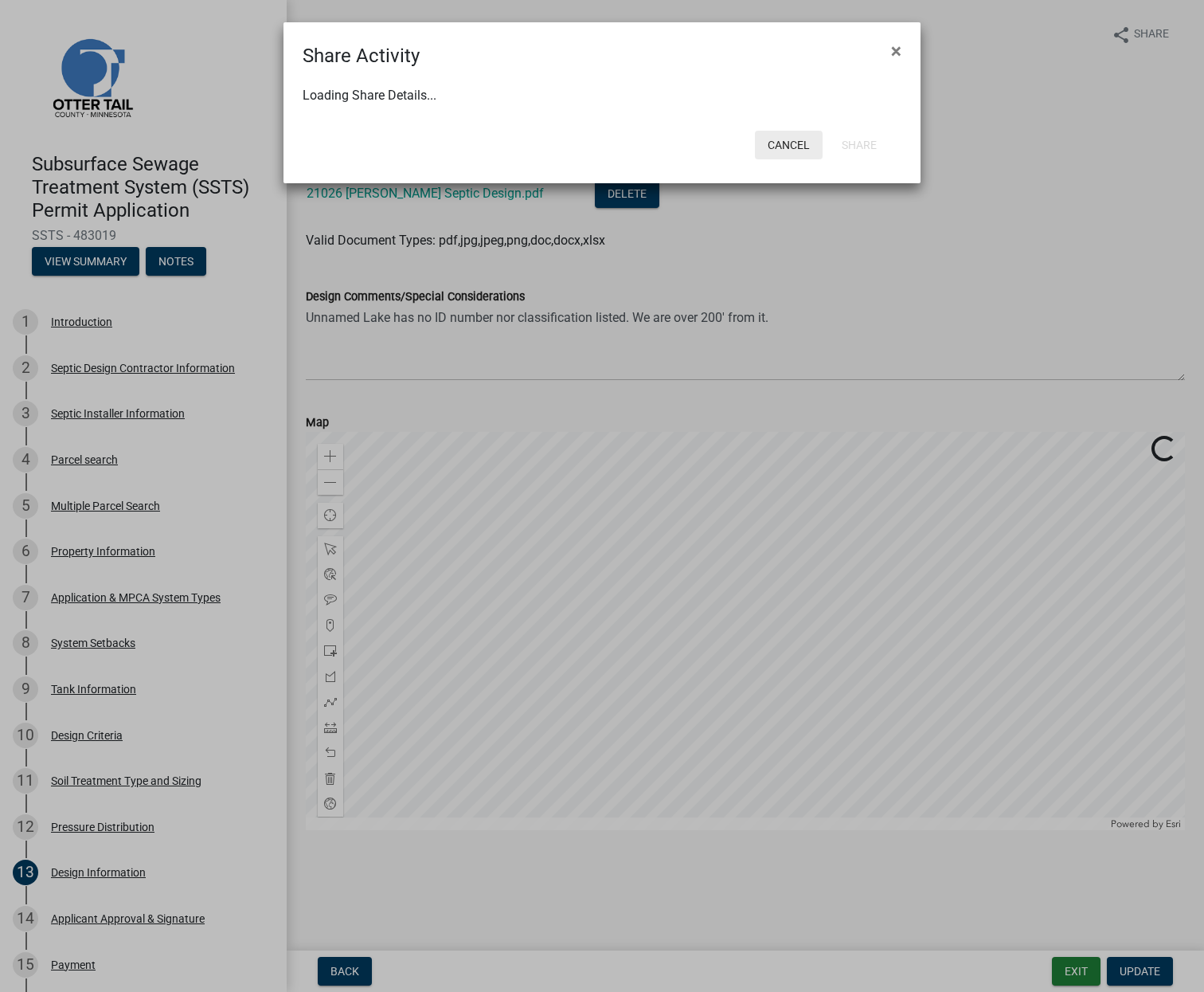
select select "0"
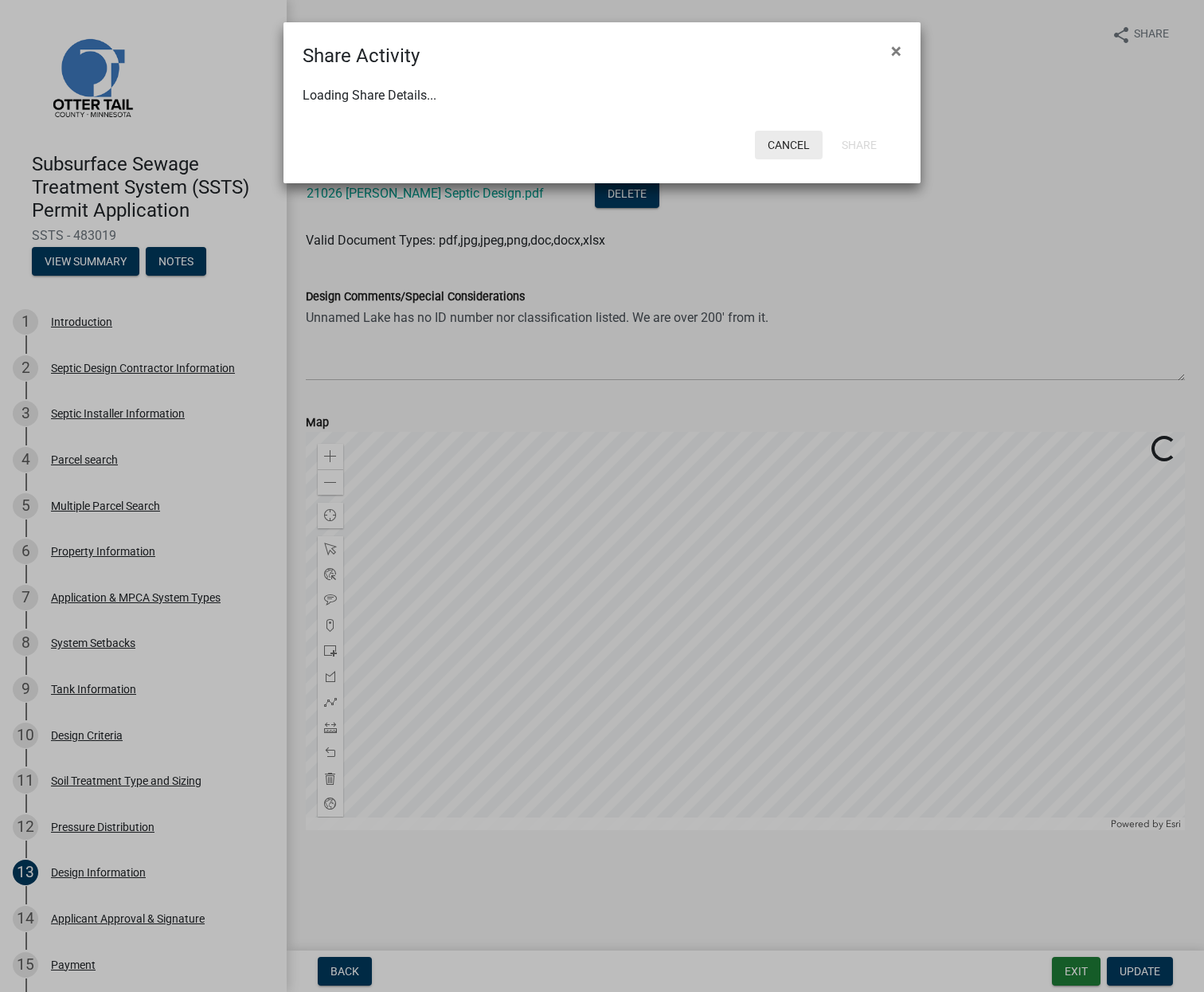
select select "0"
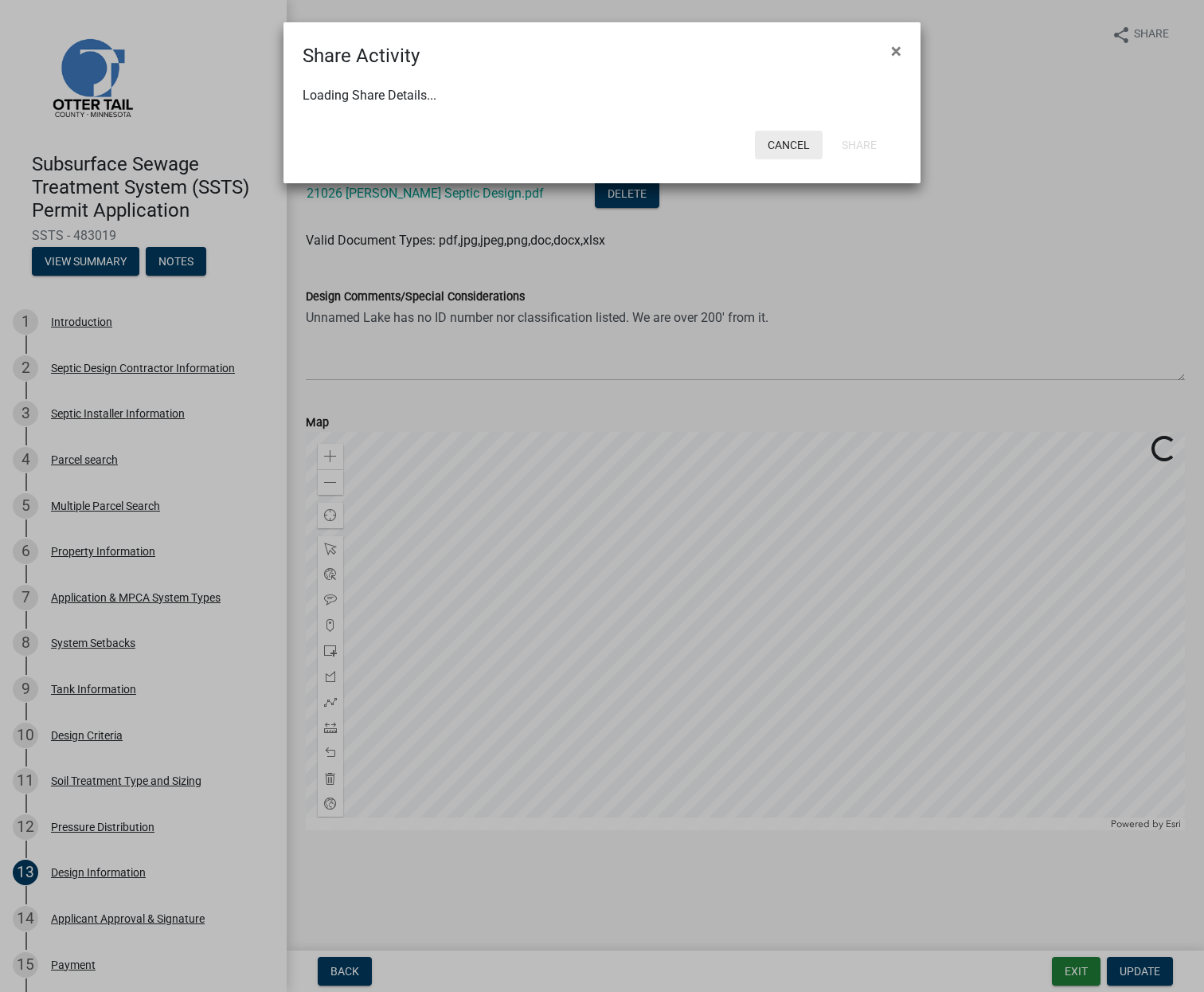
select select "0"
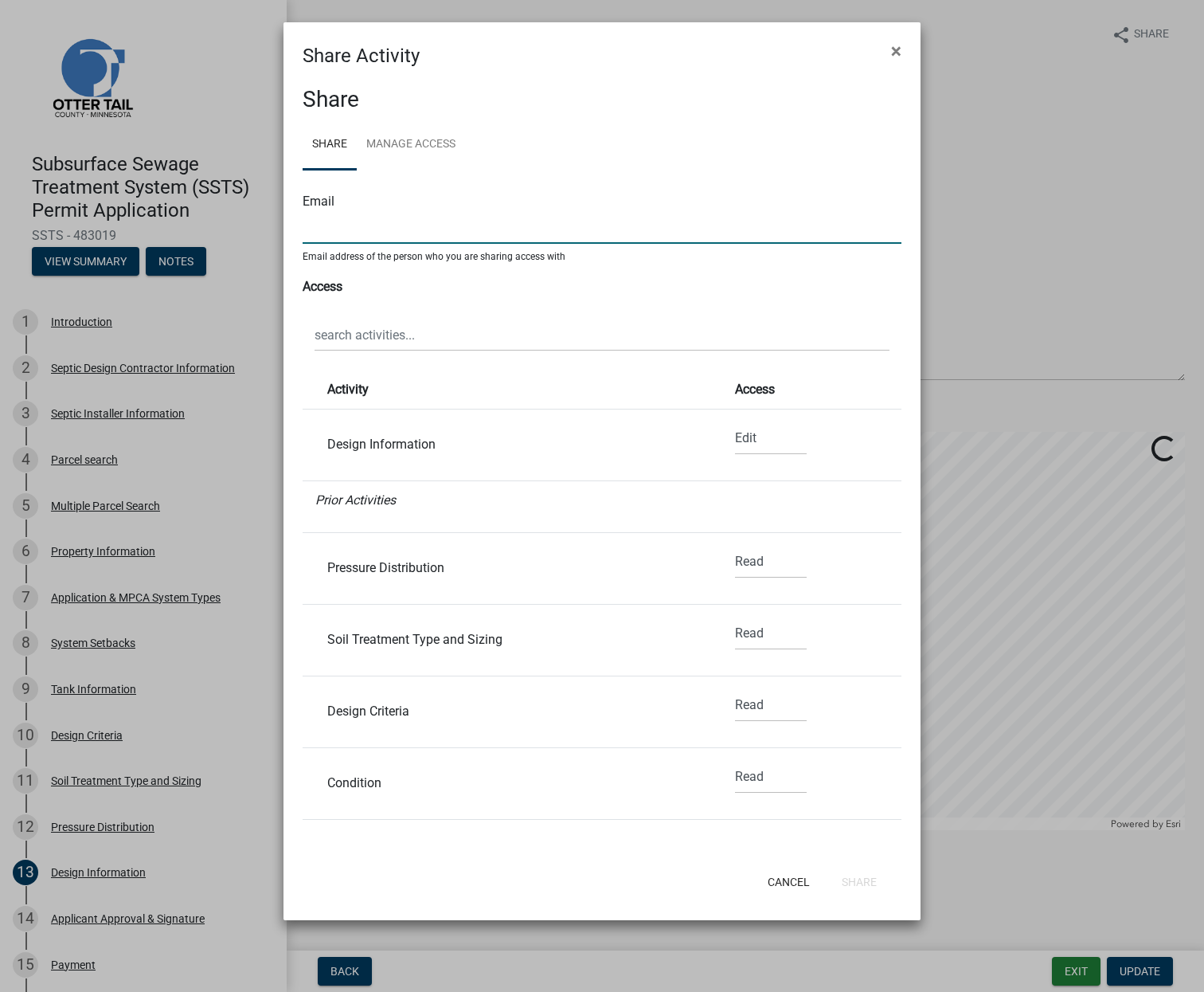
click at [452, 233] on input "text" at bounding box center [602, 228] width 599 height 33
type input "[EMAIL_ADDRESS][DOMAIN_NAME]"
click at [738, 436] on select "None Read Edit" at bounding box center [772, 438] width 72 height 33
select select "0"
click at [736, 422] on select "None Read Edit" at bounding box center [772, 438] width 72 height 33
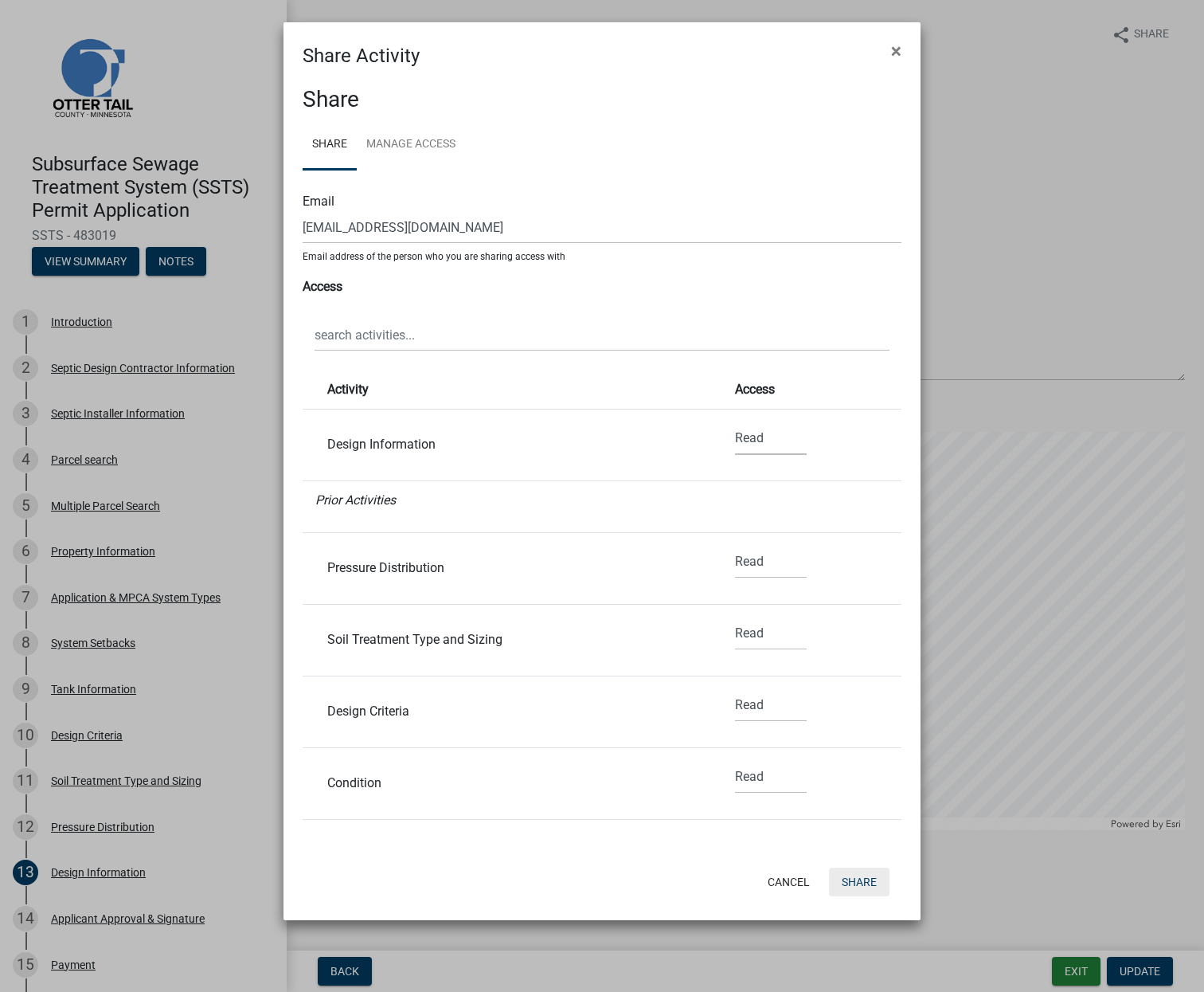
click at [867, 885] on button "Share" at bounding box center [859, 881] width 61 height 29
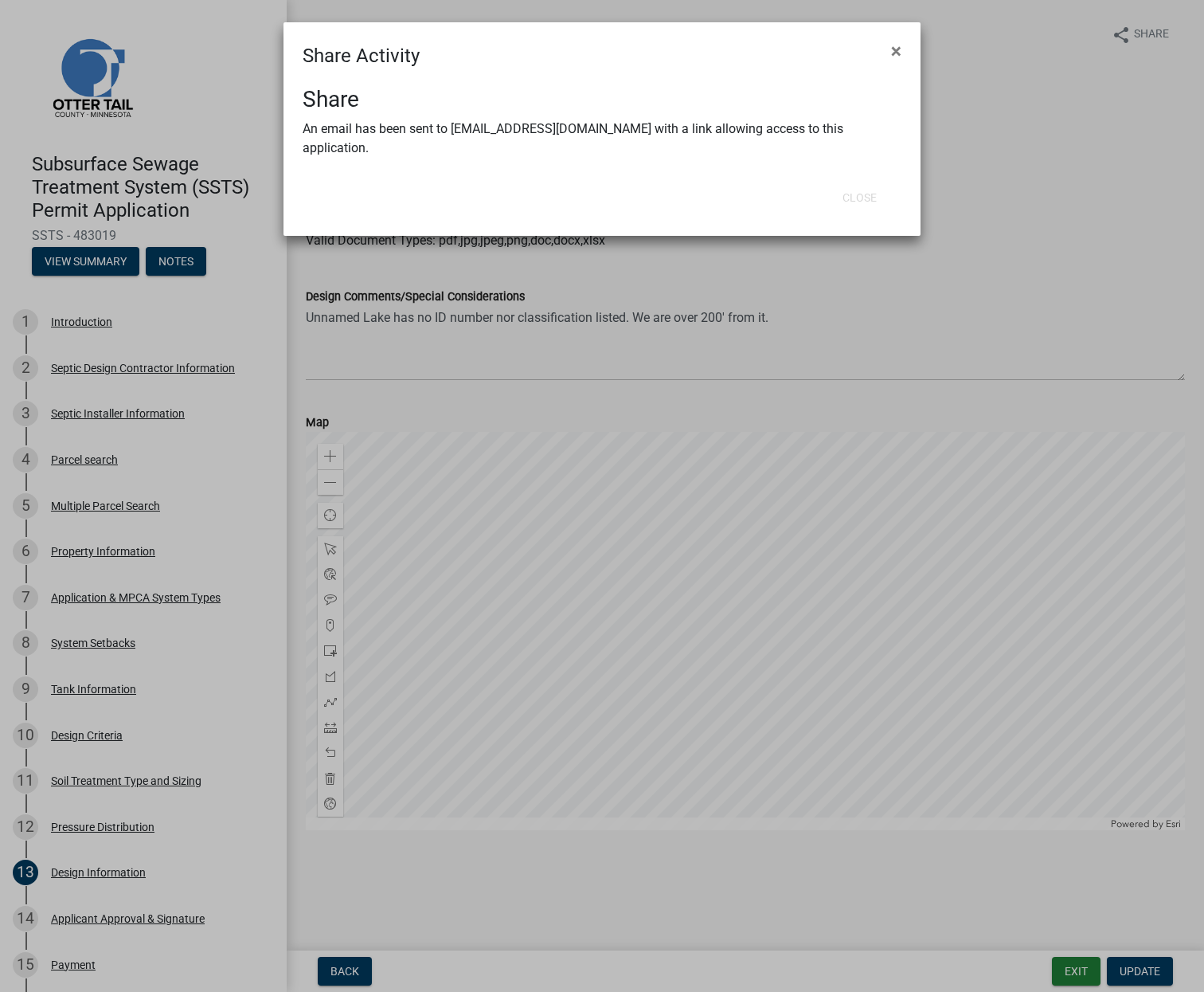
click at [997, 183] on ngb-modal-window "Share Activity × Share An email has been sent to outdoor@prtel.com with a link …" at bounding box center [602, 496] width 1204 height 992
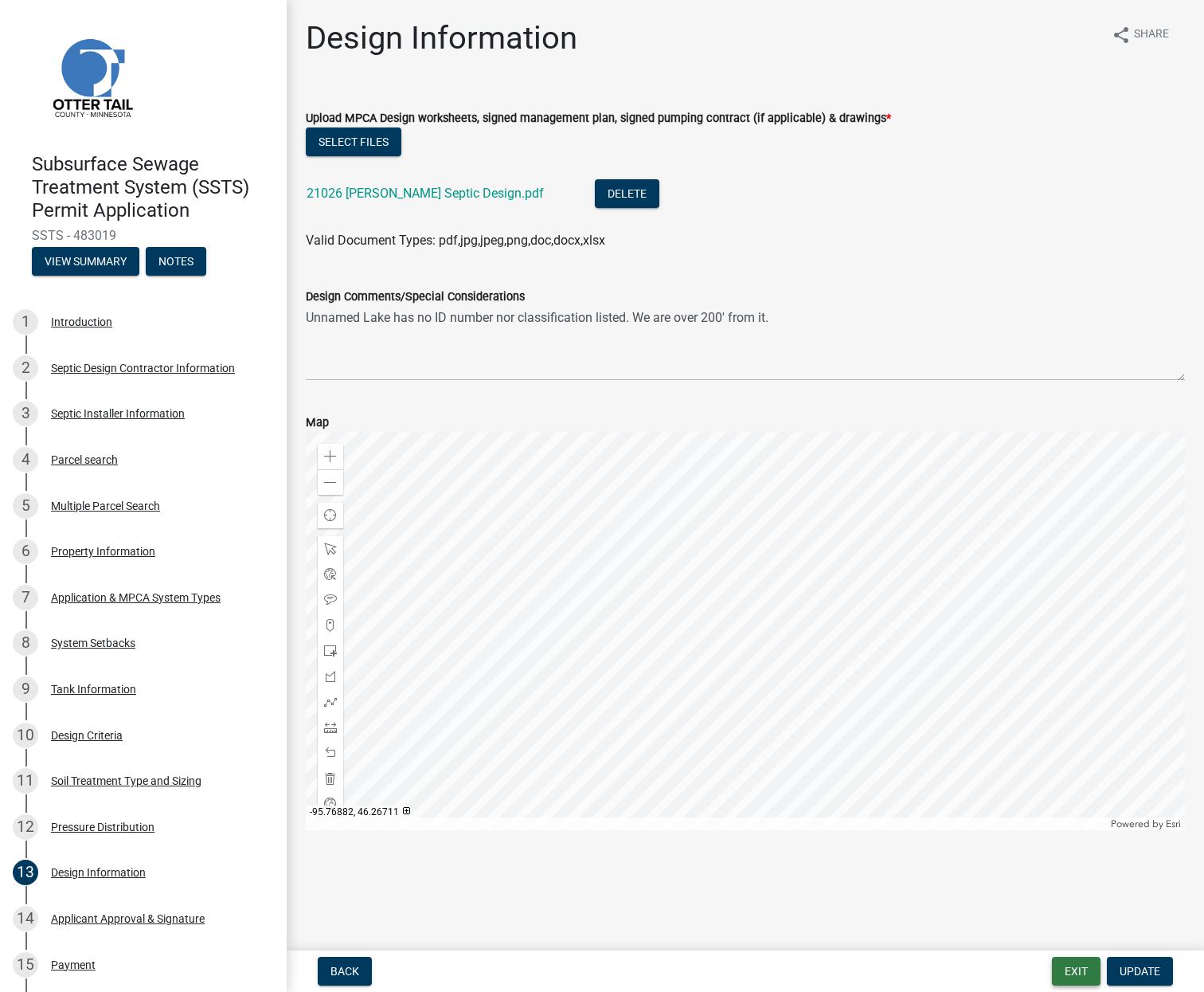
click at [1075, 969] on button "Exit" at bounding box center [1076, 971] width 48 height 29
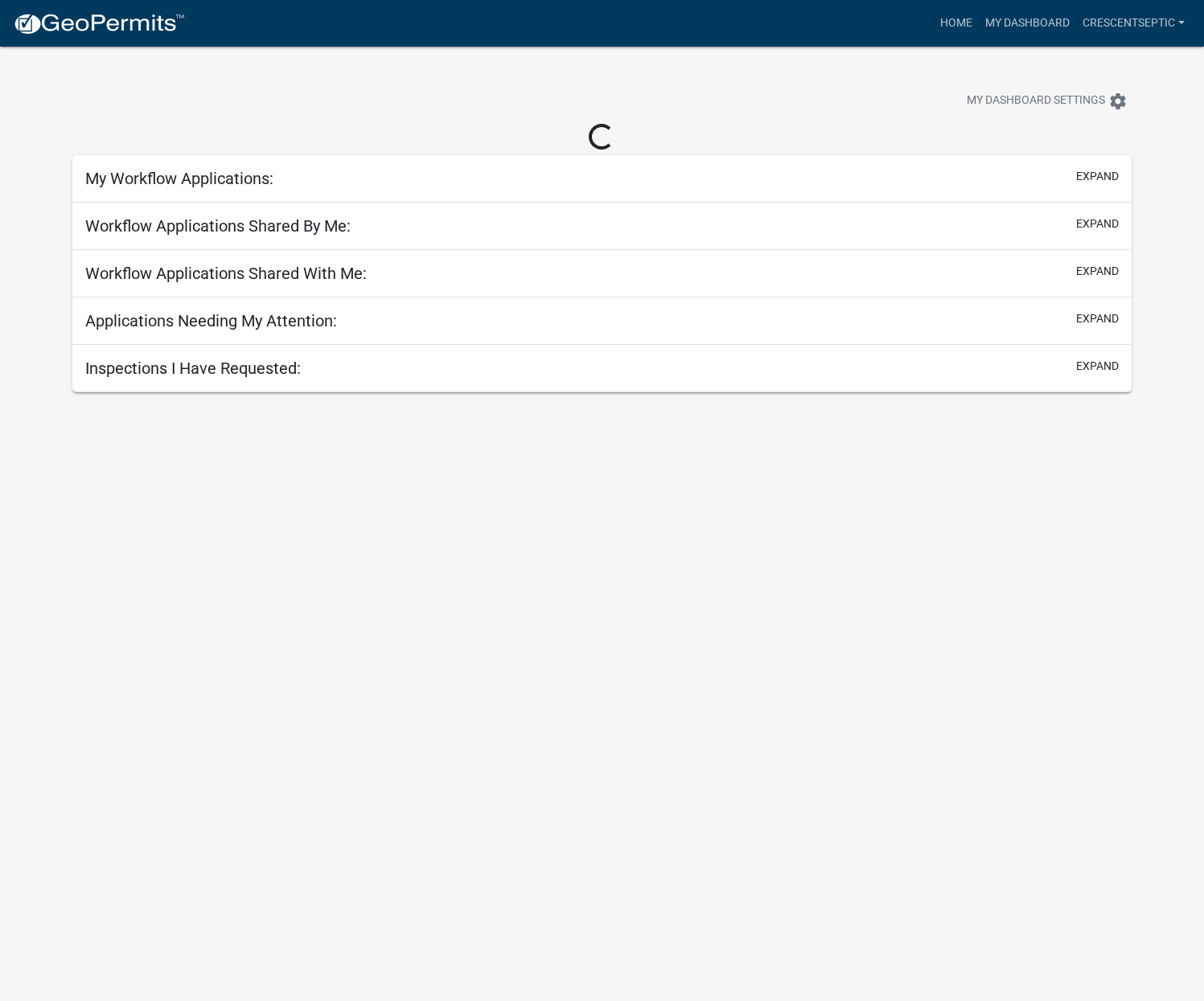
select select "3: 100"
